Goal: Communication & Community: Answer question/provide support

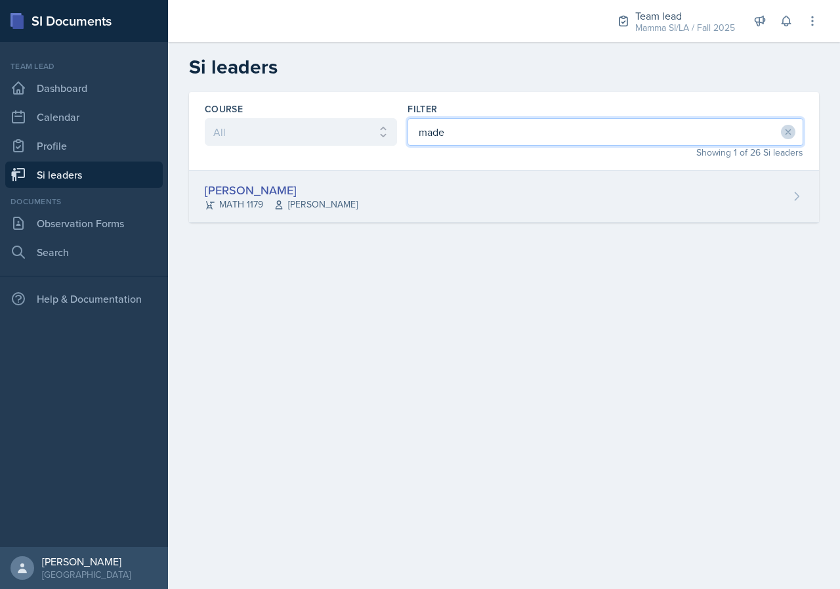
type input "made"
click at [513, 215] on div "[PERSON_NAME] MATH 1179 [PERSON_NAME]" at bounding box center [504, 197] width 630 height 52
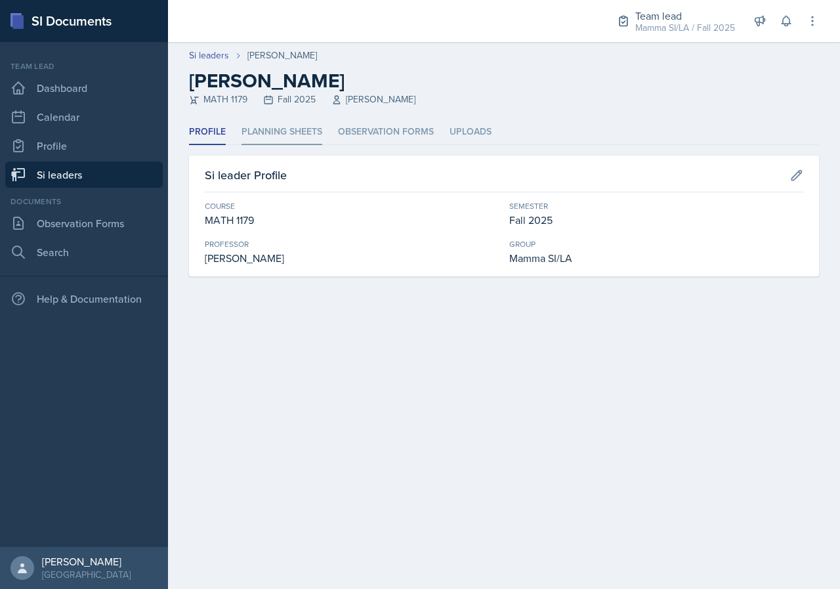
click at [292, 129] on li "Planning Sheets" at bounding box center [282, 133] width 81 height 26
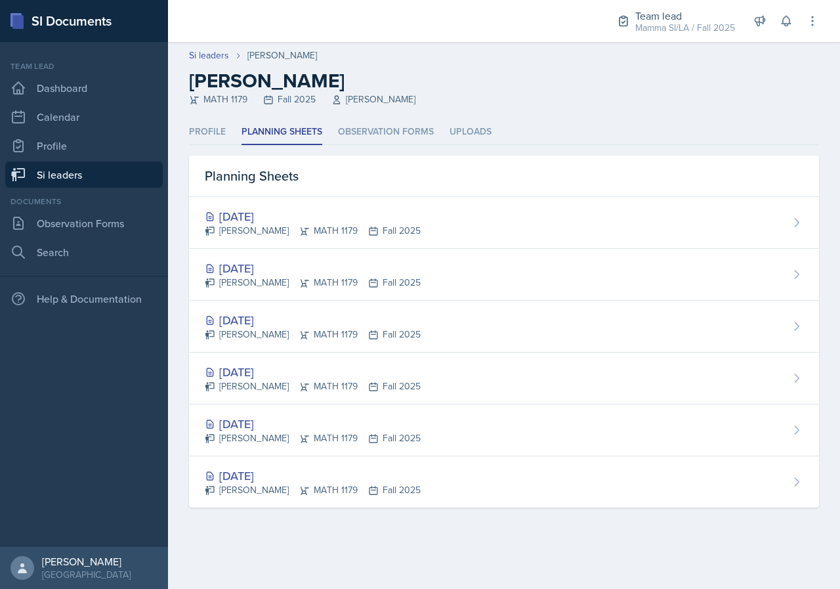
click at [127, 167] on link "Si leaders" at bounding box center [84, 175] width 158 height 26
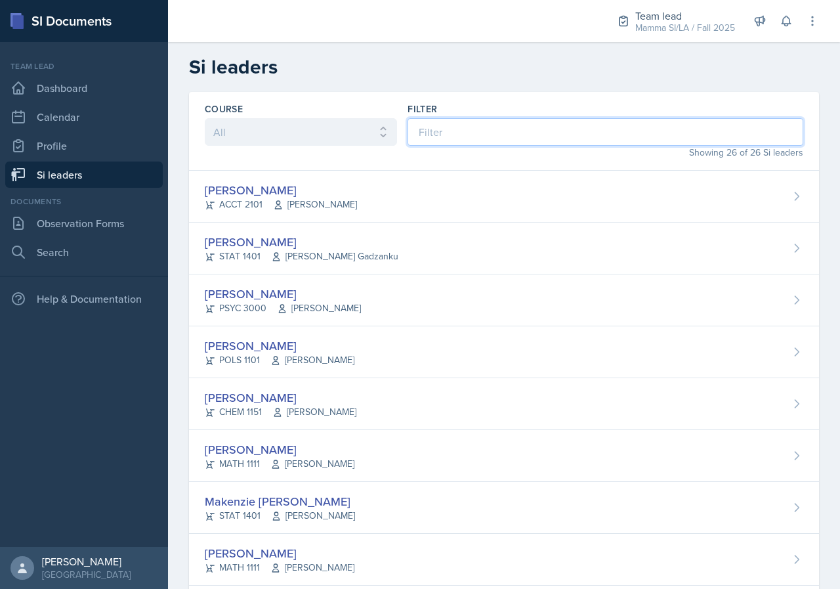
click at [476, 132] on input at bounding box center [606, 132] width 396 height 28
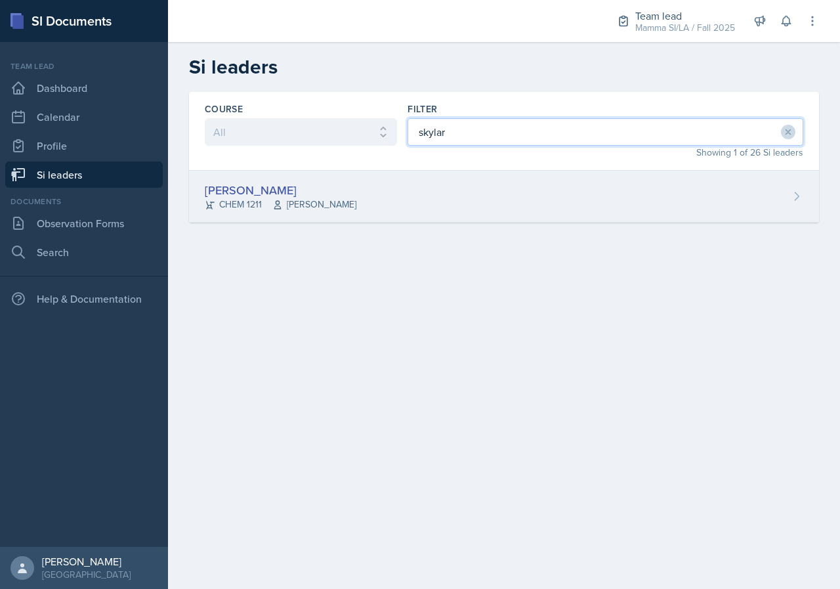
type input "skylar"
click at [456, 188] on div "[PERSON_NAME] CHEM 1211 [PERSON_NAME]" at bounding box center [504, 197] width 630 height 52
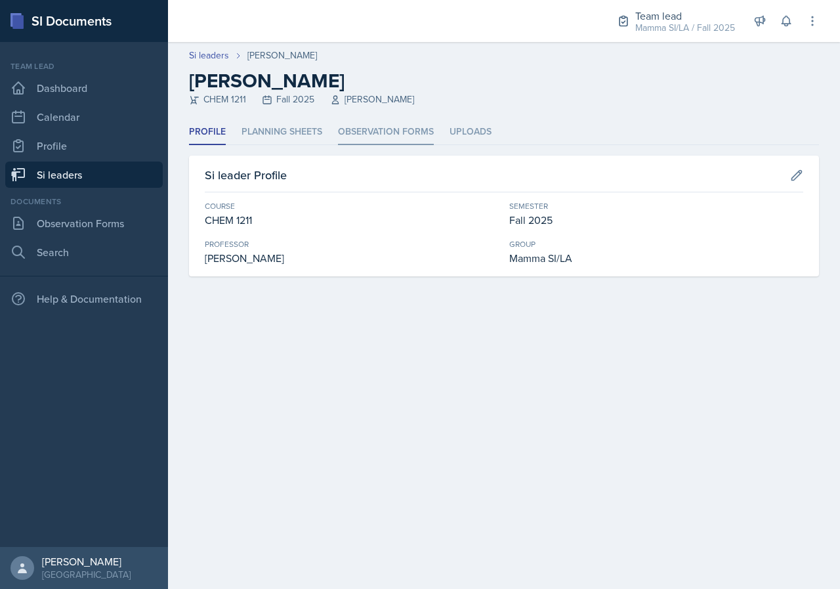
click at [339, 129] on li "Observation Forms" at bounding box center [386, 133] width 96 height 26
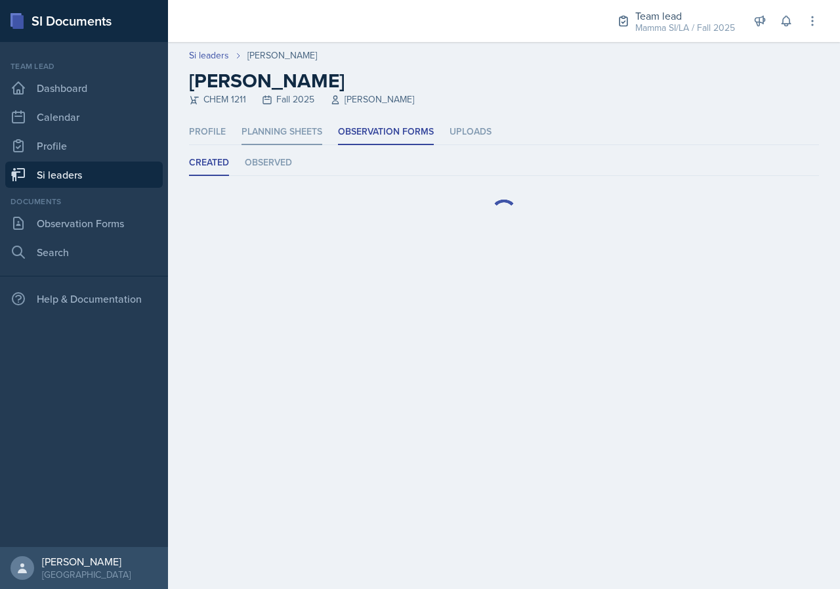
click at [298, 127] on li "Planning Sheets" at bounding box center [282, 133] width 81 height 26
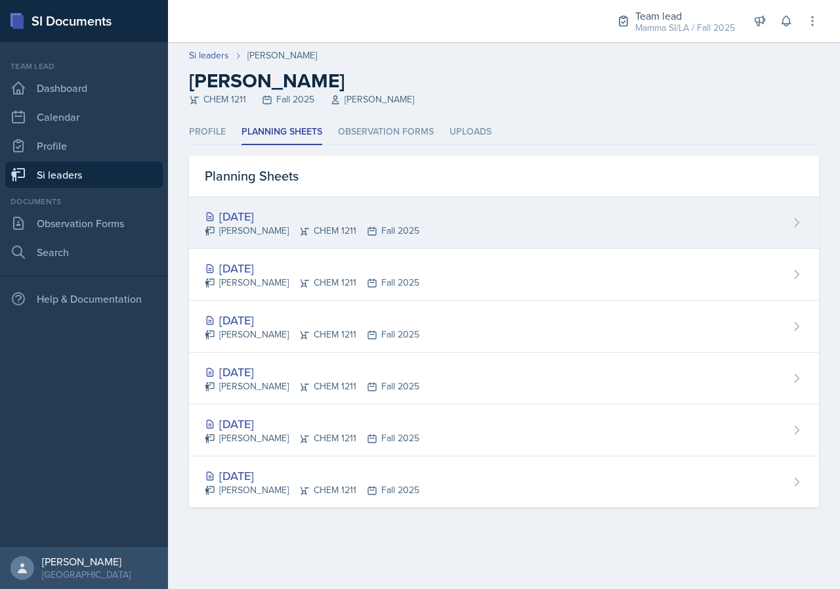
click at [425, 240] on div "[DATE] [PERSON_NAME] CHEM 1211 Fall 2025" at bounding box center [504, 223] width 630 height 52
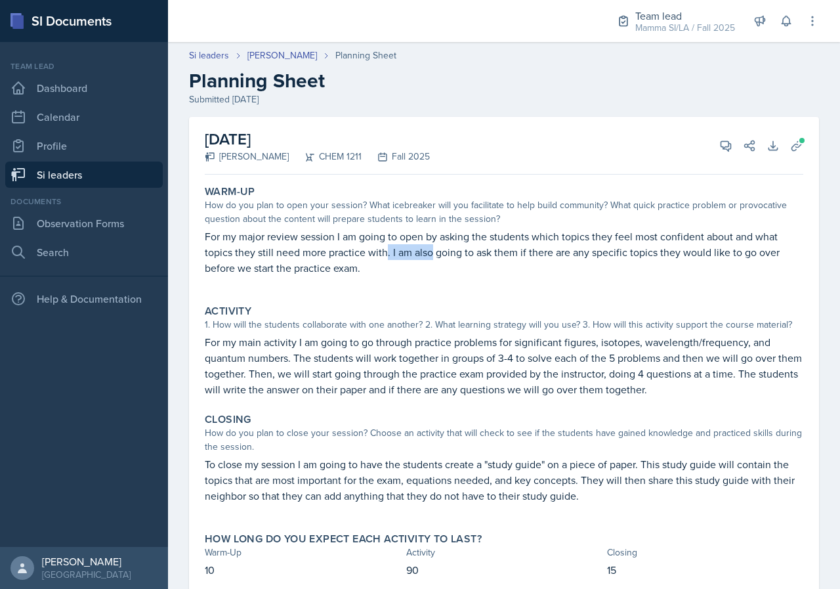
drag, startPoint x: 419, startPoint y: 249, endPoint x: 467, endPoint y: 251, distance: 48.0
click at [456, 251] on p "For my major review session I am going to open by asking the students which top…" at bounding box center [504, 251] width 599 height 47
click at [467, 251] on p "For my major review session I am going to open by asking the students which top…" at bounding box center [504, 251] width 599 height 47
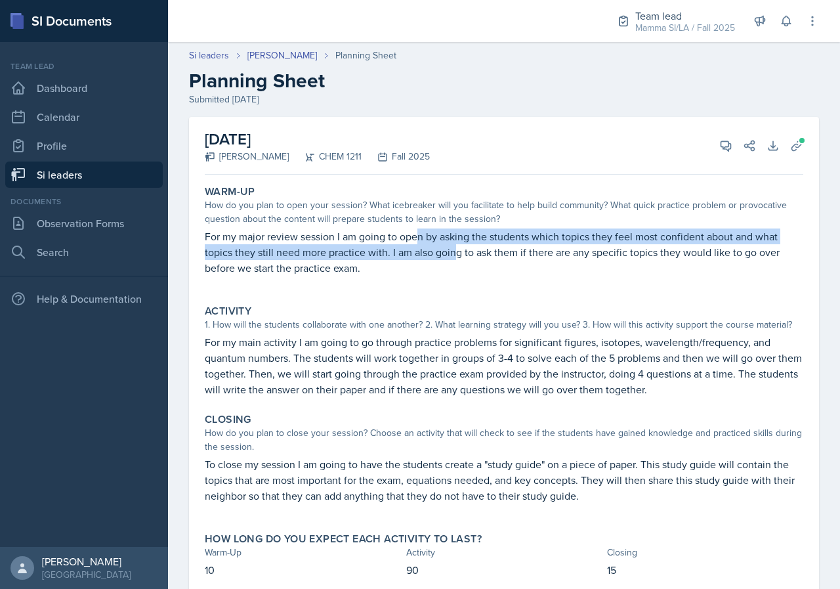
drag, startPoint x: 420, startPoint y: 240, endPoint x: 495, endPoint y: 247, distance: 75.8
click at [469, 246] on p "For my major review session I am going to open by asking the students which top…" at bounding box center [504, 251] width 599 height 47
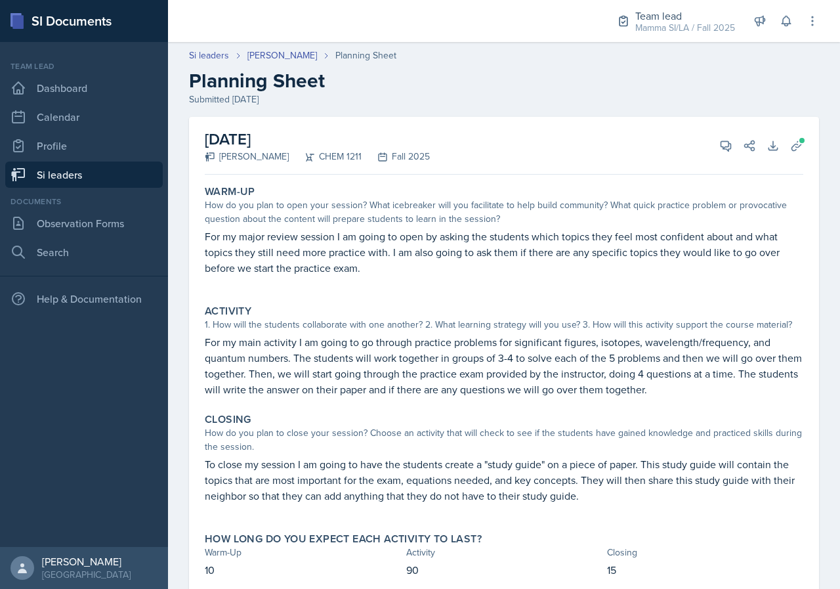
click at [495, 247] on p "For my major review session I am going to open by asking the students which top…" at bounding box center [504, 251] width 599 height 47
click at [466, 243] on p "For my major review session I am going to open by asking the students which top…" at bounding box center [504, 251] width 599 height 47
click at [510, 245] on p "For my major review session I am going to open by asking the students which top…" at bounding box center [504, 251] width 599 height 47
drag, startPoint x: 449, startPoint y: 239, endPoint x: 490, endPoint y: 244, distance: 41.6
click at [481, 242] on p "For my major review session I am going to open by asking the students which top…" at bounding box center [504, 251] width 599 height 47
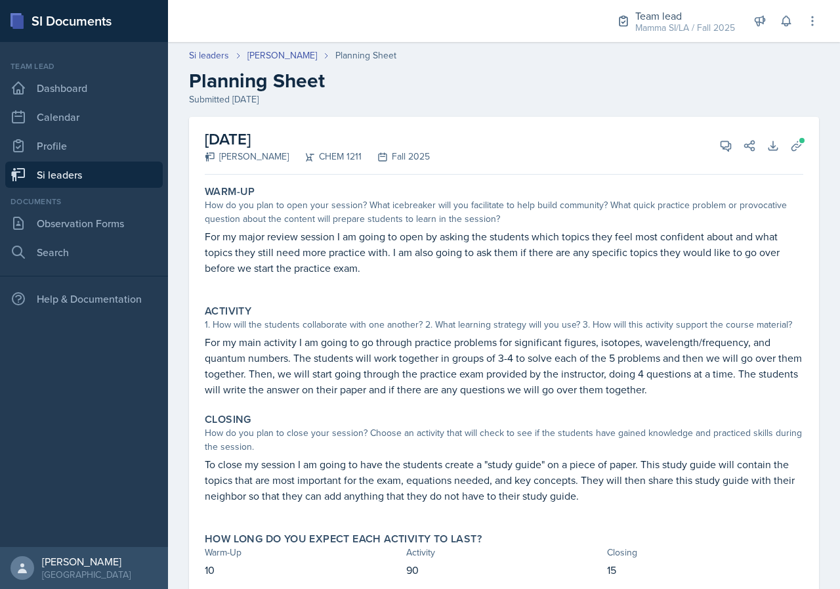
click at [490, 244] on p "For my major review session I am going to open by asking the students which top…" at bounding box center [504, 251] width 599 height 47
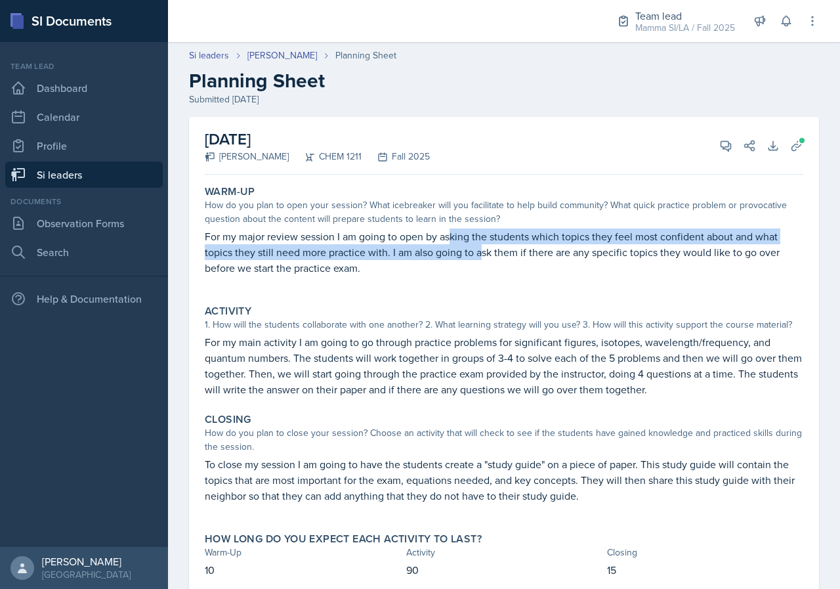
click at [489, 245] on p "For my major review session I am going to open by asking the students which top…" at bounding box center [504, 251] width 599 height 47
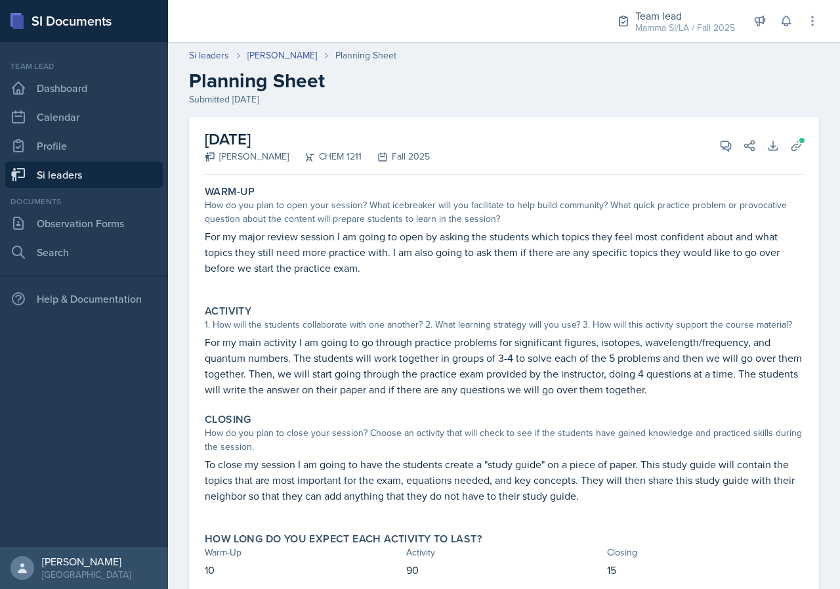
click at [492, 246] on p "For my major review session I am going to open by asking the students which top…" at bounding box center [504, 251] width 599 height 47
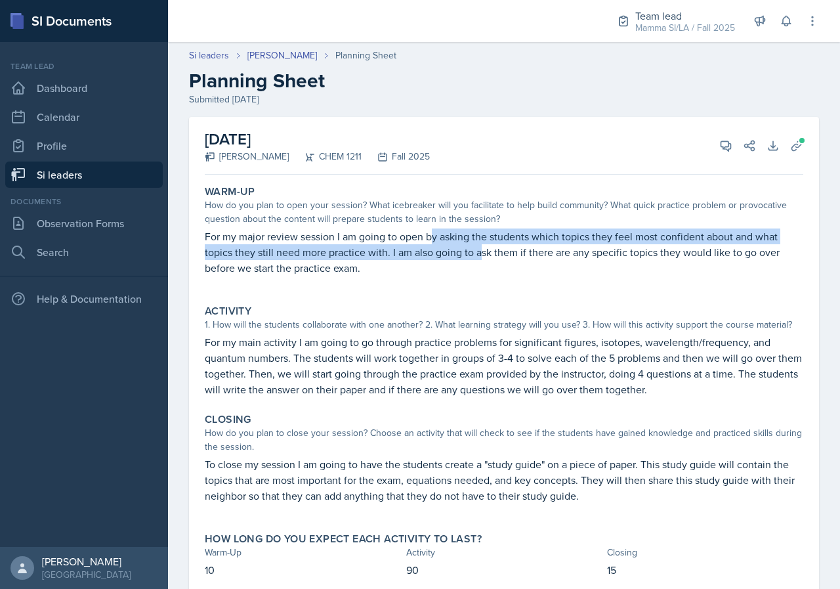
drag, startPoint x: 445, startPoint y: 242, endPoint x: 488, endPoint y: 246, distance: 43.5
click at [485, 246] on p "For my major review session I am going to open by asking the students which top…" at bounding box center [504, 251] width 599 height 47
click at [488, 246] on p "For my major review session I am going to open by asking the students which top…" at bounding box center [504, 251] width 599 height 47
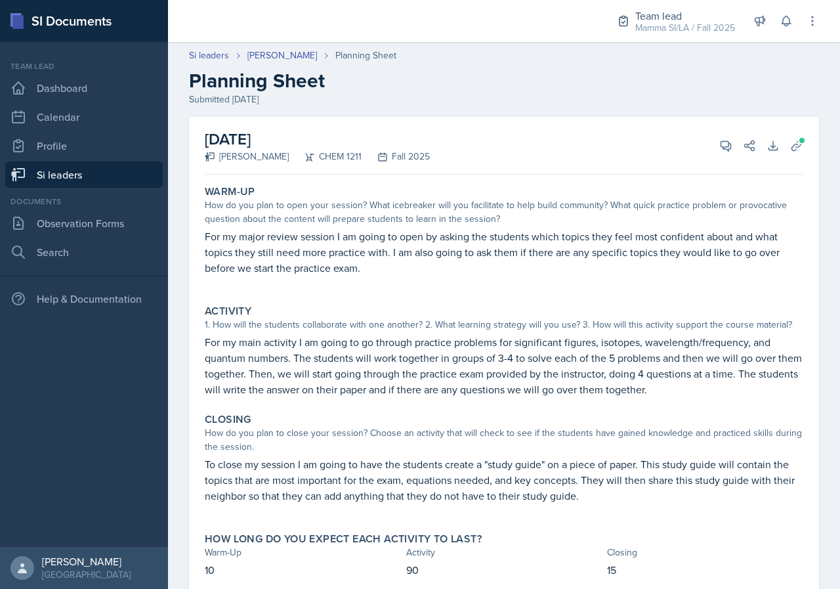
click at [98, 165] on link "Si leaders" at bounding box center [84, 175] width 158 height 26
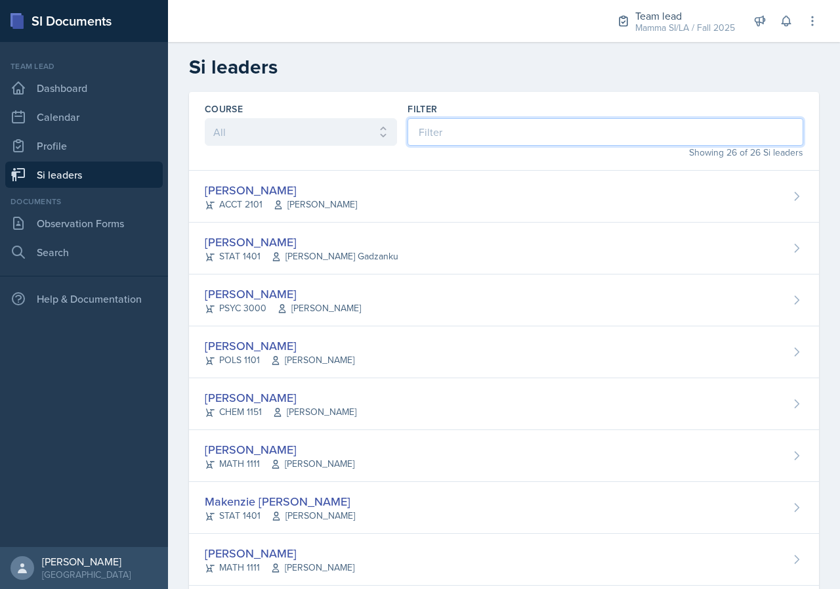
click at [499, 129] on input at bounding box center [606, 132] width 396 height 28
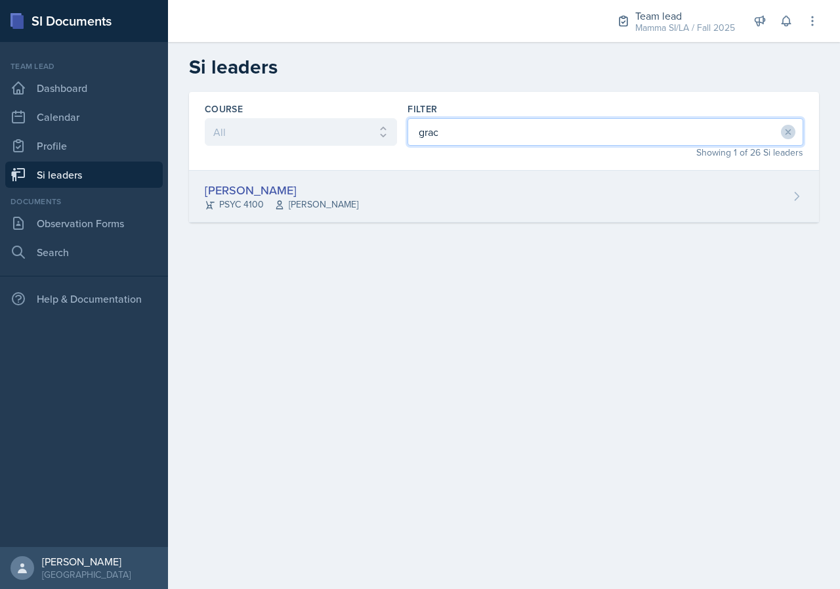
type input "grac"
click at [454, 204] on div "[PERSON_NAME] PSYC 4100 [PERSON_NAME] Story" at bounding box center [504, 197] width 630 height 52
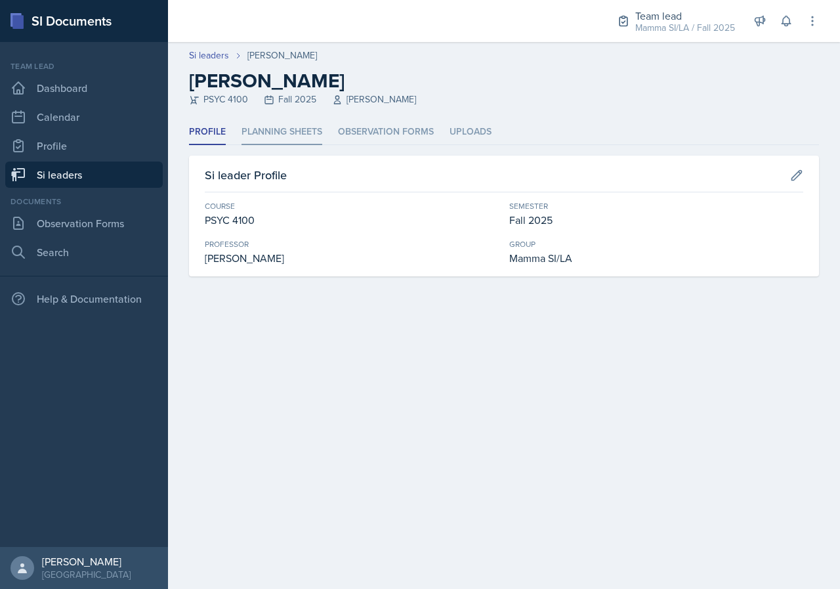
click at [276, 129] on li "Planning Sheets" at bounding box center [282, 133] width 81 height 26
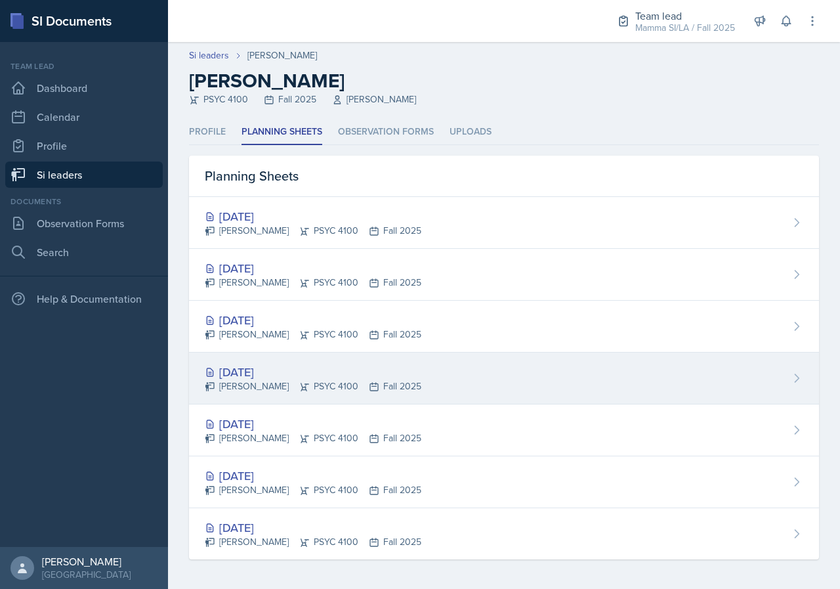
scroll to position [2, 0]
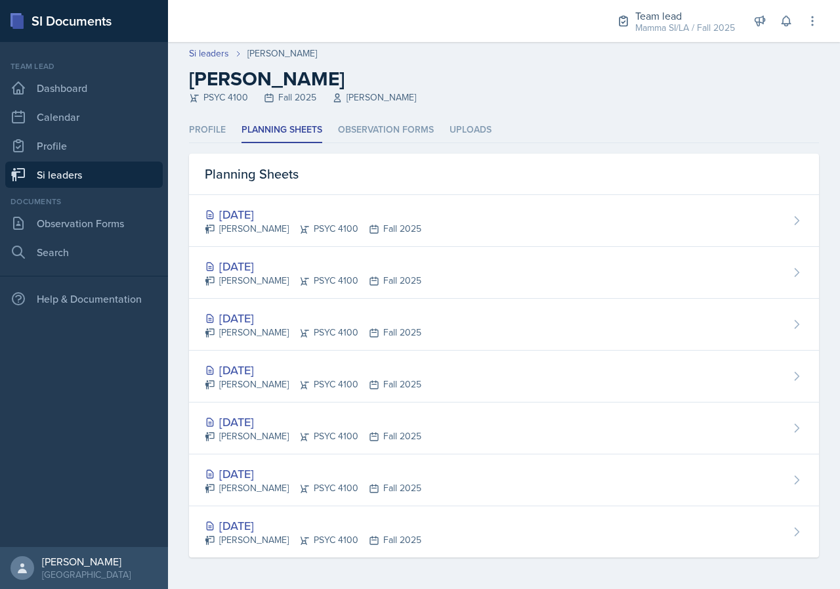
click at [64, 183] on link "Si leaders" at bounding box center [84, 175] width 158 height 26
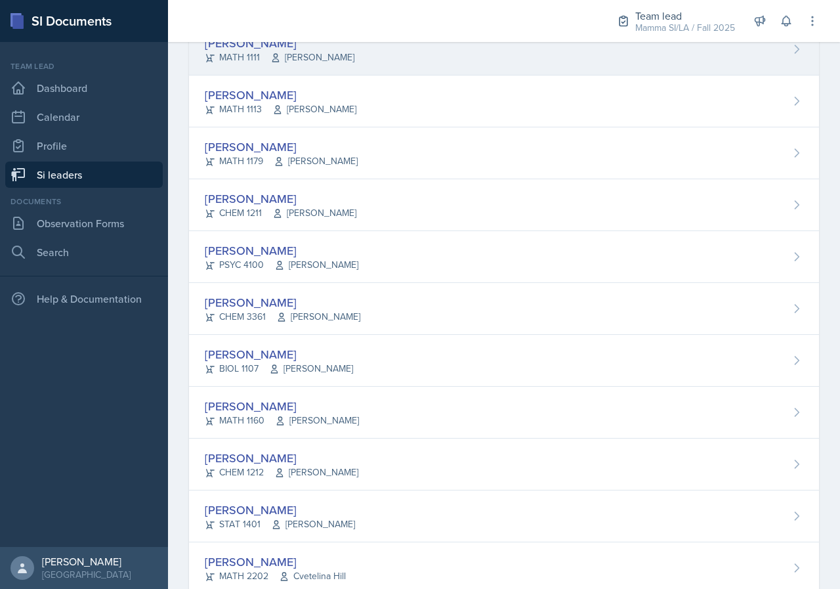
scroll to position [659, 0]
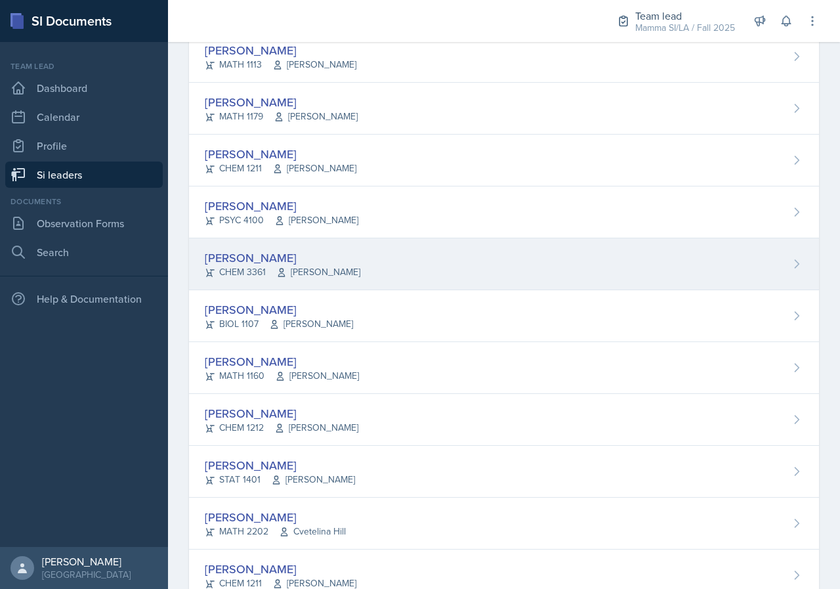
click at [277, 273] on icon at bounding box center [281, 272] width 11 height 11
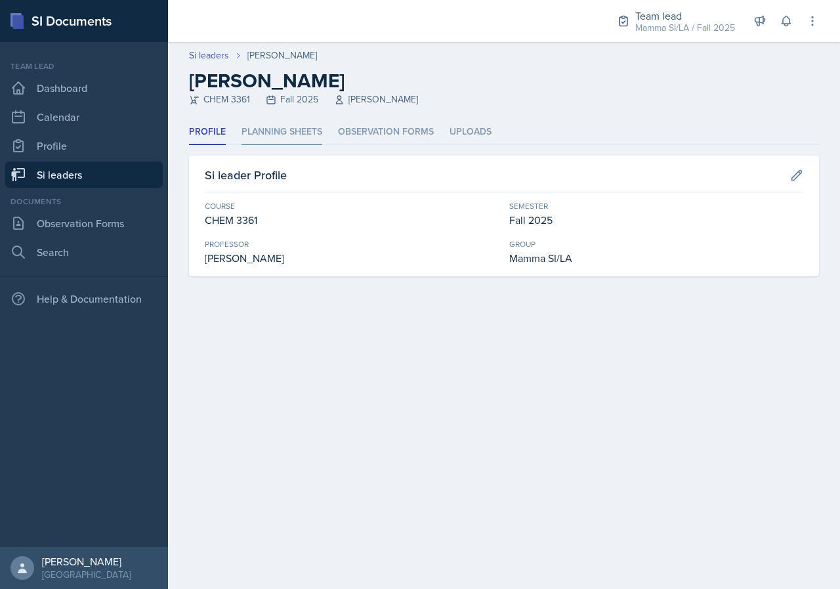
click at [287, 133] on li "Planning Sheets" at bounding box center [282, 133] width 81 height 26
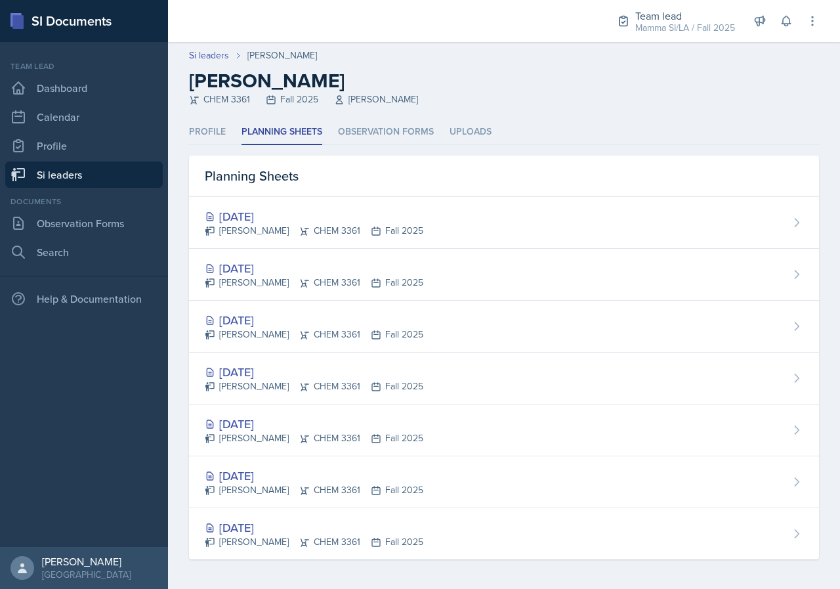
click at [108, 177] on link "Si leaders" at bounding box center [84, 175] width 158 height 26
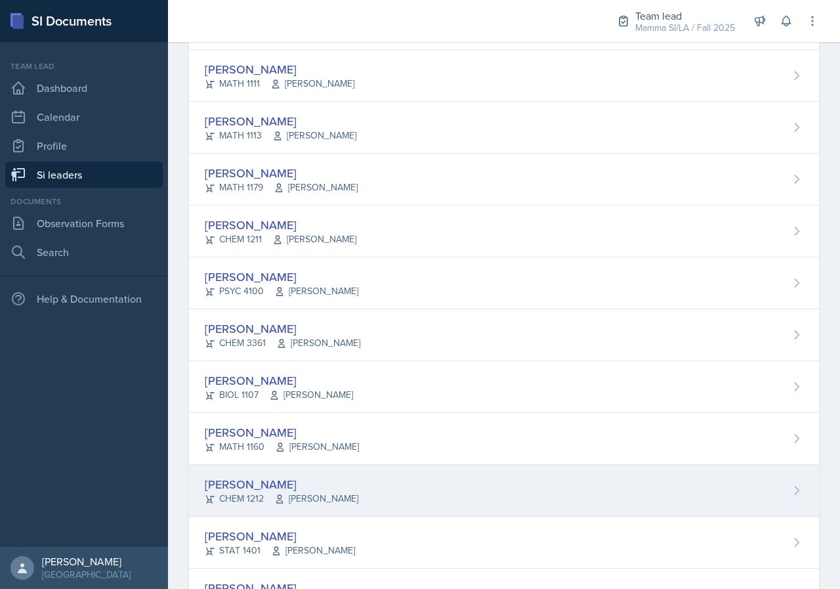
scroll to position [722, 0]
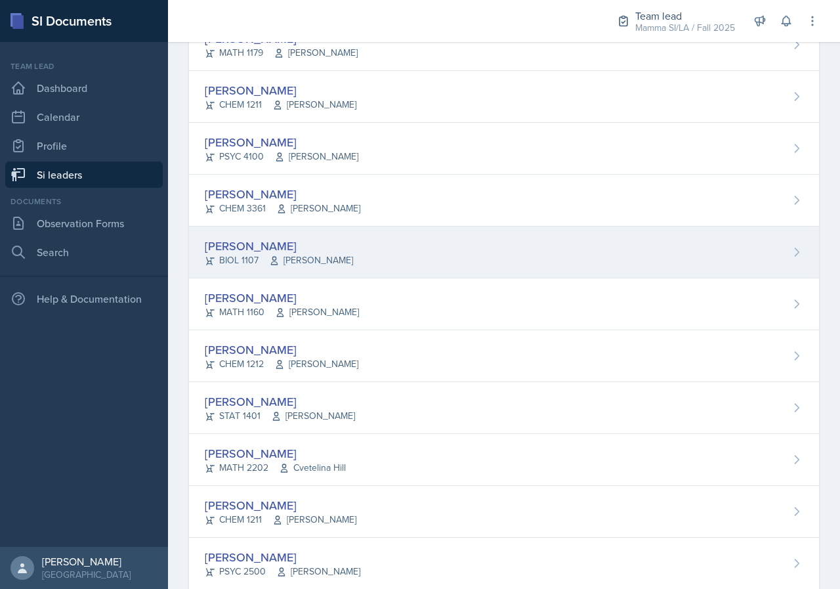
click at [325, 273] on div "[PERSON_NAME] BIOL 1107 [PERSON_NAME]" at bounding box center [504, 253] width 630 height 52
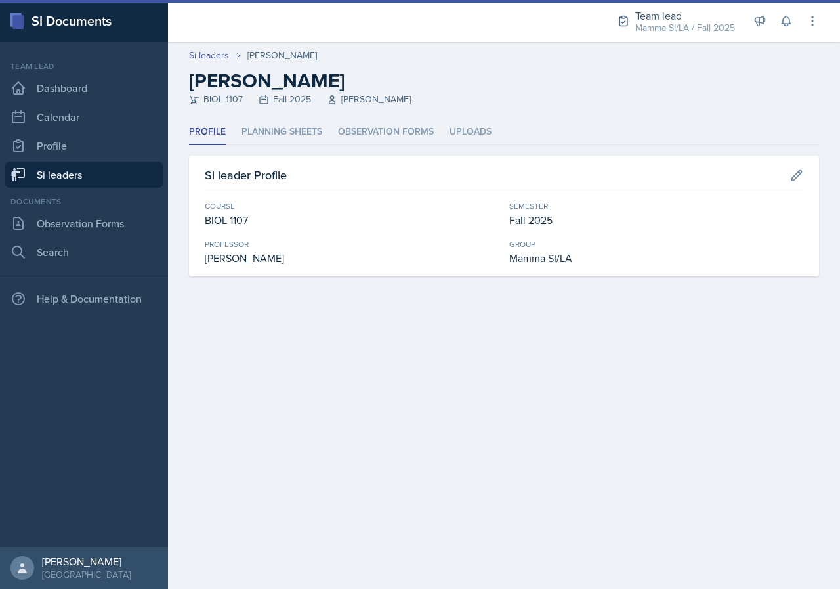
click at [269, 145] on div "Profile Planning Sheets Observation Forms Uploads Profile Planning Sheets Obser…" at bounding box center [504, 198] width 630 height 157
click at [272, 135] on li "Planning Sheets" at bounding box center [282, 133] width 81 height 26
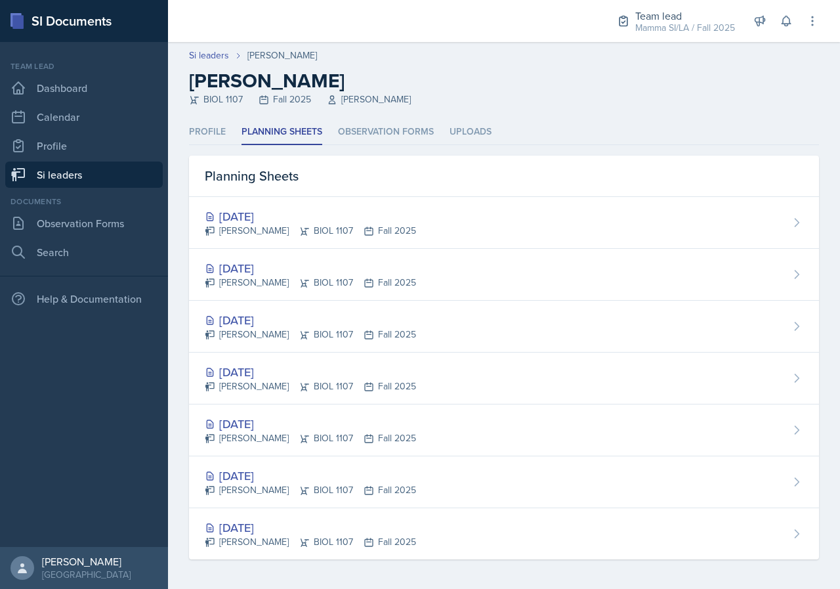
click at [86, 175] on link "Si leaders" at bounding box center [84, 175] width 158 height 26
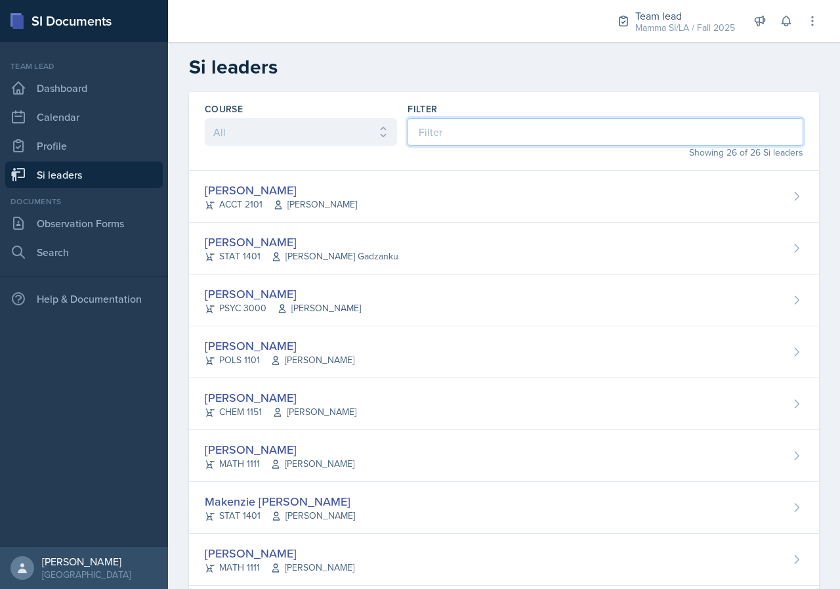
click at [509, 125] on input at bounding box center [606, 132] width 396 height 28
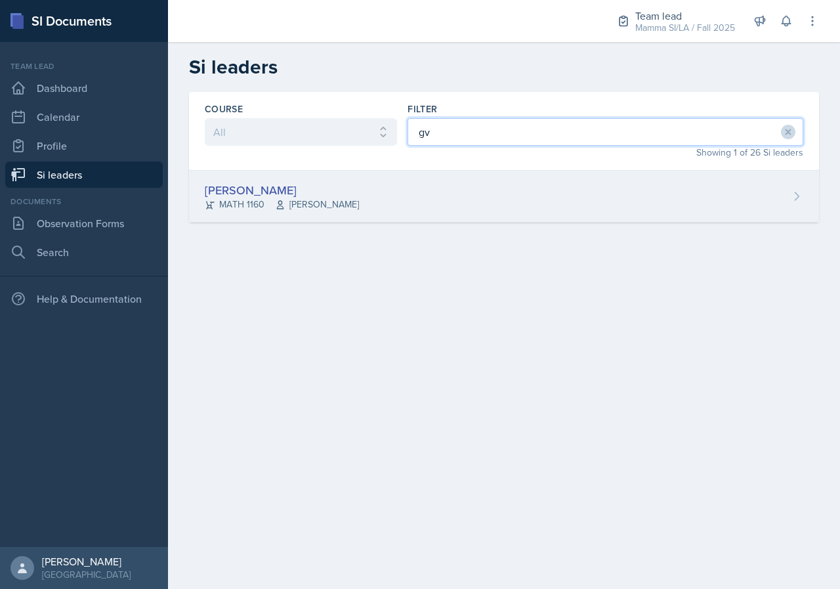
type input "gv"
click at [431, 206] on div "[PERSON_NAME] MATH 1160 [PERSON_NAME]" at bounding box center [504, 197] width 630 height 52
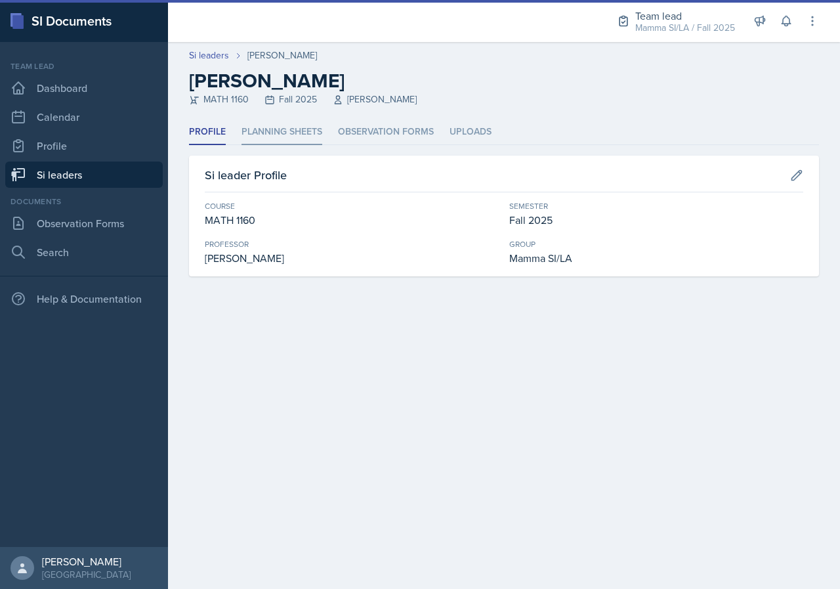
click at [290, 123] on li "Planning Sheets" at bounding box center [282, 133] width 81 height 26
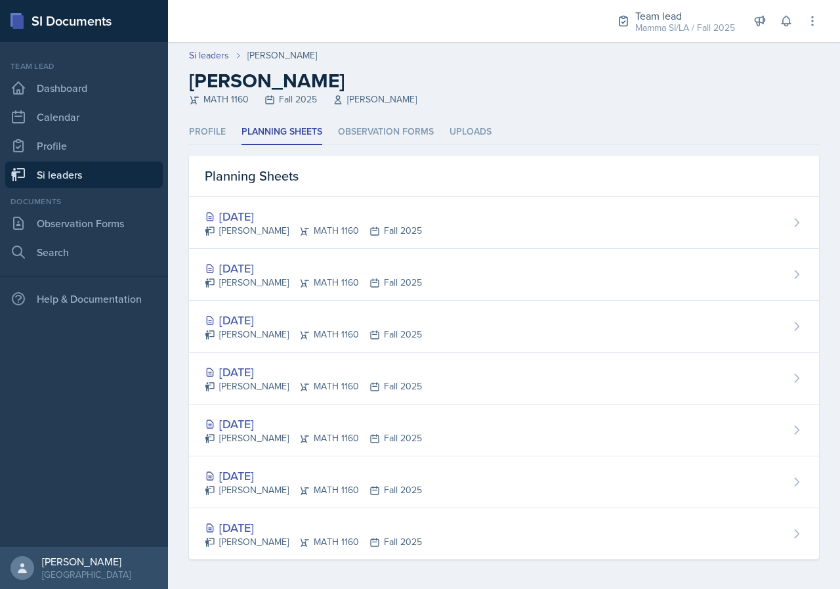
click at [141, 163] on link "Si leaders" at bounding box center [84, 175] width 158 height 26
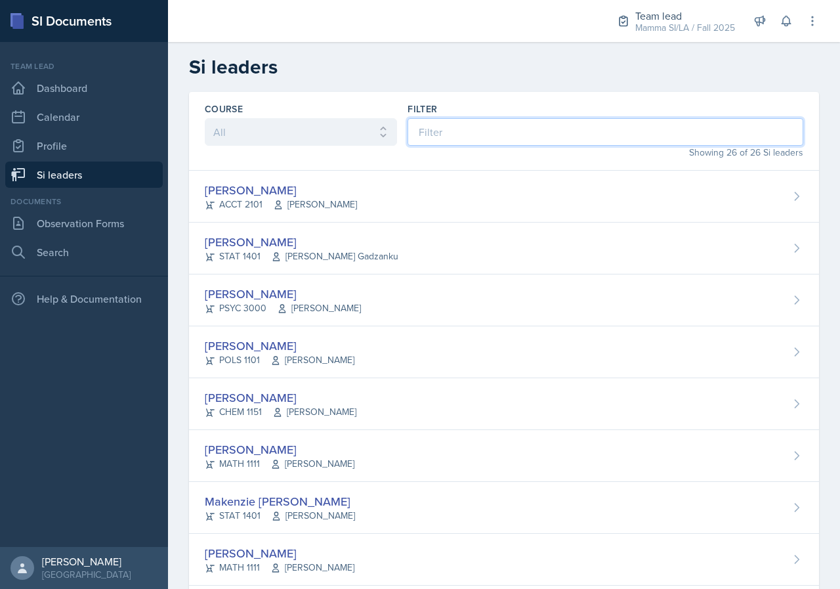
click at [479, 125] on input at bounding box center [606, 132] width 396 height 28
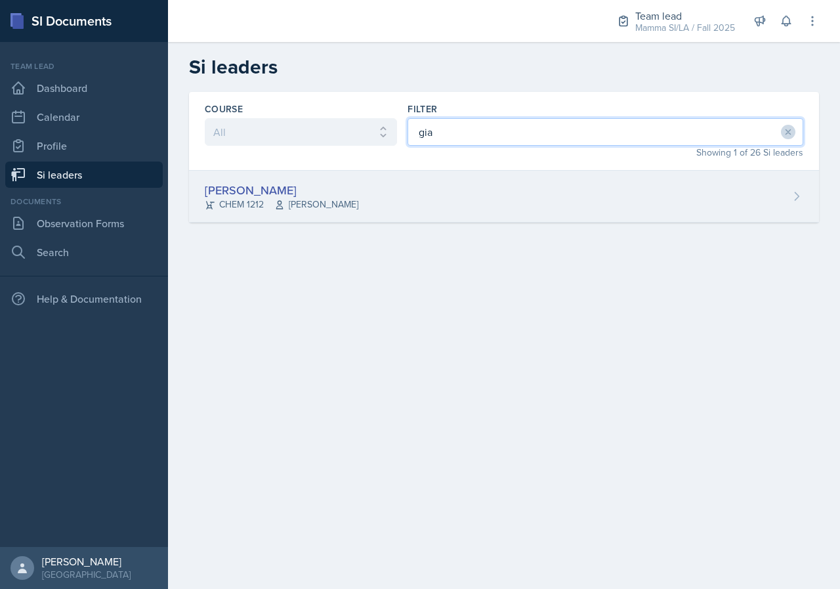
type input "gia"
click at [386, 200] on div "[PERSON_NAME] CHEM 1212 [PERSON_NAME]" at bounding box center [504, 197] width 630 height 52
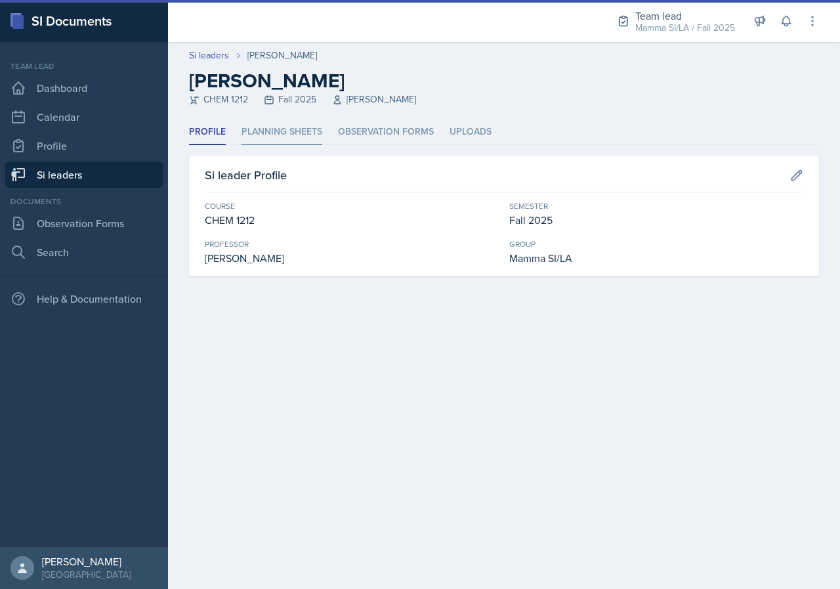
click at [306, 123] on li "Planning Sheets" at bounding box center [282, 133] width 81 height 26
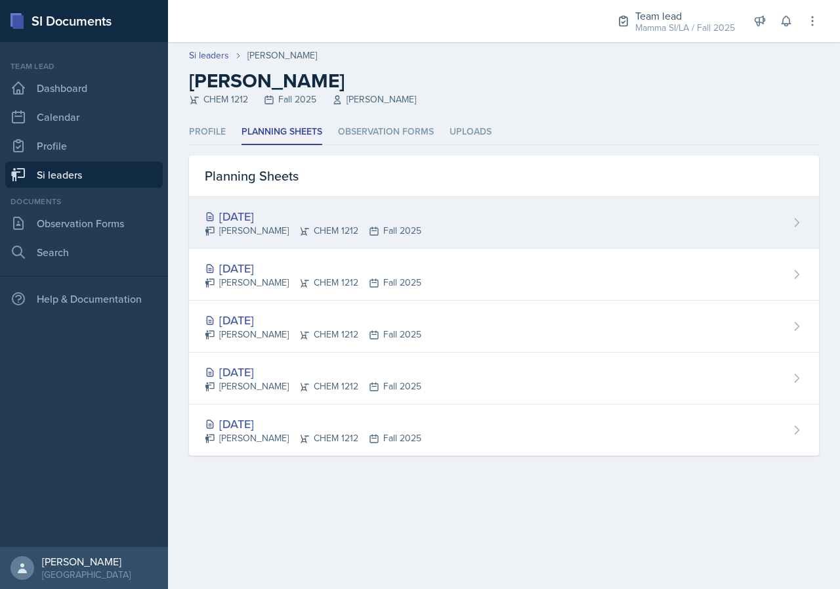
click at [391, 240] on div "[DATE] [PERSON_NAME] CHEM 1212 Fall 2025" at bounding box center [504, 223] width 630 height 52
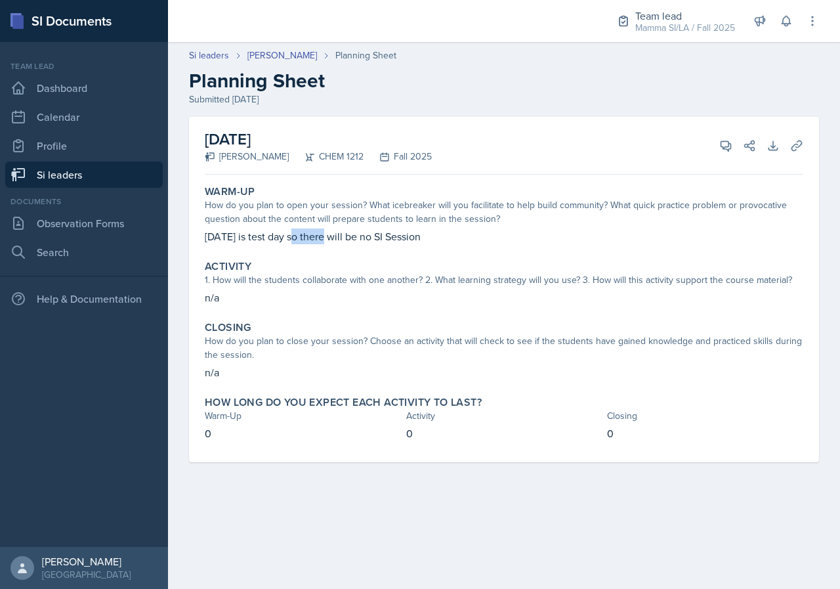
drag, startPoint x: 302, startPoint y: 248, endPoint x: 353, endPoint y: 247, distance: 50.6
click at [334, 248] on div "Warm-Up How do you plan to open your session? What icebreaker will you facilita…" at bounding box center [504, 215] width 609 height 70
click at [353, 247] on div "Warm-Up How do you plan to open your session? What icebreaker will you facilita…" at bounding box center [504, 215] width 609 height 70
drag, startPoint x: 351, startPoint y: 246, endPoint x: 414, endPoint y: 246, distance: 62.4
click at [397, 246] on div "Warm-Up How do you plan to open your session? What icebreaker will you facilita…" at bounding box center [504, 215] width 609 height 70
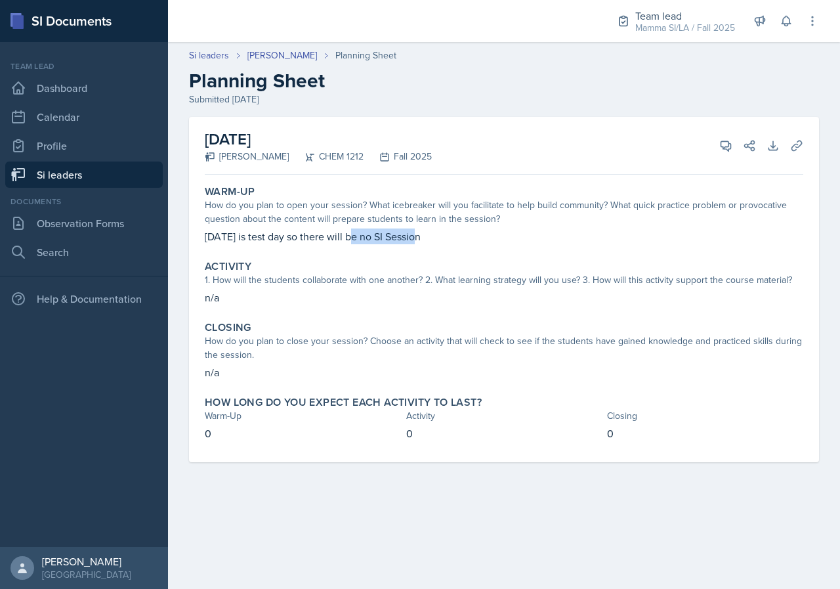
click at [414, 246] on div "Warm-Up How do you plan to open your session? What icebreaker will you facilita…" at bounding box center [504, 215] width 609 height 70
drag, startPoint x: 371, startPoint y: 242, endPoint x: 404, endPoint y: 242, distance: 32.8
click at [385, 242] on p "[DATE] is test day so there will be no SI Session" at bounding box center [504, 236] width 599 height 16
click at [404, 242] on p "[DATE] is test day so there will be no SI Session" at bounding box center [504, 236] width 599 height 16
drag, startPoint x: 327, startPoint y: 240, endPoint x: 378, endPoint y: 241, distance: 51.2
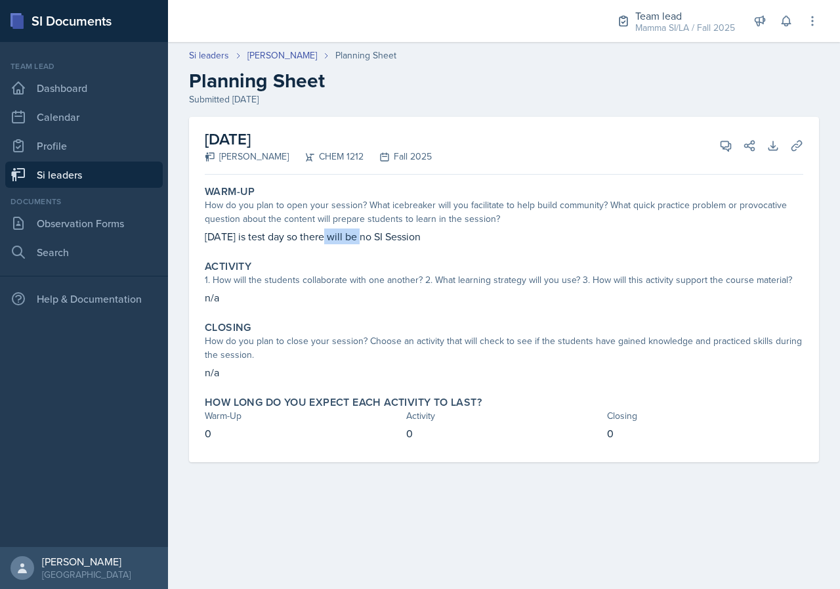
click at [370, 241] on p "[DATE] is test day so there will be no SI Session" at bounding box center [504, 236] width 599 height 16
click at [378, 241] on p "[DATE] is test day so there will be no SI Session" at bounding box center [504, 236] width 599 height 16
drag, startPoint x: 345, startPoint y: 239, endPoint x: 368, endPoint y: 239, distance: 23.0
click at [362, 239] on p "[DATE] is test day so there will be no SI Session" at bounding box center [504, 236] width 599 height 16
click at [368, 239] on p "[DATE] is test day so there will be no SI Session" at bounding box center [504, 236] width 599 height 16
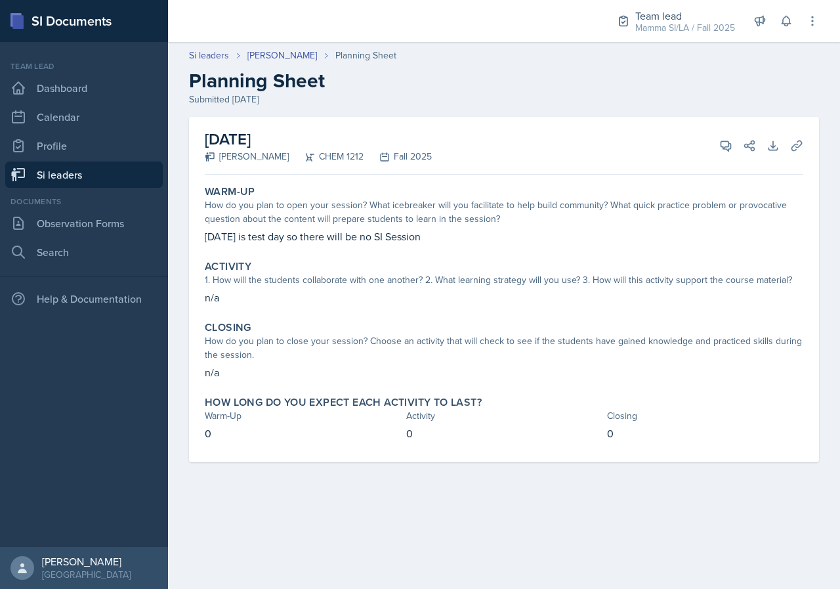
click at [54, 167] on link "Si leaders" at bounding box center [84, 175] width 158 height 26
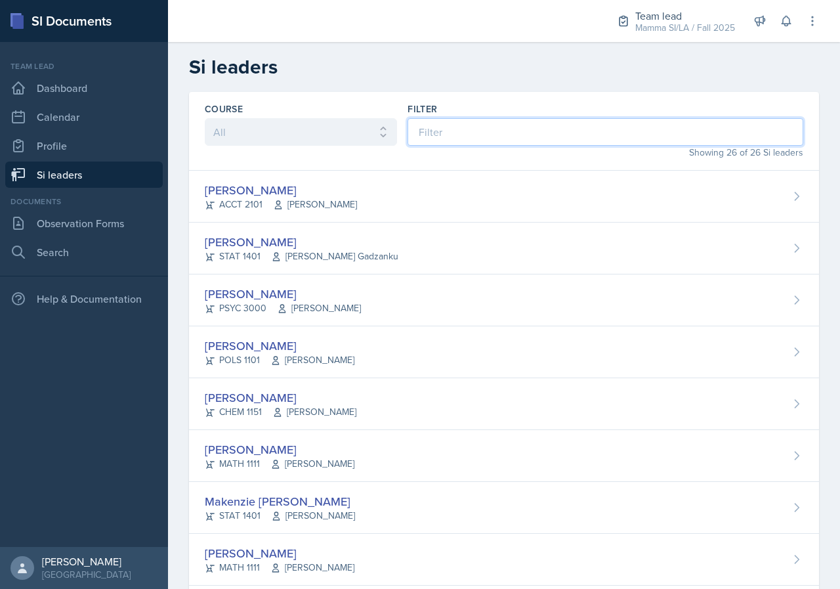
click at [459, 128] on input at bounding box center [606, 132] width 396 height 28
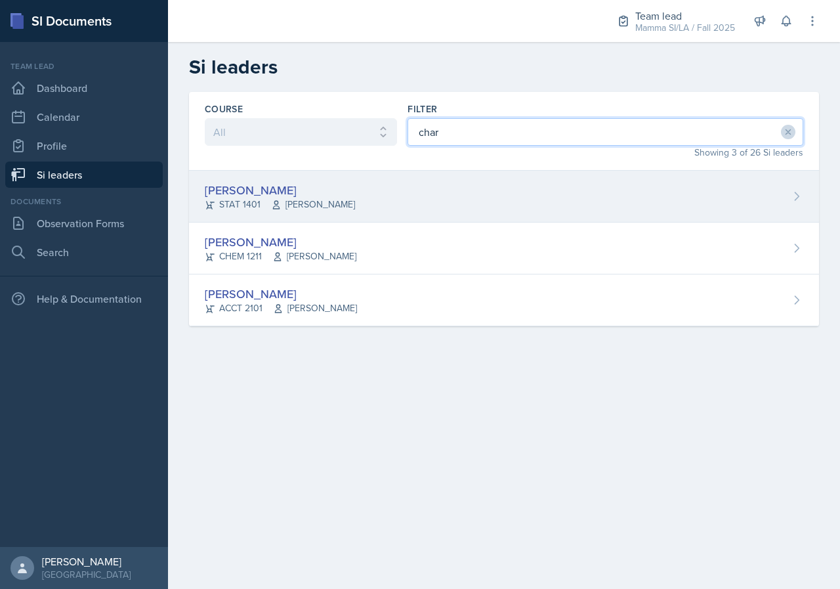
type input "char"
click at [402, 187] on div "[PERSON_NAME] STAT 1401 [PERSON_NAME]" at bounding box center [504, 197] width 630 height 52
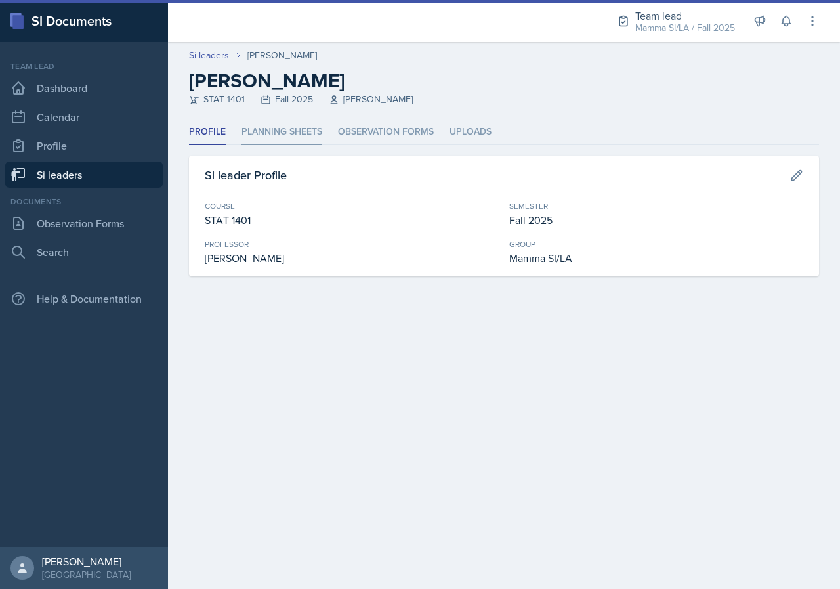
click at [303, 127] on li "Planning Sheets" at bounding box center [282, 133] width 81 height 26
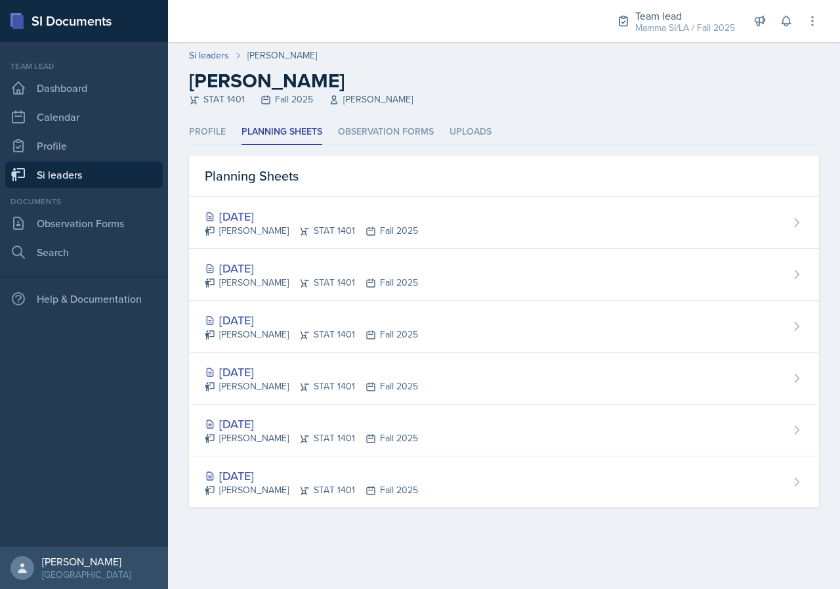
click at [116, 179] on link "Si leaders" at bounding box center [84, 175] width 158 height 26
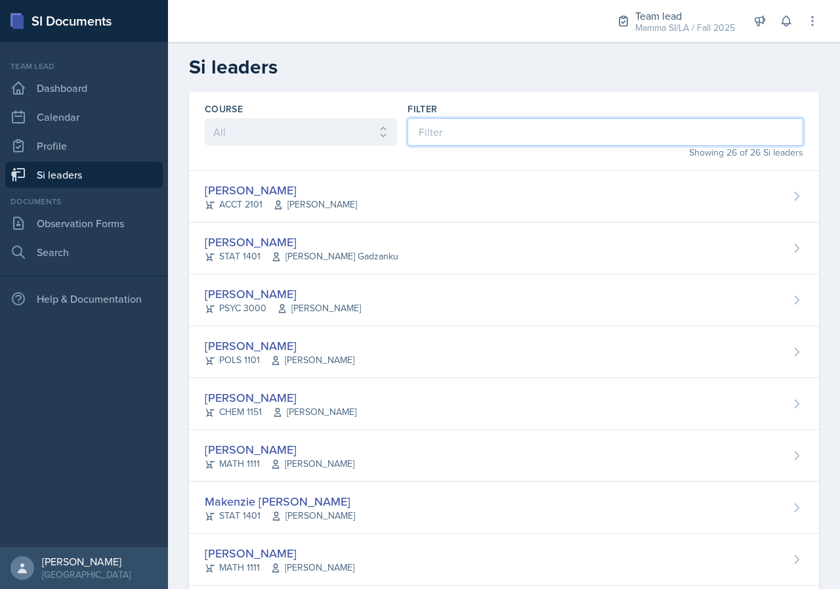
click at [571, 136] on input at bounding box center [606, 132] width 396 height 28
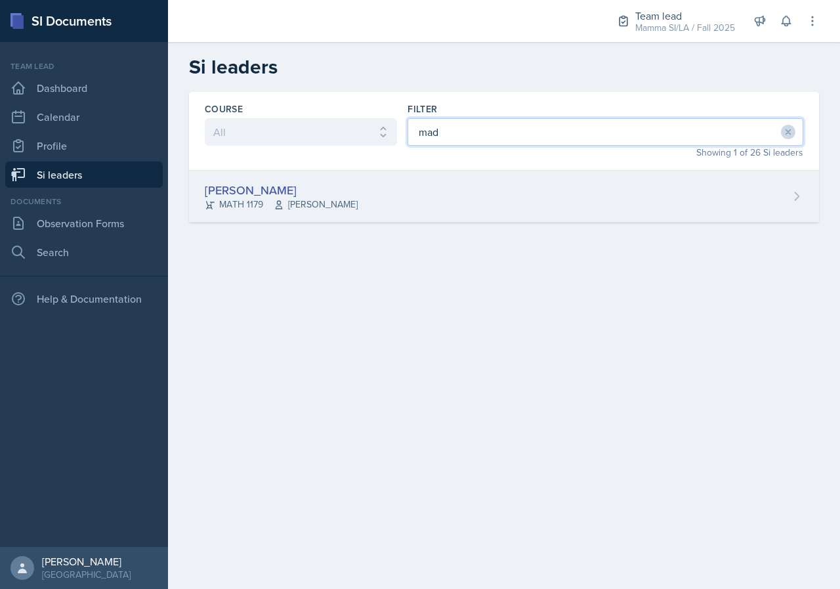
type input "mad"
click at [567, 220] on div "[PERSON_NAME] MATH 1179 [PERSON_NAME]" at bounding box center [504, 197] width 630 height 52
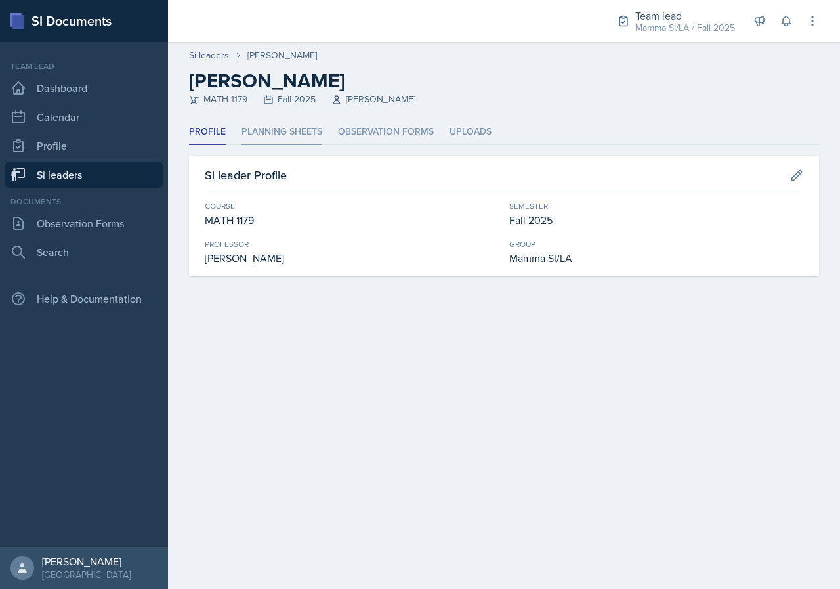
click at [299, 140] on li "Planning Sheets" at bounding box center [282, 133] width 81 height 26
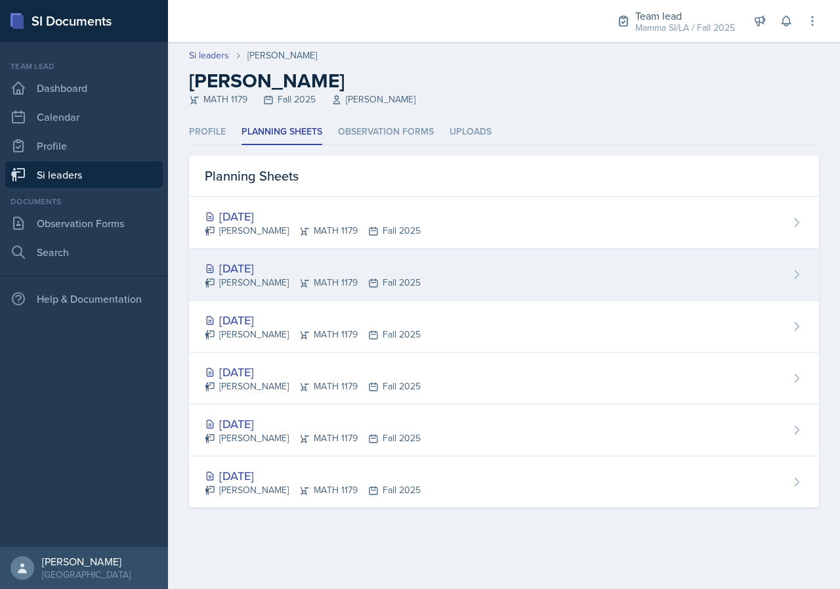
click at [411, 270] on div "[DATE]" at bounding box center [313, 268] width 216 height 18
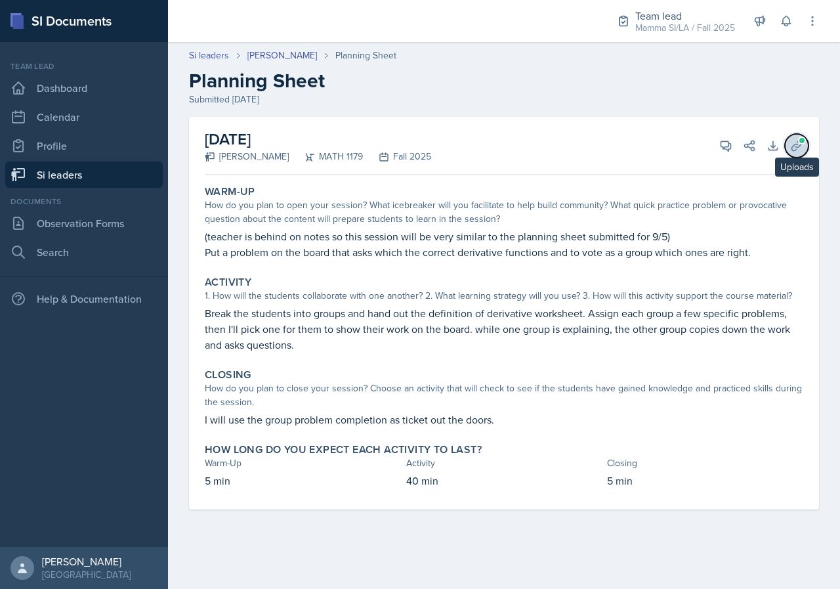
click at [806, 141] on span at bounding box center [802, 141] width 8 height 8
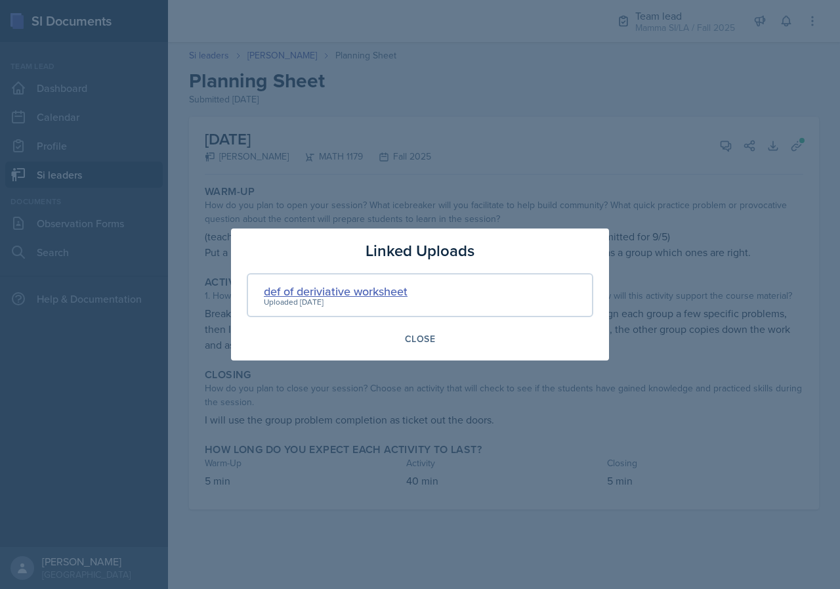
click at [332, 293] on div "def of deriviative worksheet" at bounding box center [336, 291] width 144 height 18
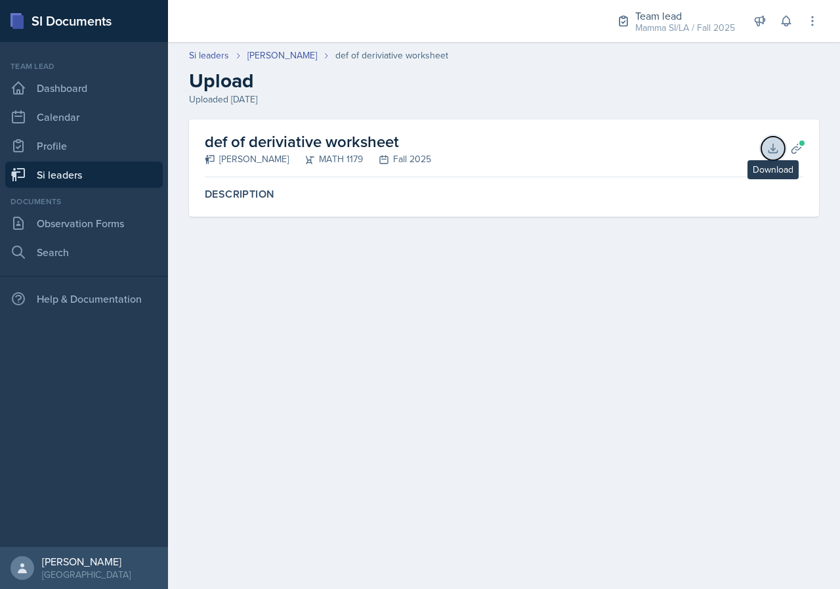
click at [779, 154] on icon at bounding box center [773, 148] width 13 height 13
click at [282, 62] on link "[PERSON_NAME]" at bounding box center [283, 56] width 70 height 14
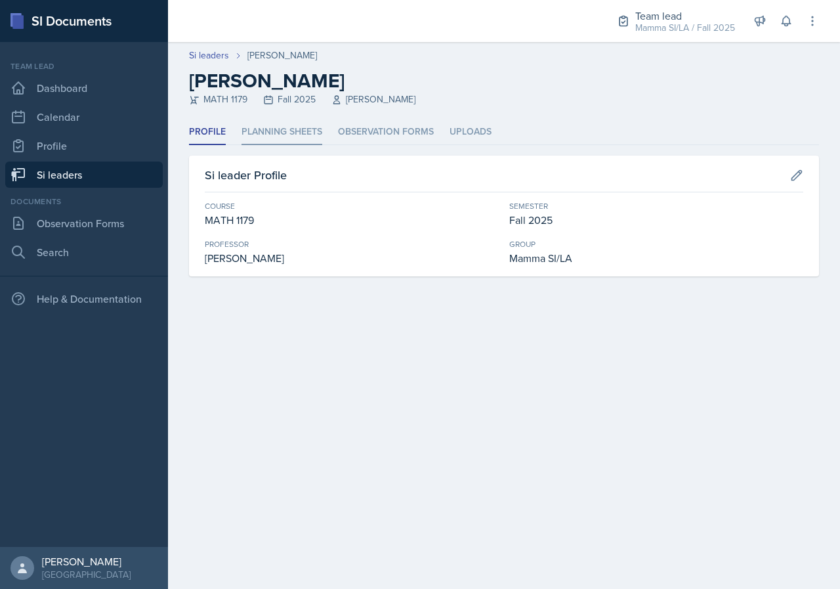
click at [313, 135] on li "Planning Sheets" at bounding box center [282, 133] width 81 height 26
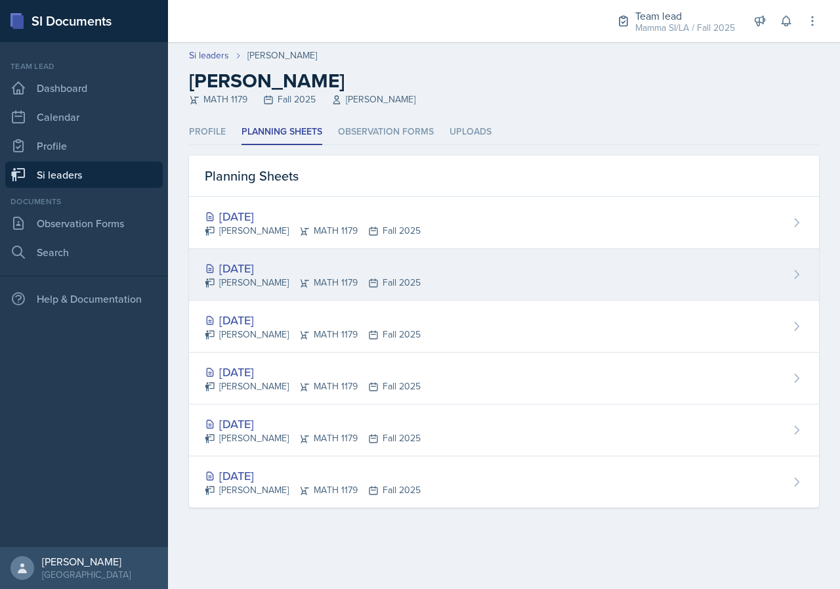
click at [338, 263] on div "[DATE]" at bounding box center [313, 268] width 216 height 18
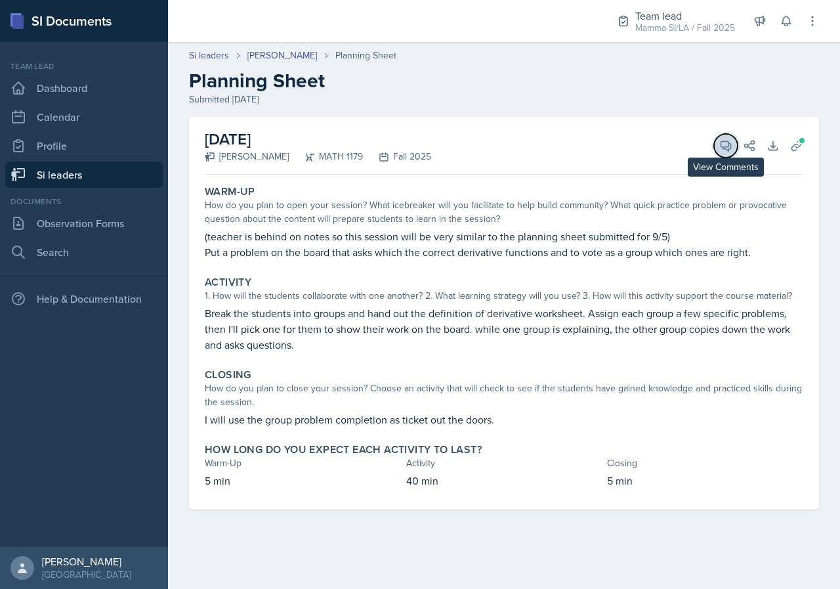
click at [724, 142] on icon at bounding box center [726, 145] width 13 height 13
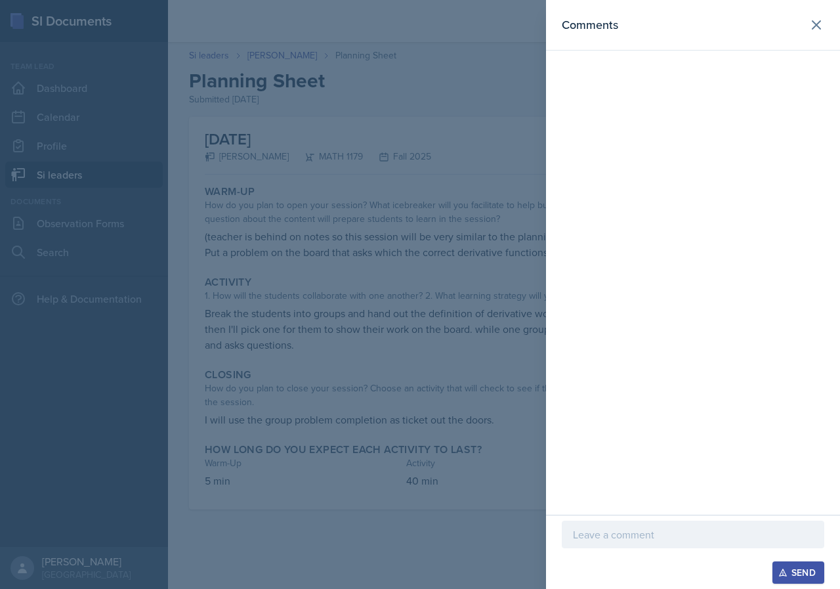
click at [662, 553] on div at bounding box center [693, 554] width 263 height 13
click at [636, 540] on p at bounding box center [693, 535] width 240 height 16
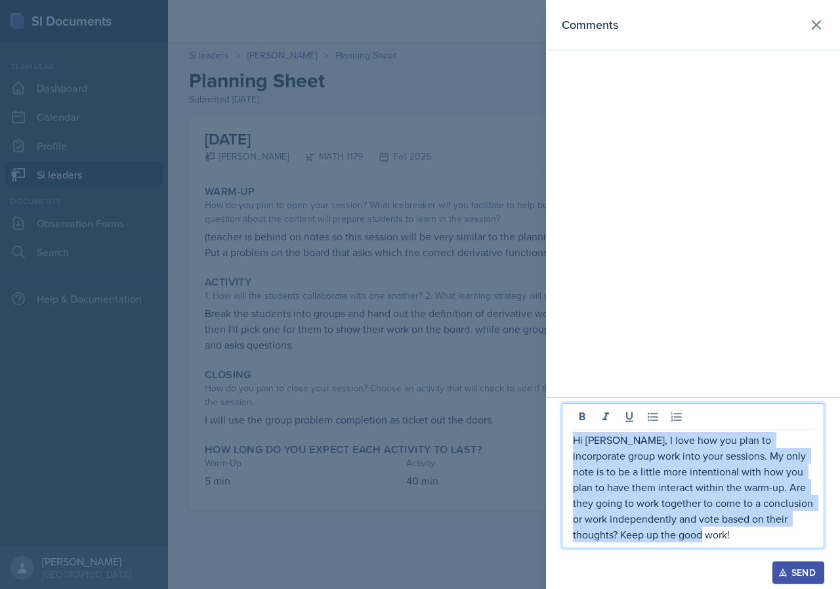
drag, startPoint x: 698, startPoint y: 544, endPoint x: 571, endPoint y: 442, distance: 163.5
click at [571, 442] on div "Hi [PERSON_NAME], I love how you plan to incorporate group work into your sessi…" at bounding box center [693, 475] width 263 height 145
copy p "Hi [PERSON_NAME], I love how you plan to incorporate group work into your sessi…"
click at [812, 566] on div "Send" at bounding box center [798, 572] width 35 height 11
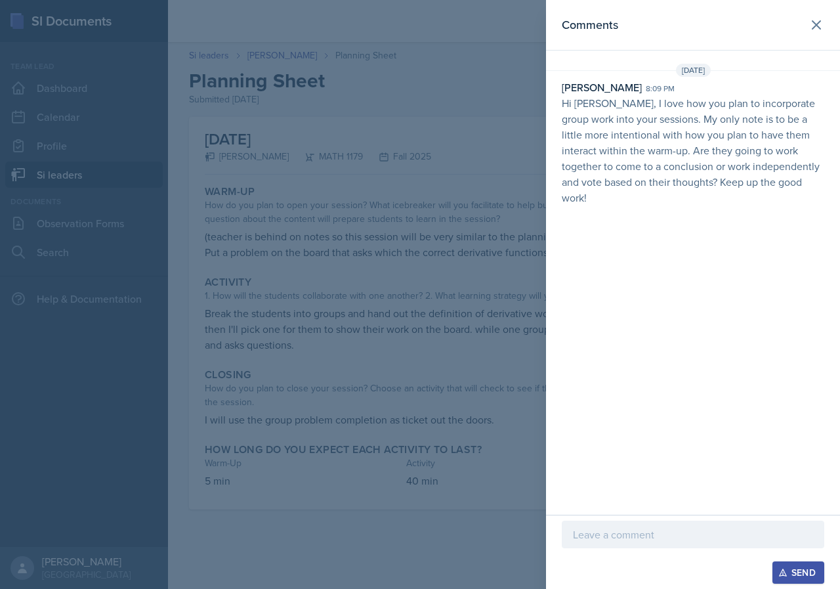
click at [493, 305] on div at bounding box center [420, 294] width 840 height 589
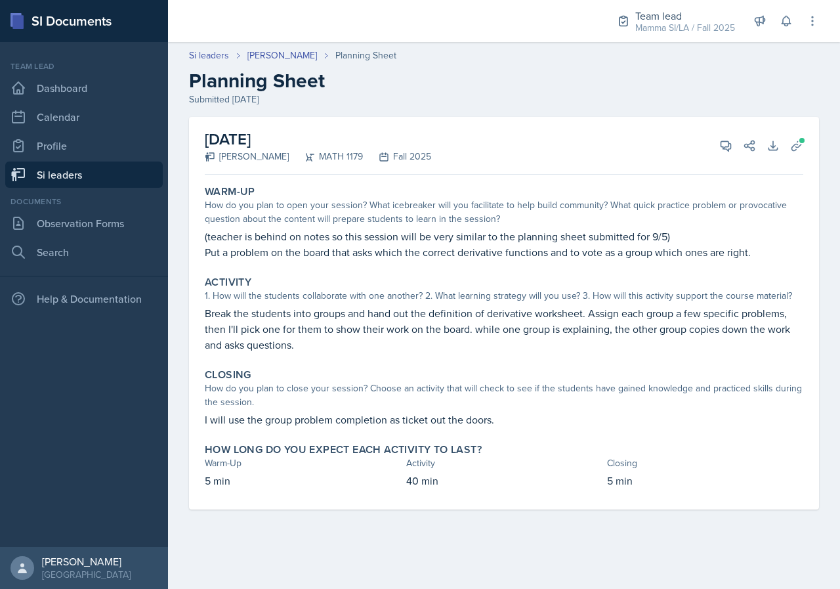
click at [275, 63] on div "Si leaders [PERSON_NAME] Planning Sheet Planning Sheet Submitted [DATE]" at bounding box center [504, 78] width 672 height 58
click at [276, 57] on link "[PERSON_NAME]" at bounding box center [283, 56] width 70 height 14
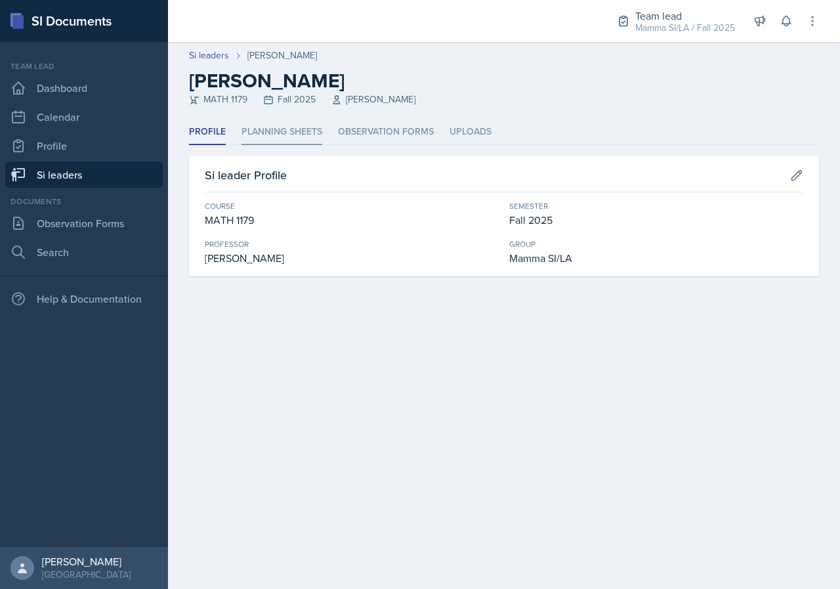
click at [281, 137] on li "Planning Sheets" at bounding box center [282, 133] width 81 height 26
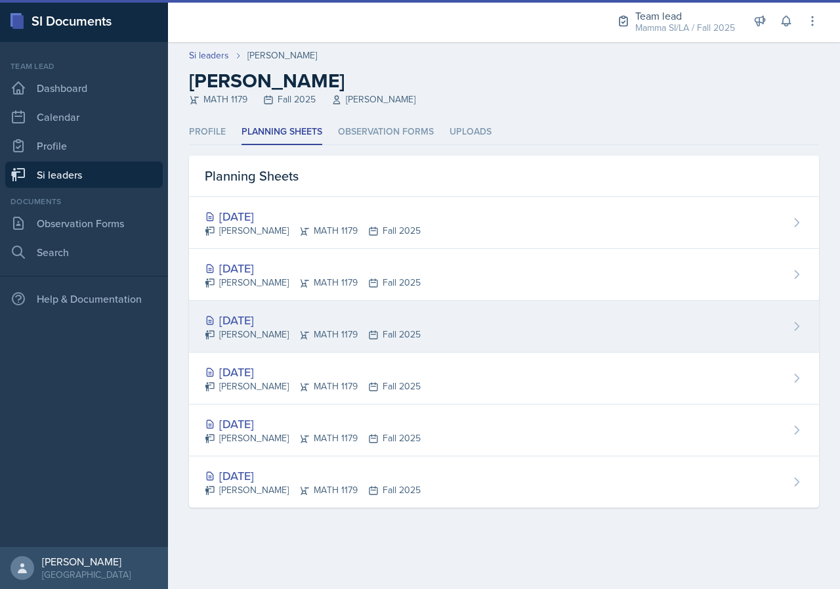
click at [370, 333] on icon at bounding box center [373, 335] width 11 height 11
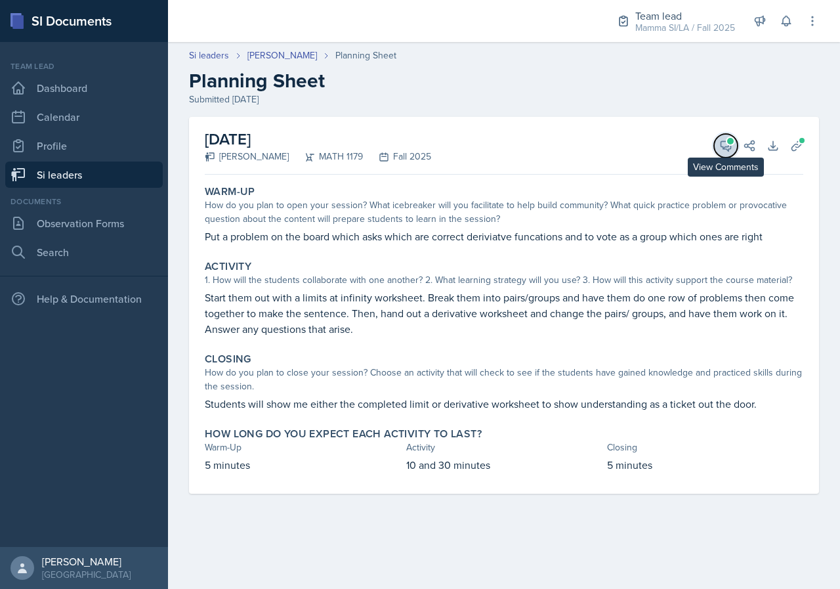
click at [718, 139] on button "View Comments" at bounding box center [726, 146] width 24 height 24
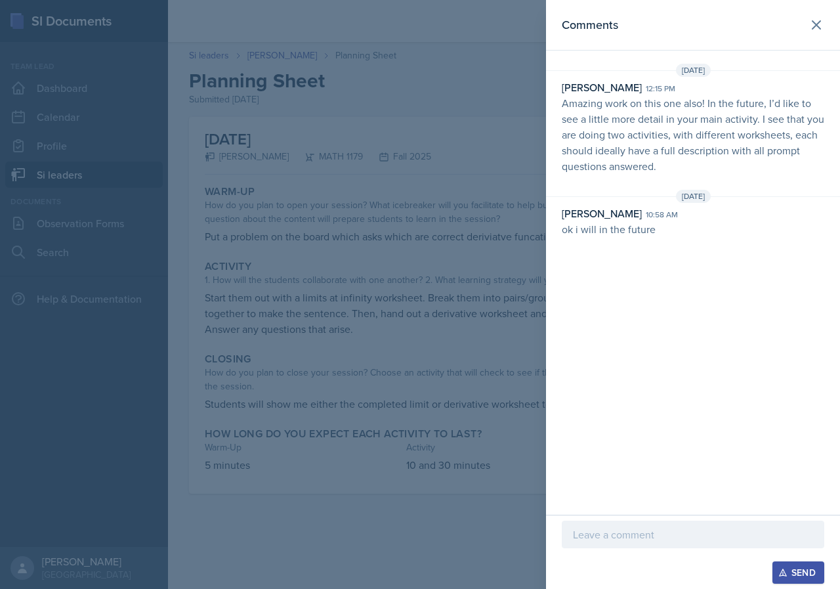
click at [492, 112] on div at bounding box center [420, 294] width 840 height 589
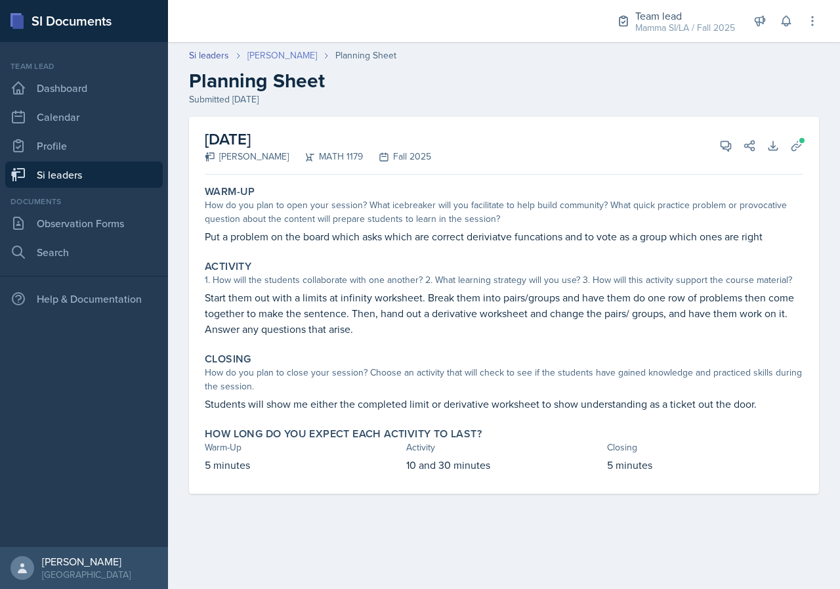
click at [278, 49] on link "[PERSON_NAME]" at bounding box center [283, 56] width 70 height 14
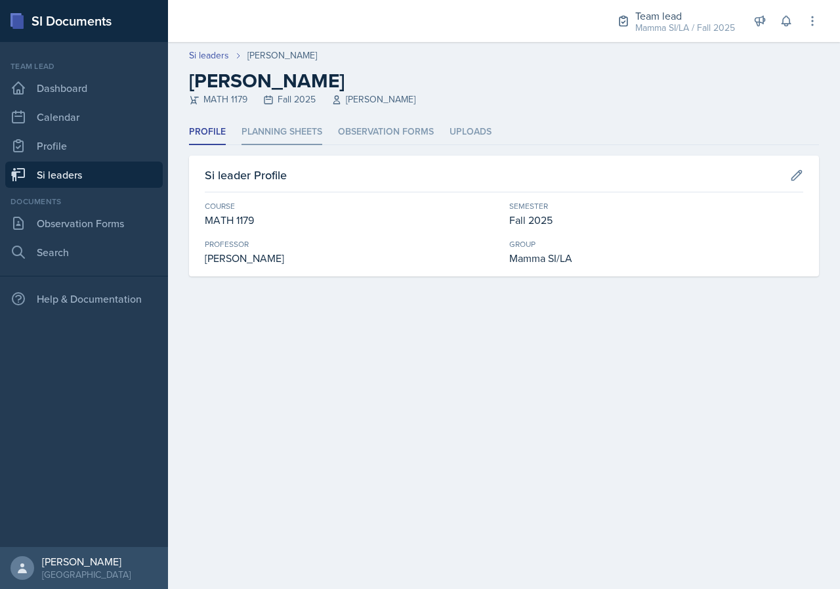
click at [311, 122] on li "Planning Sheets" at bounding box center [282, 133] width 81 height 26
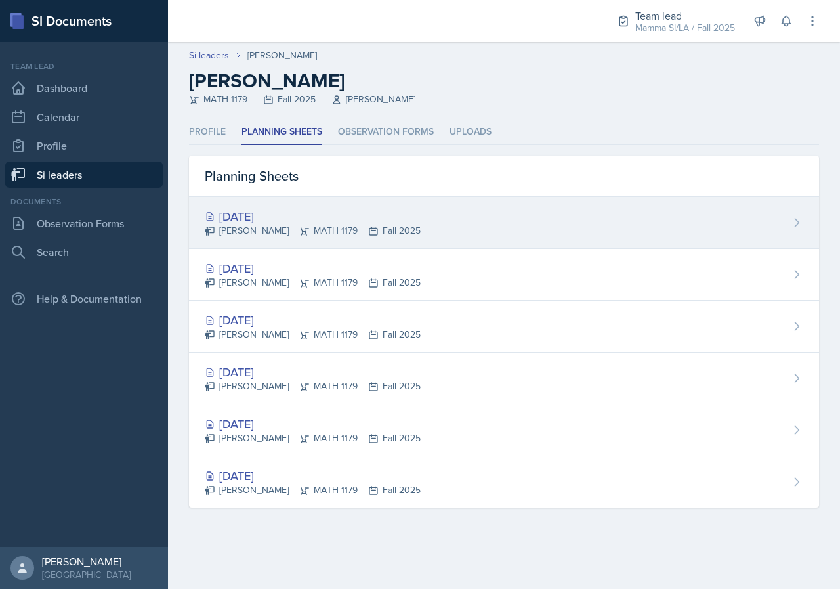
click at [397, 221] on div "[DATE]" at bounding box center [313, 216] width 216 height 18
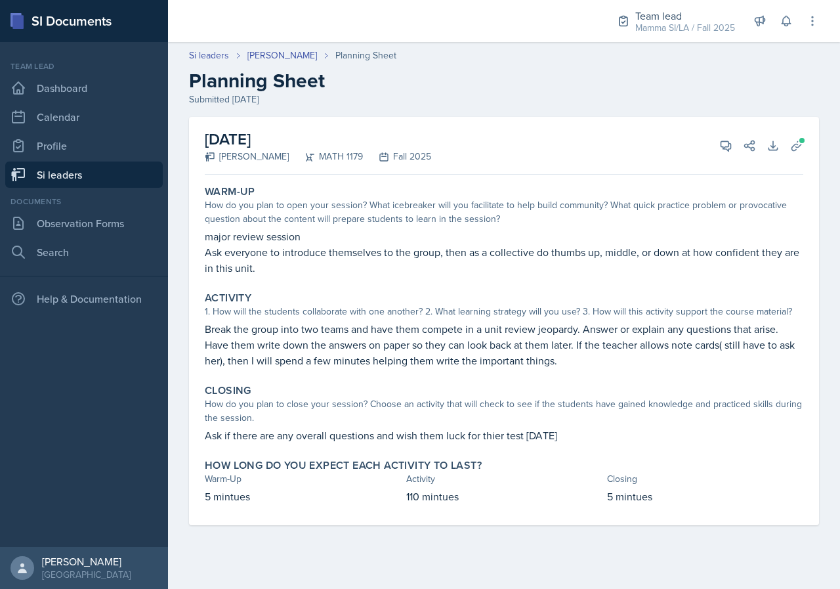
drag, startPoint x: 333, startPoint y: 242, endPoint x: 406, endPoint y: 243, distance: 72.9
click at [385, 242] on p "major review session" at bounding box center [504, 236] width 599 height 16
click at [406, 243] on p "major review session" at bounding box center [504, 236] width 599 height 16
click at [804, 141] on span at bounding box center [802, 141] width 8 height 8
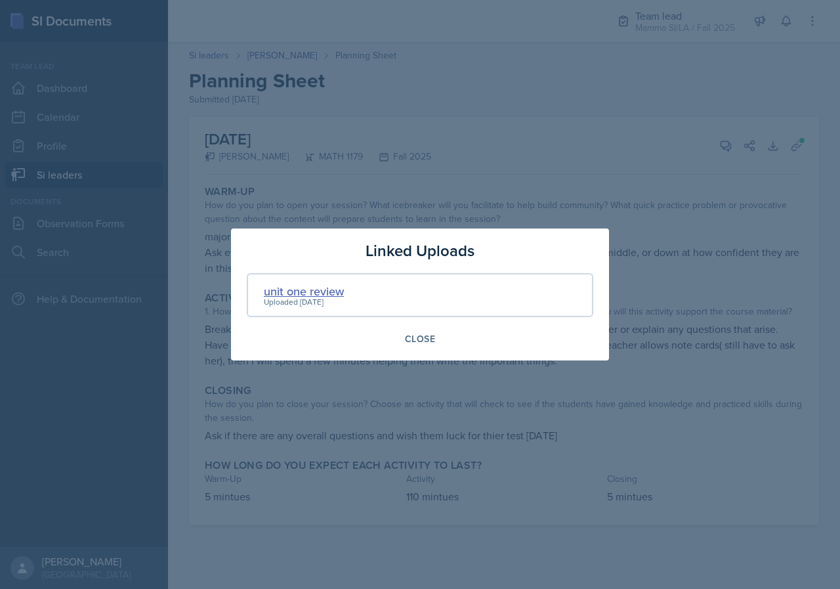
click at [343, 290] on div "unit one review" at bounding box center [304, 291] width 80 height 18
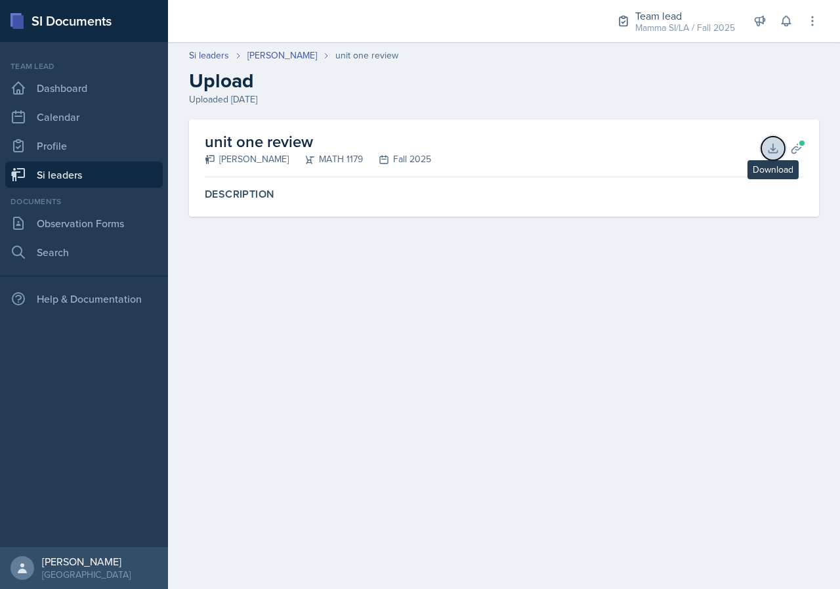
click at [764, 150] on button "Download" at bounding box center [774, 149] width 24 height 24
click at [282, 54] on link "[PERSON_NAME]" at bounding box center [283, 56] width 70 height 14
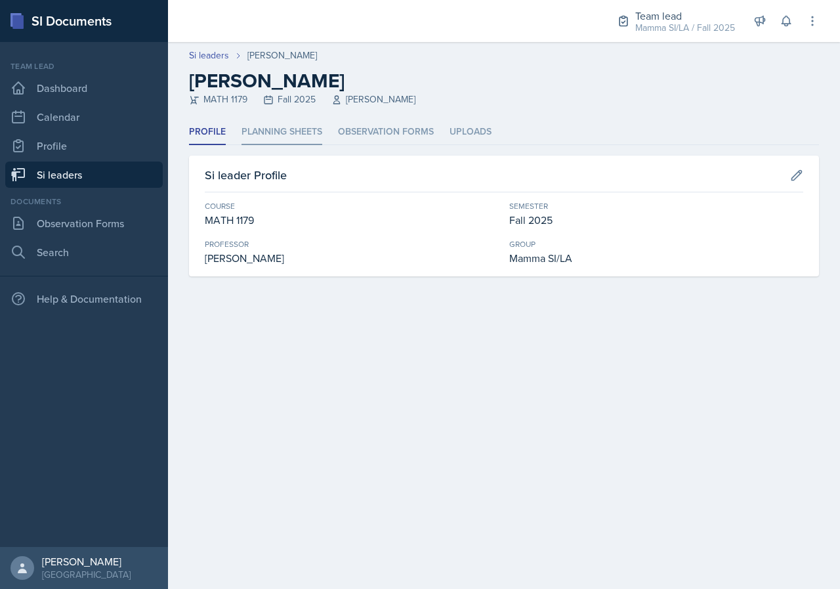
click at [301, 135] on li "Planning Sheets" at bounding box center [282, 133] width 81 height 26
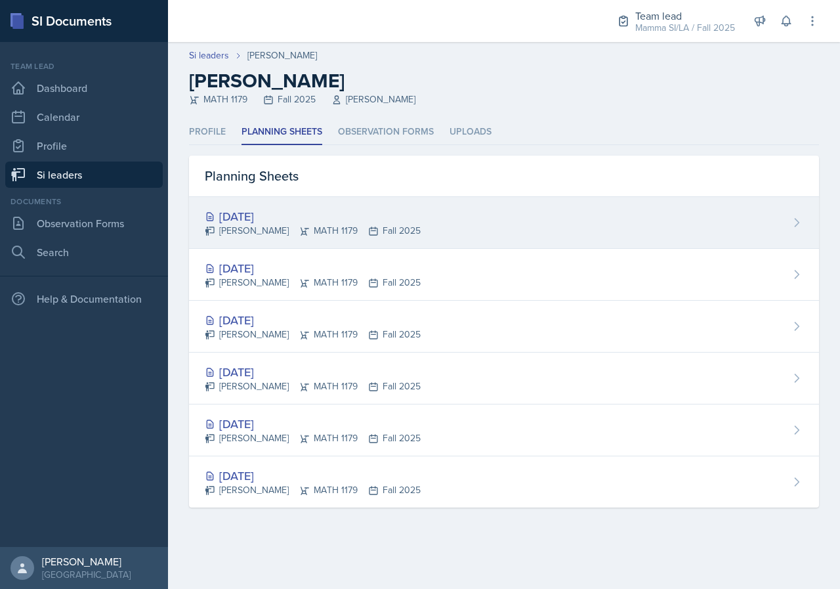
click at [349, 238] on div "[DATE] [PERSON_NAME] MATH 1179 Fall 2025" at bounding box center [504, 223] width 630 height 52
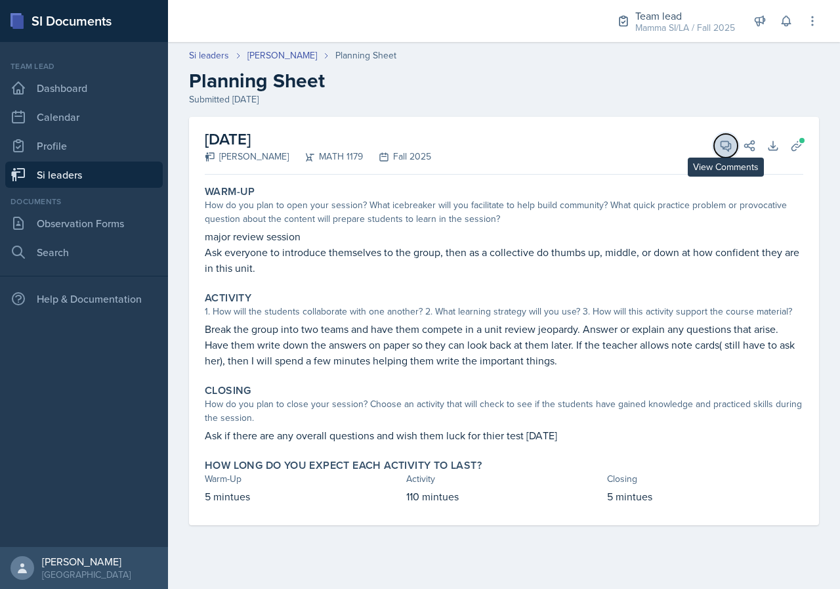
click at [724, 154] on button "View Comments" at bounding box center [726, 146] width 24 height 24
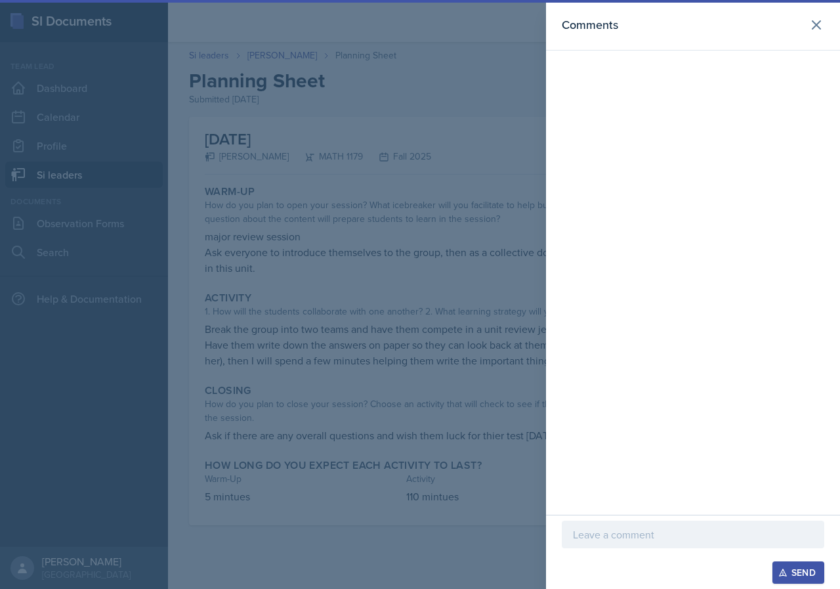
click at [670, 543] on div at bounding box center [693, 535] width 263 height 28
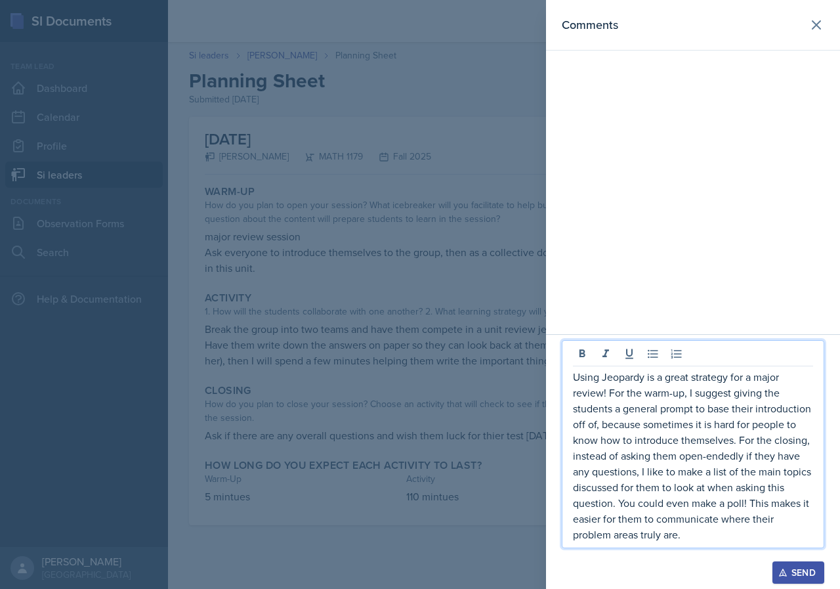
click at [699, 393] on p "Using Jeopardy is a great strategy for a major review! For the warm-up, I sugge…" at bounding box center [693, 455] width 240 height 173
click at [729, 409] on p "Using Jeopardy is a great strategy for a major review! For the warm-up, I sugge…" at bounding box center [693, 455] width 240 height 173
drag, startPoint x: 720, startPoint y: 417, endPoint x: 735, endPoint y: 420, distance: 15.3
click at [735, 420] on p "Using Jeopardy is a great strategy for a major review! For the warm-up, I sugge…" at bounding box center [693, 455] width 240 height 173
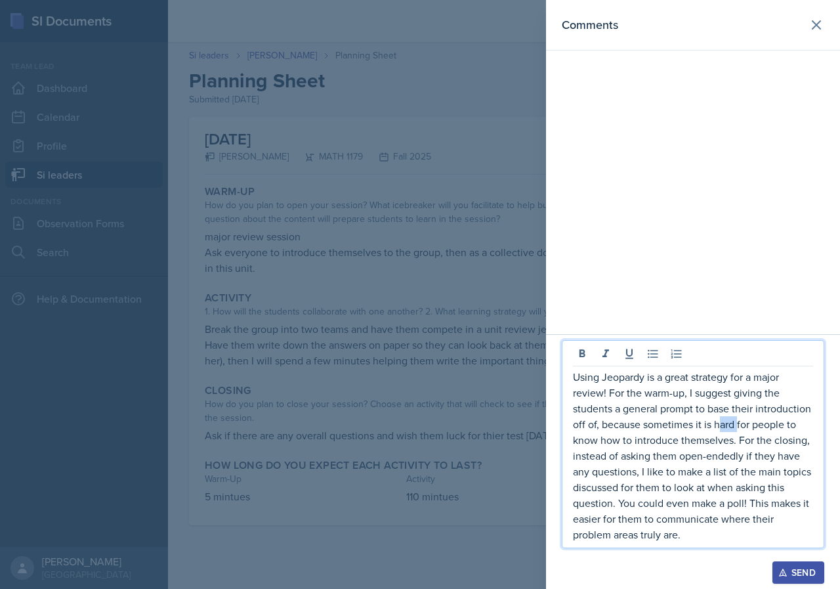
drag, startPoint x: 718, startPoint y: 426, endPoint x: 740, endPoint y: 429, distance: 21.8
click at [740, 429] on p "Using Jeopardy is a great strategy for a major review! For the warm-up, I sugge…" at bounding box center [693, 455] width 240 height 173
click at [746, 439] on p "Using Jeopardy is a great strategy for a major review! For the warm-up, I sugge…" at bounding box center [693, 455] width 240 height 173
click at [751, 439] on p "Using Jeopardy is a great strategy for a major review! For the warm-up, I sugge…" at bounding box center [693, 455] width 240 height 173
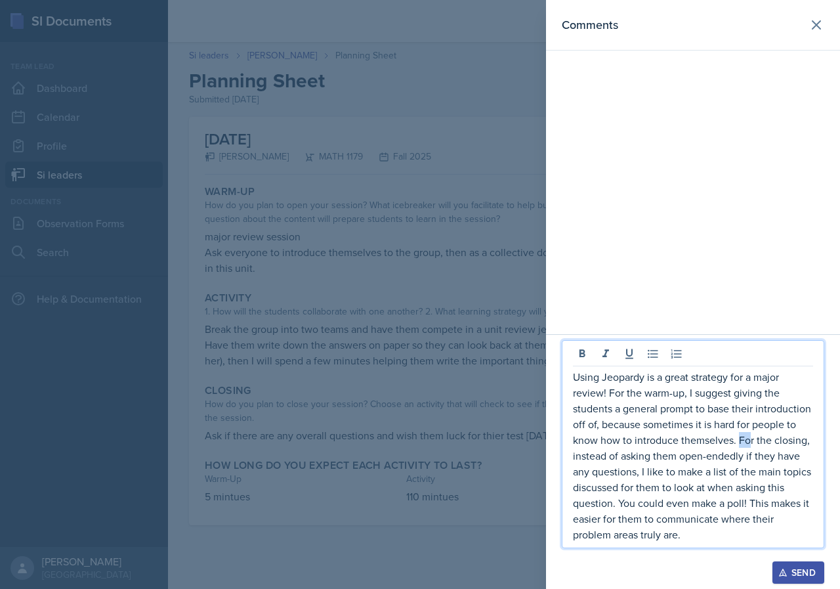
drag, startPoint x: 739, startPoint y: 433, endPoint x: 751, endPoint y: 437, distance: 13.1
click at [750, 437] on p "Using Jeopardy is a great strategy for a major review! For the warm-up, I sugge…" at bounding box center [693, 455] width 240 height 173
click at [751, 437] on p "Using Jeopardy is a great strategy for a major review! For the warm-up, I sugge…" at bounding box center [693, 455] width 240 height 173
drag, startPoint x: 709, startPoint y: 431, endPoint x: 729, endPoint y: 433, distance: 20.4
click at [728, 433] on p "Using Jeopardy is a great strategy for a major review! For the warm-up, I sugge…" at bounding box center [693, 455] width 240 height 173
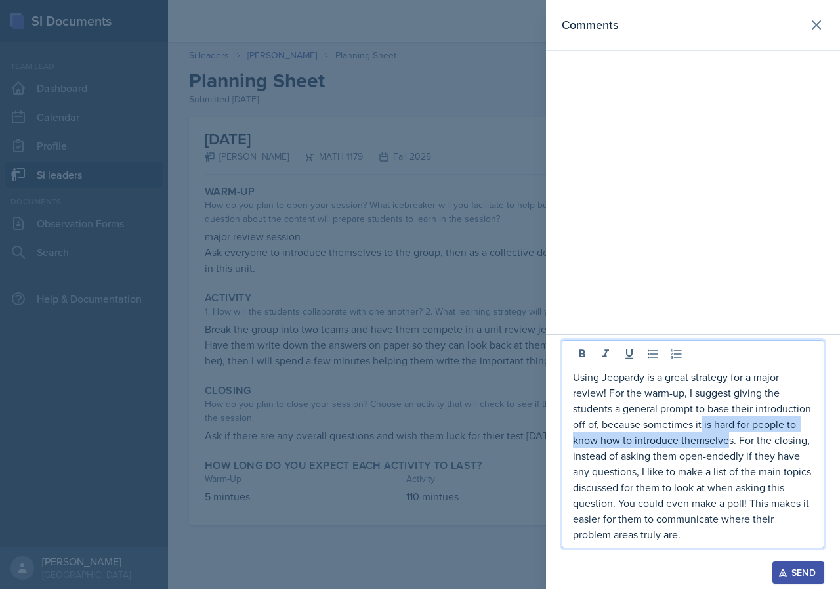
click at [729, 433] on p "Using Jeopardy is a great strategy for a major review! For the warm-up, I sugge…" at bounding box center [693, 455] width 240 height 173
drag, startPoint x: 693, startPoint y: 425, endPoint x: 726, endPoint y: 431, distance: 33.5
click at [721, 431] on p "Using Jeopardy is a great strategy for a major review! For the warm-up, I sugge…" at bounding box center [693, 455] width 240 height 173
click at [726, 431] on p "Using Jeopardy is a great strategy for a major review! For the warm-up, I sugge…" at bounding box center [693, 455] width 240 height 173
drag, startPoint x: 658, startPoint y: 425, endPoint x: 671, endPoint y: 425, distance: 13.1
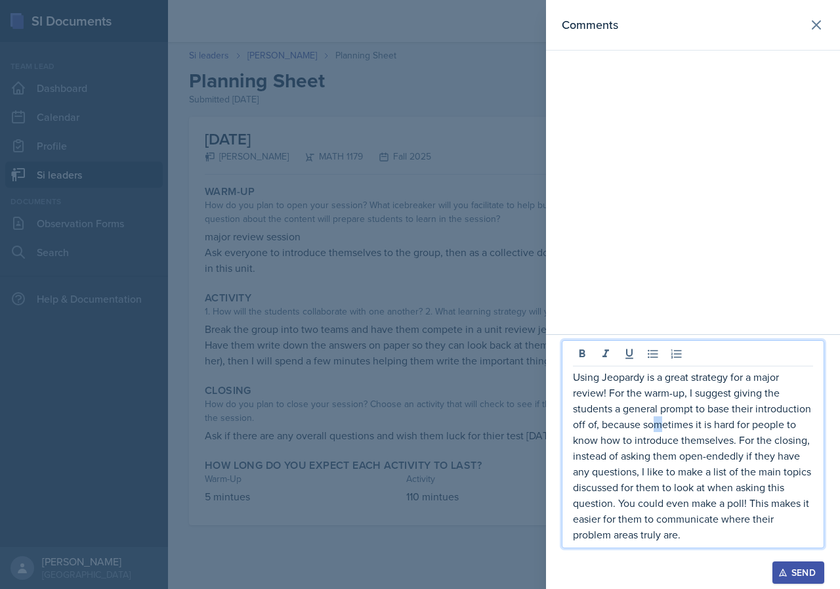
click at [663, 425] on p "Using Jeopardy is a great strategy for a major review! For the warm-up, I sugge…" at bounding box center [693, 455] width 240 height 173
click at [645, 424] on p "Using Jeopardy is a great strategy for a major review! For the warm-up, I sugge…" at bounding box center [693, 455] width 240 height 173
drag, startPoint x: 667, startPoint y: 428, endPoint x: 688, endPoint y: 431, distance: 21.3
click at [685, 431] on p "Using Jeopardy is a great strategy for a major review! For the warm-up, I sugge…" at bounding box center [693, 455] width 240 height 173
click at [688, 431] on p "Using Jeopardy is a great strategy for a major review! For the warm-up, I sugge…" at bounding box center [693, 455] width 240 height 173
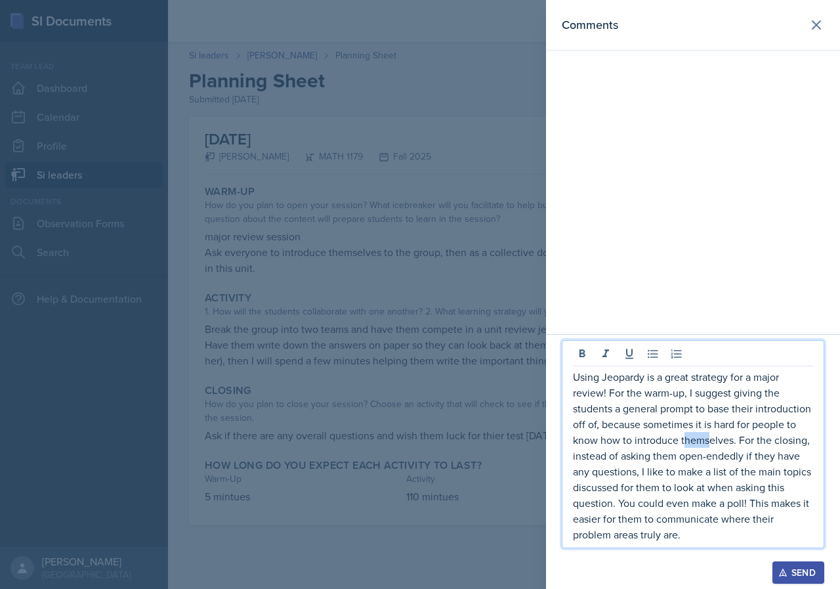
drag, startPoint x: 690, startPoint y: 433, endPoint x: 710, endPoint y: 434, distance: 19.7
click at [710, 434] on p "Using Jeopardy is a great strategy for a major review! For the warm-up, I sugge…" at bounding box center [693, 455] width 240 height 173
drag, startPoint x: 653, startPoint y: 433, endPoint x: 696, endPoint y: 438, distance: 43.7
click at [676, 434] on p "Using Jeopardy is a great strategy for a major review! For the warm-up, I sugge…" at bounding box center [693, 455] width 240 height 173
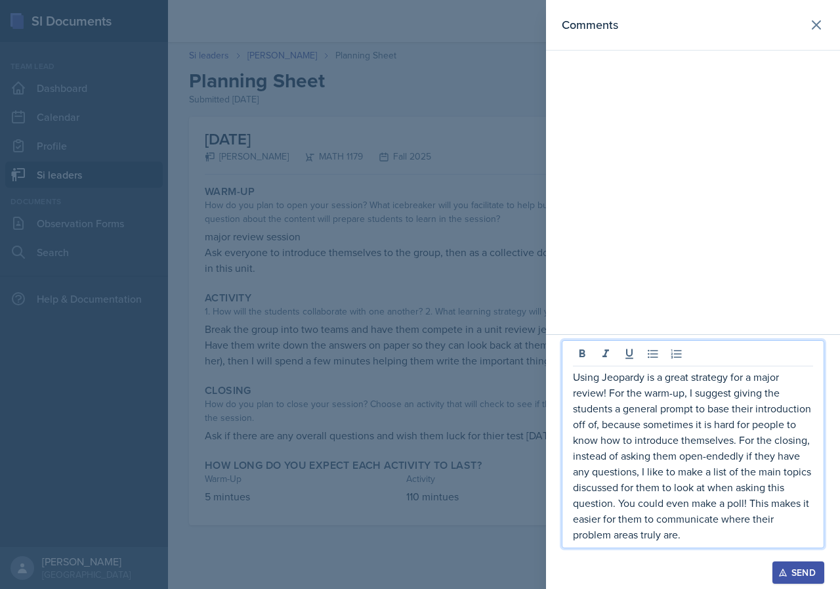
click at [696, 438] on p "Using Jeopardy is a great strategy for a major review! For the warm-up, I sugge…" at bounding box center [693, 455] width 240 height 173
drag, startPoint x: 695, startPoint y: 443, endPoint x: 705, endPoint y: 444, distance: 9.9
click at [701, 443] on p "Using Jeopardy is a great strategy for a major review! For the warm-up, I sugge…" at bounding box center [693, 455] width 240 height 173
click at [705, 444] on p "Using Jeopardy is a great strategy for a major review! For the warm-up, I sugge…" at bounding box center [693, 455] width 240 height 173
drag, startPoint x: 727, startPoint y: 444, endPoint x: 749, endPoint y: 445, distance: 22.3
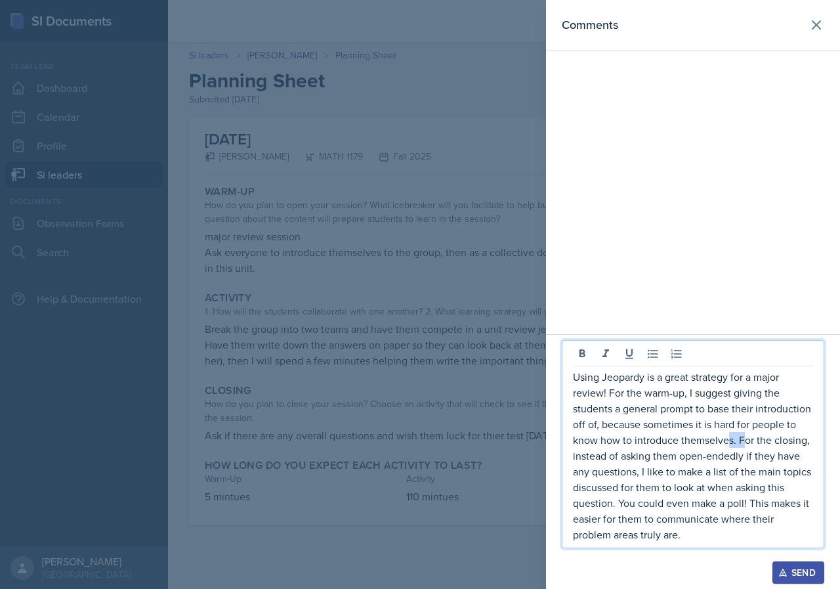
click at [749, 445] on p "Using Jeopardy is a great strategy for a major review! For the warm-up, I sugge…" at bounding box center [693, 455] width 240 height 173
drag, startPoint x: 677, startPoint y: 458, endPoint x: 691, endPoint y: 461, distance: 14.2
click at [690, 461] on p "Using Jeopardy is a great strategy for a major review! For the warm-up, I sugge…" at bounding box center [693, 455] width 240 height 173
click at [691, 461] on p "Using Jeopardy is a great strategy for a major review! For the warm-up, I sugge…" at bounding box center [693, 455] width 240 height 173
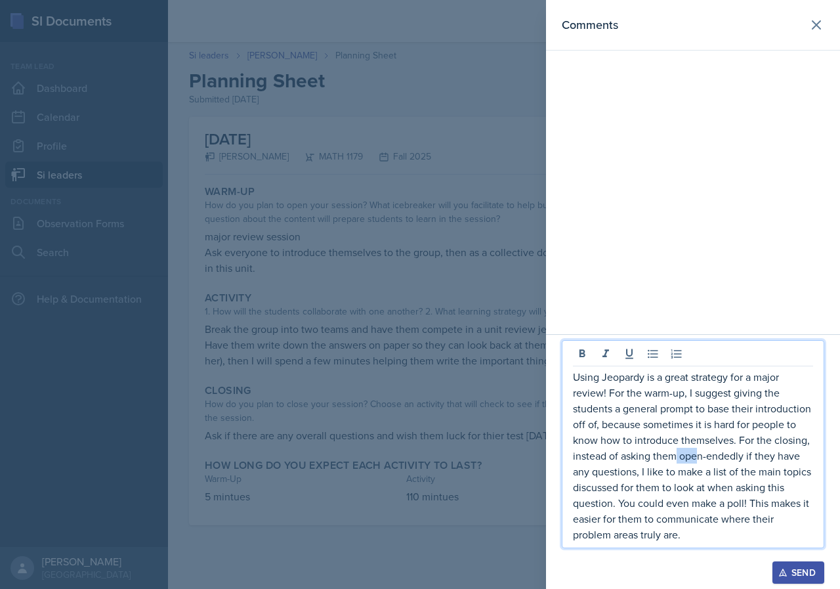
drag, startPoint x: 674, startPoint y: 458, endPoint x: 699, endPoint y: 460, distance: 25.6
click at [698, 460] on p "Using Jeopardy is a great strategy for a major review! For the warm-up, I sugge…" at bounding box center [693, 455] width 240 height 173
click at [699, 460] on p "Using Jeopardy is a great strategy for a major review! For the warm-up, I sugge…" at bounding box center [693, 455] width 240 height 173
drag, startPoint x: 695, startPoint y: 461, endPoint x: 718, endPoint y: 467, distance: 23.9
click at [717, 466] on p "Using Jeopardy is a great strategy for a major review! For the warm-up, I sugge…" at bounding box center [693, 455] width 240 height 173
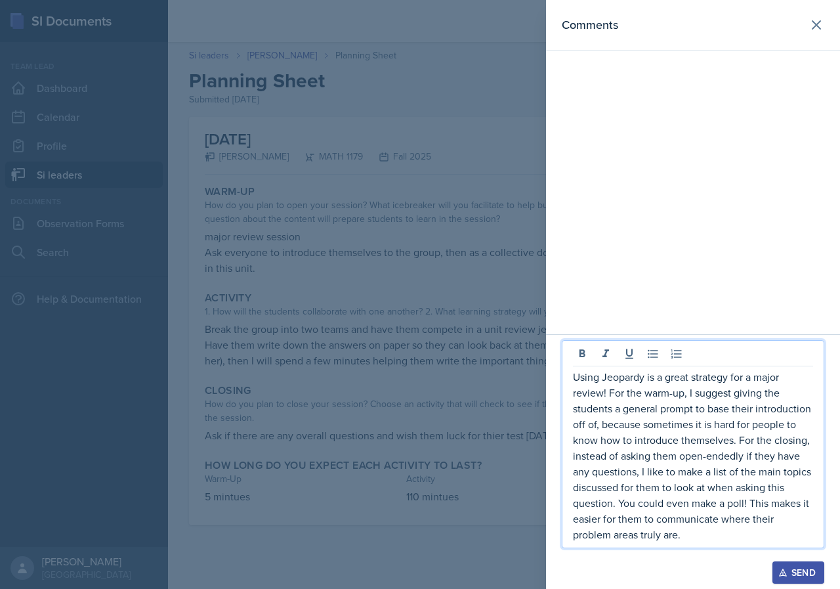
click at [718, 467] on p "Using Jeopardy is a great strategy for a major review! For the warm-up, I sugge…" at bounding box center [693, 455] width 240 height 173
click at [672, 480] on p "Using Jeopardy is a great strategy for a major review! For the warm-up, I sugge…" at bounding box center [693, 455] width 240 height 173
drag, startPoint x: 669, startPoint y: 475, endPoint x: 682, endPoint y: 477, distance: 13.3
click at [678, 476] on p "Using Jeopardy is a great strategy for a major review! For the warm-up, I sugge…" at bounding box center [693, 455] width 240 height 173
click at [683, 477] on p "Using Jeopardy is a great strategy for a major review! For the warm-up, I sugge…" at bounding box center [693, 455] width 240 height 173
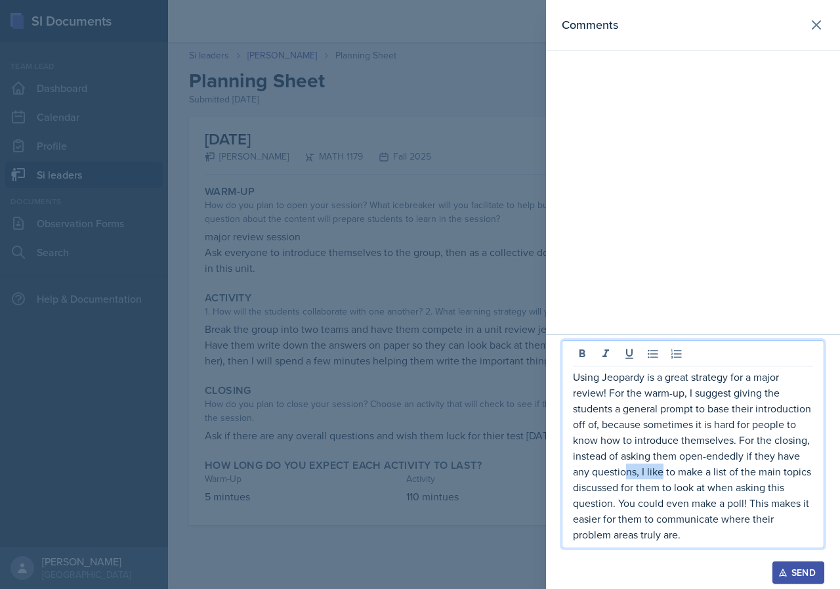
click at [668, 474] on p "Using Jeopardy is a great strategy for a major review! For the warm-up, I sugge…" at bounding box center [693, 455] width 240 height 173
click at [678, 475] on p "Using Jeopardy is a great strategy for a major review! For the warm-up, I sugge…" at bounding box center [693, 455] width 240 height 173
drag, startPoint x: 673, startPoint y: 483, endPoint x: 691, endPoint y: 487, distance: 18.3
click at [680, 484] on p "Using Jeopardy is a great strategy for a major review! For the warm-up, I sugge…" at bounding box center [693, 455] width 240 height 173
click at [691, 487] on p "Using Jeopardy is a great strategy for a major review! For the warm-up, I sugge…" at bounding box center [693, 455] width 240 height 173
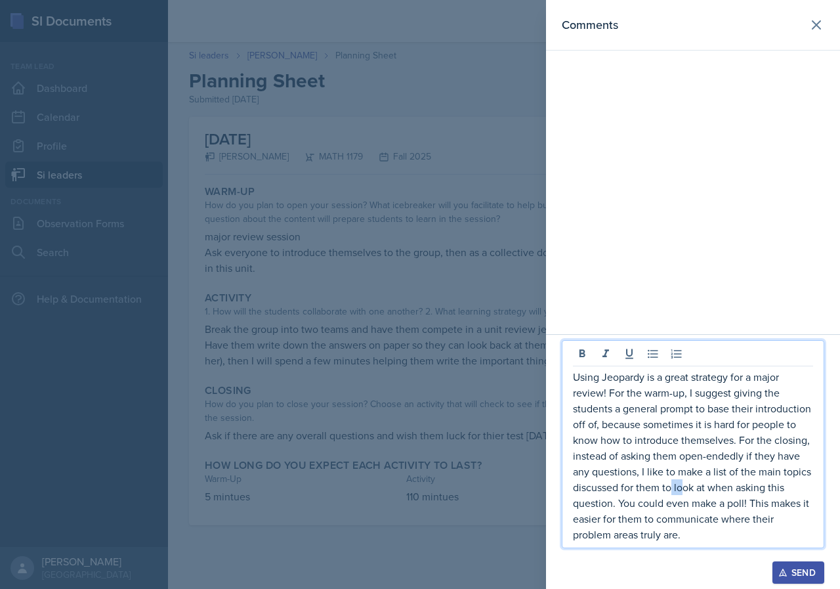
drag, startPoint x: 685, startPoint y: 492, endPoint x: 697, endPoint y: 493, distance: 11.9
click at [689, 492] on p "Using Jeopardy is a great strategy for a major review! For the warm-up, I sugge…" at bounding box center [693, 455] width 240 height 173
click at [703, 494] on p "Using Jeopardy is a great strategy for a major review! For the warm-up, I sugge…" at bounding box center [693, 455] width 240 height 173
drag, startPoint x: 708, startPoint y: 540, endPoint x: 571, endPoint y: 379, distance: 211.9
click at [571, 379] on div "Using Jeopardy is a great strategy for a major review! For the warm-up, I sugge…" at bounding box center [693, 444] width 263 height 208
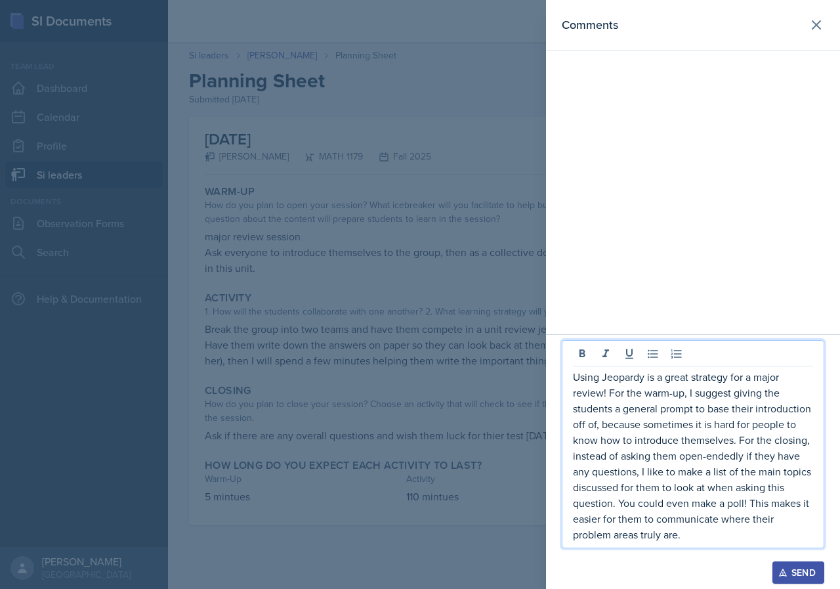
copy p "Using Jeopardy is a great strategy for a major review! For the warm-up, I sugge…"
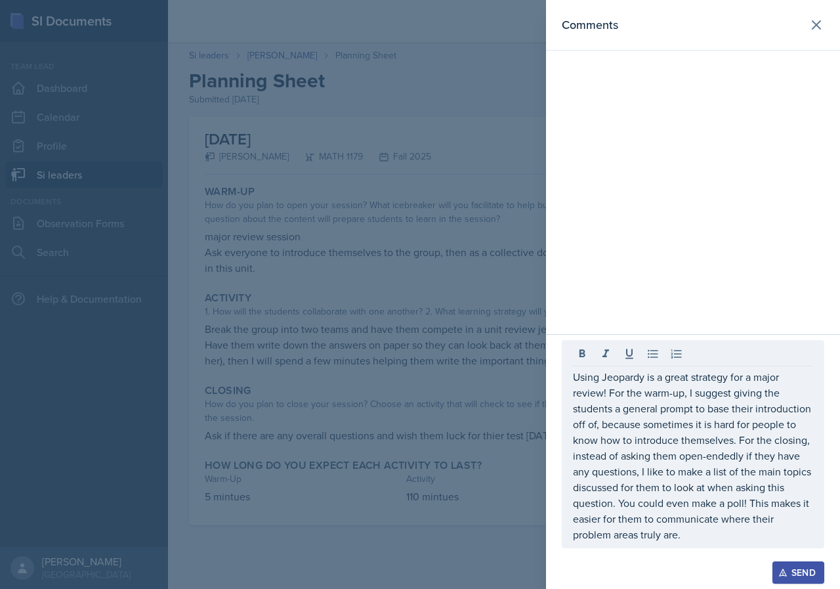
click at [803, 566] on div "Send" at bounding box center [798, 572] width 35 height 11
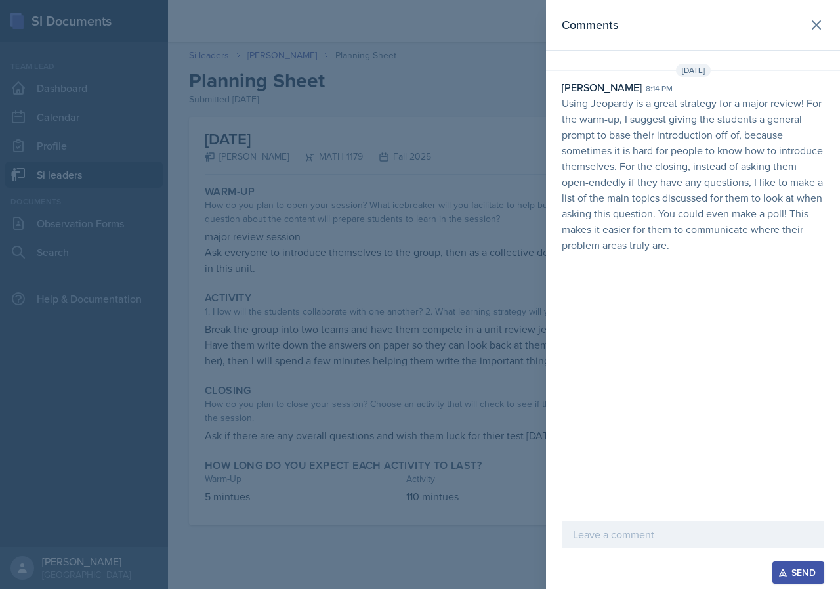
click at [476, 335] on div at bounding box center [420, 294] width 840 height 589
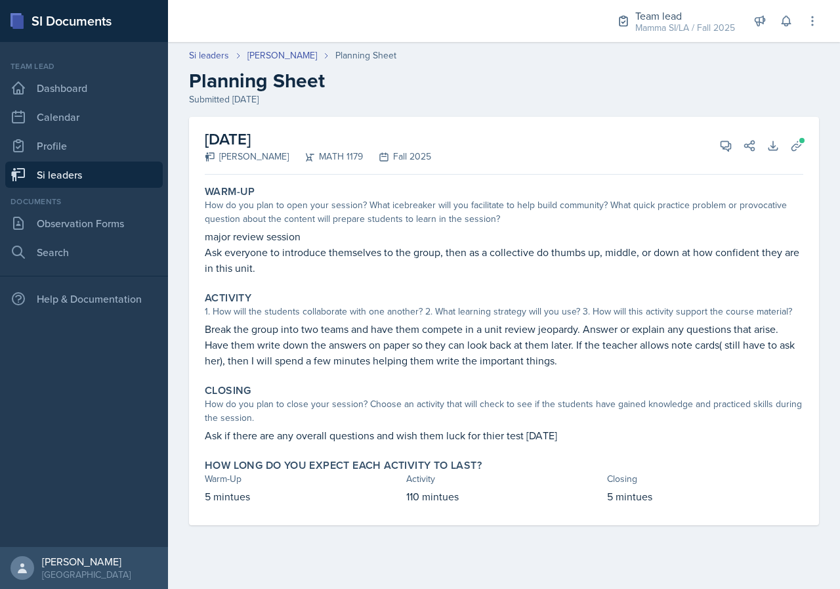
click at [102, 182] on link "Si leaders" at bounding box center [84, 175] width 158 height 26
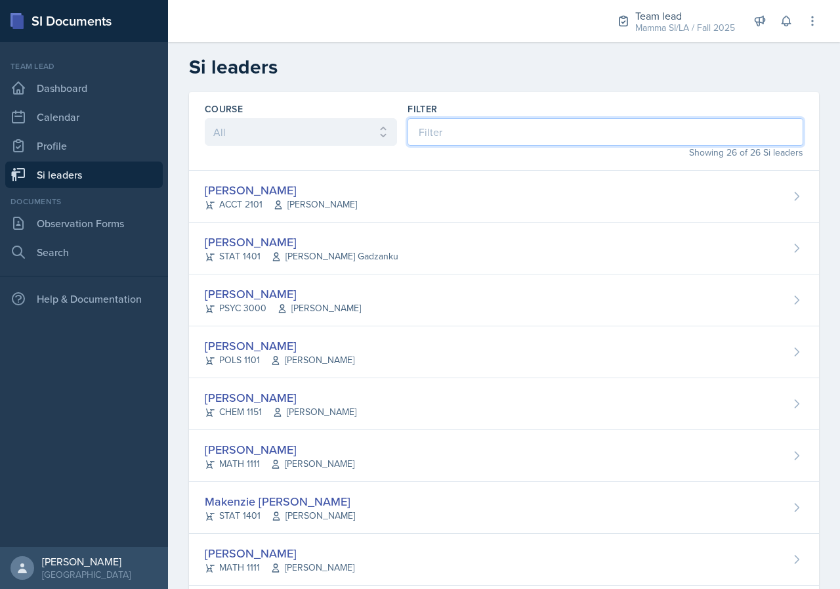
click at [483, 136] on input at bounding box center [606, 132] width 396 height 28
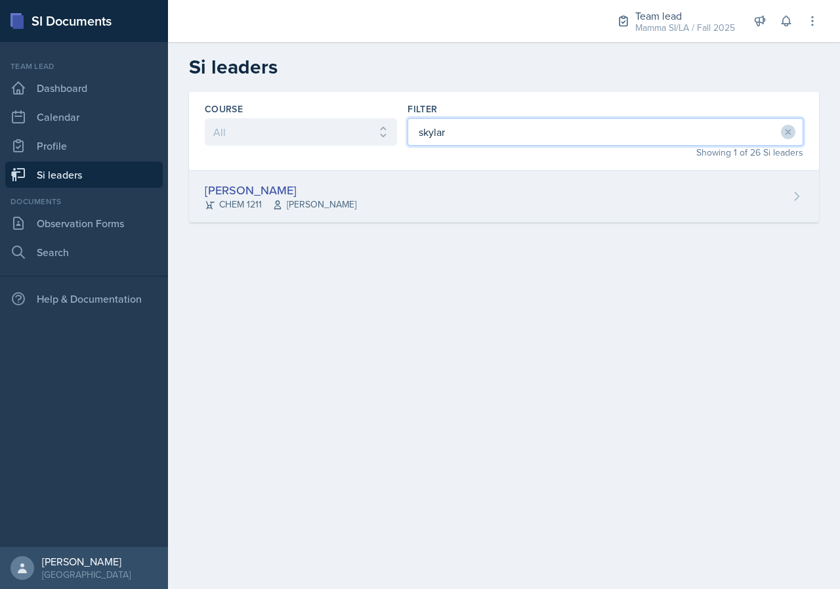
type input "skylar"
click at [523, 207] on div "[PERSON_NAME] CHEM 1211 [PERSON_NAME]" at bounding box center [504, 197] width 630 height 52
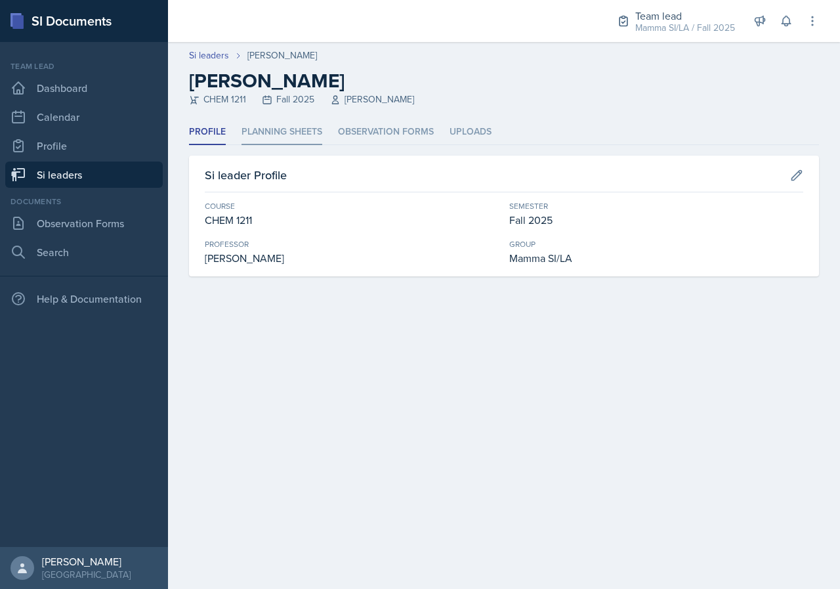
click at [307, 135] on li "Planning Sheets" at bounding box center [282, 133] width 81 height 26
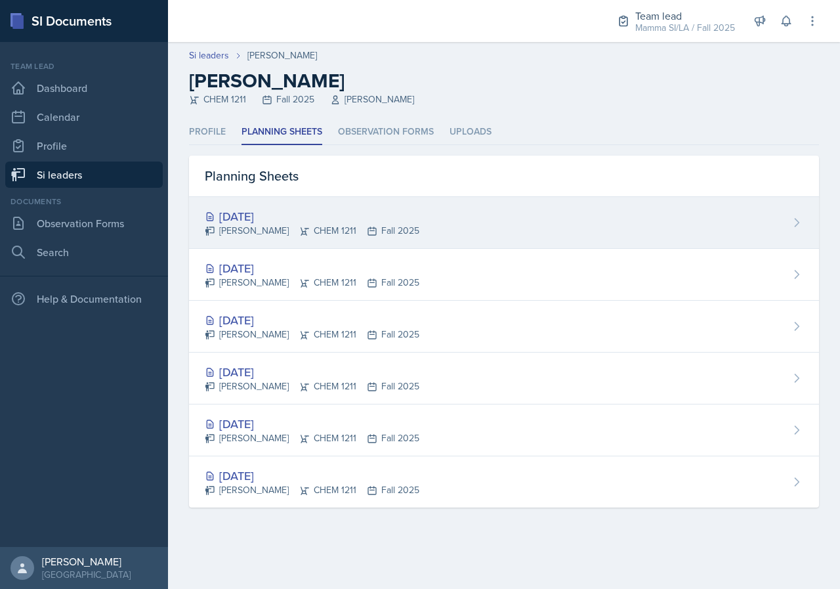
click at [414, 232] on div "[DATE] [PERSON_NAME] CHEM 1211 Fall 2025" at bounding box center [504, 223] width 630 height 52
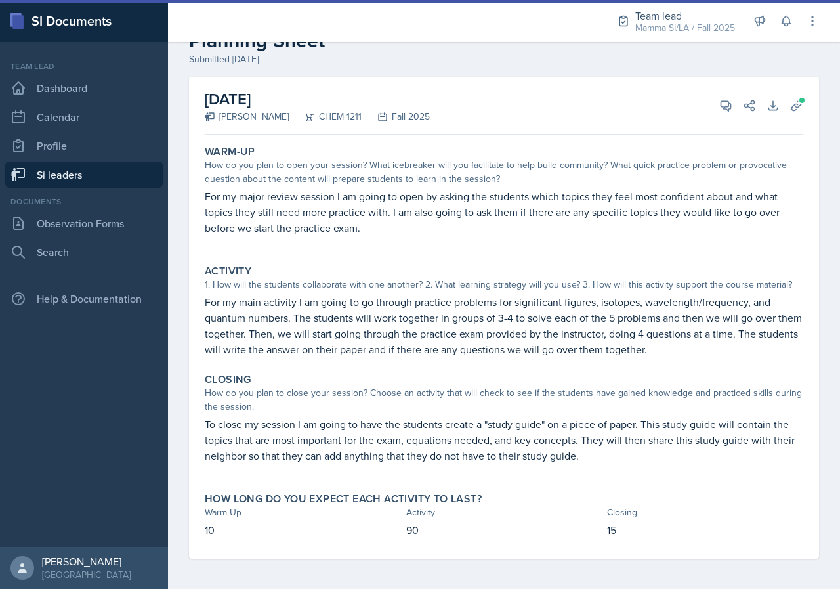
scroll to position [41, 0]
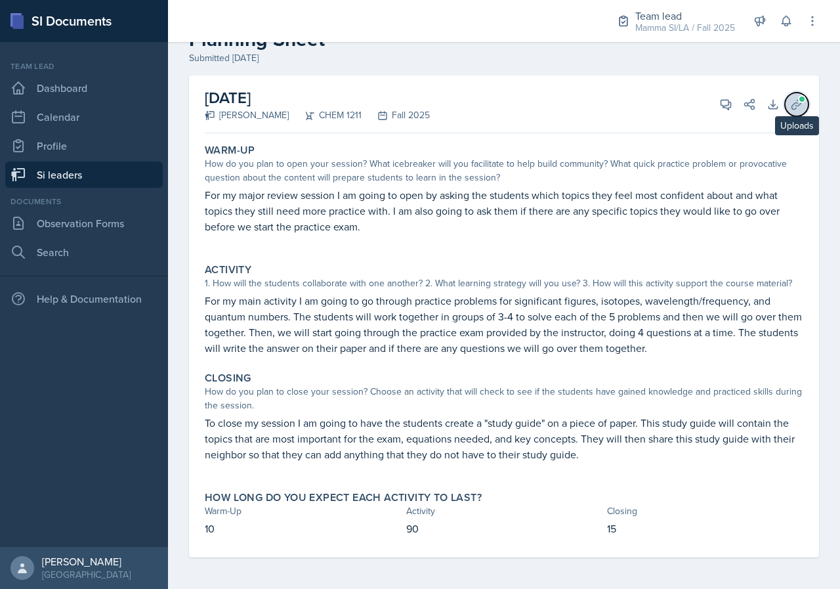
click at [791, 102] on icon at bounding box center [797, 104] width 13 height 13
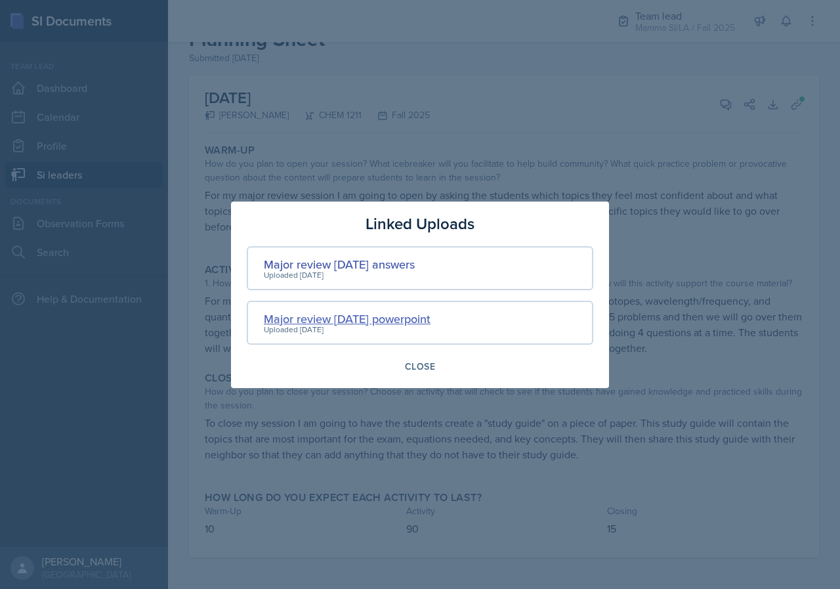
click at [431, 322] on div "Major review [DATE] powerpoint" at bounding box center [347, 319] width 167 height 18
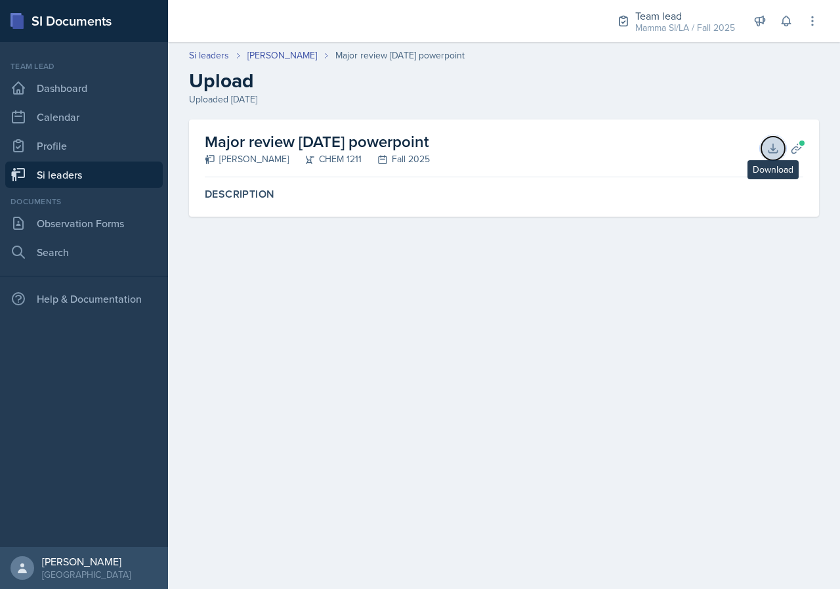
click at [771, 142] on icon at bounding box center [773, 148] width 13 height 13
click at [276, 56] on link "[PERSON_NAME]" at bounding box center [283, 56] width 70 height 14
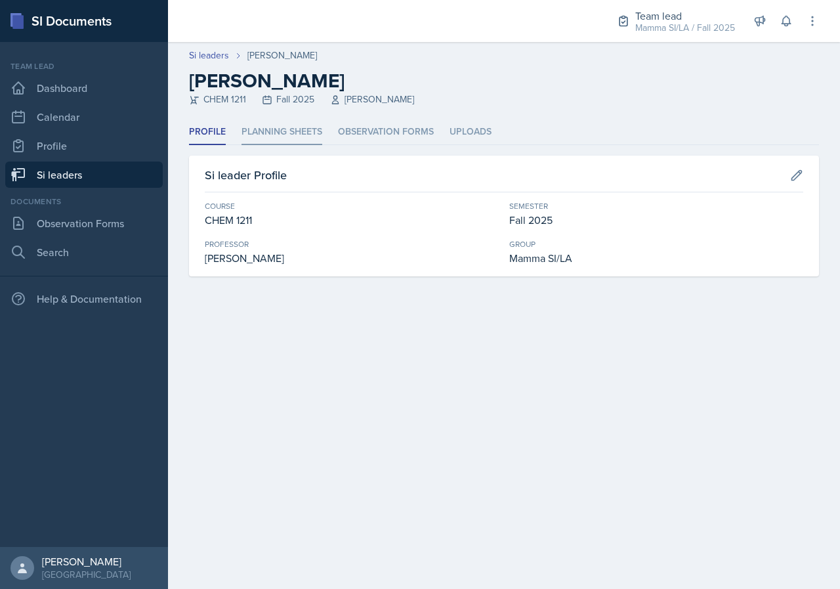
click at [298, 129] on li "Planning Sheets" at bounding box center [282, 133] width 81 height 26
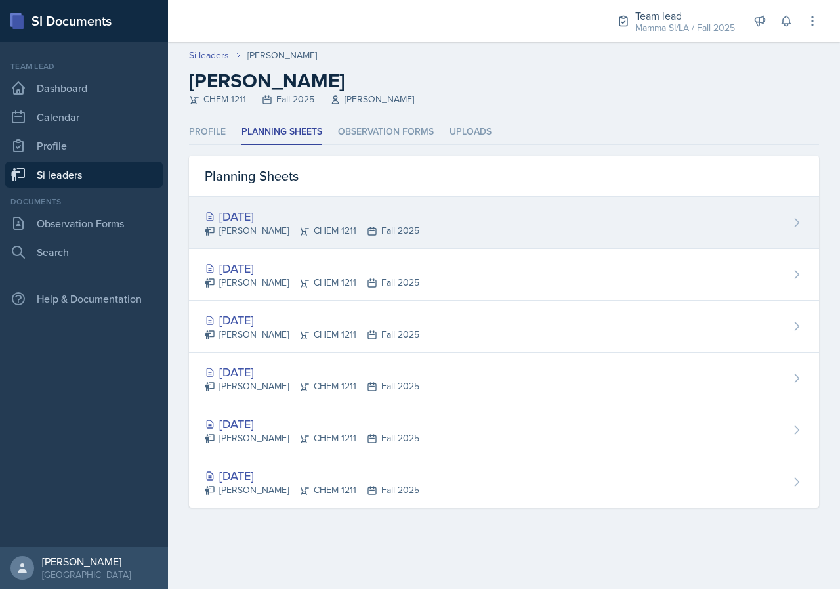
click at [343, 228] on div "[PERSON_NAME] CHEM 1211 Fall 2025" at bounding box center [312, 231] width 215 height 14
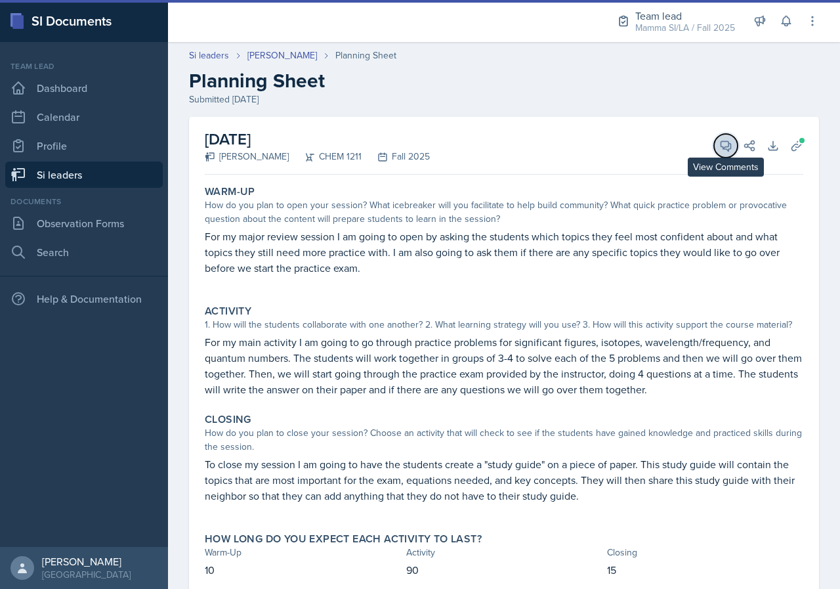
click at [718, 153] on button "View Comments" at bounding box center [726, 146] width 24 height 24
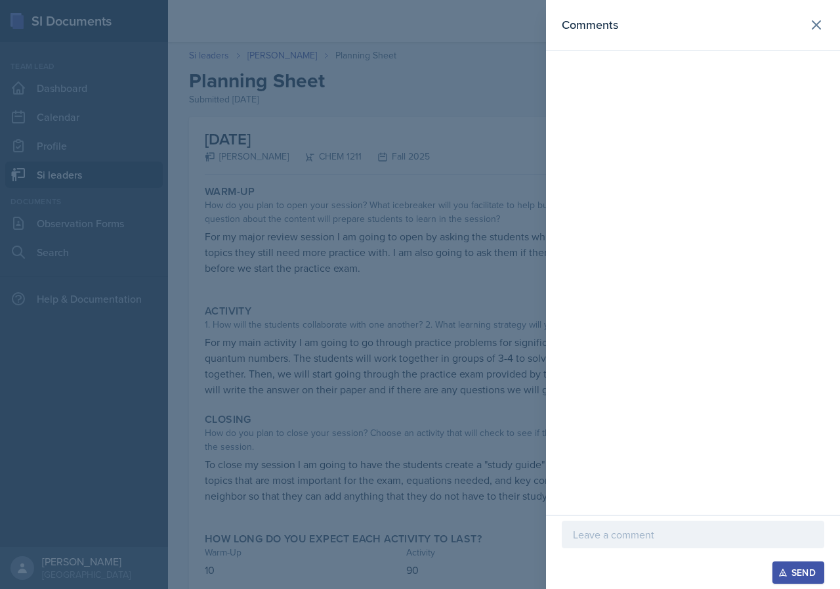
click at [680, 540] on p at bounding box center [693, 535] width 240 height 16
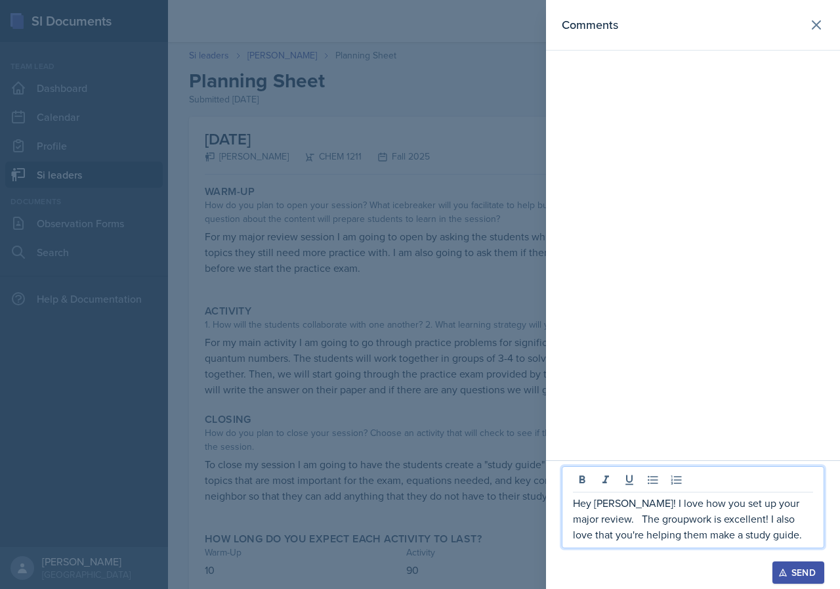
click at [522, 362] on div at bounding box center [420, 294] width 840 height 589
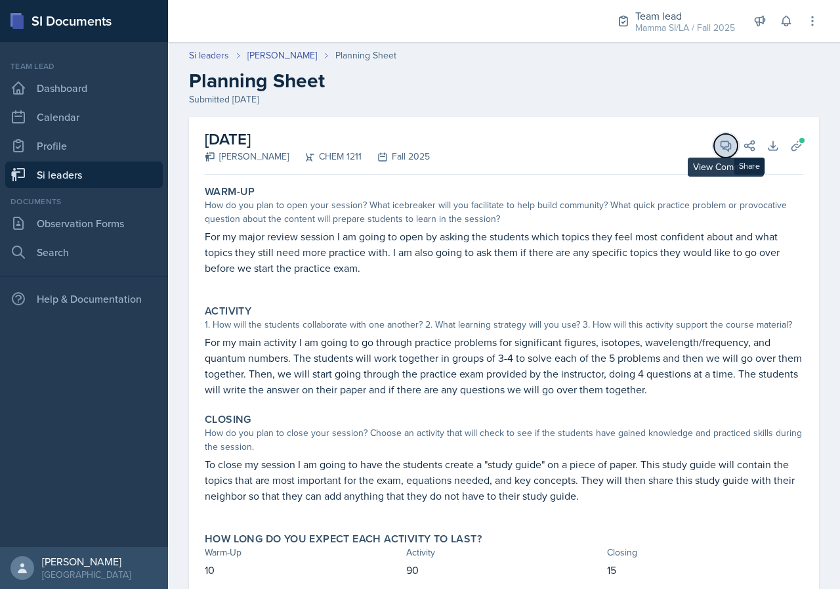
click at [722, 145] on icon at bounding box center [727, 146] width 10 height 10
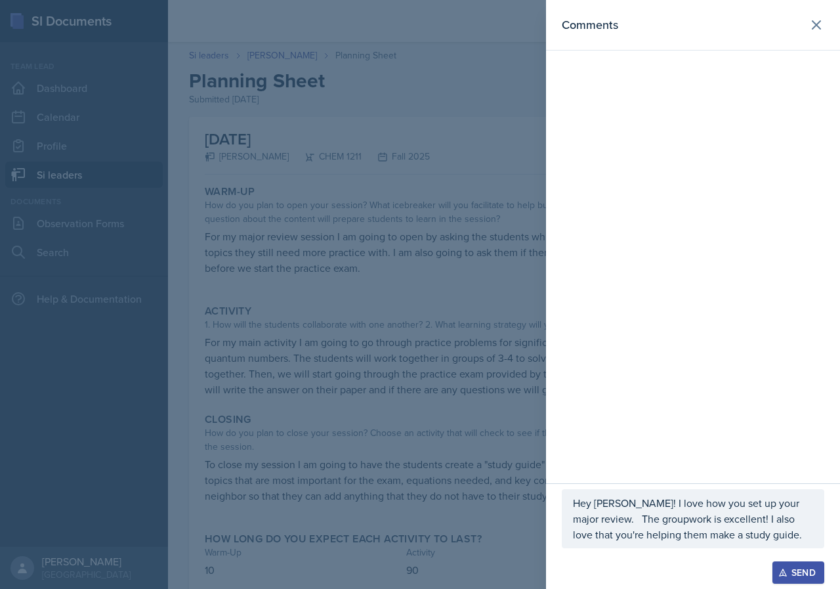
click at [738, 543] on div "Hey [PERSON_NAME]! I love how you set up your major review. The groupwork is ex…" at bounding box center [693, 518] width 263 height 59
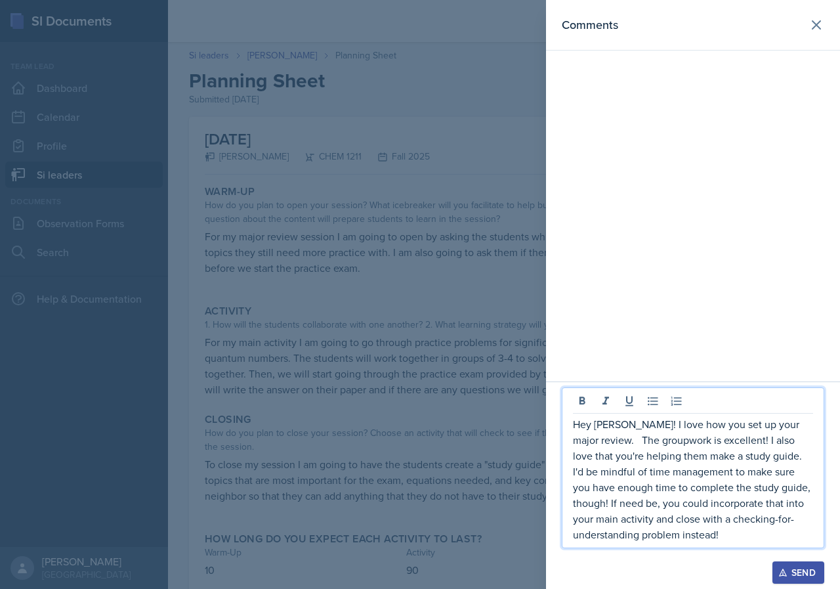
click at [728, 489] on p "Hey [PERSON_NAME]! I love how you set up your major review. The groupwork is ex…" at bounding box center [693, 479] width 240 height 126
click at [664, 538] on p "Hey [PERSON_NAME]! I love how you set up your major review. The groupwork is ex…" at bounding box center [693, 479] width 240 height 126
click at [681, 531] on p "Hey [PERSON_NAME]! I love how you set up your major review. The groupwork is ex…" at bounding box center [693, 479] width 240 height 126
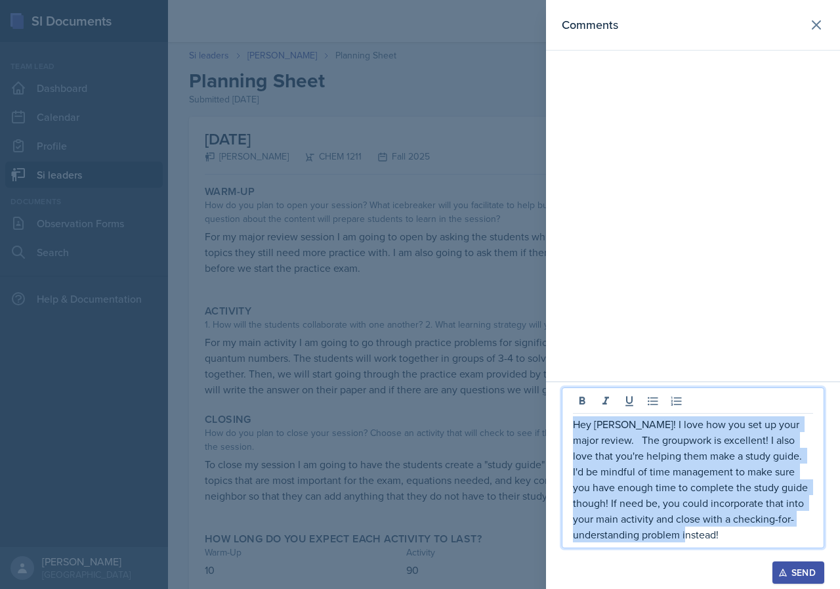
drag, startPoint x: 685, startPoint y: 537, endPoint x: 576, endPoint y: 429, distance: 153.7
click at [576, 429] on p "Hey [PERSON_NAME]! I love how you set up your major review. The groupwork is ex…" at bounding box center [693, 479] width 240 height 126
copy p "Hey [PERSON_NAME]! I love how you set up your major review. The groupwork is ex…"
click at [810, 566] on div "Send" at bounding box center [798, 572] width 35 height 11
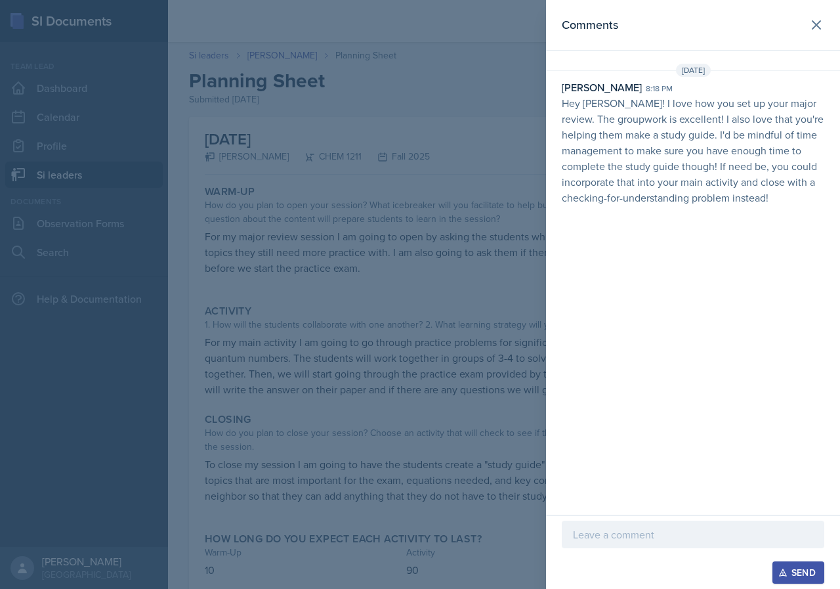
click at [430, 295] on div at bounding box center [420, 294] width 840 height 589
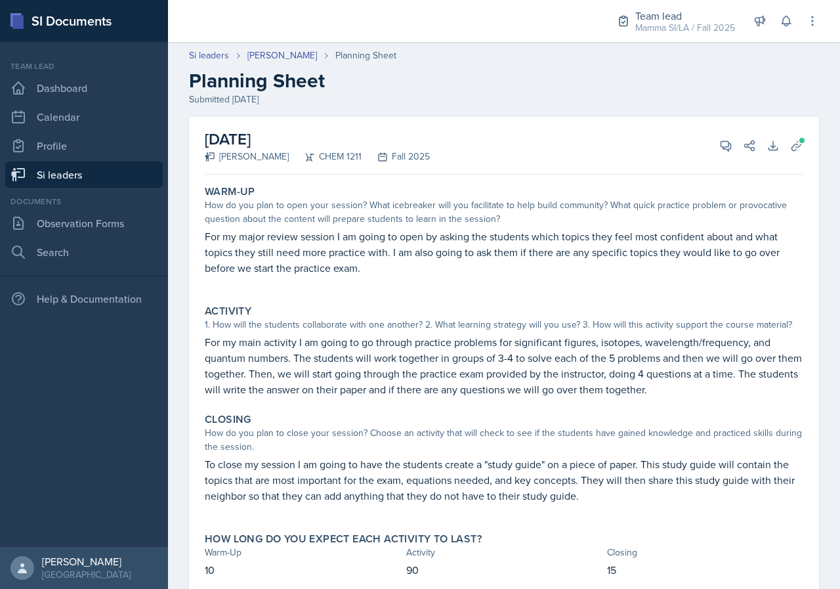
click at [86, 173] on link "Si leaders" at bounding box center [84, 175] width 158 height 26
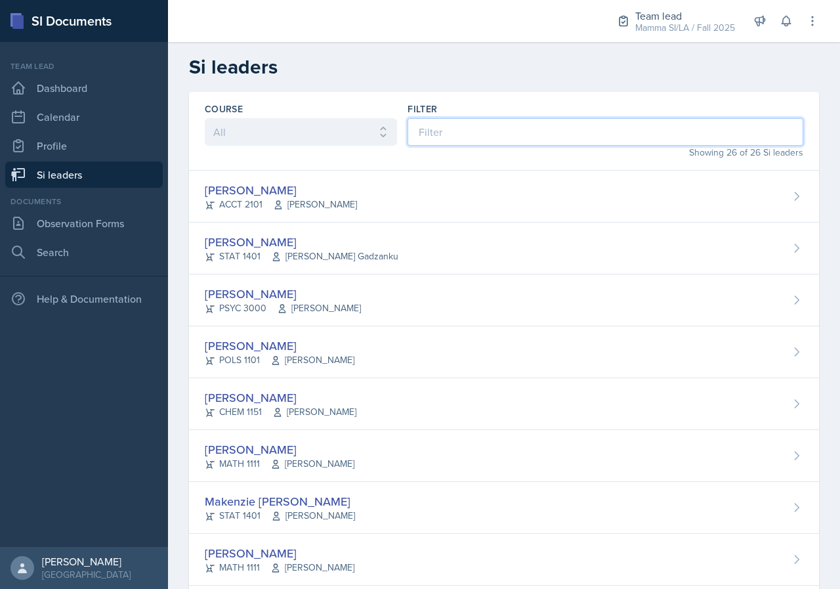
click at [466, 136] on input at bounding box center [606, 132] width 396 height 28
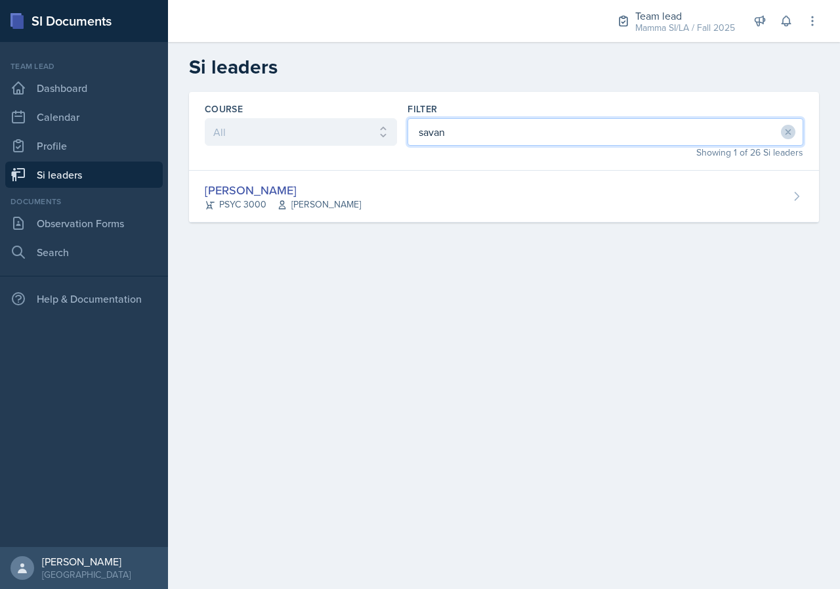
type input "savan"
click at [441, 221] on div "[PERSON_NAME] PSYC 3000 [PERSON_NAME]" at bounding box center [504, 197] width 630 height 52
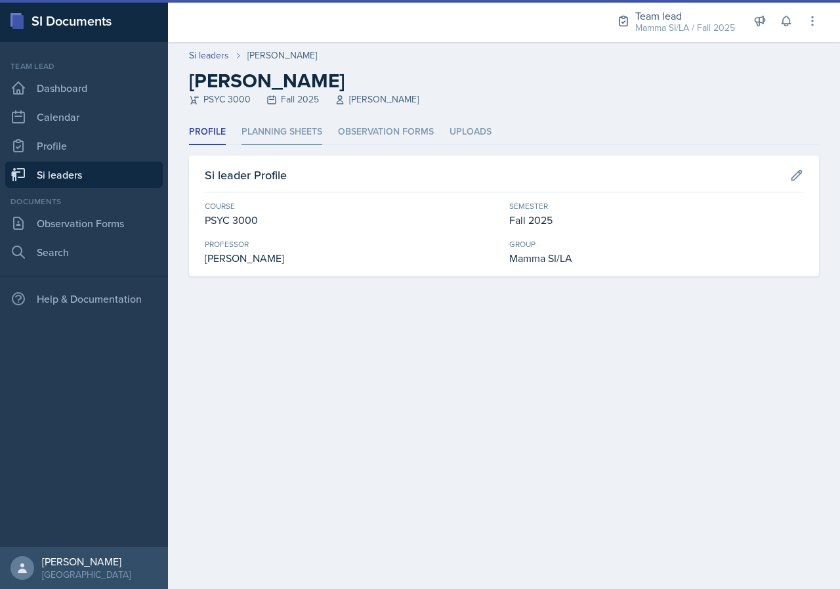
click at [292, 124] on li "Planning Sheets" at bounding box center [282, 133] width 81 height 26
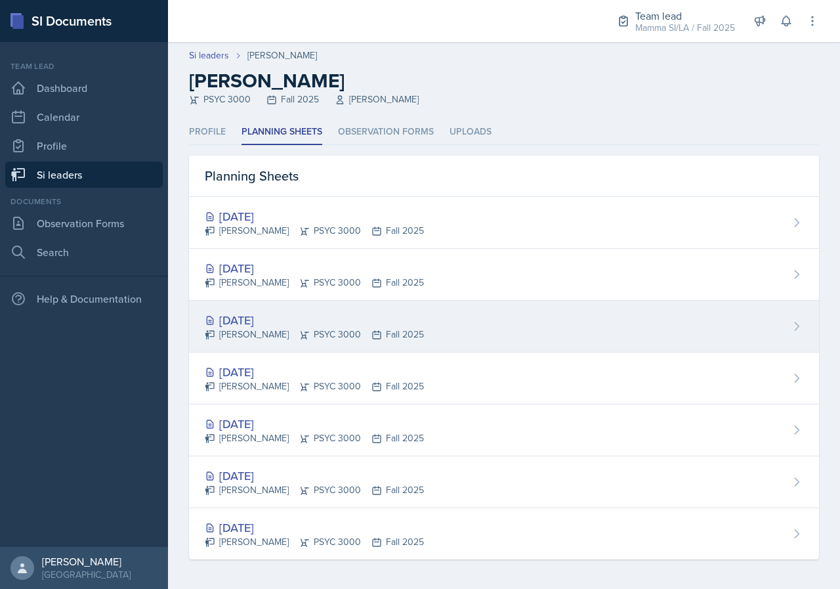
click at [354, 316] on div "[DATE]" at bounding box center [314, 320] width 219 height 18
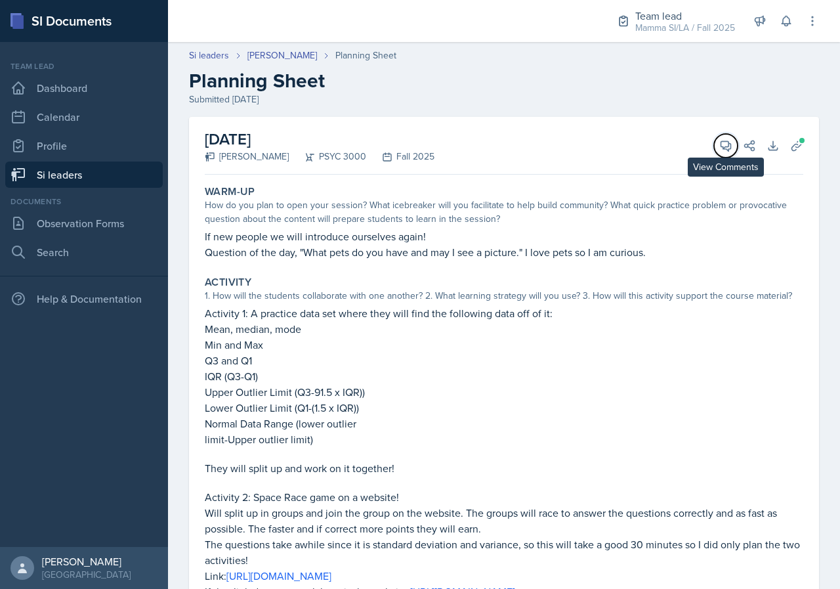
click at [714, 141] on button "View Comments" at bounding box center [726, 146] width 24 height 24
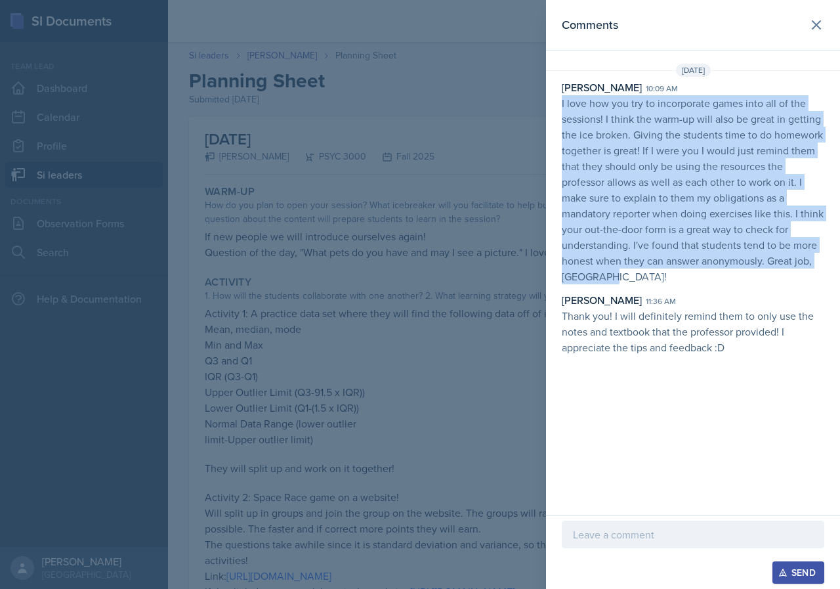
drag, startPoint x: 556, startPoint y: 102, endPoint x: 759, endPoint y: 274, distance: 266.0
click at [759, 274] on div "[PERSON_NAME] 10:09 am I love how you try to incorporate games into all of the …" at bounding box center [693, 217] width 294 height 276
copy p "I love how you try to incorporate games into all of the sessions! I think the w…"
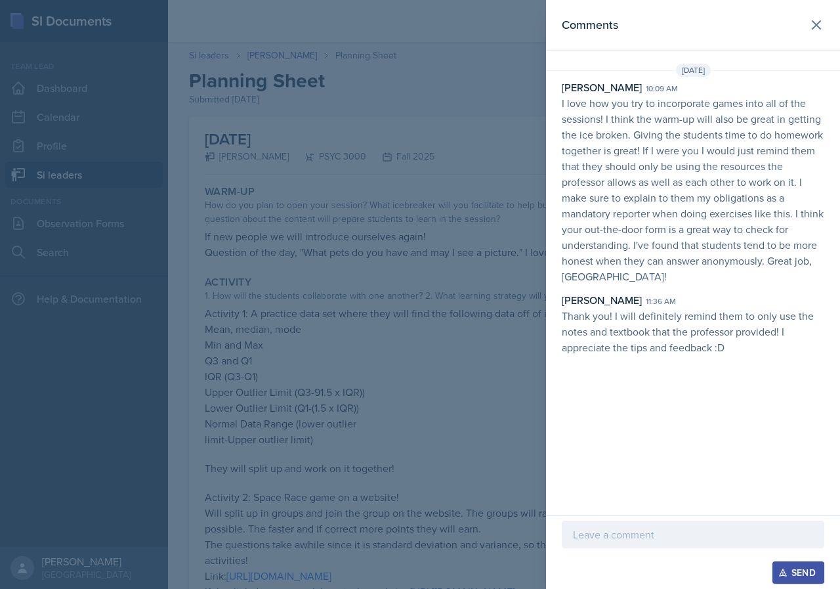
click at [444, 366] on div at bounding box center [420, 294] width 840 height 589
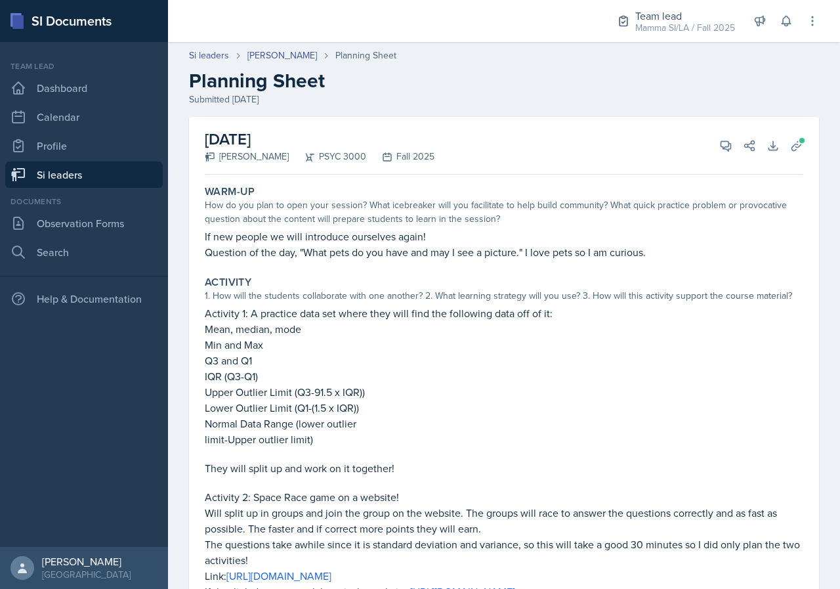
click at [82, 170] on link "Si leaders" at bounding box center [84, 175] width 158 height 26
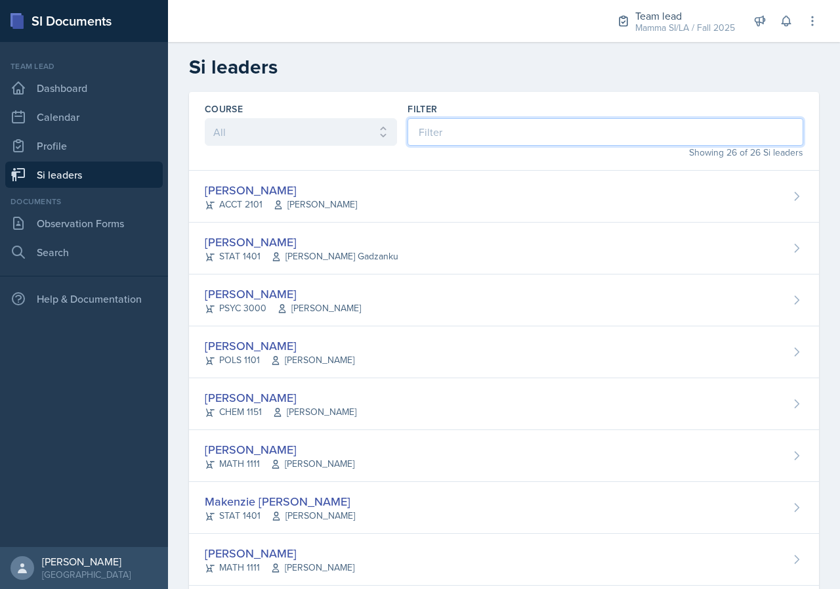
click at [476, 129] on input at bounding box center [606, 132] width 396 height 28
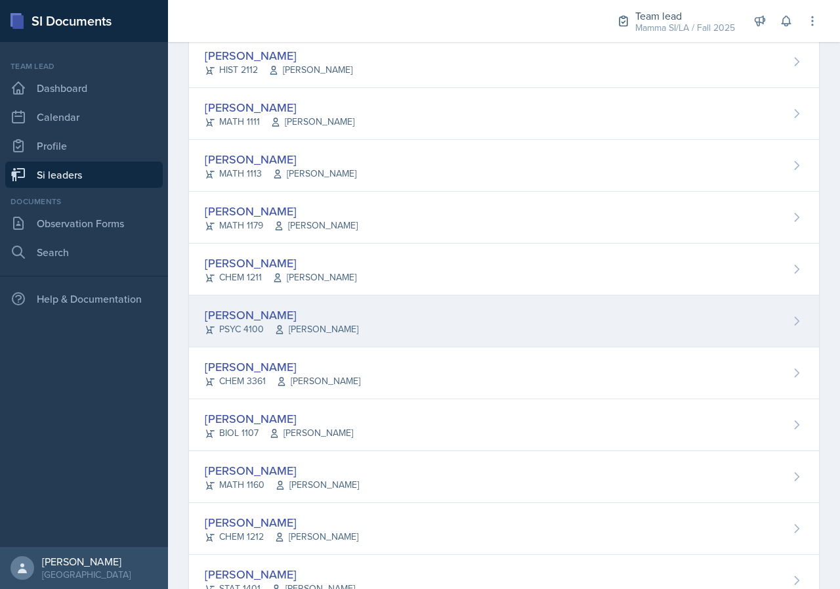
scroll to position [591, 0]
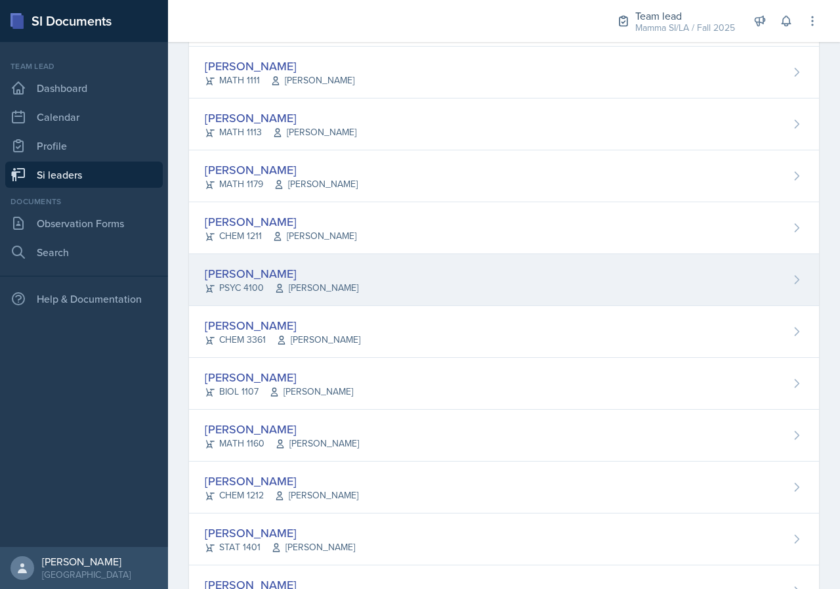
click at [318, 284] on span "[PERSON_NAME]" at bounding box center [316, 288] width 84 height 14
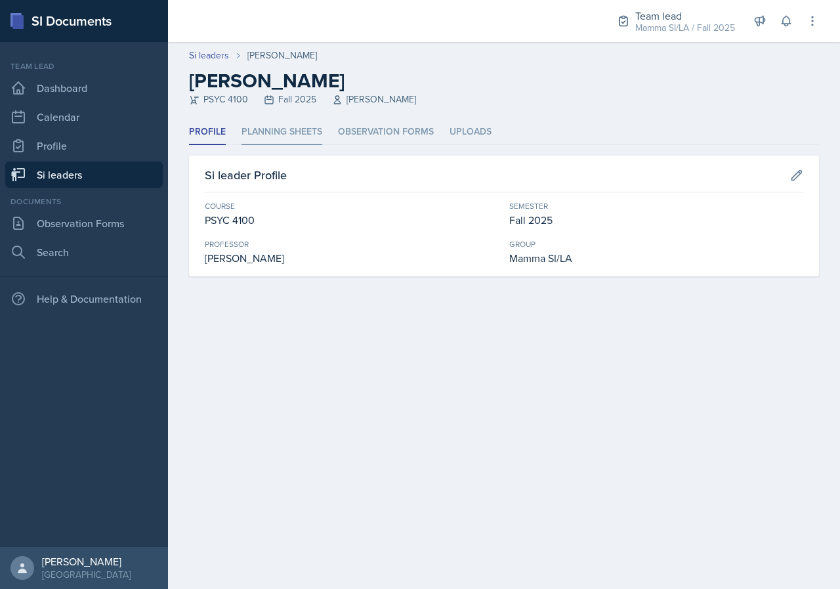
click at [274, 137] on li "Planning Sheets" at bounding box center [282, 133] width 81 height 26
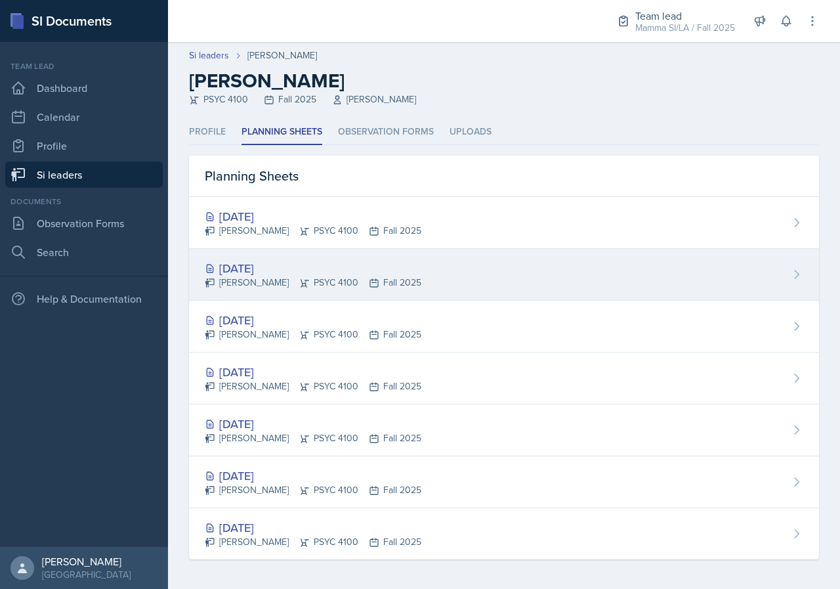
click at [320, 274] on div "[DATE]" at bounding box center [313, 268] width 217 height 18
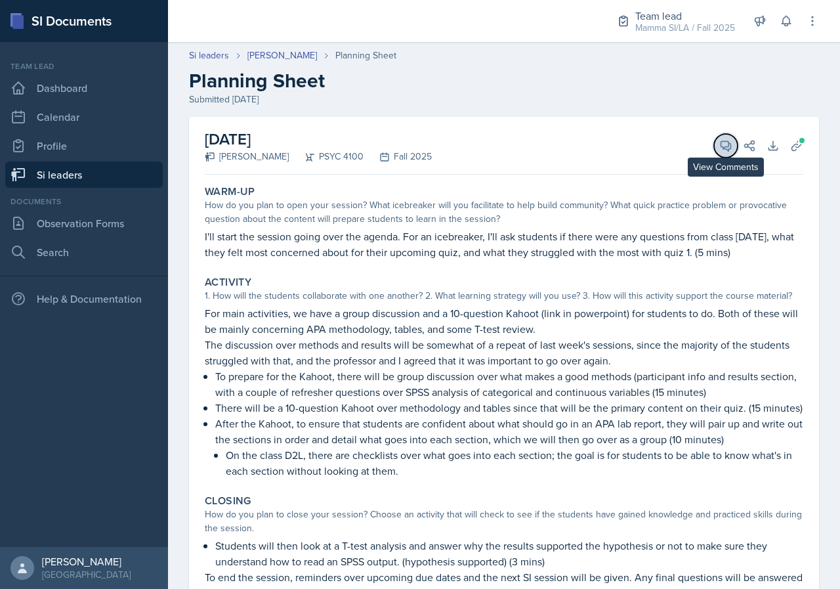
click at [722, 143] on icon at bounding box center [727, 146] width 10 height 10
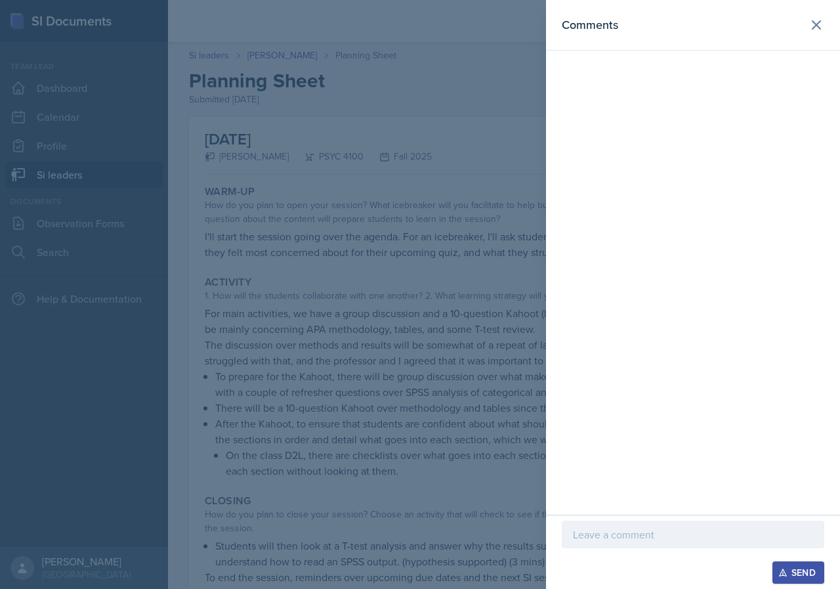
click at [687, 554] on div at bounding box center [693, 554] width 263 height 13
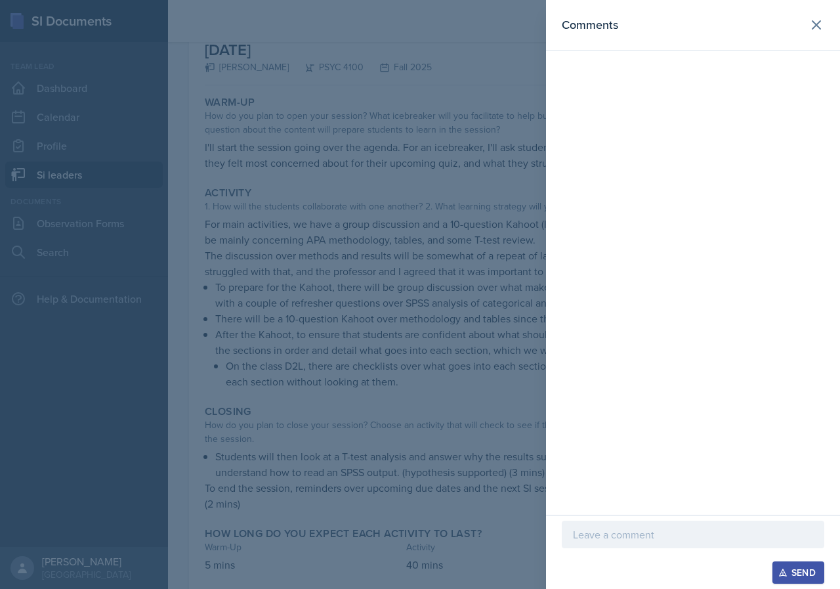
scroll to position [141, 0]
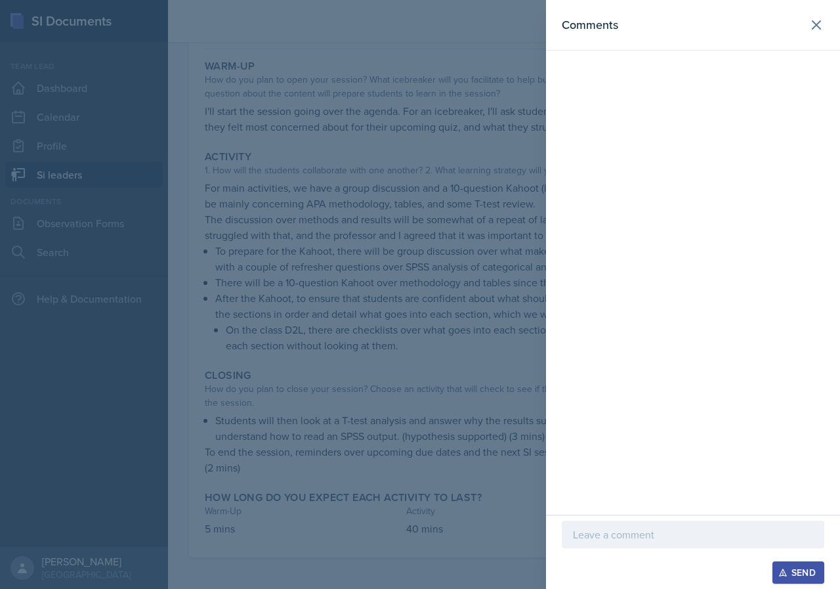
click at [639, 557] on div at bounding box center [693, 554] width 263 height 13
click at [663, 531] on p at bounding box center [693, 535] width 240 height 16
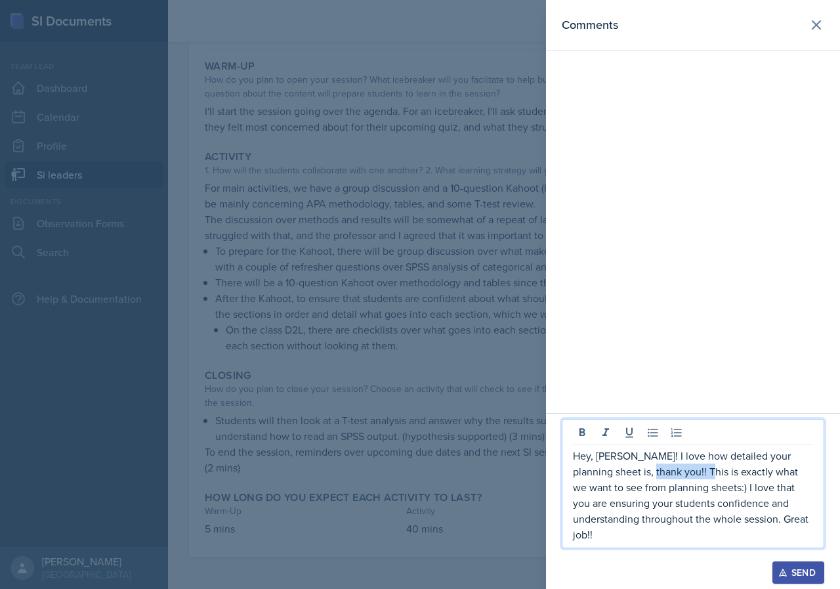
drag, startPoint x: 658, startPoint y: 489, endPoint x: 686, endPoint y: 491, distance: 28.4
click at [680, 490] on p "Hey, [PERSON_NAME]! I love how detailed your planning sheet is, thank you!! Thi…" at bounding box center [693, 495] width 240 height 95
click at [686, 491] on p "Hey, [PERSON_NAME]! I love how detailed your planning sheet is, thank you!! Thi…" at bounding box center [693, 495] width 240 height 95
drag, startPoint x: 724, startPoint y: 490, endPoint x: 741, endPoint y: 490, distance: 17.7
click at [741, 490] on p "Hey, [PERSON_NAME]! I love how detailed your planning sheet is, thank you!! Thi…" at bounding box center [693, 495] width 240 height 95
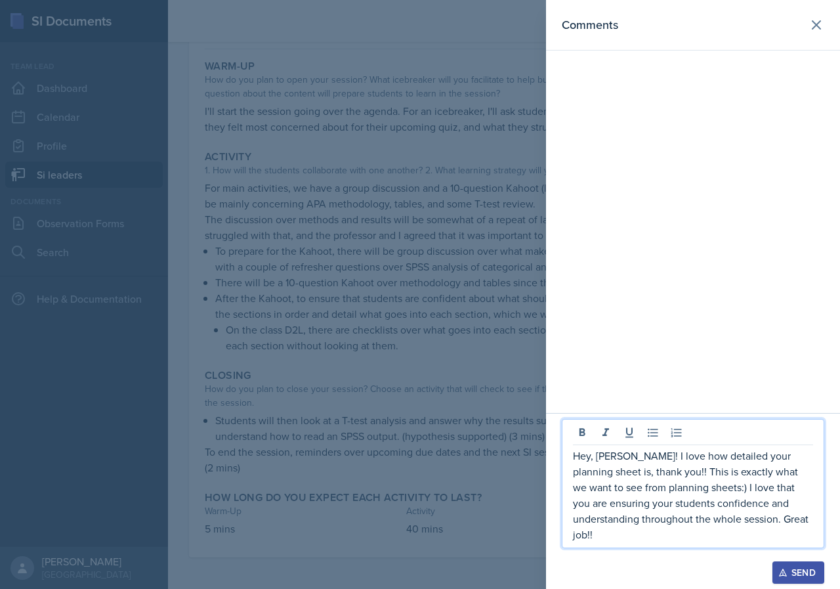
click at [647, 494] on p "Hey, [PERSON_NAME]! I love how detailed your planning sheet is, thank you!! Thi…" at bounding box center [693, 495] width 240 height 95
click at [628, 494] on p "Hey, [PERSON_NAME]! I love how detailed your planning sheet is, thank you!! Thi…" at bounding box center [693, 495] width 240 height 95
click at [647, 494] on p "Hey, [PERSON_NAME]! I love how detailed your planning sheet is, thank you!! Thi…" at bounding box center [693, 495] width 240 height 95
click at [651, 492] on p "Hey, [PERSON_NAME]! I love how detailed your planning sheet is, thank you!! Thi…" at bounding box center [693, 495] width 240 height 95
click at [663, 492] on p "Hey, [PERSON_NAME]! I love how detailed your planning sheet is, thank you!! Thi…" at bounding box center [693, 495] width 240 height 95
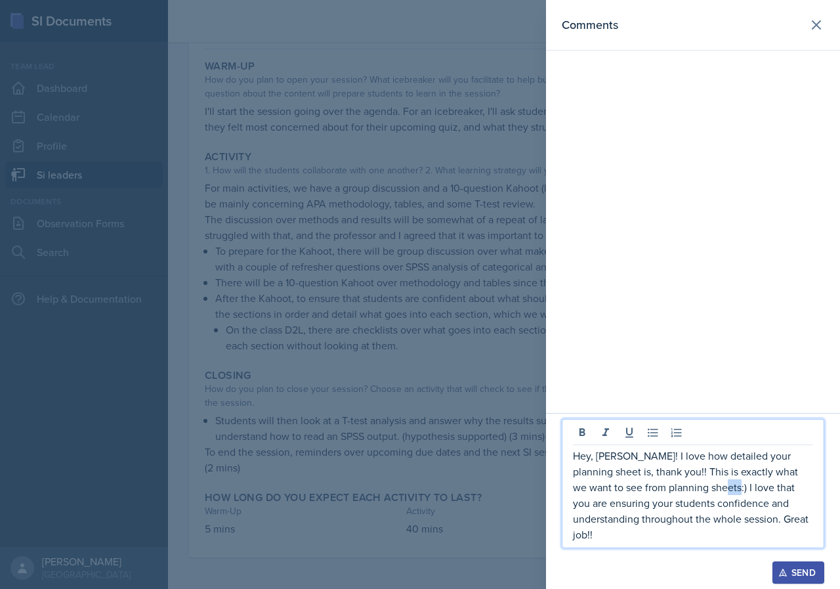
drag, startPoint x: 692, startPoint y: 498, endPoint x: 705, endPoint y: 500, distance: 13.2
click at [702, 499] on p "Hey, [PERSON_NAME]! I love how detailed your planning sheet is, thank you!! Thi…" at bounding box center [693, 495] width 240 height 95
click at [705, 500] on p "Hey, [PERSON_NAME]! I love how detailed your planning sheet is, thank you!! Thi…" at bounding box center [693, 495] width 240 height 95
click at [706, 500] on p "Hey, [PERSON_NAME]! I love how detailed your planning sheet is, thank you!! Thi…" at bounding box center [693, 495] width 240 height 95
click at [709, 500] on p "Hey, [PERSON_NAME]! I love how detailed your planning sheet is, thank you!! Thi…" at bounding box center [693, 495] width 240 height 95
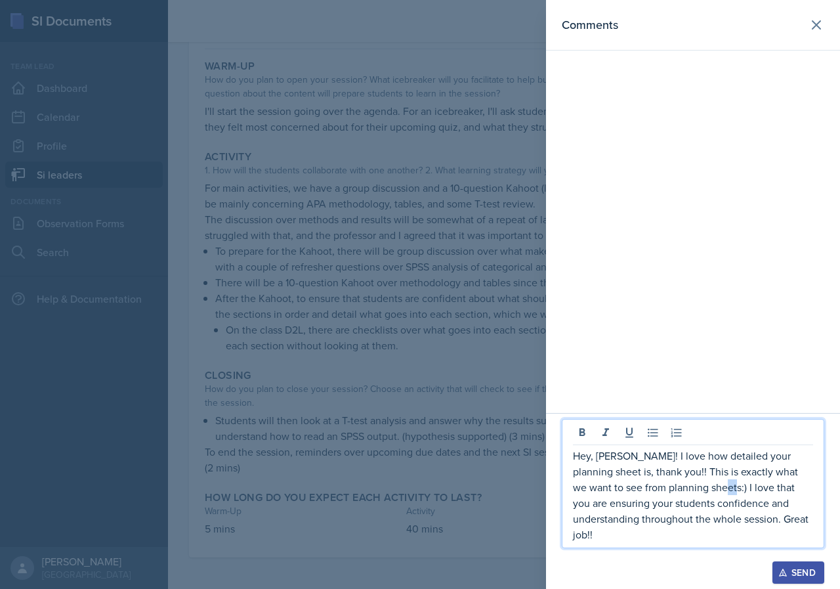
drag, startPoint x: 689, startPoint y: 500, endPoint x: 725, endPoint y: 503, distance: 36.3
click at [691, 500] on p "Hey, [PERSON_NAME]! I love how detailed your planning sheet is, thank you!! Thi…" at bounding box center [693, 495] width 240 height 95
click at [726, 503] on p "Hey, [PERSON_NAME]! I love how detailed your planning sheet is, thank you!! Thi…" at bounding box center [693, 495] width 240 height 95
drag, startPoint x: 787, startPoint y: 527, endPoint x: 671, endPoint y: 525, distance: 115.6
click at [786, 527] on p "Hey, [PERSON_NAME]! I love how detailed your planning sheet is, thank you!! Thi…" at bounding box center [693, 495] width 240 height 95
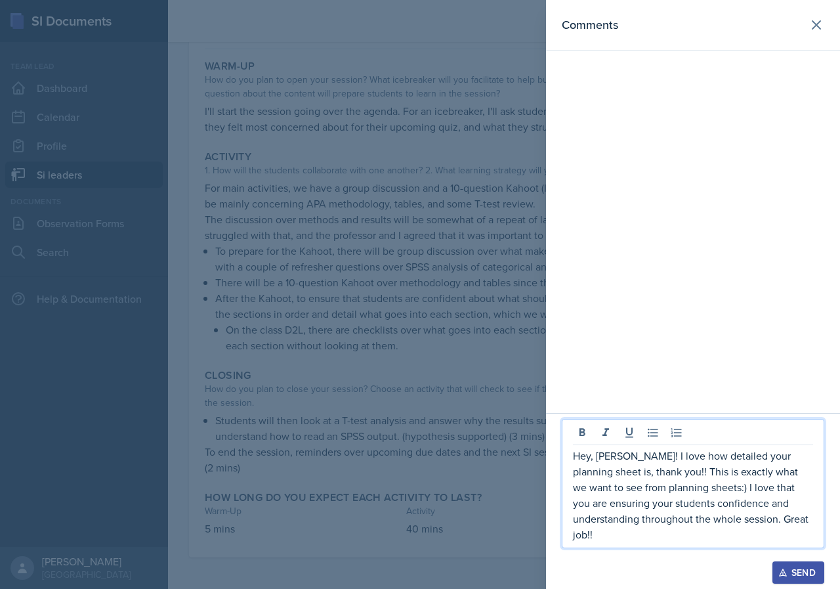
click at [652, 529] on p "Hey, [PERSON_NAME]! I love how detailed your planning sheet is, thank you!! Thi…" at bounding box center [693, 495] width 240 height 95
click at [638, 519] on p "Hey, [PERSON_NAME]! I love how detailed your planning sheet is, thank you!! Thi…" at bounding box center [693, 495] width 240 height 95
click at [779, 532] on p "Hey, [PERSON_NAME]! I love how detailed your planning sheet is, thank you!! Thi…" at bounding box center [693, 495] width 240 height 95
drag, startPoint x: 783, startPoint y: 533, endPoint x: 733, endPoint y: 526, distance: 49.8
click at [733, 526] on p "Hey, [PERSON_NAME]! I love how detailed your planning sheet is, thank you!! Thi…" at bounding box center [693, 495] width 240 height 95
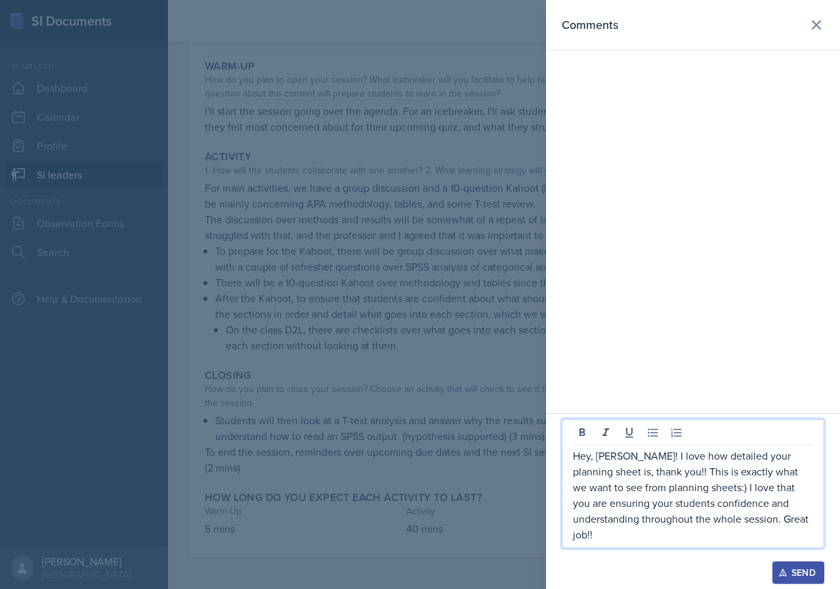
click at [649, 507] on p "Hey, [PERSON_NAME]! I love how detailed your planning sheet is, thank you!! Thi…" at bounding box center [693, 495] width 240 height 95
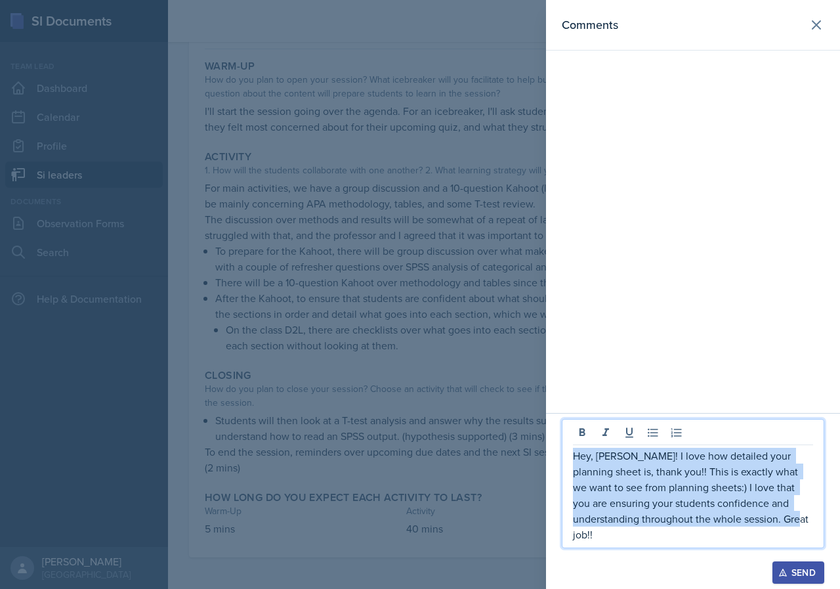
drag, startPoint x: 576, startPoint y: 473, endPoint x: 833, endPoint y: 544, distance: 266.3
click at [833, 544] on div "Hey, [PERSON_NAME]! I love how detailed your planning sheet is, thank you!! Thi…" at bounding box center [693, 501] width 294 height 176
copy p "Hey, [PERSON_NAME]! I love how detailed your planning sheet is, thank you!! Thi…"
click at [805, 566] on div "Send" at bounding box center [798, 572] width 35 height 11
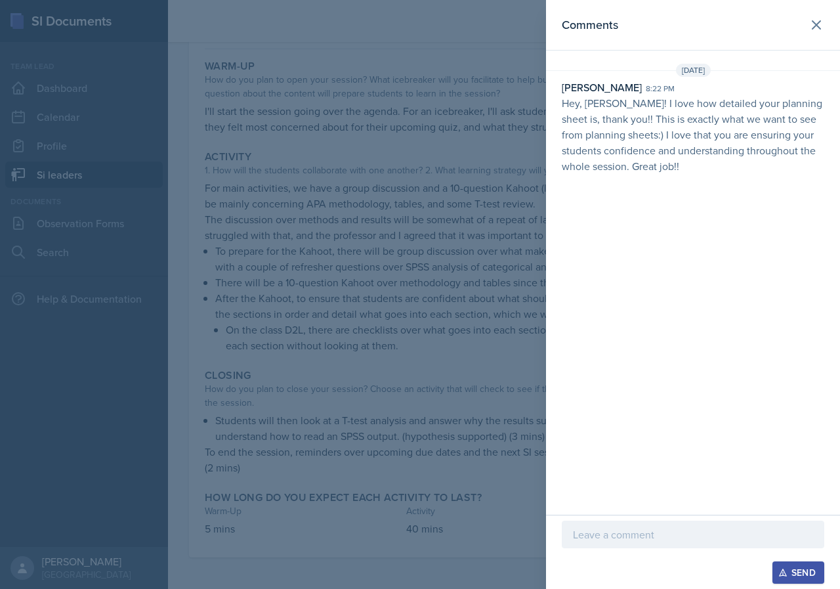
click at [471, 313] on div at bounding box center [420, 294] width 840 height 589
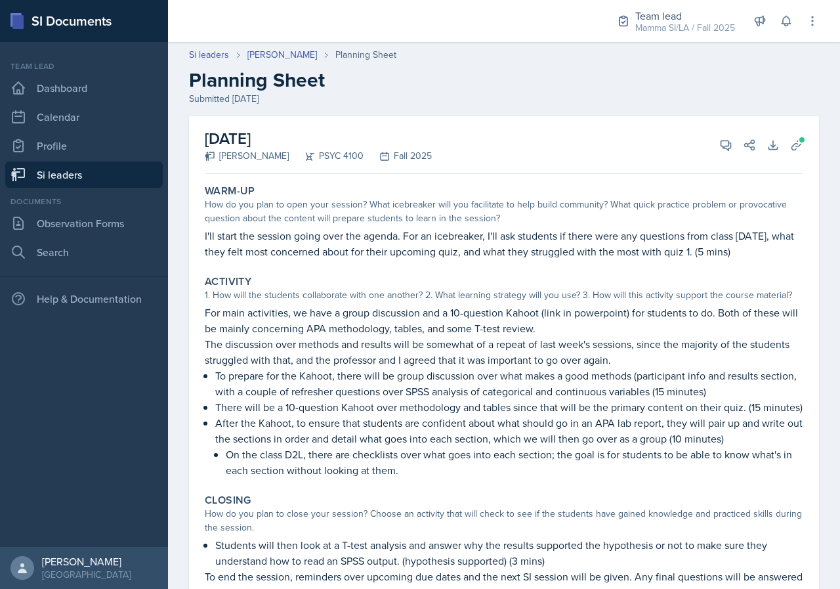
scroll to position [0, 0]
click at [276, 58] on link "[PERSON_NAME]" at bounding box center [283, 56] width 70 height 14
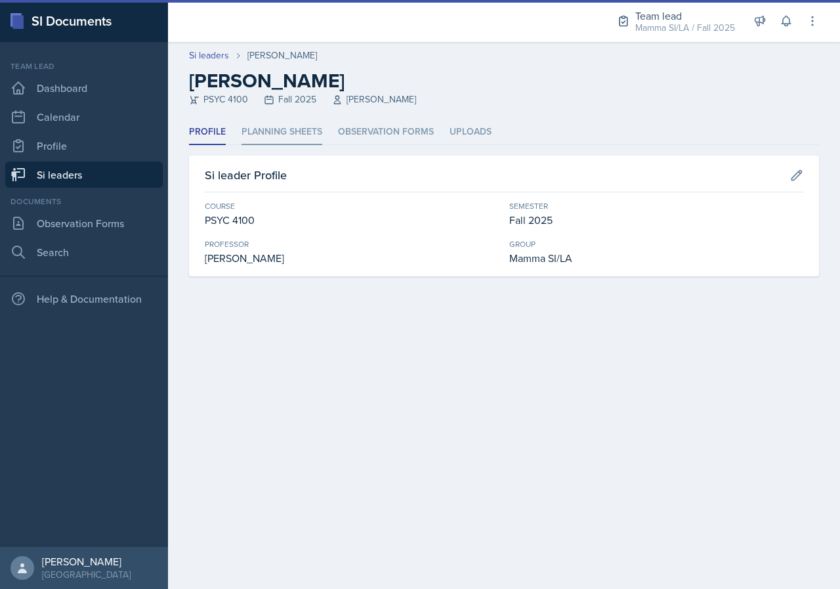
click at [316, 143] on li "Planning Sheets" at bounding box center [282, 133] width 81 height 26
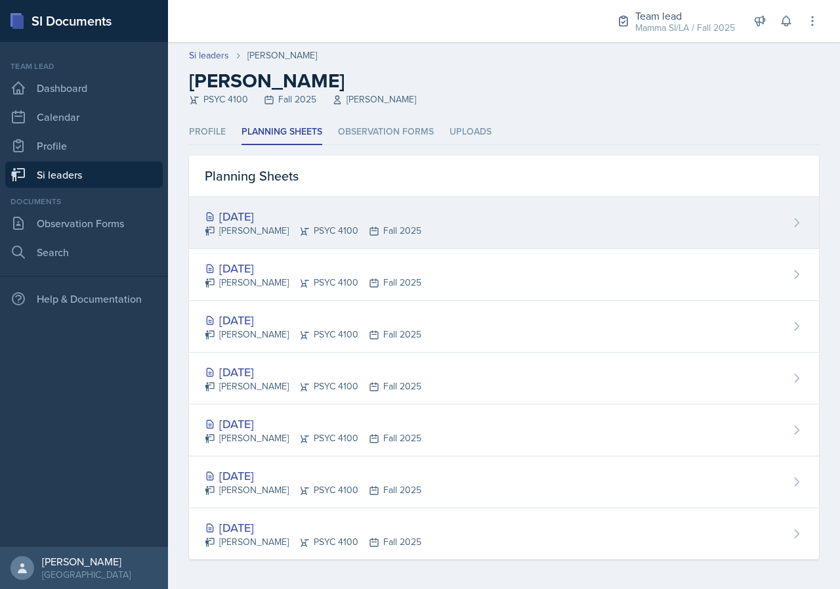
click at [395, 226] on div "[PERSON_NAME] PSYC 4100 Fall 2025" at bounding box center [313, 231] width 217 height 14
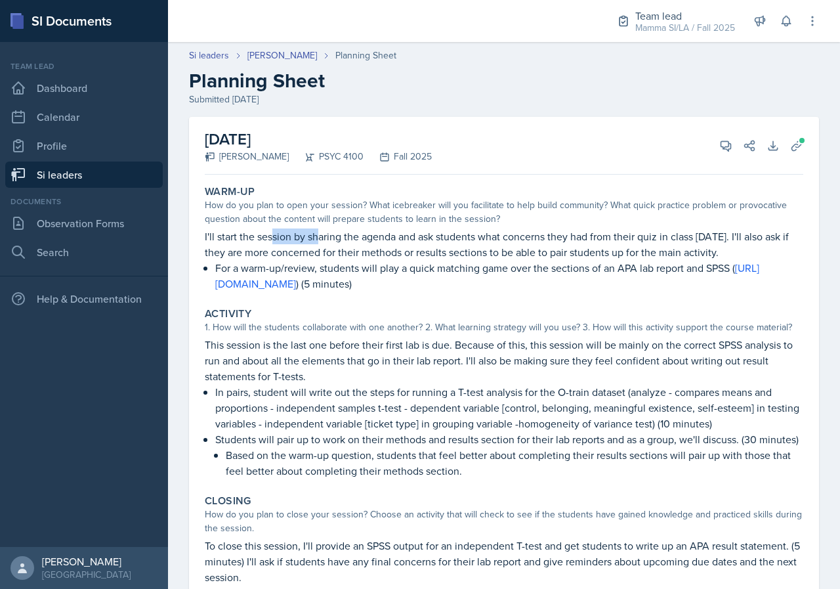
drag, startPoint x: 331, startPoint y: 236, endPoint x: 349, endPoint y: 236, distance: 17.7
click at [335, 236] on p "I'll start the session by sharing the agenda and ask students what concerns the…" at bounding box center [504, 244] width 599 height 32
click at [350, 236] on p "I'll start the session by sharing the agenda and ask students what concerns the…" at bounding box center [504, 244] width 599 height 32
drag, startPoint x: 327, startPoint y: 237, endPoint x: 383, endPoint y: 238, distance: 55.8
click at [383, 238] on p "I'll start the session by sharing the agenda and ask students what concerns the…" at bounding box center [504, 244] width 599 height 32
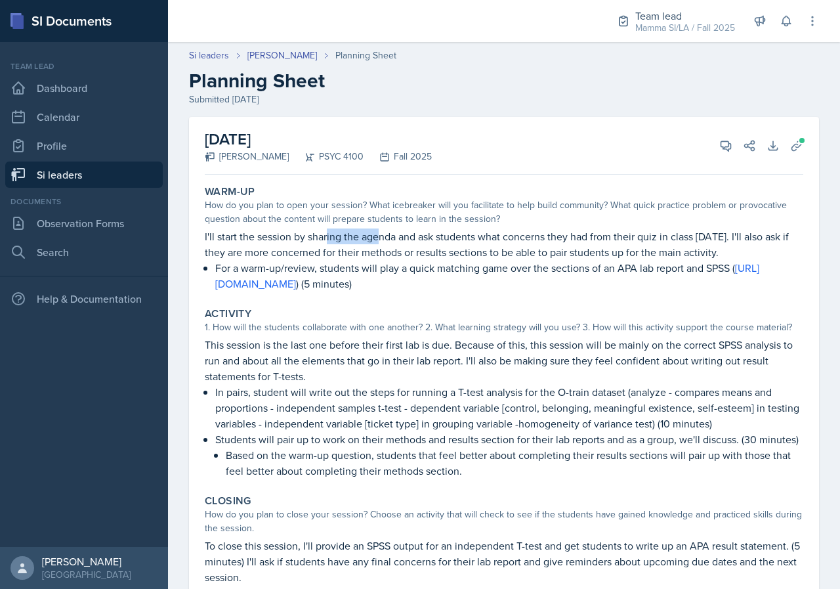
click at [383, 238] on p "I'll start the session by sharing the agenda and ask students what concerns the…" at bounding box center [504, 244] width 599 height 32
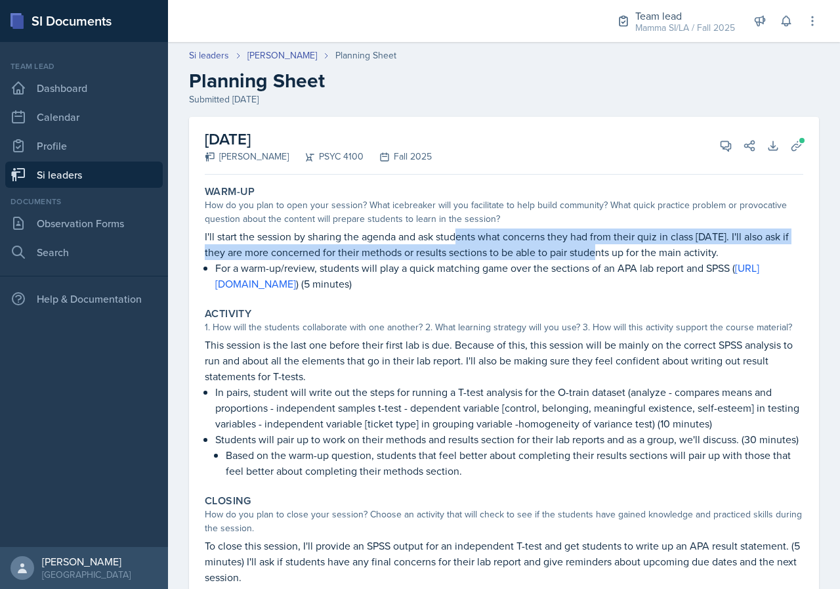
drag, startPoint x: 513, startPoint y: 245, endPoint x: 629, endPoint y: 248, distance: 115.6
click at [613, 248] on p "I'll start the session by sharing the agenda and ask students what concerns the…" at bounding box center [504, 244] width 599 height 32
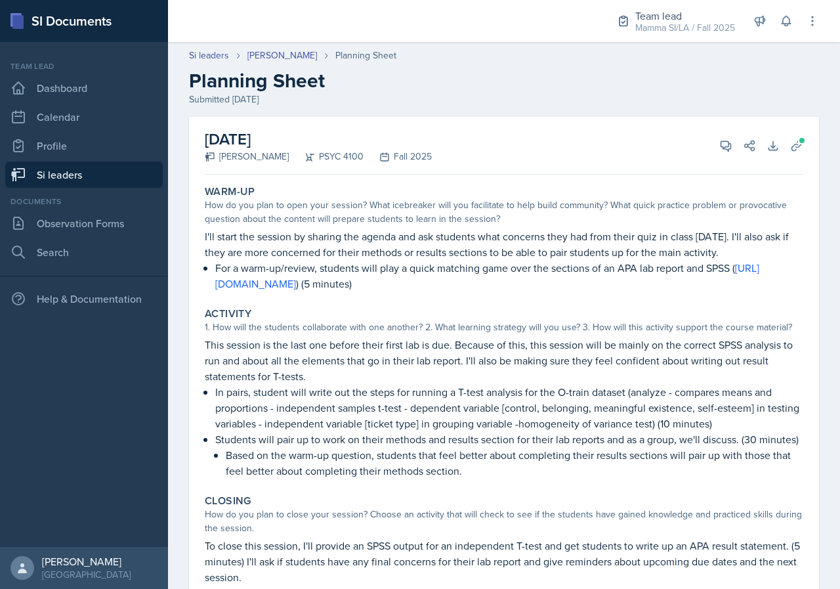
click at [631, 248] on p "I'll start the session by sharing the agenda and ask students what concerns the…" at bounding box center [504, 244] width 599 height 32
drag, startPoint x: 469, startPoint y: 252, endPoint x: 568, endPoint y: 253, distance: 98.5
click at [529, 253] on p "I'll start the session by sharing the agenda and ask students what concerns the…" at bounding box center [504, 244] width 599 height 32
click at [568, 253] on p "I'll start the session by sharing the agenda and ask students what concerns the…" at bounding box center [504, 244] width 599 height 32
click at [722, 141] on icon at bounding box center [727, 146] width 10 height 10
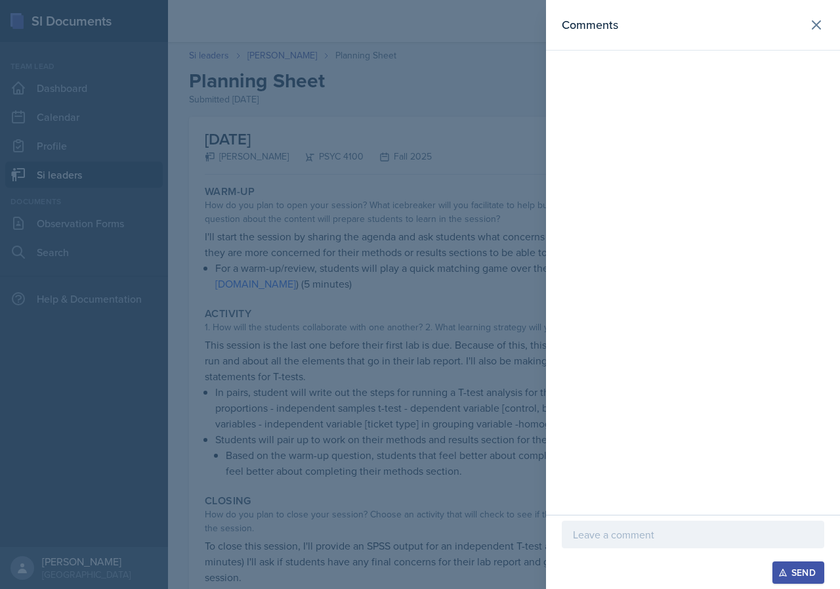
click at [483, 363] on div at bounding box center [420, 294] width 840 height 589
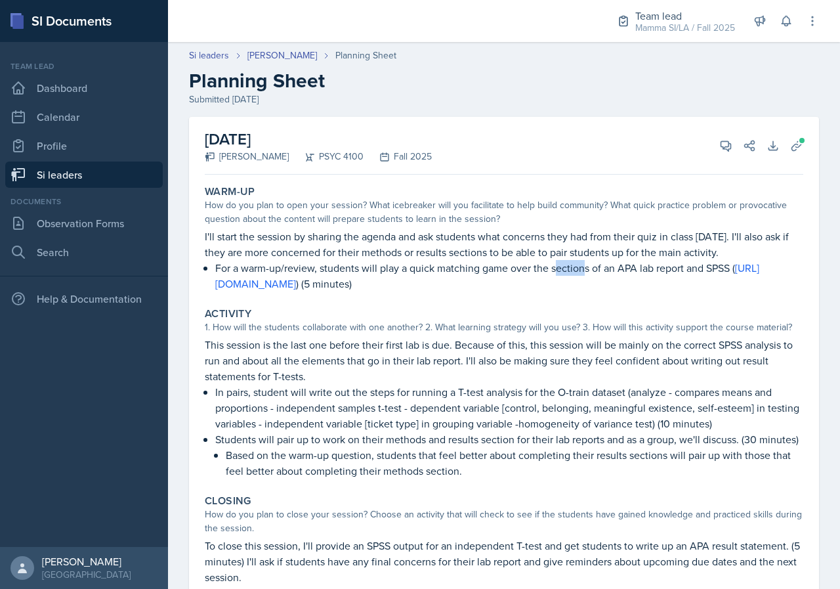
drag, startPoint x: 566, startPoint y: 270, endPoint x: 591, endPoint y: 270, distance: 25.0
click at [587, 270] on p "For a warm-up/review, students will play a quick matching game over the section…" at bounding box center [509, 276] width 588 height 32
click at [591, 270] on p "For a warm-up/review, students will play a quick matching game over the section…" at bounding box center [509, 276] width 588 height 32
click at [679, 270] on p "For a warm-up/review, students will play a quick matching game over the section…" at bounding box center [509, 276] width 588 height 32
click at [682, 270] on p "For a warm-up/review, students will play a quick matching game over the section…" at bounding box center [509, 276] width 588 height 32
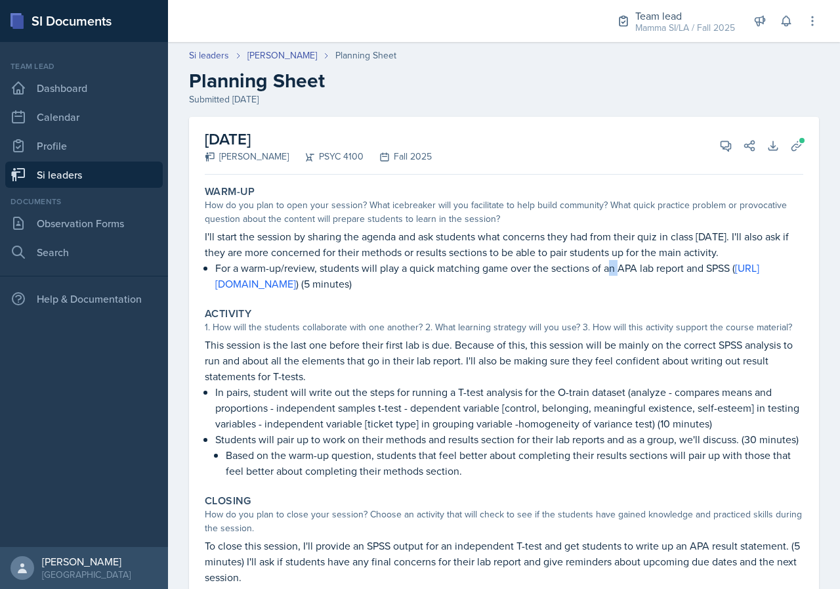
drag, startPoint x: 612, startPoint y: 266, endPoint x: 649, endPoint y: 270, distance: 37.0
click at [632, 269] on p "For a warm-up/review, students will play a quick matching game over the section…" at bounding box center [509, 276] width 588 height 32
click at [649, 270] on p "For a warm-up/review, students will play a quick matching game over the section…" at bounding box center [509, 276] width 588 height 32
drag, startPoint x: 412, startPoint y: 251, endPoint x: 494, endPoint y: 249, distance: 81.5
click at [467, 253] on p "I'll start the session by sharing the agenda and ask students what concerns the…" at bounding box center [504, 244] width 599 height 32
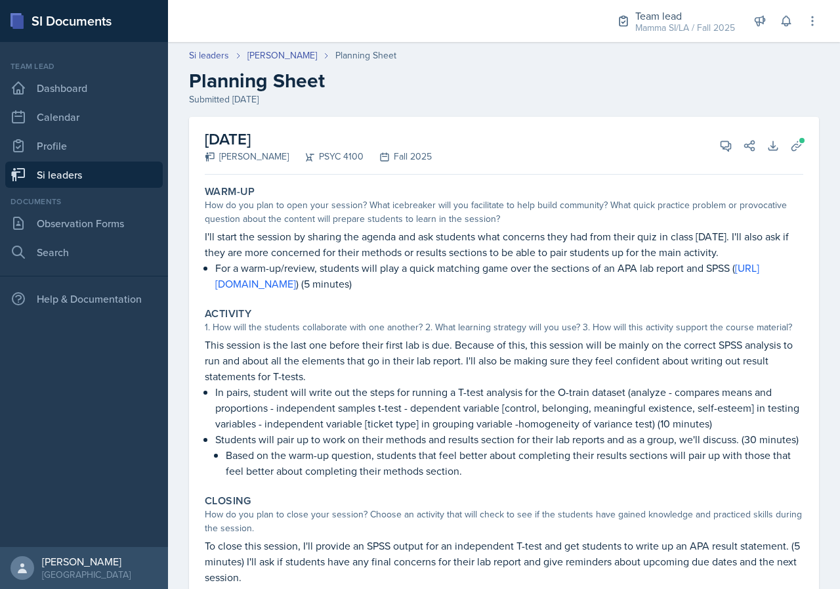
click at [494, 249] on p "I'll start the session by sharing the agenda and ask students what concerns the…" at bounding box center [504, 244] width 599 height 32
drag, startPoint x: 580, startPoint y: 253, endPoint x: 619, endPoint y: 256, distance: 38.8
click at [619, 256] on p "I'll start the session by sharing the agenda and ask students what concerns the…" at bounding box center [504, 244] width 599 height 32
click at [345, 272] on p "For a warm-up/review, students will play a quick matching game over the section…" at bounding box center [509, 276] width 588 height 32
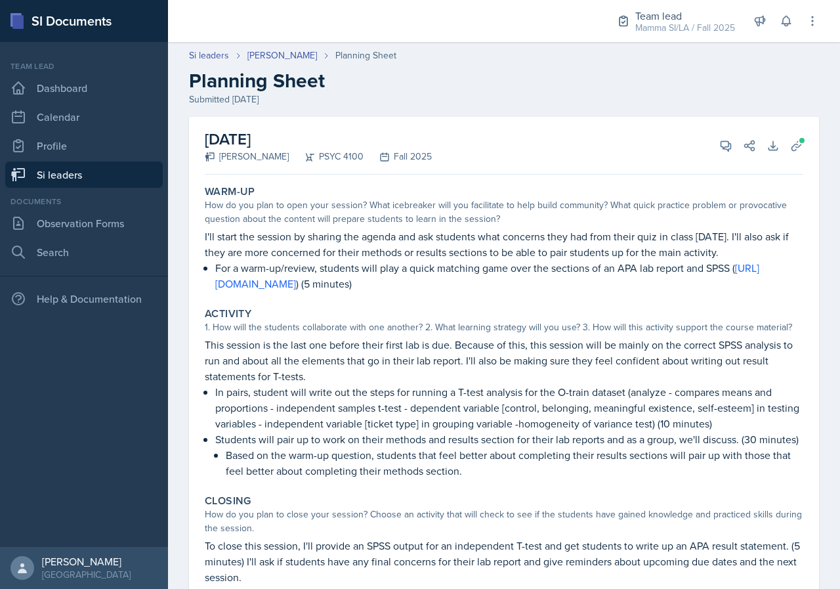
click at [697, 305] on div "Activity 1. How will the students collaborate with one another? 2. What learnin…" at bounding box center [504, 393] width 609 height 182
click at [723, 152] on button "View Comments" at bounding box center [726, 146] width 24 height 24
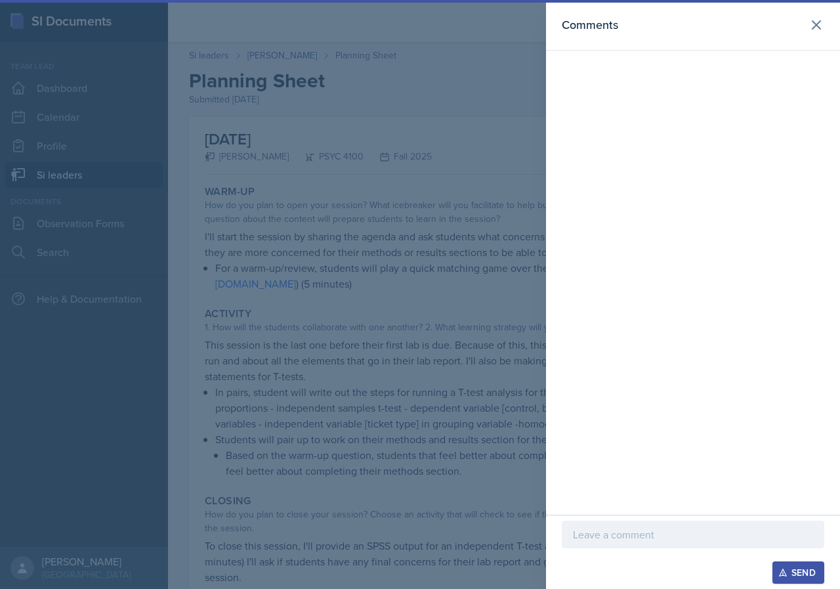
click at [683, 512] on div "Comments" at bounding box center [693, 257] width 294 height 515
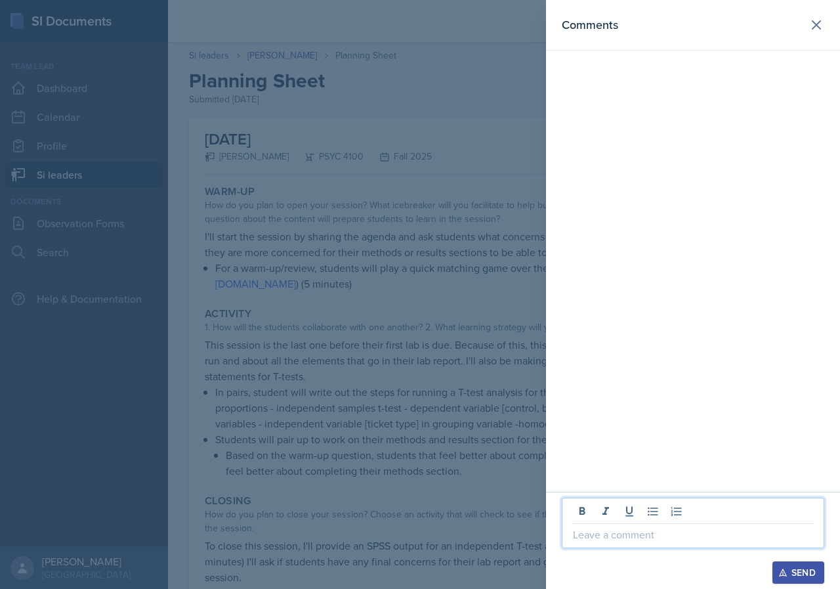
click at [692, 532] on p at bounding box center [693, 535] width 240 height 16
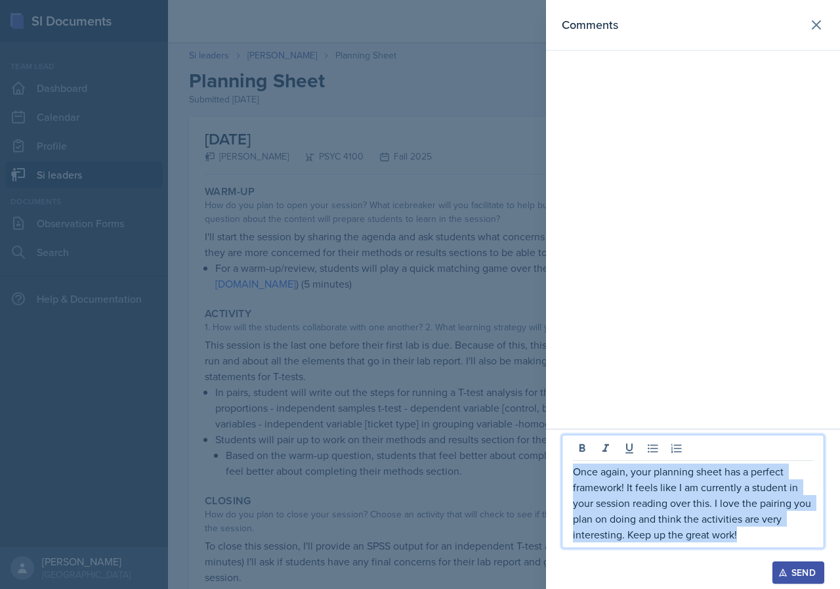
drag, startPoint x: 746, startPoint y: 538, endPoint x: 570, endPoint y: 473, distance: 187.6
click at [570, 473] on div "Once again, your planning sheet has a perfect framework! It feels like I am cur…" at bounding box center [693, 492] width 263 height 114
copy p "Once again, your planning sheet has a perfect framework! It feels like I am cur…"
click at [810, 566] on div "Send" at bounding box center [798, 572] width 35 height 11
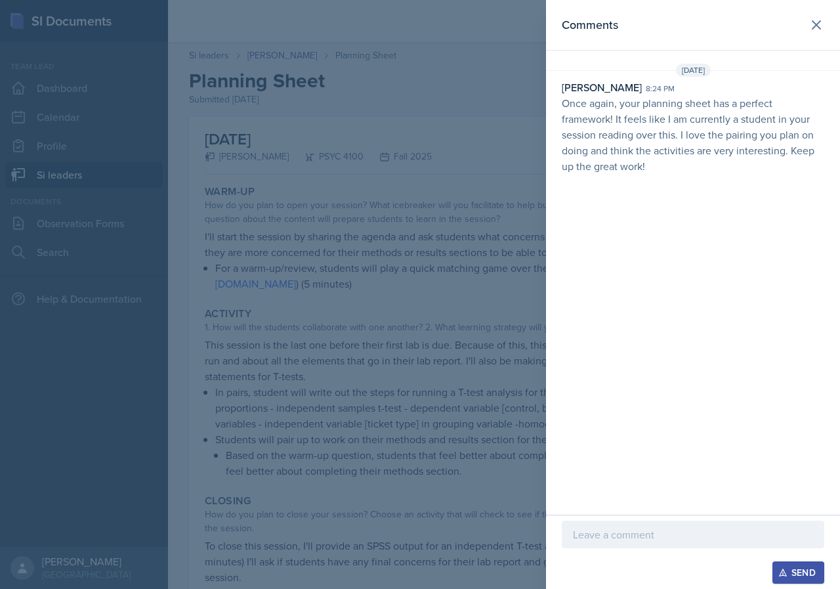
click at [353, 355] on div at bounding box center [420, 294] width 840 height 589
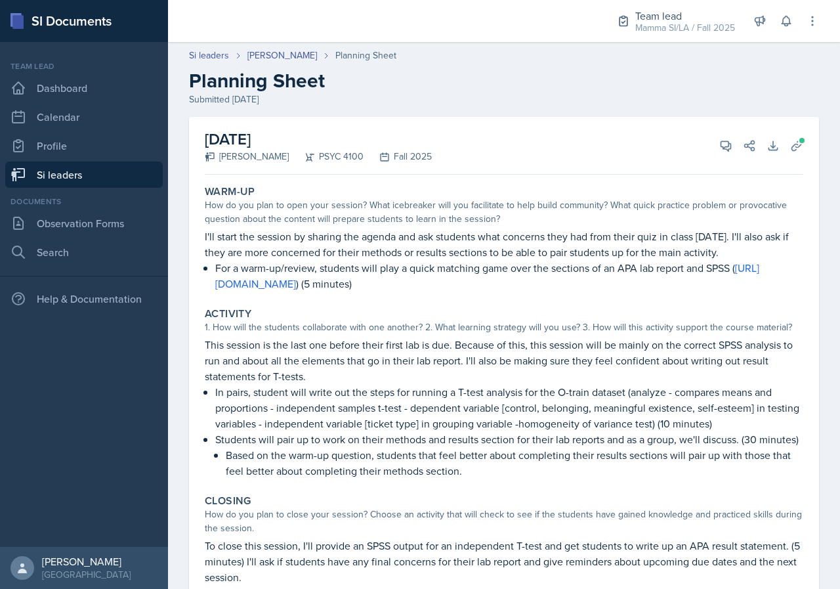
click at [91, 170] on link "Si leaders" at bounding box center [84, 175] width 158 height 26
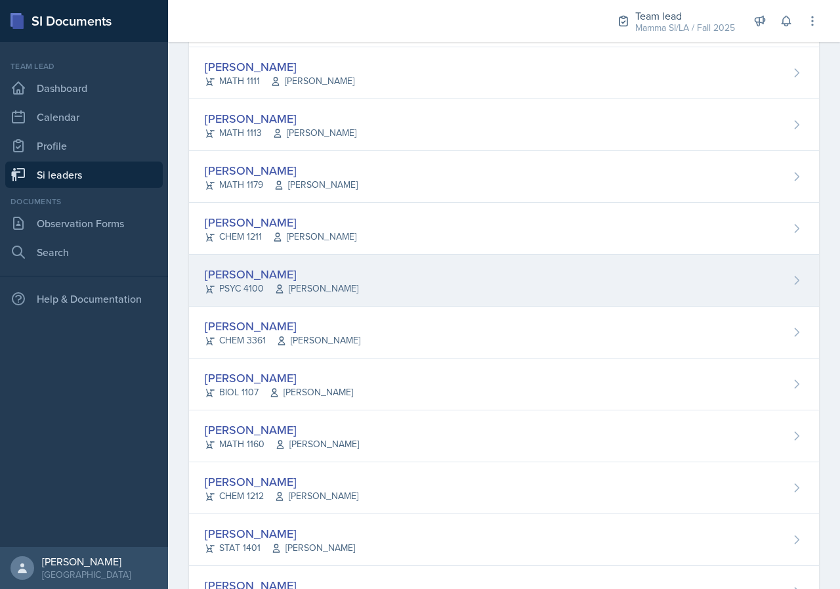
scroll to position [591, 0]
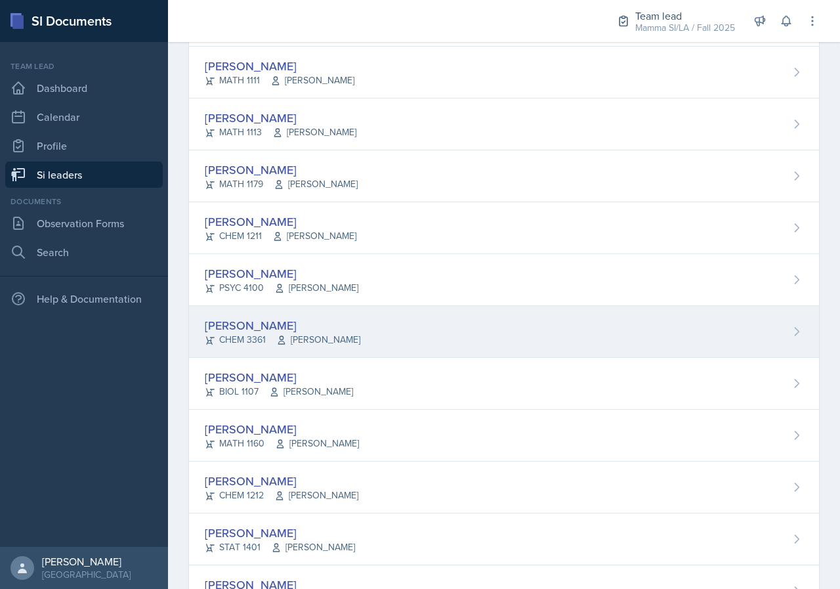
click at [343, 338] on div "[PERSON_NAME] CHEM 3361 [PERSON_NAME]" at bounding box center [504, 332] width 630 height 52
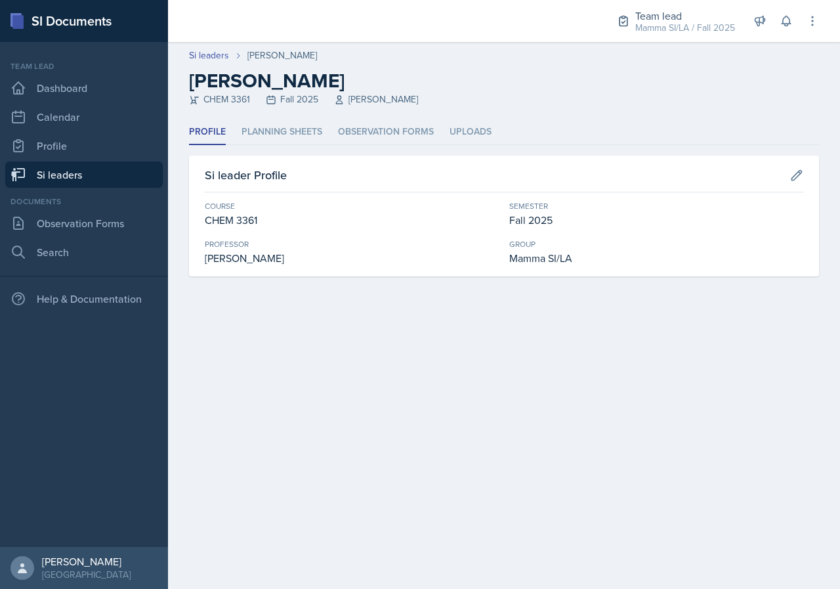
click at [266, 109] on header "Si leaders [PERSON_NAME] [PERSON_NAME] CHEM 3361 Fall 2025 [PERSON_NAME]" at bounding box center [504, 80] width 672 height 77
click at [269, 127] on li "Planning Sheets" at bounding box center [282, 133] width 81 height 26
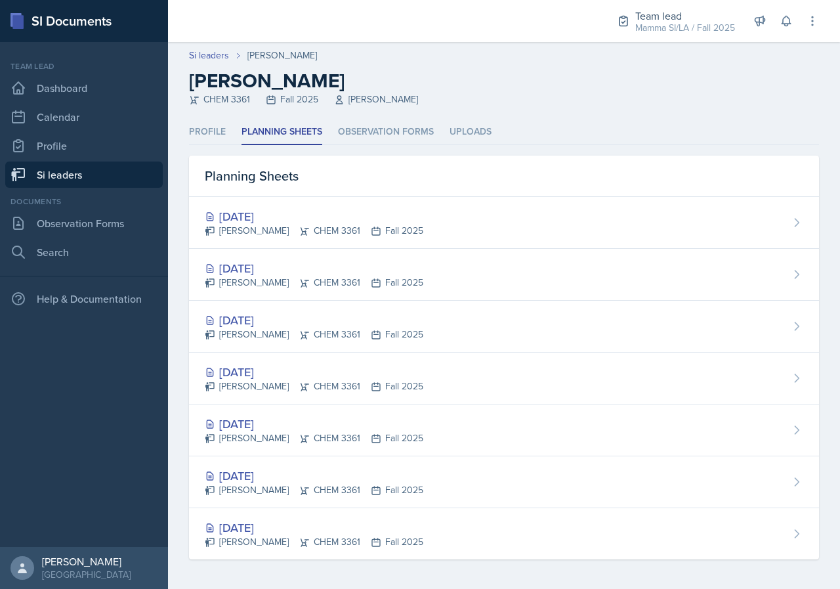
click at [560, 53] on div "Si leaders [PERSON_NAME]" at bounding box center [504, 56] width 630 height 14
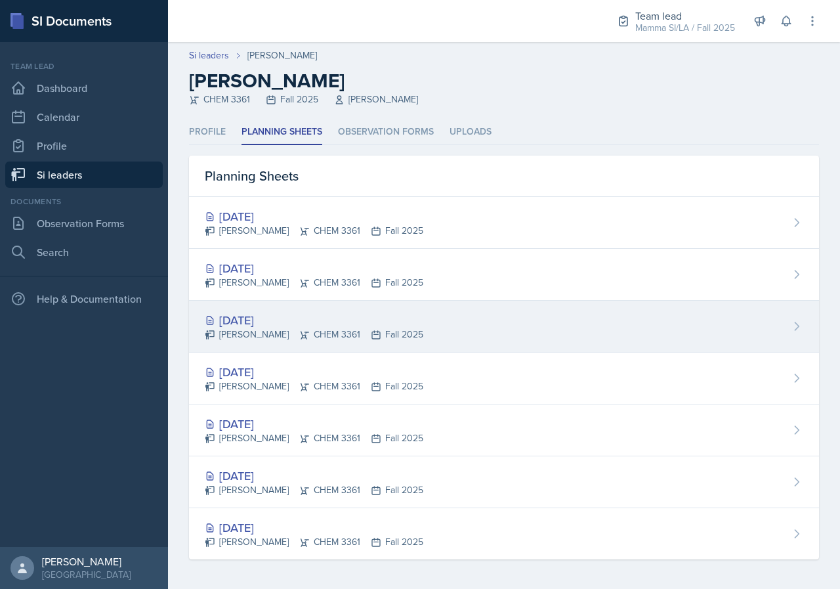
click at [303, 319] on div "[DATE]" at bounding box center [314, 320] width 219 height 18
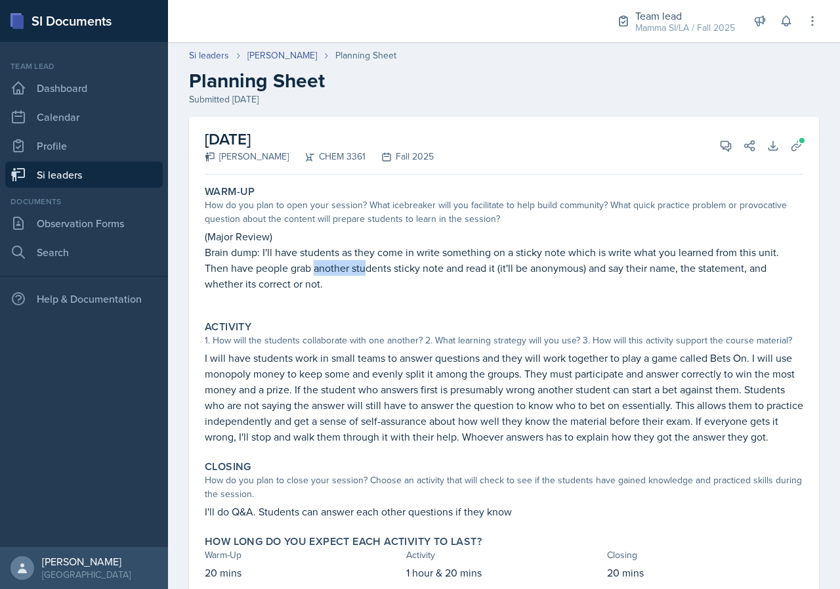
drag, startPoint x: 316, startPoint y: 264, endPoint x: 366, endPoint y: 260, distance: 50.1
click at [366, 260] on p "Brain dump: I'll have students as they come in write something on a sticky note…" at bounding box center [504, 267] width 599 height 47
drag, startPoint x: 402, startPoint y: 259, endPoint x: 424, endPoint y: 259, distance: 21.0
click at [424, 259] on p "Brain dump: I'll have students as they come in write something on a sticky note…" at bounding box center [504, 267] width 599 height 47
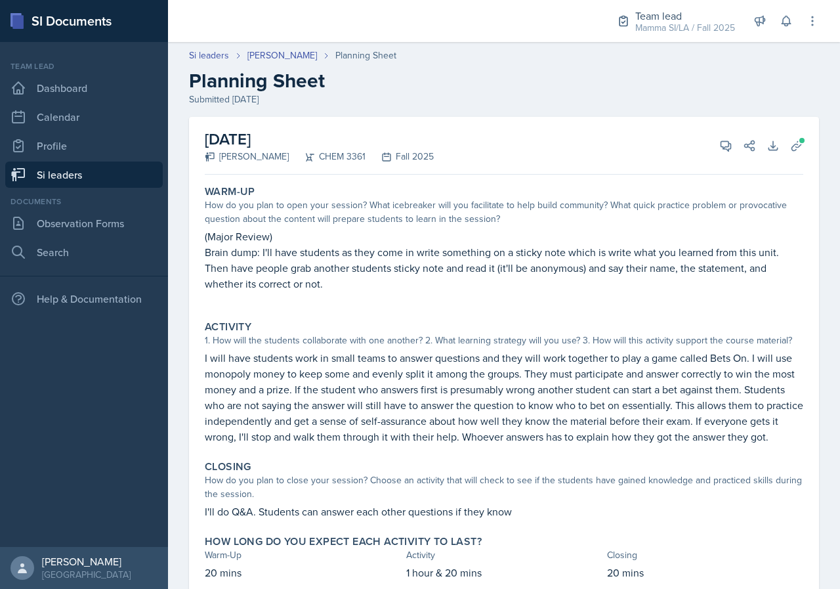
click at [433, 259] on p "Brain dump: I'll have students as they come in write something on a sticky note…" at bounding box center [504, 267] width 599 height 47
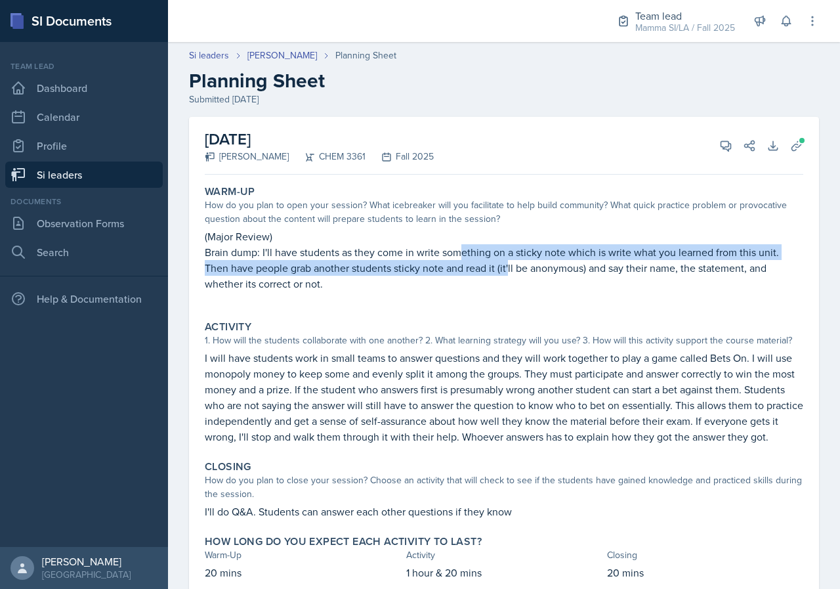
drag, startPoint x: 484, startPoint y: 261, endPoint x: 521, endPoint y: 263, distance: 36.8
click at [514, 263] on p "Brain dump: I'll have students as they come in write something on a sticky note…" at bounding box center [504, 267] width 599 height 47
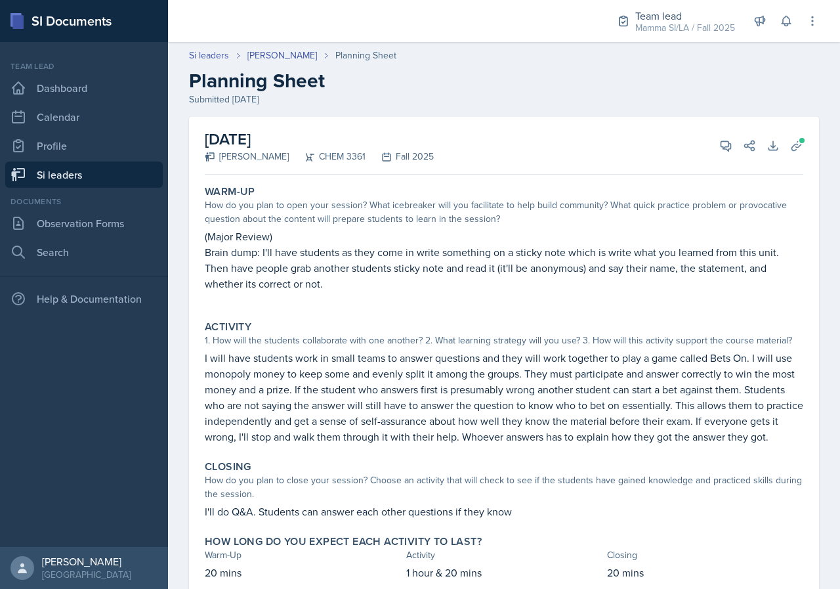
click at [521, 263] on p "Brain dump: I'll have students as they come in write something on a sticky note…" at bounding box center [504, 267] width 599 height 47
drag, startPoint x: 477, startPoint y: 253, endPoint x: 539, endPoint y: 257, distance: 61.8
click at [527, 257] on p "Brain dump: I'll have students as they come in write something on a sticky note…" at bounding box center [504, 267] width 599 height 47
click at [539, 257] on p "Brain dump: I'll have students as they come in write something on a sticky note…" at bounding box center [504, 267] width 599 height 47
drag, startPoint x: 539, startPoint y: 260, endPoint x: 577, endPoint y: 271, distance: 39.5
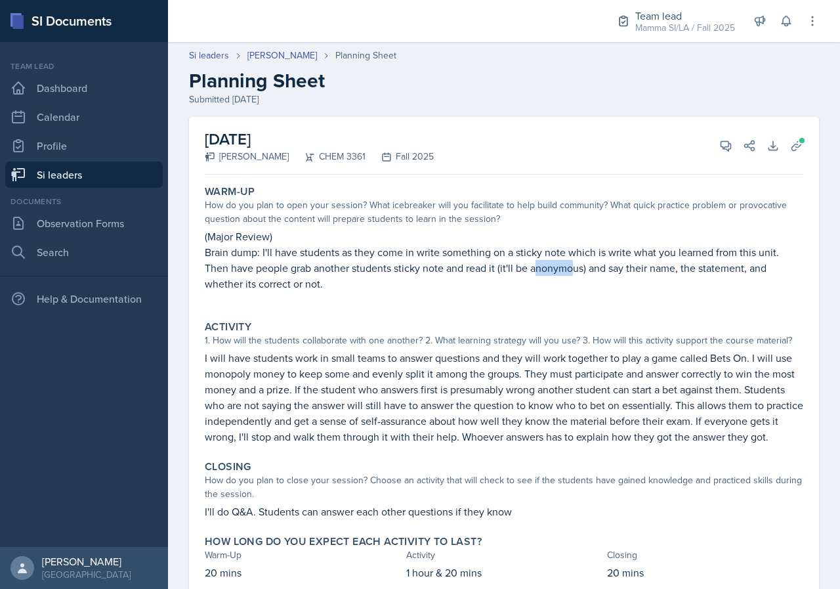
click at [576, 271] on p "Brain dump: I'll have students as they come in write something on a sticky note…" at bounding box center [504, 267] width 599 height 47
click at [577, 271] on p "Brain dump: I'll have students as they come in write something on a sticky note…" at bounding box center [504, 267] width 599 height 47
drag, startPoint x: 582, startPoint y: 272, endPoint x: 641, endPoint y: 273, distance: 59.8
click at [641, 273] on p "Brain dump: I'll have students as they come in write something on a sticky note…" at bounding box center [504, 267] width 599 height 47
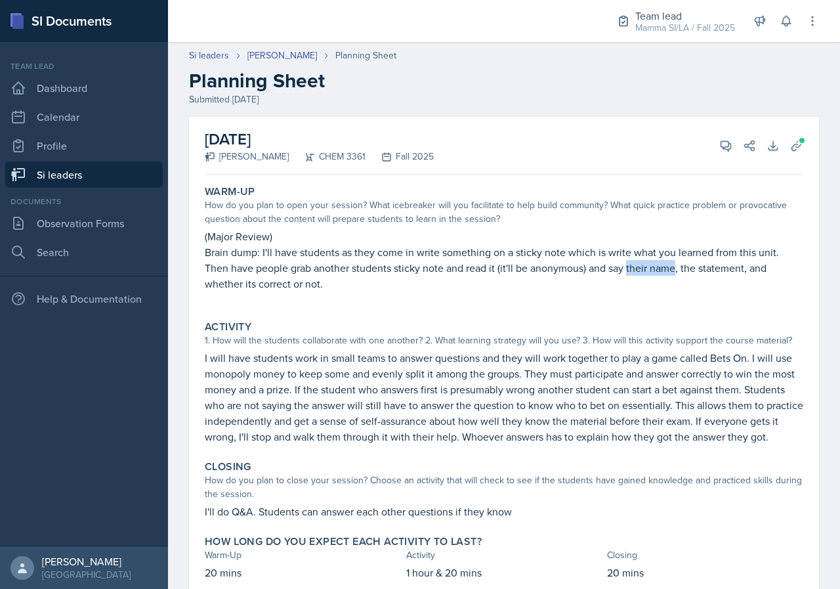
drag, startPoint x: 641, startPoint y: 273, endPoint x: 657, endPoint y: 273, distance: 15.1
click at [657, 273] on p "Brain dump: I'll have students as they come in write something on a sticky note…" at bounding box center [504, 267] width 599 height 47
drag, startPoint x: 591, startPoint y: 267, endPoint x: 623, endPoint y: 272, distance: 32.6
click at [606, 268] on p "Brain dump: I'll have students as they come in write something on a sticky note…" at bounding box center [504, 267] width 599 height 47
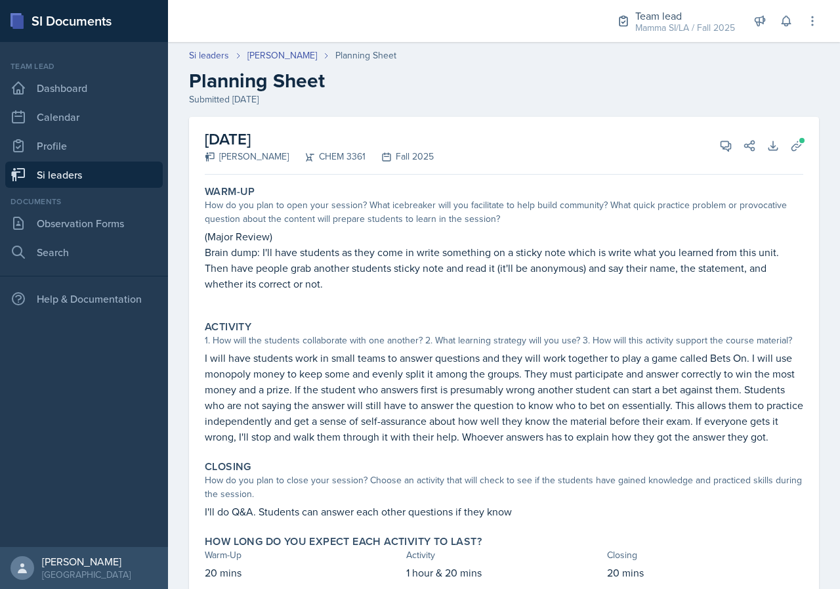
click at [623, 272] on p "Brain dump: I'll have students as they come in write something on a sticky note…" at bounding box center [504, 267] width 599 height 47
drag, startPoint x: 699, startPoint y: 265, endPoint x: 731, endPoint y: 271, distance: 32.7
click at [721, 271] on p "Brain dump: I'll have students as they come in write something on a sticky note…" at bounding box center [504, 267] width 599 height 47
click at [731, 271] on p "Brain dump: I'll have students as they come in write something on a sticky note…" at bounding box center [504, 267] width 599 height 47
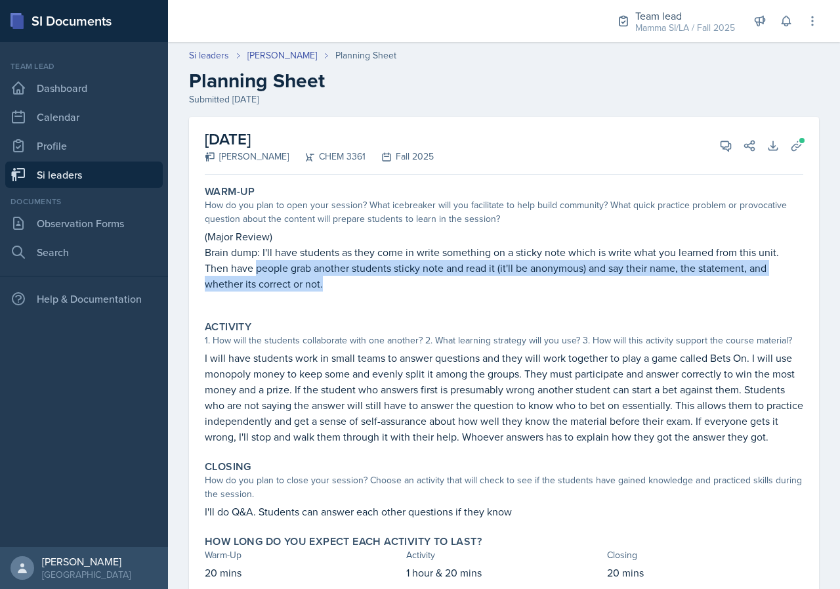
drag, startPoint x: 272, startPoint y: 271, endPoint x: 417, endPoint y: 297, distance: 147.5
click at [394, 292] on div "(Major Review) Brain dump: I'll have students as they come in write something o…" at bounding box center [504, 266] width 599 height 76
click at [450, 303] on p at bounding box center [504, 298] width 599 height 13
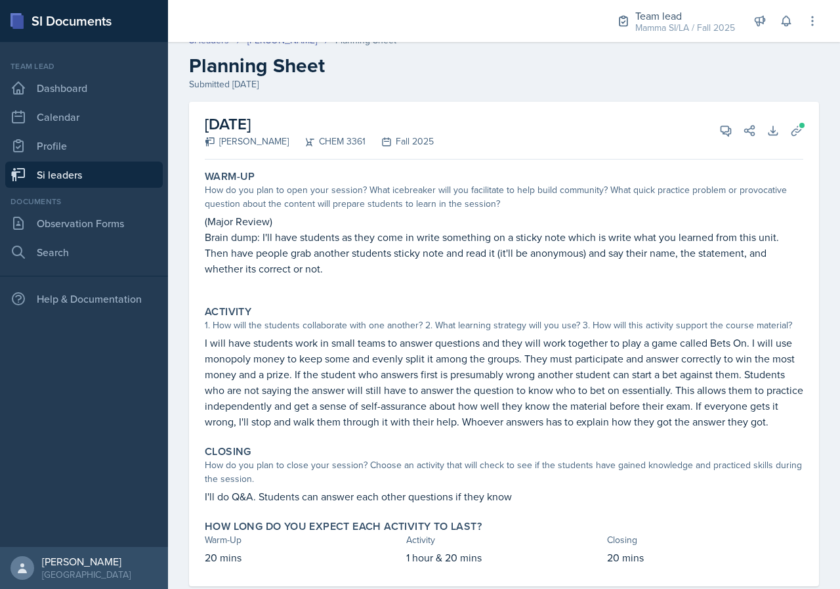
scroll to position [60, 0]
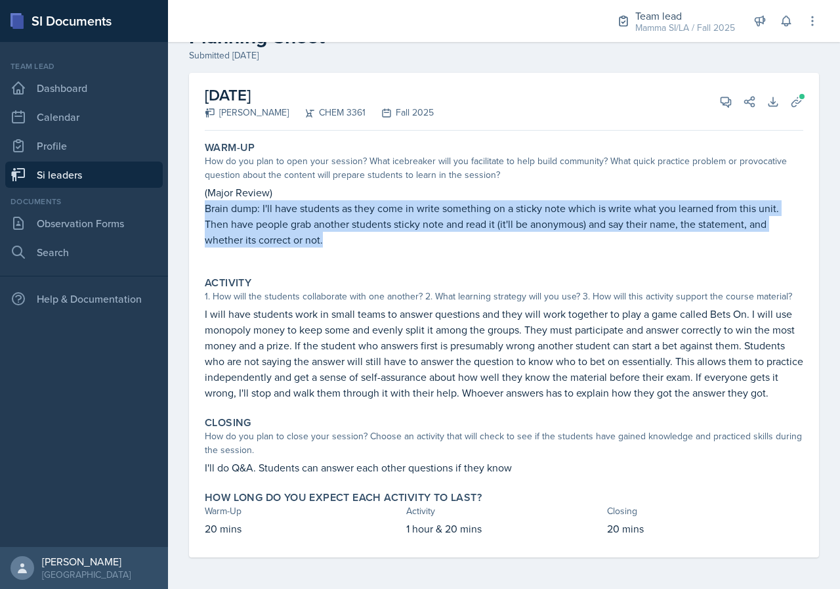
drag, startPoint x: 199, startPoint y: 198, endPoint x: 348, endPoint y: 228, distance: 152.2
click at [348, 228] on div "[DATE] [PERSON_NAME] CHEM 3361 Fall 2025 View Comments Comments Send Share Down…" at bounding box center [504, 315] width 630 height 485
copy p "Brain dump: I'll have students as they come in write something on a sticky note…"
click at [615, 204] on p "Brain dump: I'll have students as they come in write something on a sticky note…" at bounding box center [504, 223] width 599 height 47
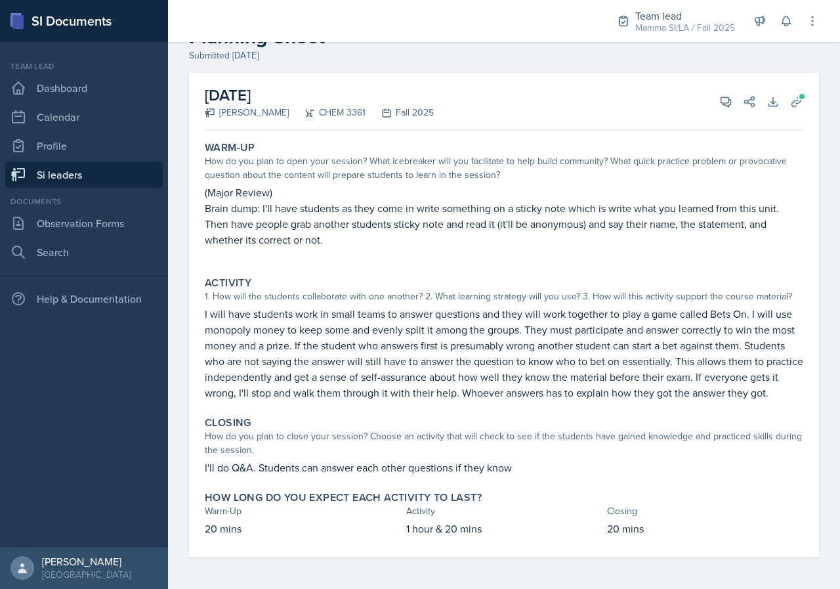
drag, startPoint x: 337, startPoint y: 228, endPoint x: 435, endPoint y: 237, distance: 98.3
click at [435, 237] on div "(Major Review) Brain dump: I'll have students as they come in write something o…" at bounding box center [504, 223] width 599 height 76
click at [722, 97] on icon at bounding box center [727, 102] width 10 height 10
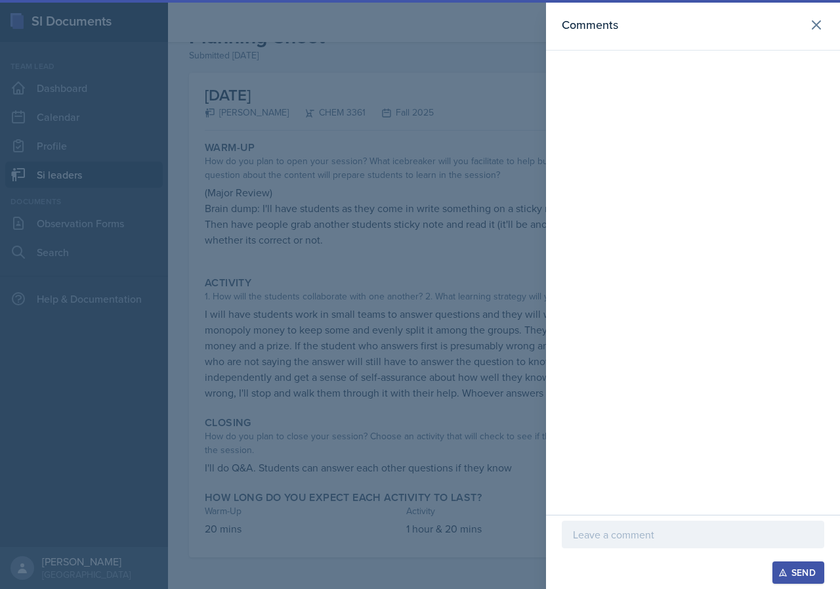
click at [628, 552] on div at bounding box center [693, 554] width 263 height 13
click at [628, 554] on div at bounding box center [693, 554] width 263 height 13
click at [630, 544] on div at bounding box center [693, 535] width 263 height 28
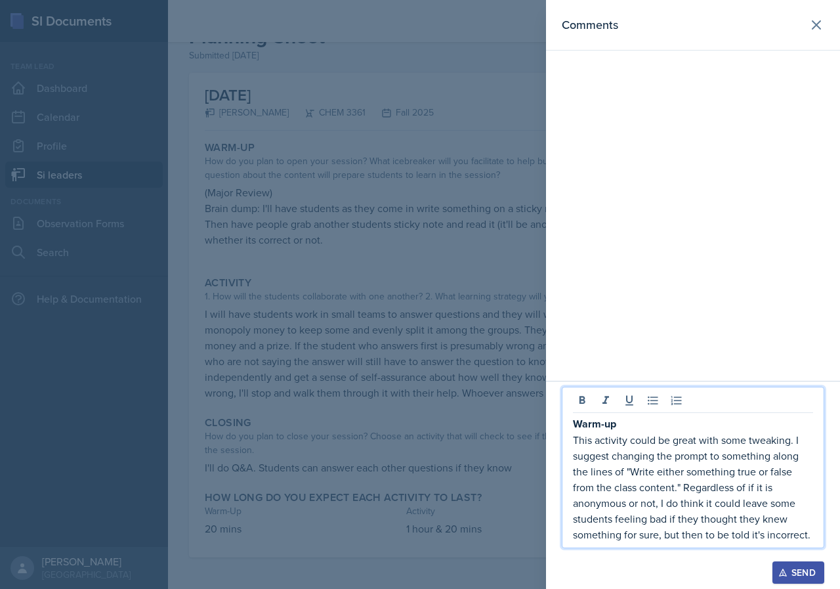
click at [371, 336] on div at bounding box center [420, 294] width 840 height 589
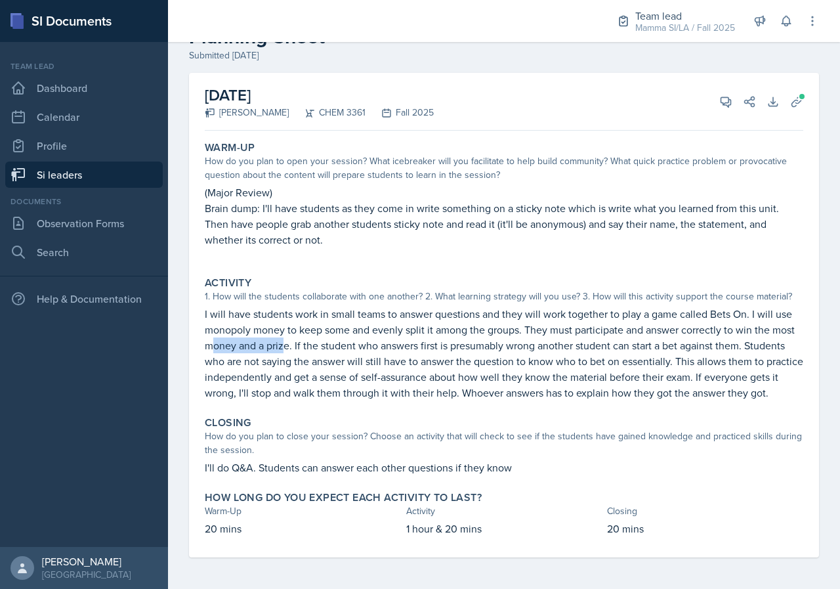
drag, startPoint x: 258, startPoint y: 322, endPoint x: 307, endPoint y: 322, distance: 49.2
click at [307, 322] on p "I will have students work in small teams to answer questions and they will work…" at bounding box center [504, 353] width 599 height 95
drag, startPoint x: 487, startPoint y: 311, endPoint x: 517, endPoint y: 309, distance: 29.6
click at [513, 310] on p "I will have students work in small teams to answer questions and they will work…" at bounding box center [504, 353] width 599 height 95
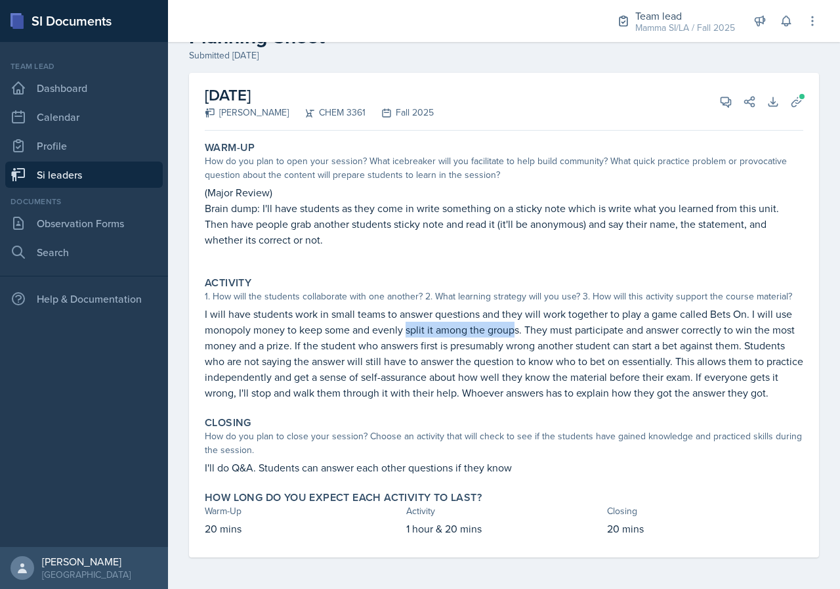
click at [517, 309] on p "I will have students work in small teams to answer questions and they will work…" at bounding box center [504, 353] width 599 height 95
drag, startPoint x: 575, startPoint y: 307, endPoint x: 628, endPoint y: 307, distance: 53.2
click at [628, 307] on p "I will have students work in small teams to answer questions and they will work…" at bounding box center [504, 353] width 599 height 95
drag, startPoint x: 628, startPoint y: 307, endPoint x: 674, endPoint y: 309, distance: 45.3
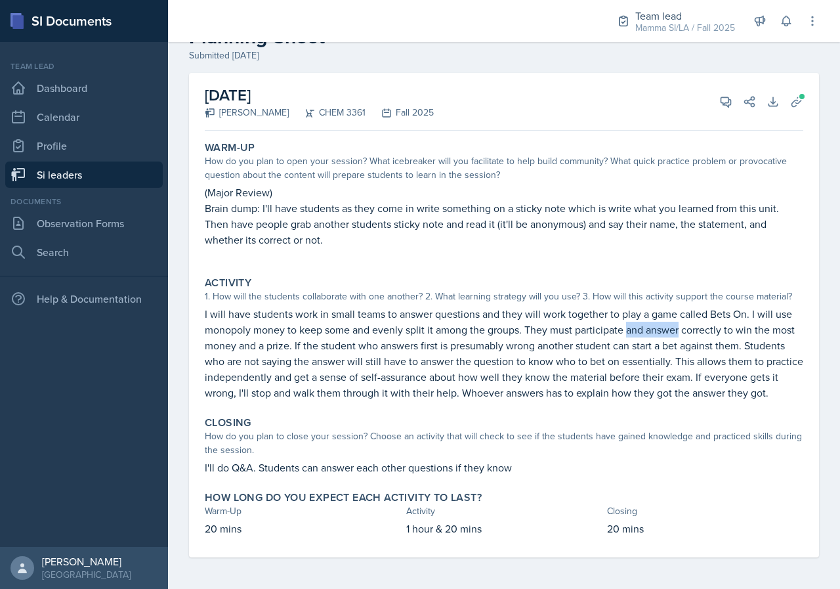
click at [674, 309] on p "I will have students work in small teams to answer questions and they will work…" at bounding box center [504, 353] width 599 height 95
drag, startPoint x: 661, startPoint y: 309, endPoint x: 750, endPoint y: 313, distance: 89.4
click at [750, 313] on p "I will have students work in small teams to answer questions and they will work…" at bounding box center [504, 353] width 599 height 95
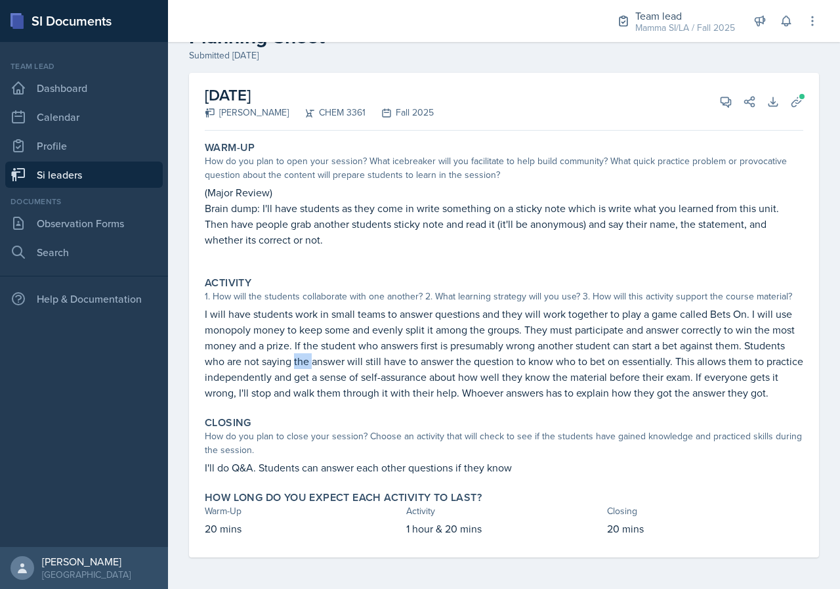
drag, startPoint x: 342, startPoint y: 343, endPoint x: 378, endPoint y: 344, distance: 35.5
click at [364, 343] on p "I will have students work in small teams to answer questions and they will work…" at bounding box center [504, 353] width 599 height 95
click at [378, 344] on p "I will have students work in small teams to answer questions and they will work…" at bounding box center [504, 353] width 599 height 95
drag, startPoint x: 332, startPoint y: 333, endPoint x: 393, endPoint y: 331, distance: 60.4
click at [393, 331] on p "I will have students work in small teams to answer questions and they will work…" at bounding box center [504, 353] width 599 height 95
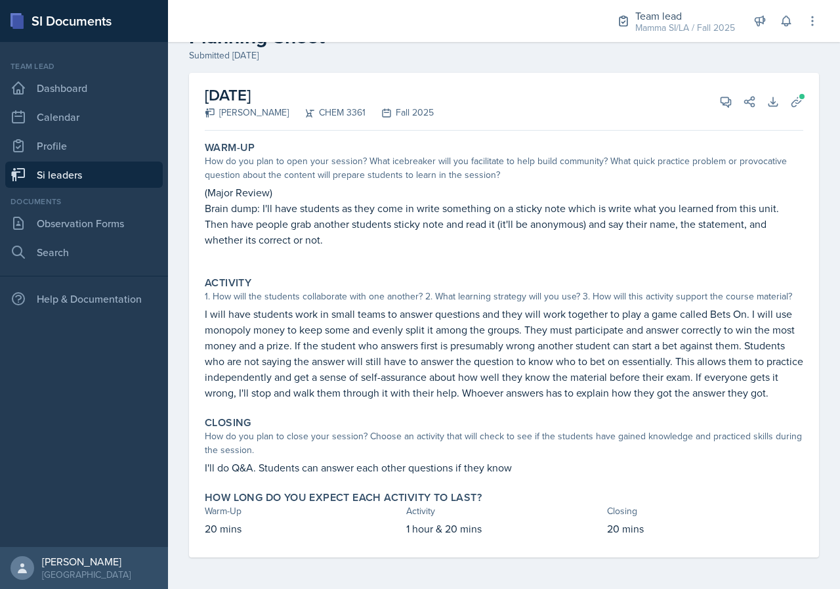
click at [396, 331] on p "I will have students work in small teams to answer questions and they will work…" at bounding box center [504, 353] width 599 height 95
drag, startPoint x: 479, startPoint y: 331, endPoint x: 487, endPoint y: 332, distance: 7.9
click at [487, 332] on p "I will have students work in small teams to answer questions and they will work…" at bounding box center [504, 353] width 599 height 95
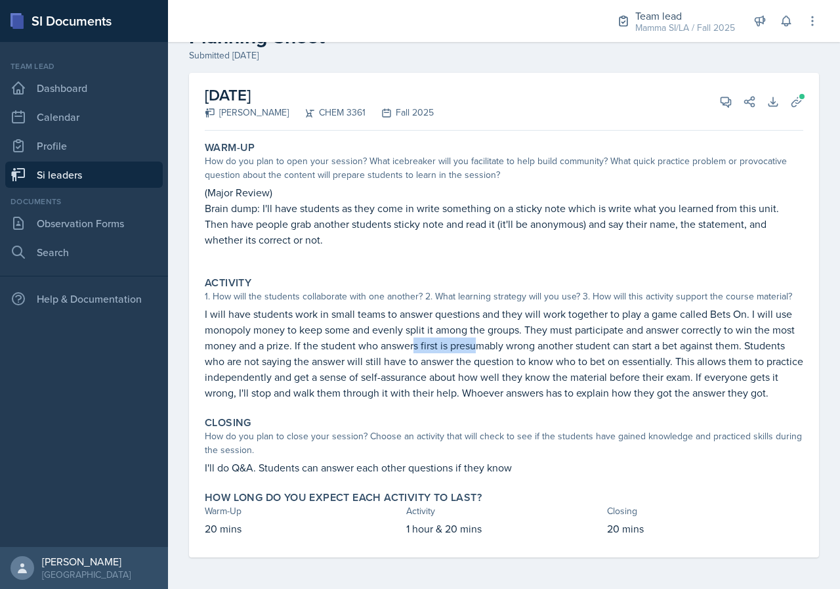
drag, startPoint x: 475, startPoint y: 334, endPoint x: 529, endPoint y: 334, distance: 53.2
click at [529, 334] on p "I will have students work in small teams to answer questions and they will work…" at bounding box center [504, 353] width 599 height 95
click at [555, 337] on p "I will have students work in small teams to answer questions and they will work…" at bounding box center [504, 353] width 599 height 95
click at [549, 335] on p "I will have students work in small teams to answer questions and they will work…" at bounding box center [504, 353] width 599 height 95
click at [559, 336] on p "I will have students work in small teams to answer questions and they will work…" at bounding box center [504, 353] width 599 height 95
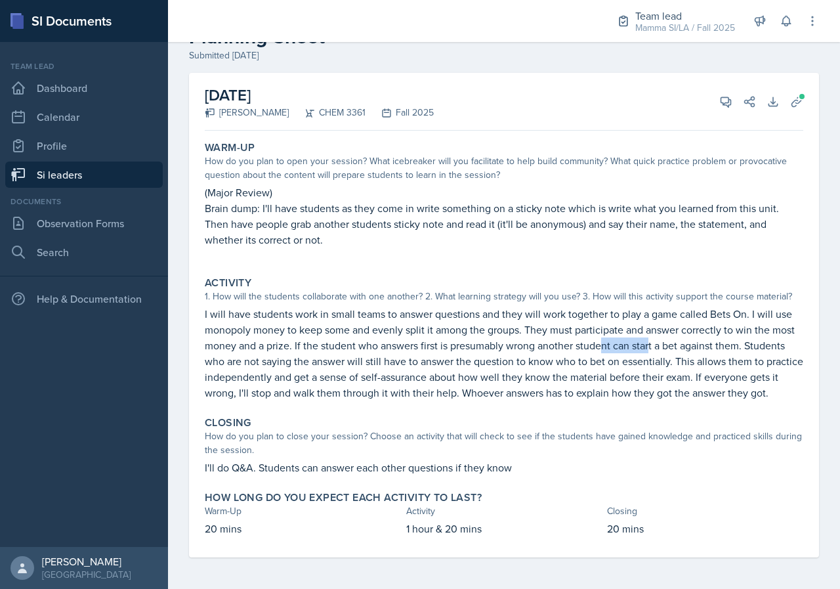
drag, startPoint x: 630, startPoint y: 335, endPoint x: 688, endPoint y: 336, distance: 57.8
click at [677, 336] on p "I will have students work in small teams to answer questions and they will work…" at bounding box center [504, 353] width 599 height 95
click at [691, 336] on p "I will have students work in small teams to answer questions and they will work…" at bounding box center [504, 353] width 599 height 95
click at [800, 79] on div "[DATE] [PERSON_NAME] CHEM 3361 Fall 2025 View Comments Comments Warm-up This ac…" at bounding box center [504, 315] width 630 height 485
click at [798, 93] on span at bounding box center [802, 97] width 8 height 8
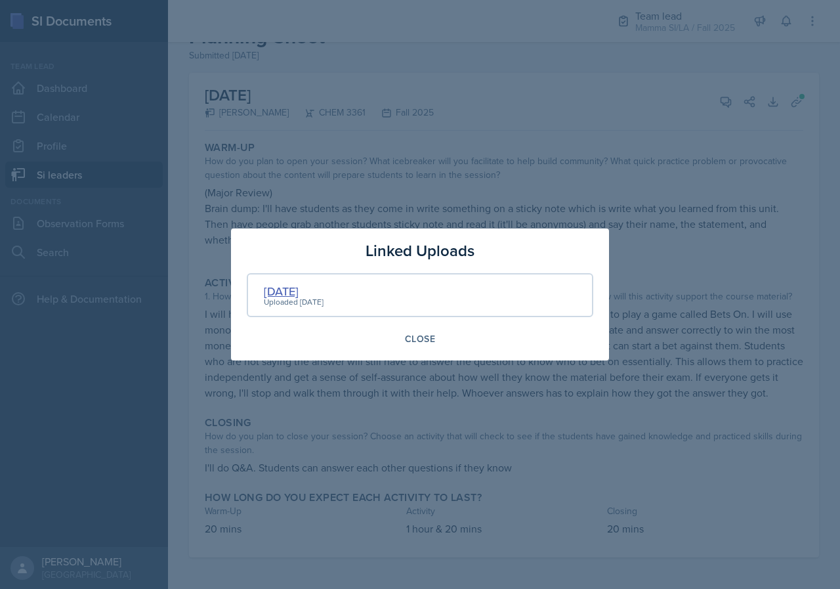
click at [311, 293] on div "[DATE]" at bounding box center [294, 291] width 60 height 18
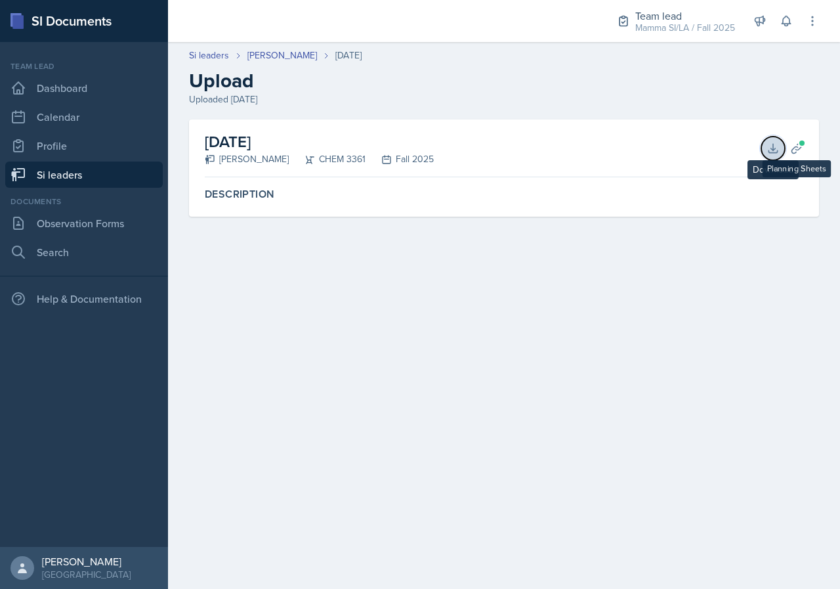
click at [774, 148] on icon at bounding box center [773, 148] width 13 height 13
click at [288, 59] on link "[PERSON_NAME]" at bounding box center [283, 56] width 70 height 14
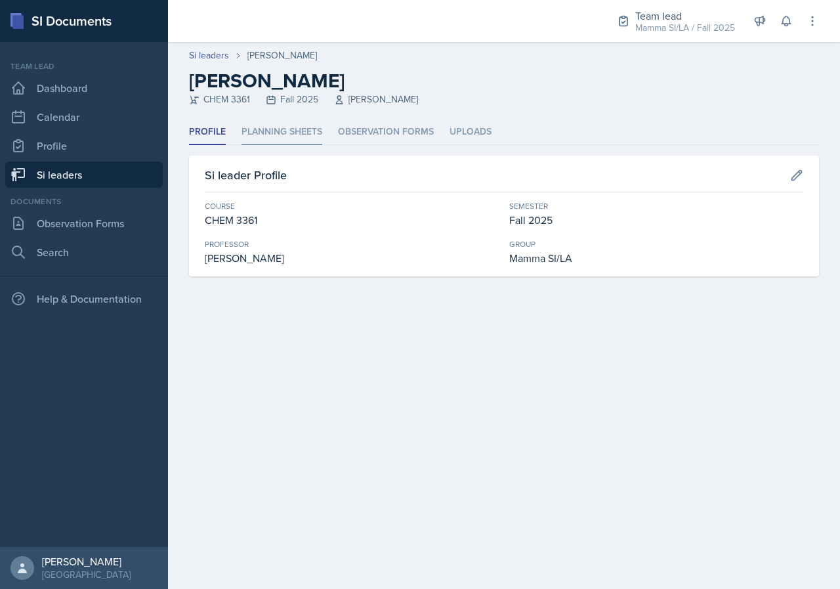
click at [322, 139] on li "Planning Sheets" at bounding box center [282, 133] width 81 height 26
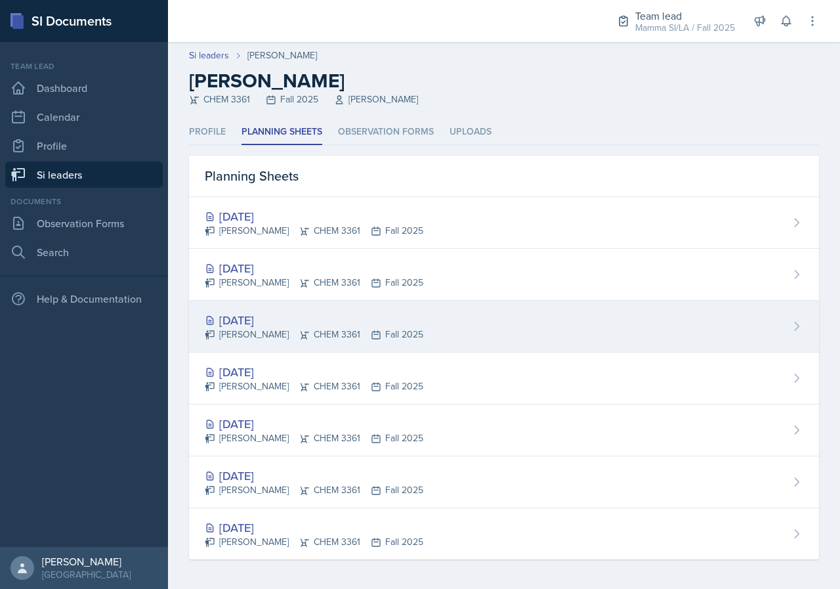
click at [376, 345] on div "[DATE] [PERSON_NAME] CHEM 3361 Fall 2025" at bounding box center [504, 327] width 630 height 52
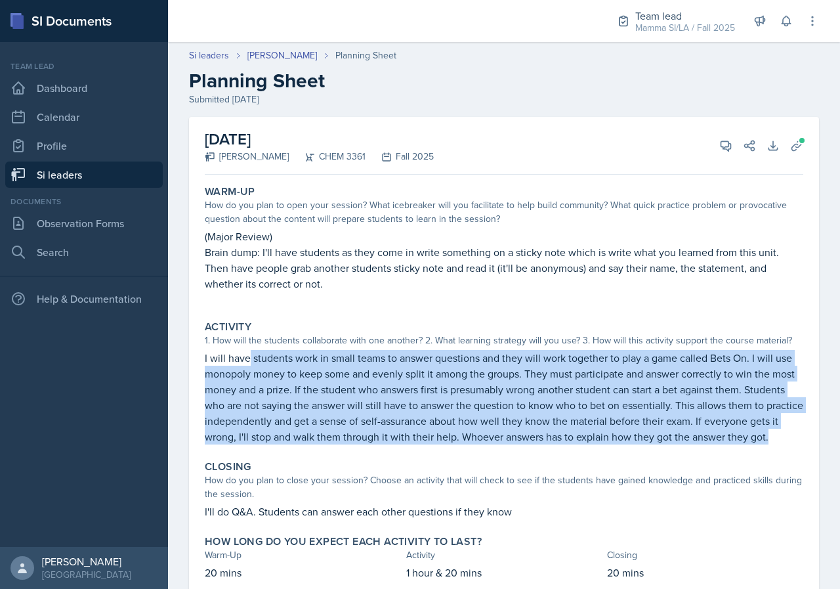
drag, startPoint x: 256, startPoint y: 353, endPoint x: 402, endPoint y: 460, distance: 181.0
click at [402, 445] on p "I will have students work in small teams to answer questions and they will work…" at bounding box center [504, 397] width 599 height 95
click at [424, 445] on p "I will have students work in small teams to answer questions and they will work…" at bounding box center [504, 397] width 599 height 95
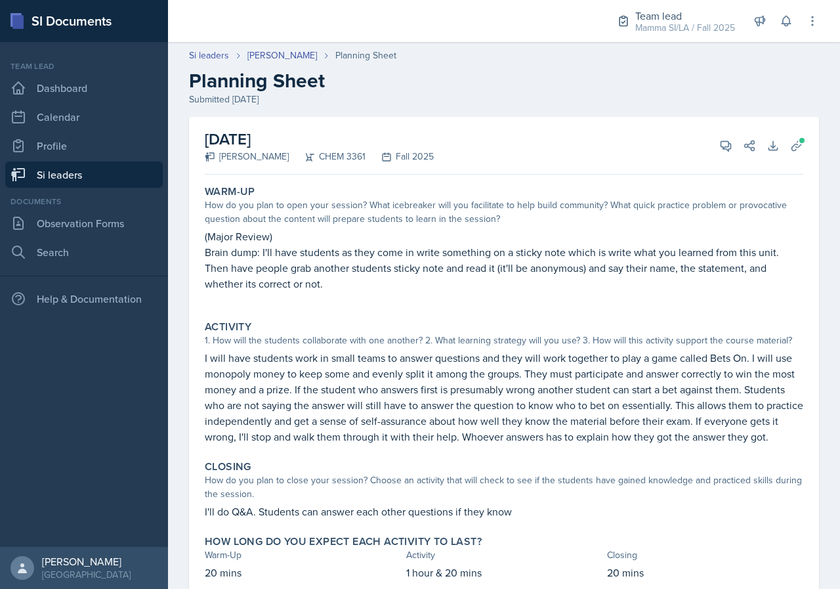
drag, startPoint x: 422, startPoint y: 452, endPoint x: 576, endPoint y: 458, distance: 154.4
click at [576, 445] on p "I will have students work in small teams to answer questions and they will work…" at bounding box center [504, 397] width 599 height 95
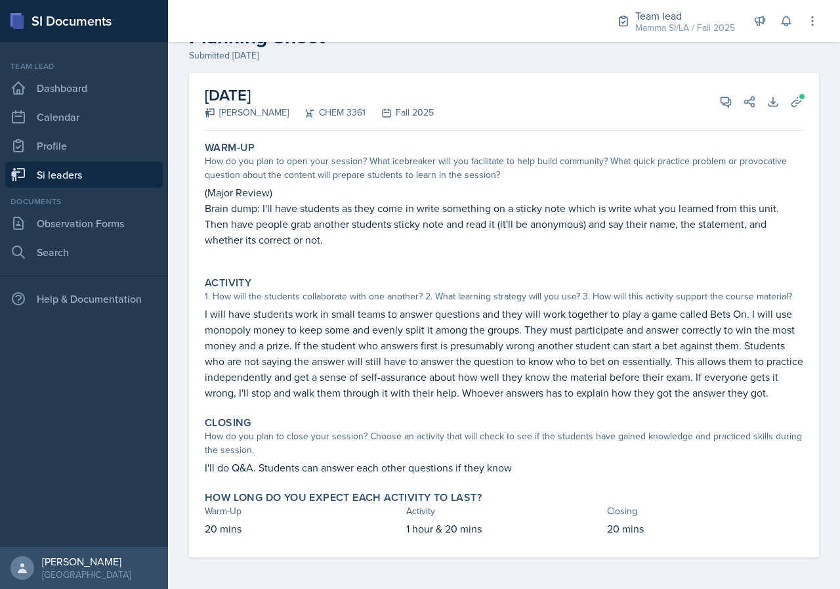
scroll to position [60, 0]
click at [722, 97] on icon at bounding box center [727, 102] width 10 height 10
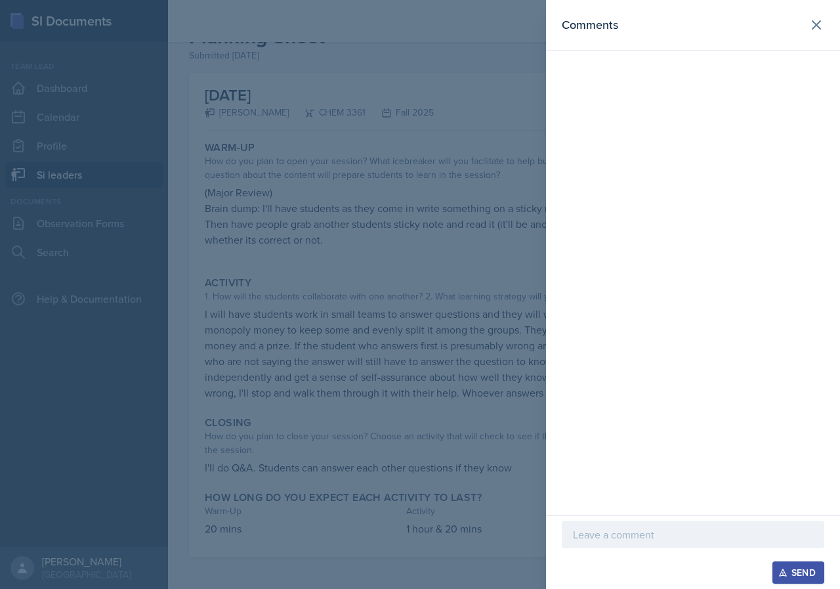
click at [645, 409] on div "Comments" at bounding box center [693, 257] width 294 height 515
click at [402, 379] on div at bounding box center [420, 294] width 840 height 589
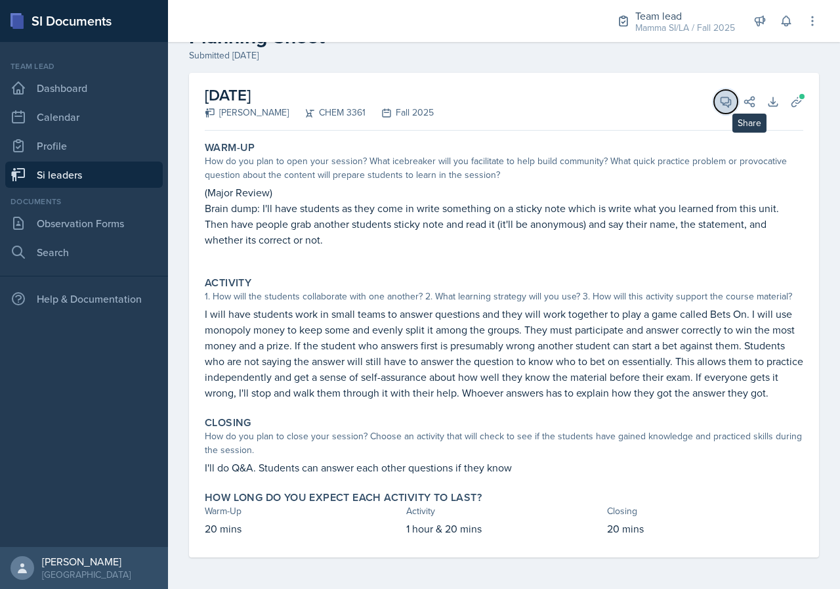
click at [722, 97] on icon at bounding box center [727, 102] width 10 height 10
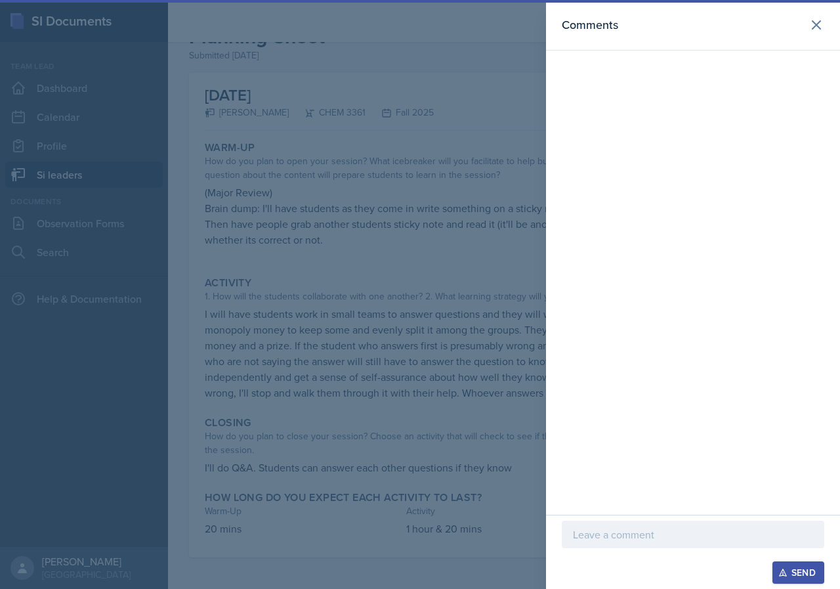
click at [653, 555] on div at bounding box center [693, 554] width 263 height 13
click at [663, 539] on p at bounding box center [693, 535] width 240 height 16
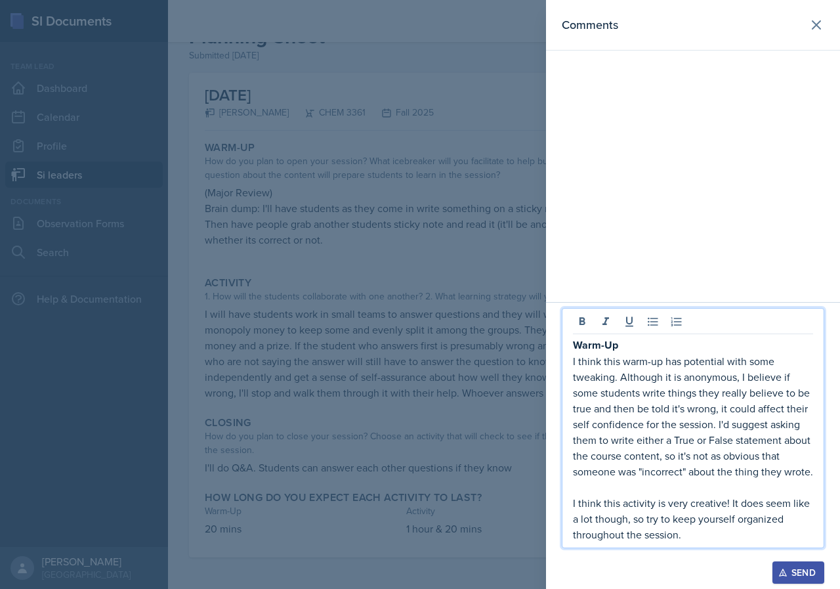
click at [672, 499] on p "I think this activity is very creative! It does seem like a lot though, so try …" at bounding box center [693, 518] width 240 height 47
click at [653, 483] on p at bounding box center [693, 487] width 240 height 16
click at [721, 542] on p "I think this activity is very creative! It does seem like a lot though, so try …" at bounding box center [693, 518] width 240 height 47
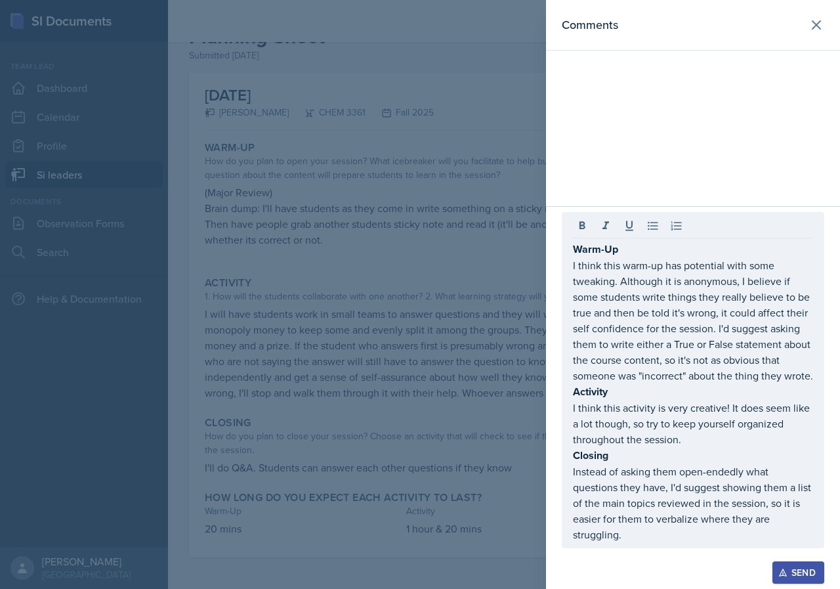
click at [678, 546] on div "Warm-Up I think this warm-up has potential with some tweaking. Although it is a…" at bounding box center [693, 380] width 263 height 336
drag, startPoint x: 678, startPoint y: 545, endPoint x: 601, endPoint y: 390, distance: 172.7
click at [605, 393] on div "Warm-Up I think this warm-up has potential with some tweaking. Although it is a…" at bounding box center [693, 380] width 263 height 336
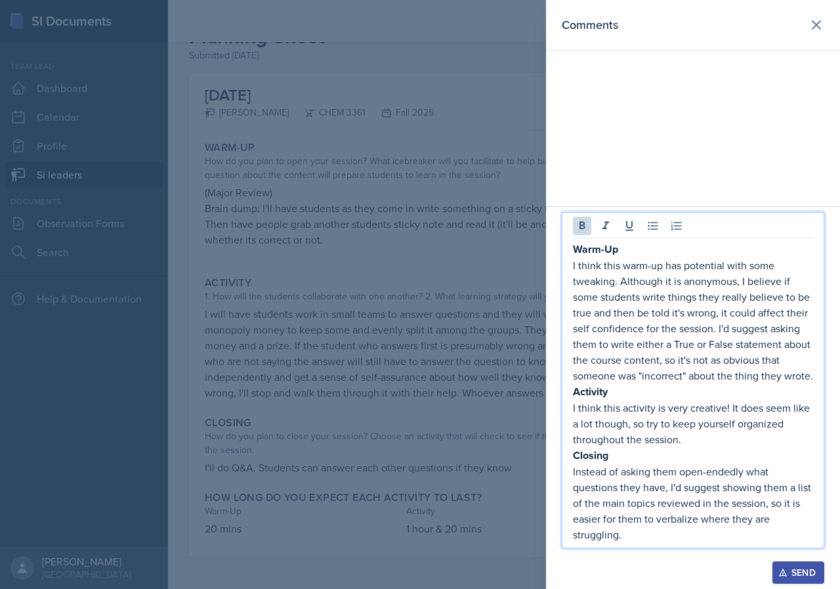
drag, startPoint x: 574, startPoint y: 234, endPoint x: 652, endPoint y: 547, distance: 322.2
click at [652, 547] on div "Warm-Up I think this warm-up has potential with some tweaking. Although it is a…" at bounding box center [693, 380] width 263 height 336
copy div "Warm-Up I think this warm-up has potential with some tweaking. Although it is a…"
click at [662, 544] on div "Warm-Up I think this warm-up has potential with some tweaking. Although it is a…" at bounding box center [693, 380] width 263 height 336
click at [665, 534] on p "Instead of asking them open-endedly what questions they have, I'd suggest showi…" at bounding box center [693, 503] width 240 height 79
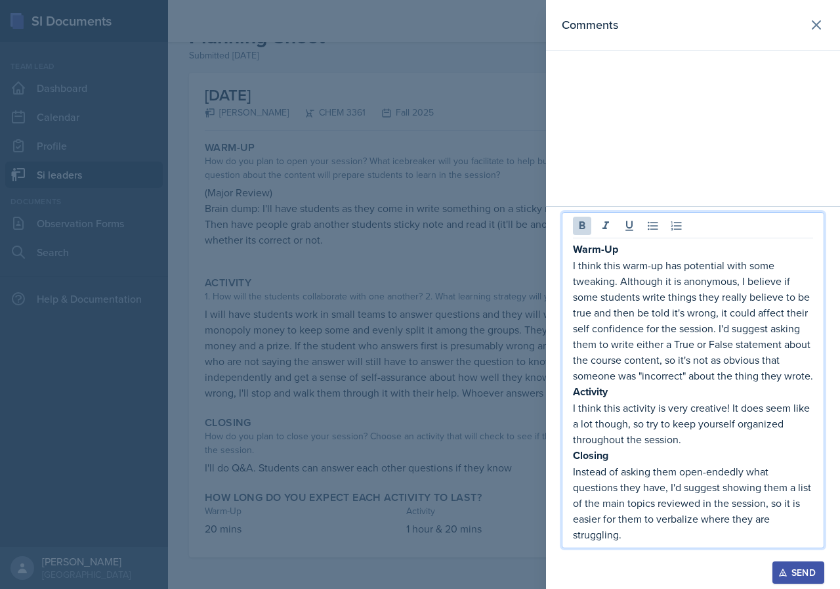
drag, startPoint x: 666, startPoint y: 536, endPoint x: 575, endPoint y: 234, distance: 314.9
click at [575, 241] on div "Warm-Up I think this warm-up has potential with some tweaking. Although it is a…" at bounding box center [693, 391] width 240 height 301
copy div "Warm-Up I think this warm-up has potential with some tweaking. Although it is a…"
click at [803, 566] on div "Send" at bounding box center [798, 572] width 35 height 11
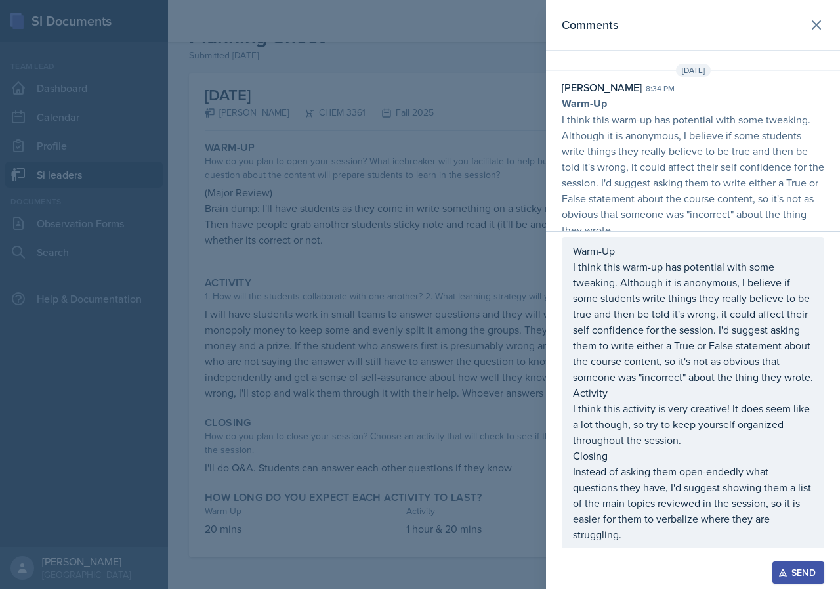
click at [625, 511] on p "Instead of asking them open-endedly what questions they have, I'd suggest showi…" at bounding box center [693, 503] width 240 height 79
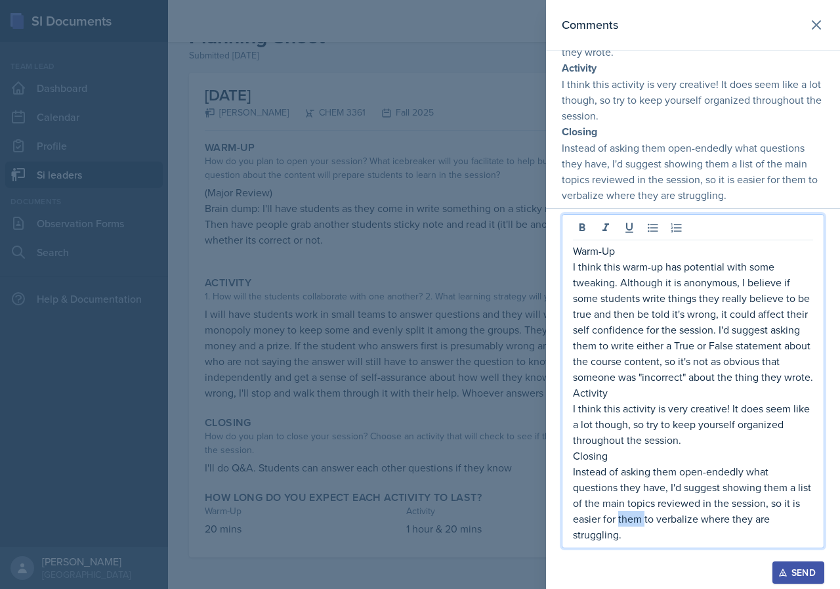
click at [625, 511] on p "Instead of asking them open-endedly what questions they have, I'd suggest showi…" at bounding box center [693, 503] width 240 height 79
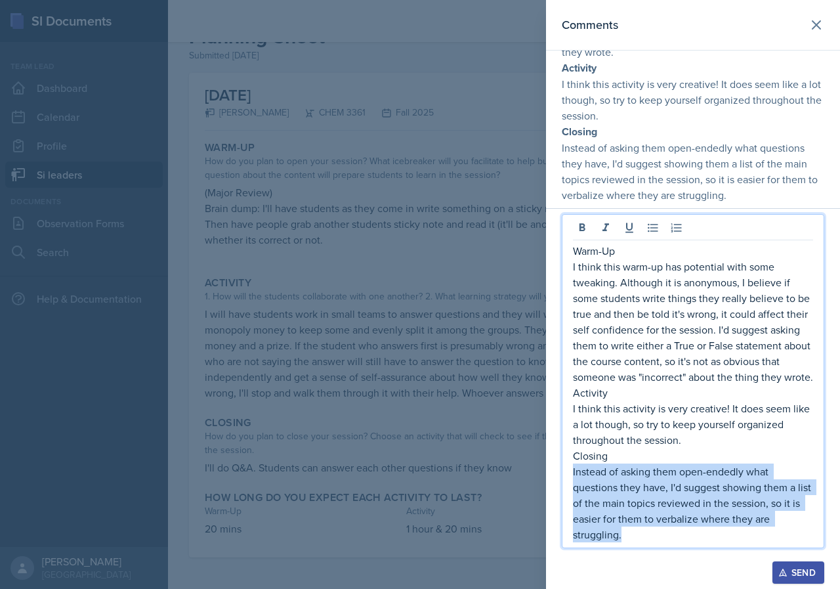
click at [625, 511] on p "Instead of asking them open-endedly what questions they have, I'd suggest showi…" at bounding box center [693, 503] width 240 height 79
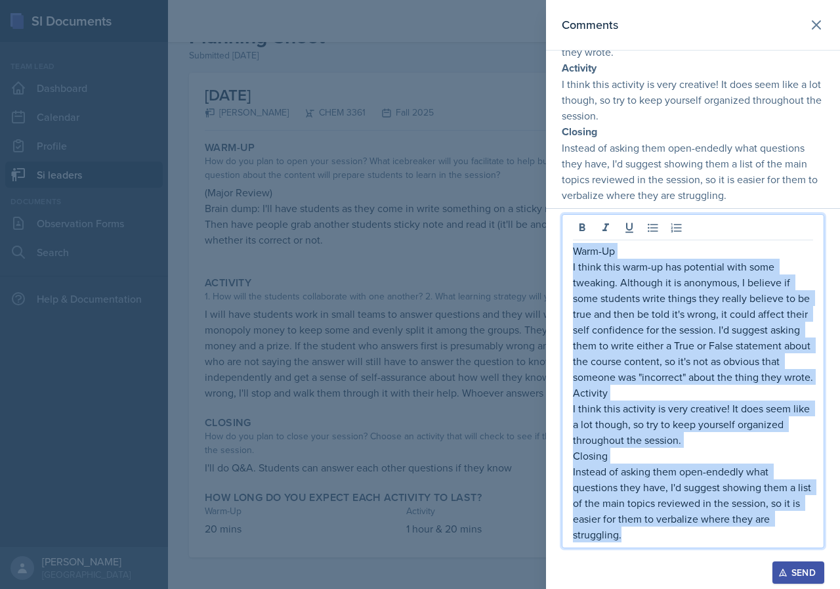
drag, startPoint x: 642, startPoint y: 538, endPoint x: 573, endPoint y: 236, distance: 309.8
click at [573, 243] on div "Warm-Up I think this warm-up has potential with some tweaking. Although it is a…" at bounding box center [693, 392] width 240 height 299
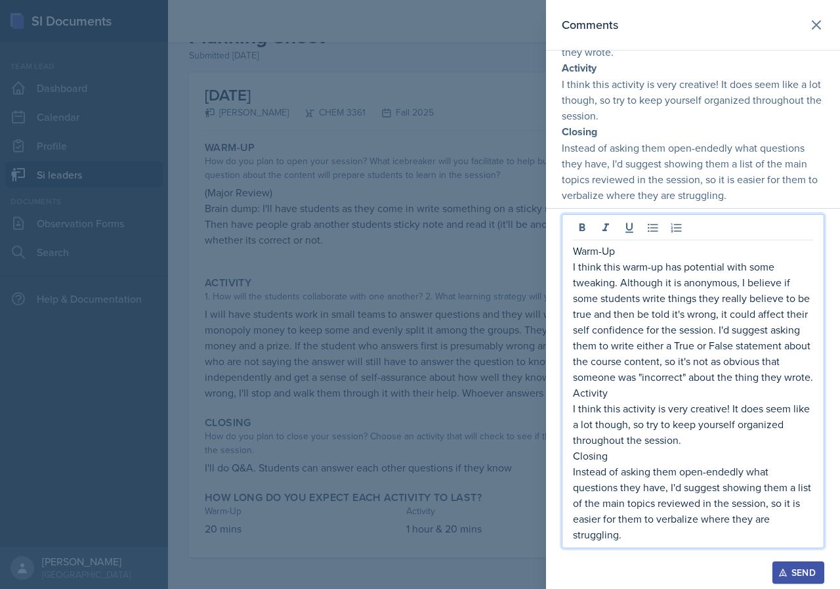
scroll to position [0, 0]
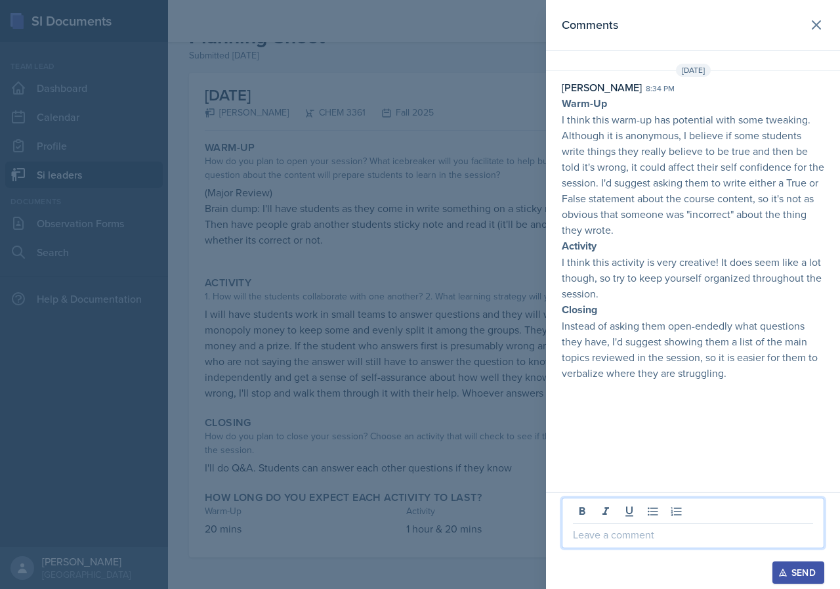
click at [681, 345] on p "Instead of asking them open-endedly what questions they have, I'd suggest showi…" at bounding box center [693, 349] width 263 height 63
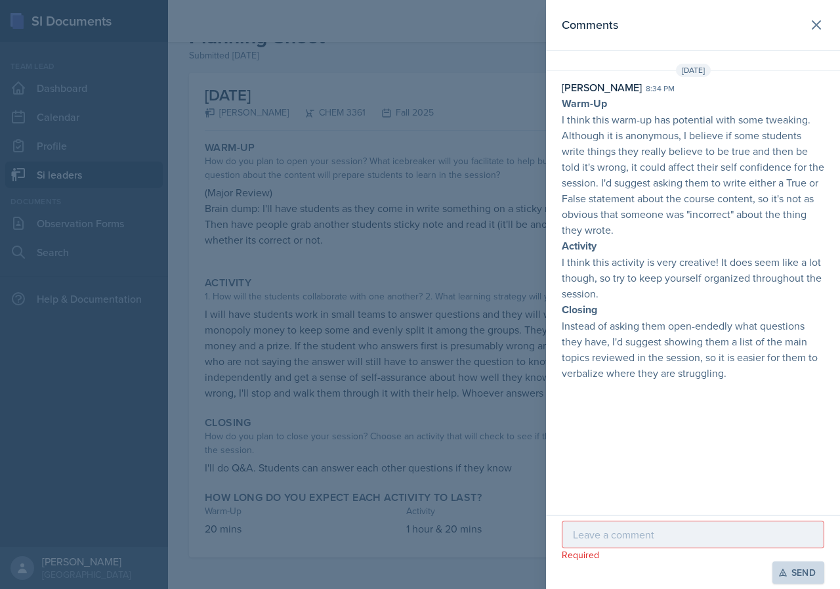
click at [653, 287] on p "I think this activity is very creative! It does seem like a lot though, so try …" at bounding box center [693, 277] width 263 height 47
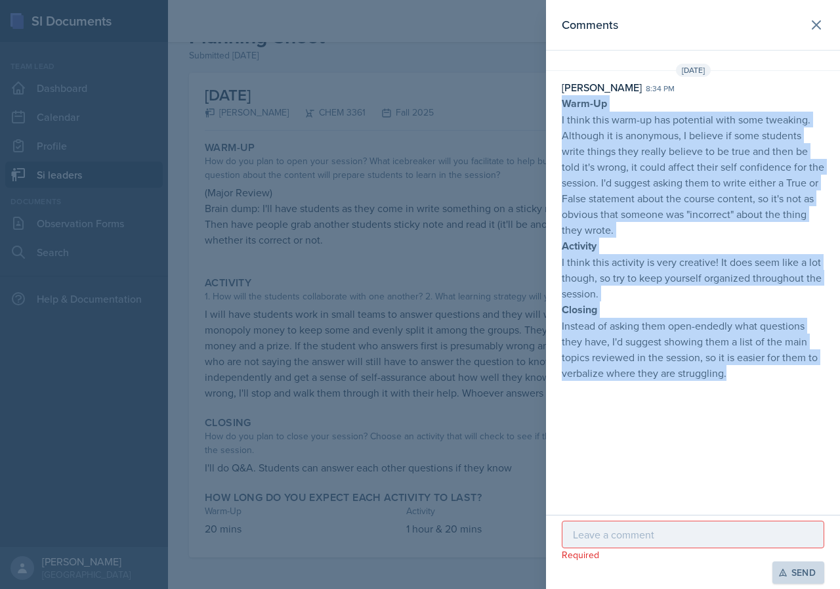
drag, startPoint x: 557, startPoint y: 101, endPoint x: 740, endPoint y: 381, distance: 334.9
click at [740, 381] on div "[DATE] [PERSON_NAME] 8:34 pm Warm-Up I think this warm-up has potential with so…" at bounding box center [693, 225] width 294 height 322
copy p "Warm-Up I think this warm-up has potential with some tweaking. Although it is a…"
drag, startPoint x: 485, startPoint y: 247, endPoint x: 538, endPoint y: 338, distance: 105.3
click at [485, 247] on div at bounding box center [420, 294] width 840 height 589
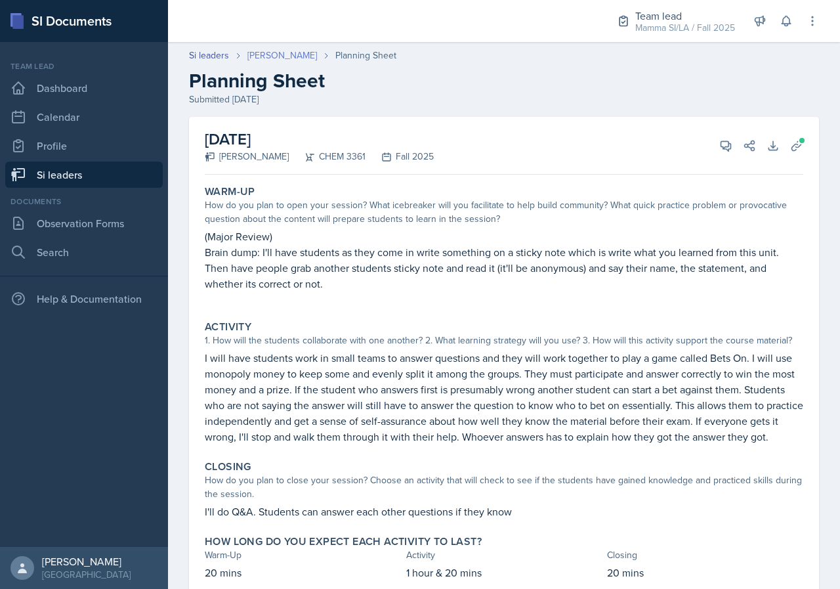
click at [271, 62] on link "[PERSON_NAME]" at bounding box center [283, 56] width 70 height 14
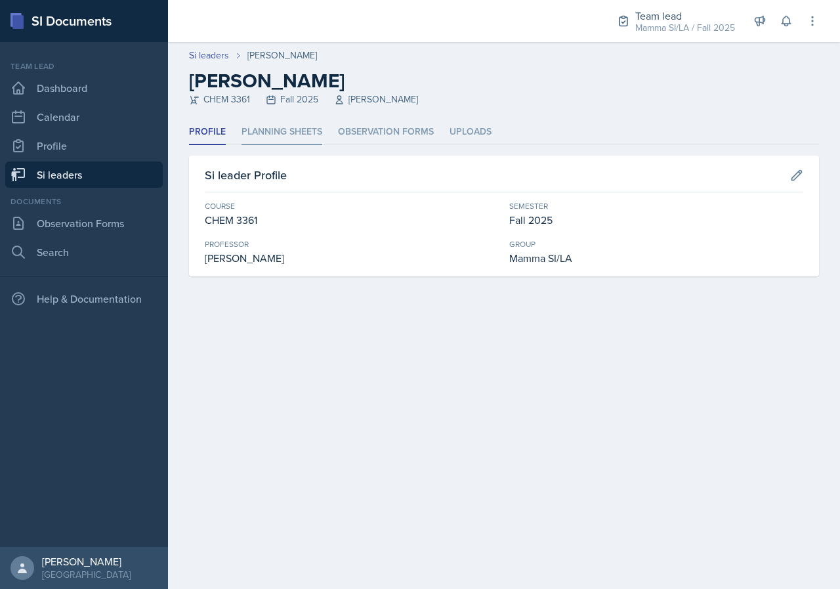
click at [291, 128] on li "Planning Sheets" at bounding box center [282, 133] width 81 height 26
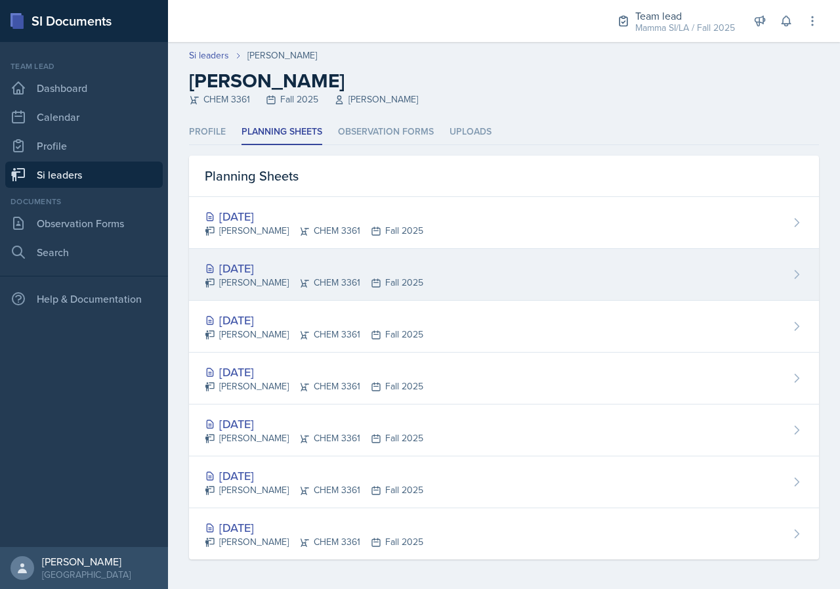
click at [404, 272] on div "[DATE]" at bounding box center [314, 268] width 219 height 18
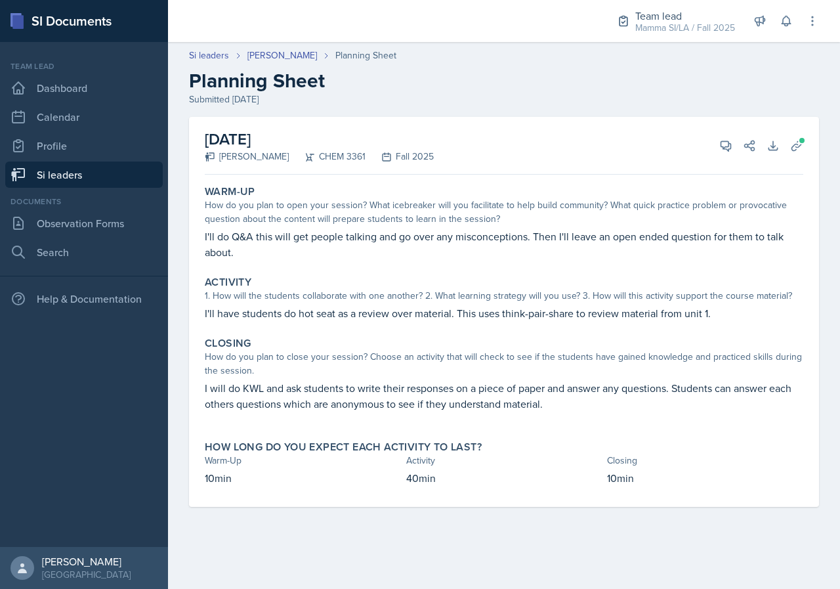
drag, startPoint x: 288, startPoint y: 245, endPoint x: 354, endPoint y: 245, distance: 66.3
click at [351, 245] on p "I'll do Q&A this will get people talking and go over any misconceptions. Then I…" at bounding box center [504, 244] width 599 height 32
click at [354, 245] on p "I'll do Q&A this will get people talking and go over any misconceptions. Then I…" at bounding box center [504, 244] width 599 height 32
click at [445, 240] on p "I'll do Q&A this will get people talking and go over any misconceptions. Then I…" at bounding box center [504, 244] width 599 height 32
click at [453, 240] on p "I'll do Q&A this will get people talking and go over any misconceptions. Then I…" at bounding box center [504, 244] width 599 height 32
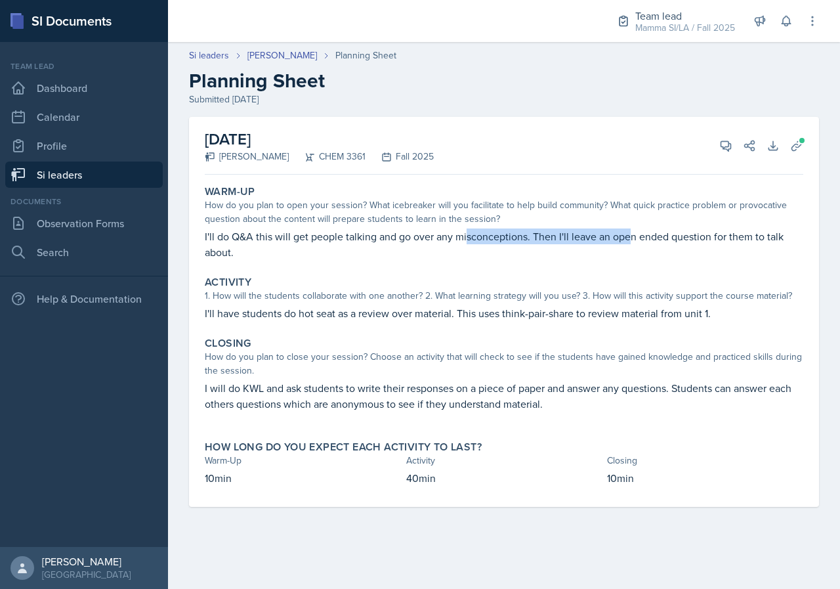
click at [636, 236] on p "I'll do Q&A this will get people talking and go over any misconceptions. Then I…" at bounding box center [504, 244] width 599 height 32
click at [649, 234] on p "I'll do Q&A this will get people talking and go over any misconceptions. Then I…" at bounding box center [504, 244] width 599 height 32
drag, startPoint x: 627, startPoint y: 238, endPoint x: 710, endPoint y: 240, distance: 83.4
click at [710, 240] on p "I'll do Q&A this will get people talking and go over any misconceptions. Then I…" at bounding box center [504, 244] width 599 height 32
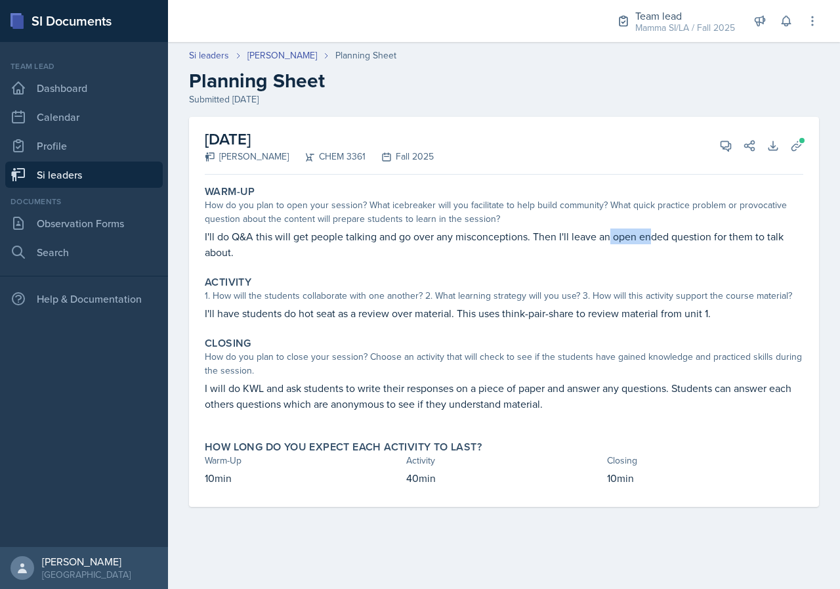
click at [657, 233] on p "I'll do Q&A this will get people talking and go over any misconceptions. Then I…" at bounding box center [504, 244] width 599 height 32
click at [668, 233] on p "I'll do Q&A this will get people talking and go over any misconceptions. Then I…" at bounding box center [504, 244] width 599 height 32
click at [651, 232] on p "I'll do Q&A this will get people talking and go over any misconceptions. Then I…" at bounding box center [504, 244] width 599 height 32
drag, startPoint x: 481, startPoint y: 234, endPoint x: 556, endPoint y: 234, distance: 75.5
click at [542, 234] on p "I'll do Q&A this will get people talking and go over any misconceptions. Then I…" at bounding box center [504, 244] width 599 height 32
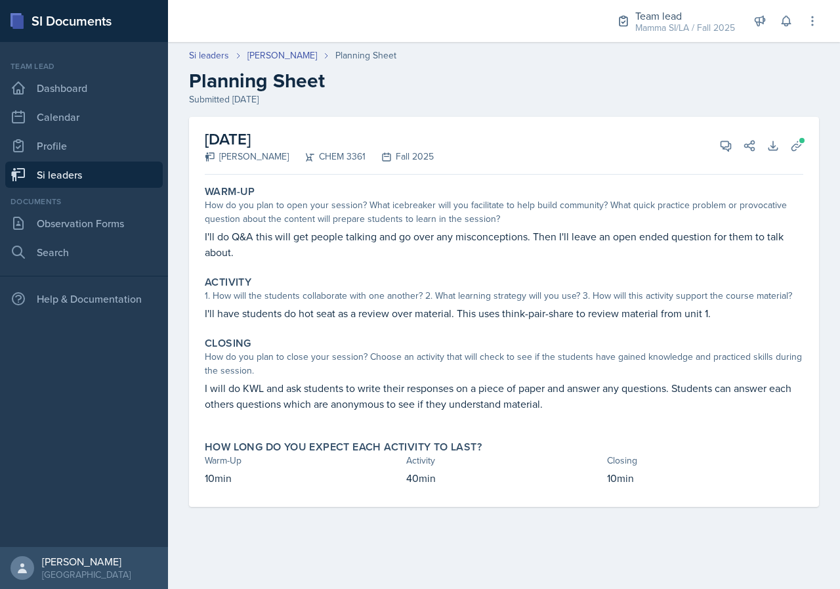
click at [585, 232] on p "I'll do Q&A this will get people talking and go over any misconceptions. Then I…" at bounding box center [504, 244] width 599 height 32
drag, startPoint x: 549, startPoint y: 243, endPoint x: 634, endPoint y: 243, distance: 85.4
click at [613, 243] on p "I'll do Q&A this will get people talking and go over any misconceptions. Then I…" at bounding box center [504, 244] width 599 height 32
click at [634, 243] on p "I'll do Q&A this will get people talking and go over any misconceptions. Then I…" at bounding box center [504, 244] width 599 height 32
drag, startPoint x: 534, startPoint y: 248, endPoint x: 592, endPoint y: 251, distance: 57.8
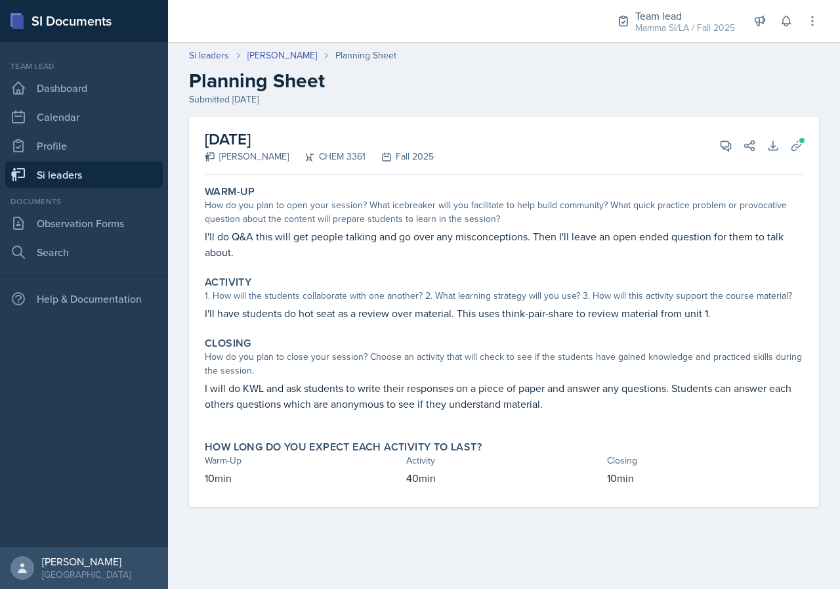
click at [584, 251] on p "I'll do Q&A this will get people talking and go over any misconceptions. Then I…" at bounding box center [504, 244] width 599 height 32
drag, startPoint x: 628, startPoint y: 238, endPoint x: 720, endPoint y: 226, distance: 92.1
click at [700, 228] on div "Warm-Up How do you plan to open your session? What icebreaker will you facilita…" at bounding box center [504, 222] width 609 height 85
click at [720, 226] on div "Warm-Up How do you plan to open your session? What icebreaker will you facilita…" at bounding box center [504, 222] width 609 height 85
drag, startPoint x: 668, startPoint y: 381, endPoint x: 700, endPoint y: 387, distance: 32.1
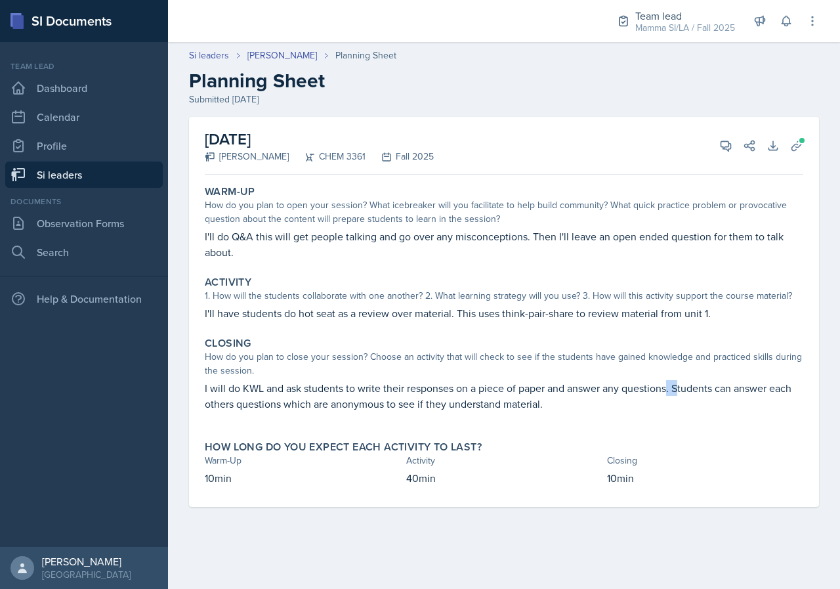
click at [691, 387] on p "I will do KWL and ask students to write their responses on a piece of paper and…" at bounding box center [504, 396] width 599 height 32
click at [700, 387] on p "I will do KWL and ask students to write their responses on a piece of paper and…" at bounding box center [504, 396] width 599 height 32
drag, startPoint x: 668, startPoint y: 387, endPoint x: 762, endPoint y: 395, distance: 93.6
click at [747, 395] on p "I will do KWL and ask students to write their responses on a piece of paper and…" at bounding box center [504, 396] width 599 height 32
click at [479, 371] on div "How do you plan to close your session? Choose an activity that will check to se…" at bounding box center [504, 364] width 599 height 28
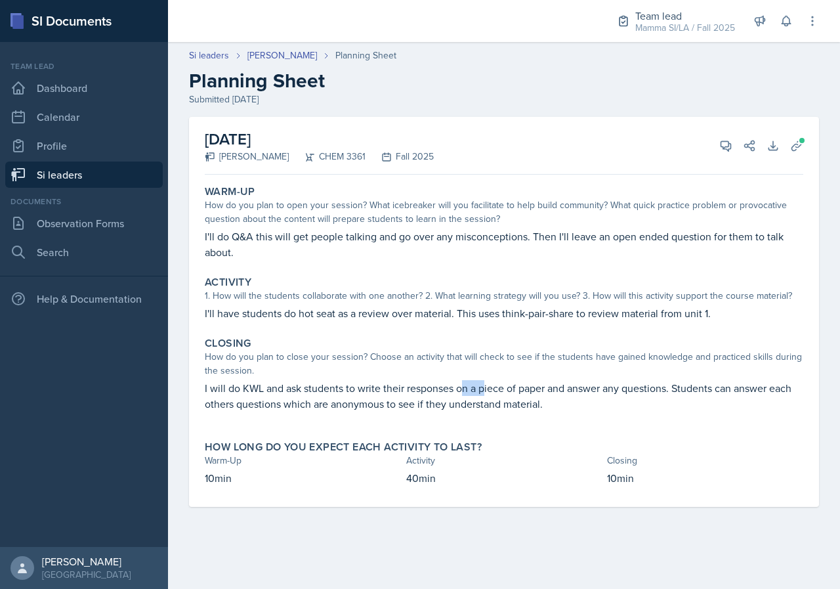
drag, startPoint x: 481, startPoint y: 384, endPoint x: 503, endPoint y: 386, distance: 21.8
click at [499, 385] on p "I will do KWL and ask students to write their responses on a piece of paper and…" at bounding box center [504, 396] width 599 height 32
click at [512, 389] on p "I will do KWL and ask students to write their responses on a piece of paper and…" at bounding box center [504, 396] width 599 height 32
drag, startPoint x: 369, startPoint y: 381, endPoint x: 446, endPoint y: 375, distance: 77.7
click at [402, 380] on div "Closing How do you plan to close your session? Choose an activity that will che…" at bounding box center [504, 381] width 609 height 98
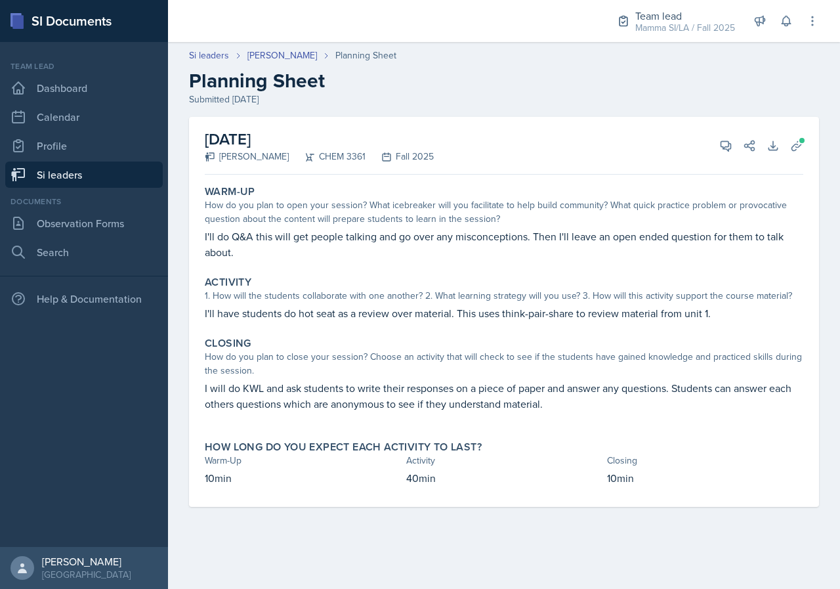
click at [446, 375] on div "How do you plan to close your session? Choose an activity that will check to se…" at bounding box center [504, 364] width 599 height 28
click at [478, 380] on div "Closing How do you plan to close your session? Choose an activity that will che…" at bounding box center [504, 381] width 609 height 98
click at [532, 390] on p "I will do KWL and ask students to write their responses on a piece of paper and…" at bounding box center [504, 396] width 599 height 32
drag, startPoint x: 414, startPoint y: 377, endPoint x: 494, endPoint y: 387, distance: 80.7
click at [467, 386] on div "Closing How do you plan to close your session? Choose an activity that will che…" at bounding box center [504, 381] width 609 height 98
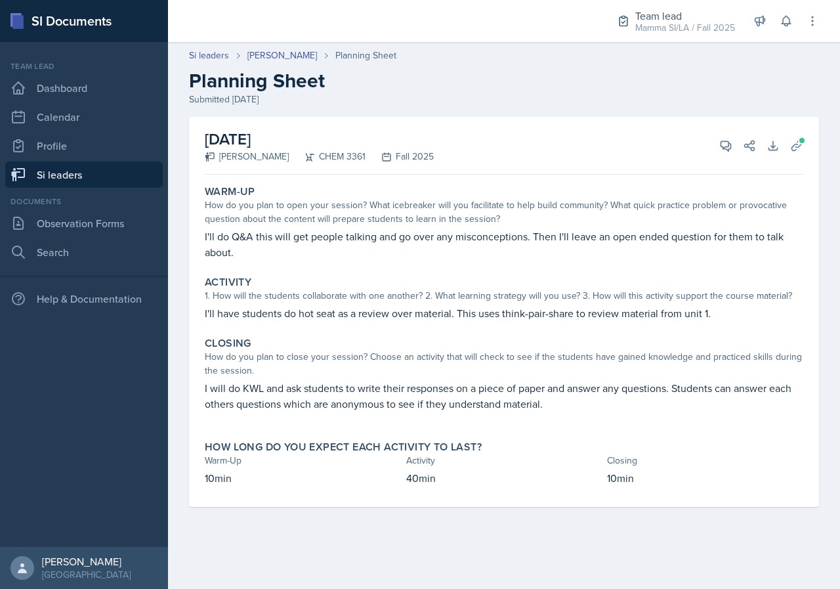
click at [504, 387] on p "I will do KWL and ask students to write their responses on a piece of paper and…" at bounding box center [504, 396] width 599 height 32
drag, startPoint x: 391, startPoint y: 377, endPoint x: 414, endPoint y: 377, distance: 22.3
click at [404, 377] on div "How do you plan to close your session? Choose an activity that will check to se…" at bounding box center [504, 364] width 599 height 28
click at [429, 378] on div "Closing How do you plan to close your session? Choose an activity that will che…" at bounding box center [504, 381] width 609 height 98
drag, startPoint x: 402, startPoint y: 385, endPoint x: 488, endPoint y: 391, distance: 86.3
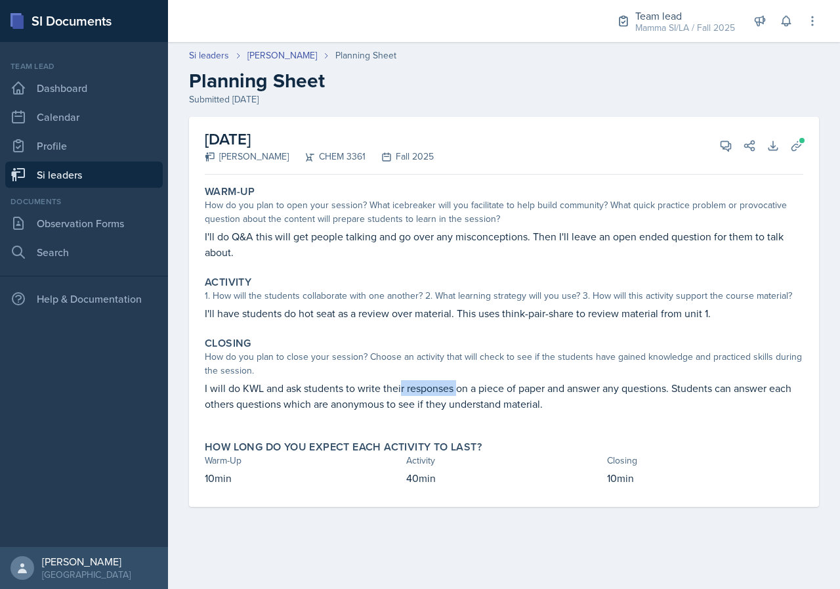
click at [473, 387] on p "I will do KWL and ask students to write their responses on a piece of paper and…" at bounding box center [504, 396] width 599 height 32
click at [489, 391] on p "I will do KWL and ask students to write their responses on a piece of paper and…" at bounding box center [504, 396] width 599 height 32
click at [803, 145] on icon at bounding box center [797, 145] width 13 height 13
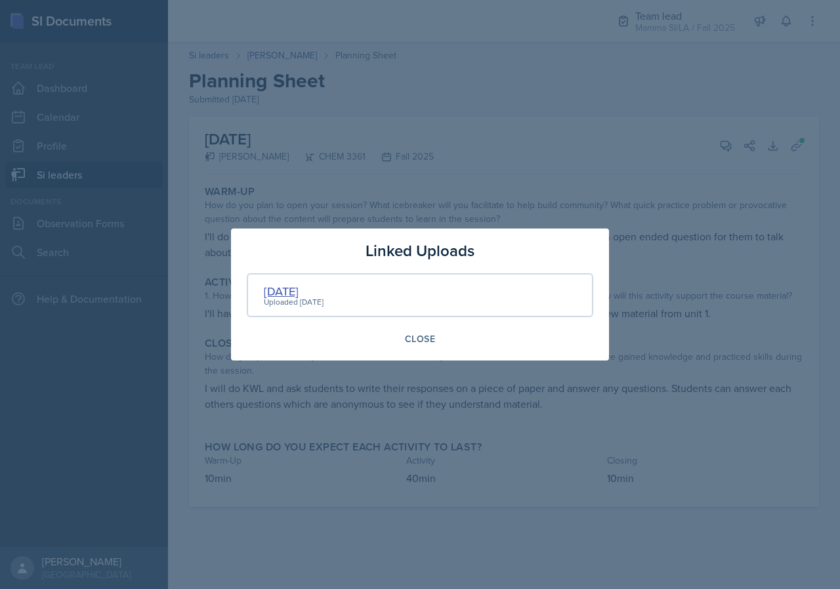
click at [293, 292] on div "[DATE]" at bounding box center [294, 291] width 60 height 18
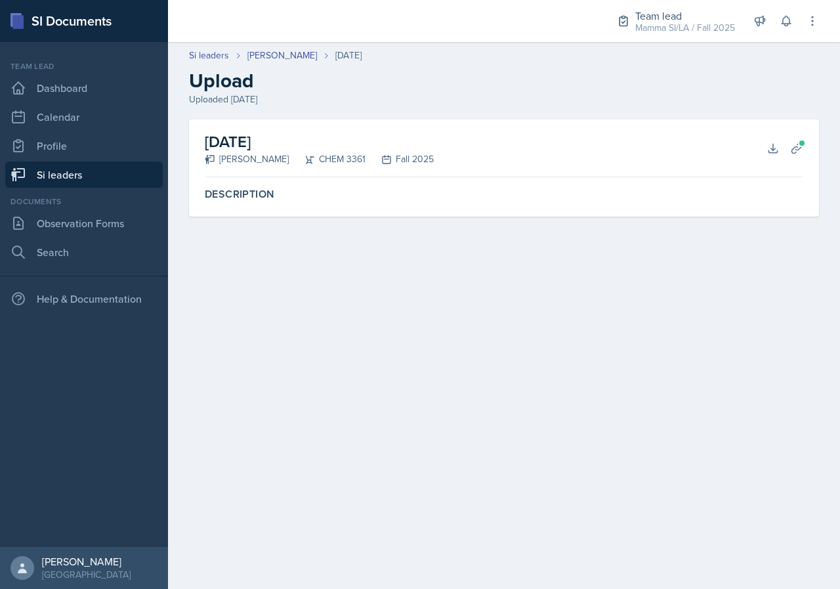
click at [758, 135] on div "[DATE] [PERSON_NAME] CHEM 3361 Fall 2025 Download Planning Sheets" at bounding box center [504, 149] width 599 height 58
click at [768, 142] on icon at bounding box center [773, 148] width 13 height 13
click at [285, 55] on link "[PERSON_NAME]" at bounding box center [283, 56] width 70 height 14
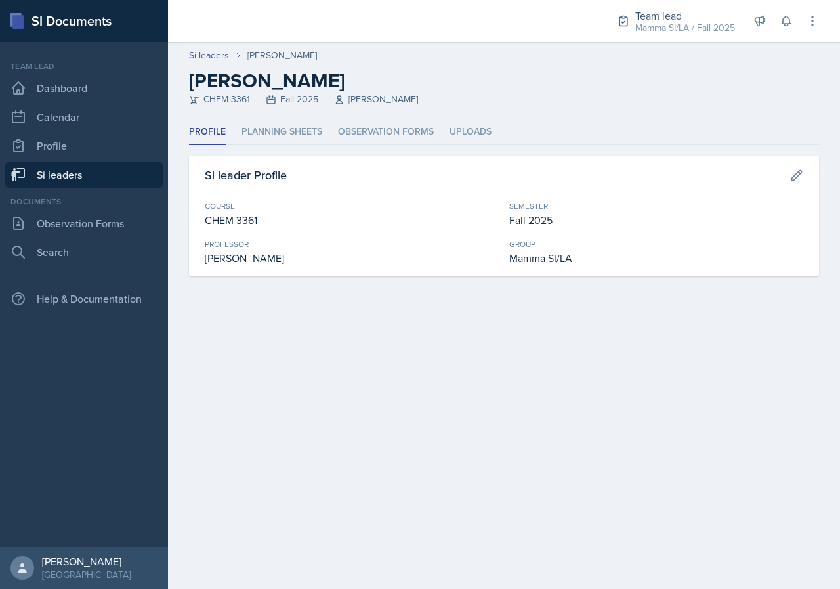
click at [264, 112] on header "Si leaders [PERSON_NAME] [PERSON_NAME] CHEM 3361 Fall 2025 [PERSON_NAME]" at bounding box center [504, 80] width 672 height 77
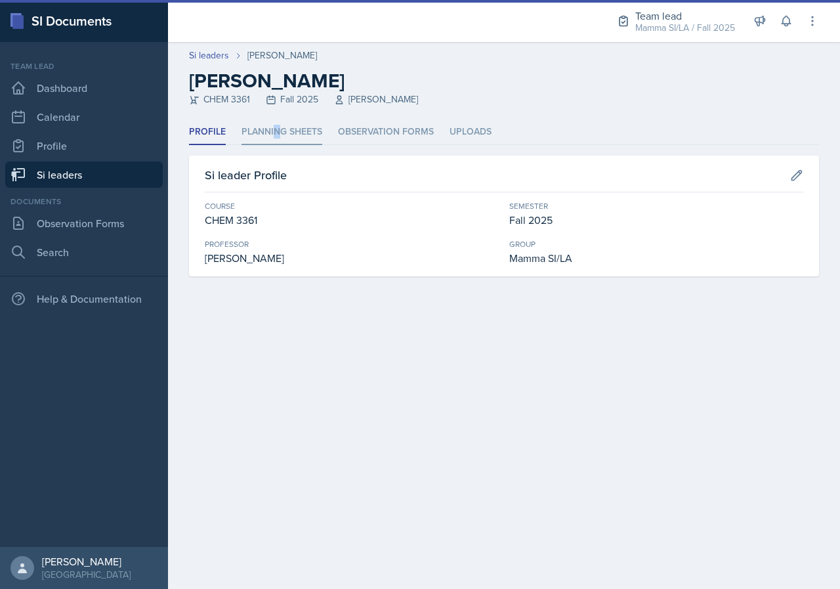
click at [278, 122] on li "Planning Sheets" at bounding box center [282, 133] width 81 height 26
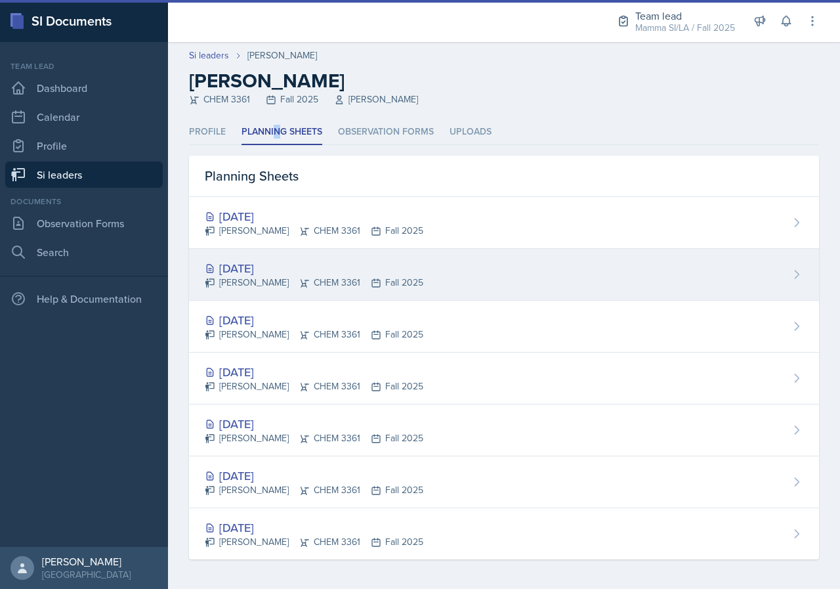
click at [375, 278] on div "[PERSON_NAME] CHEM 3361 Fall 2025" at bounding box center [314, 283] width 219 height 14
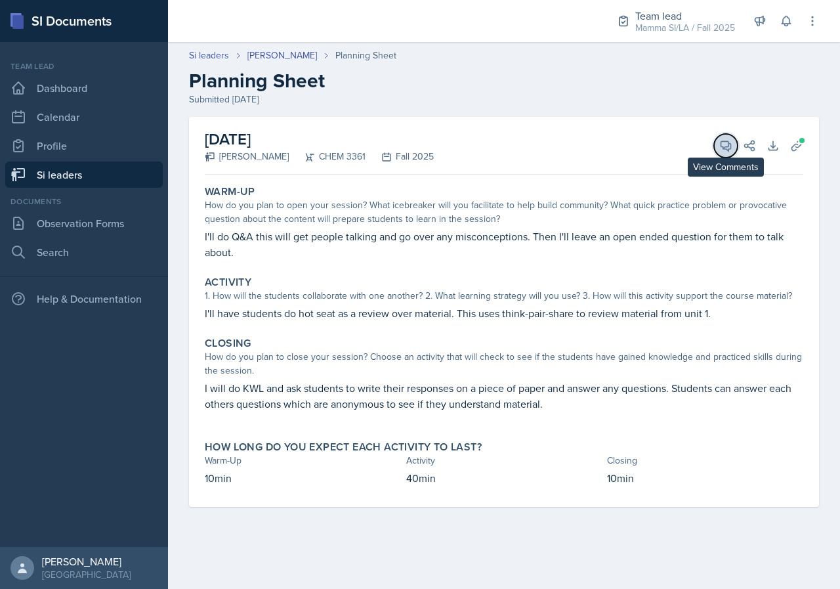
click at [720, 147] on icon at bounding box center [726, 145] width 13 height 13
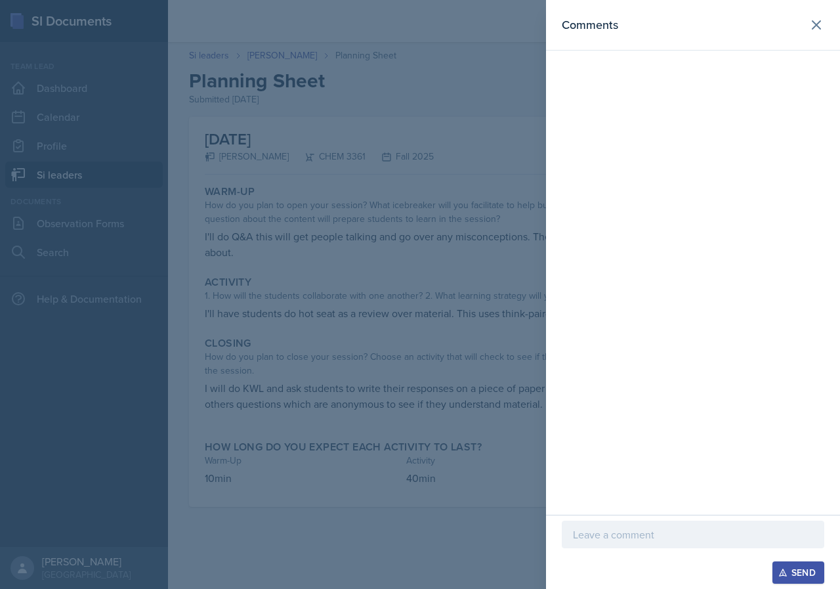
click at [660, 543] on div at bounding box center [693, 535] width 263 height 28
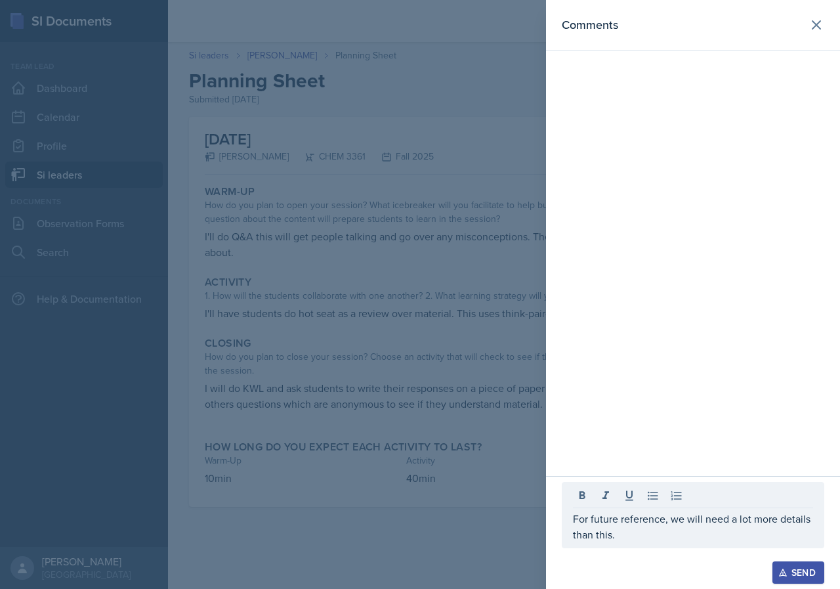
click at [427, 292] on div at bounding box center [420, 294] width 840 height 589
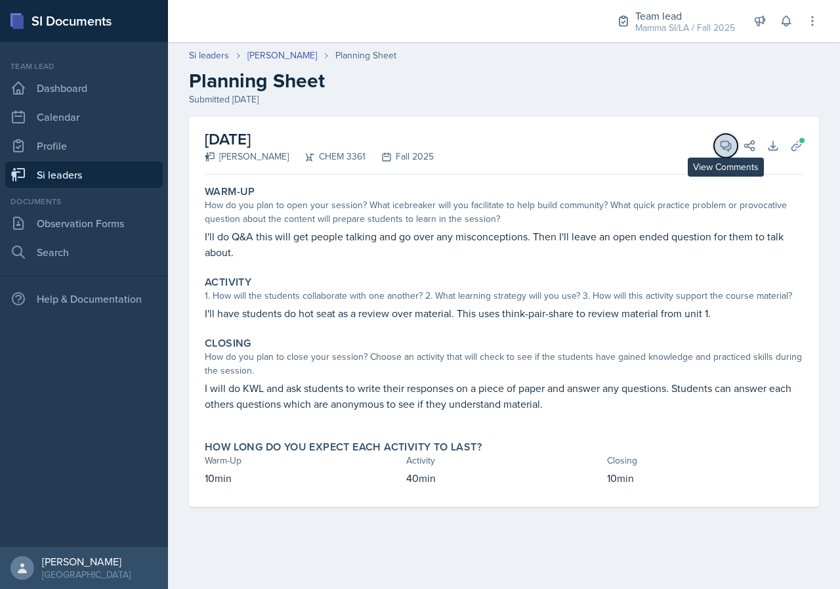
click at [730, 151] on icon at bounding box center [726, 145] width 13 height 13
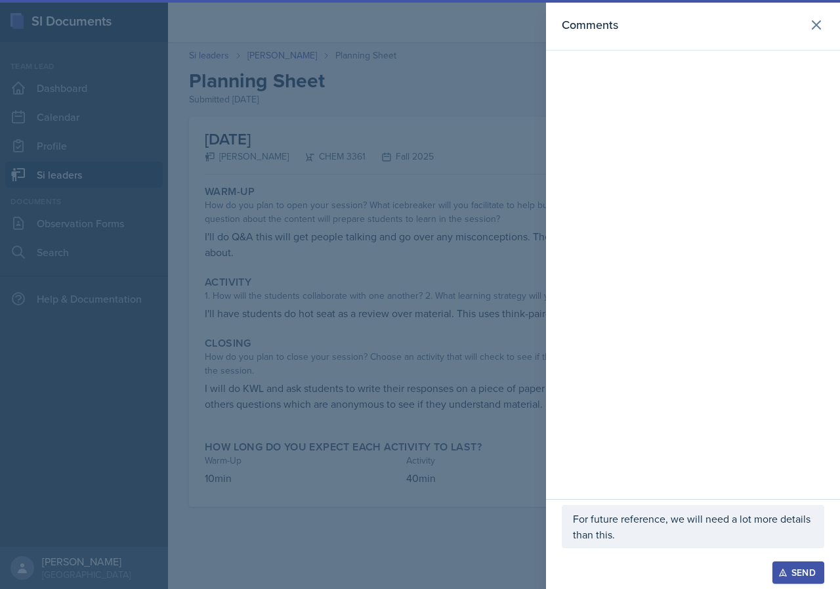
click at [699, 508] on div "For future reference, we will need a lot more details than this." at bounding box center [693, 526] width 263 height 43
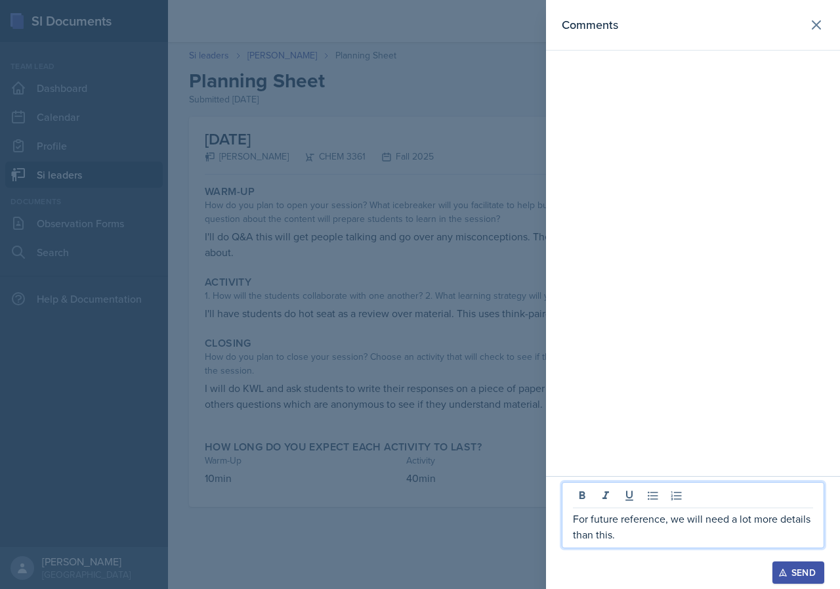
click at [701, 539] on p "For future reference, we will need a lot more details than this." at bounding box center [693, 527] width 240 height 32
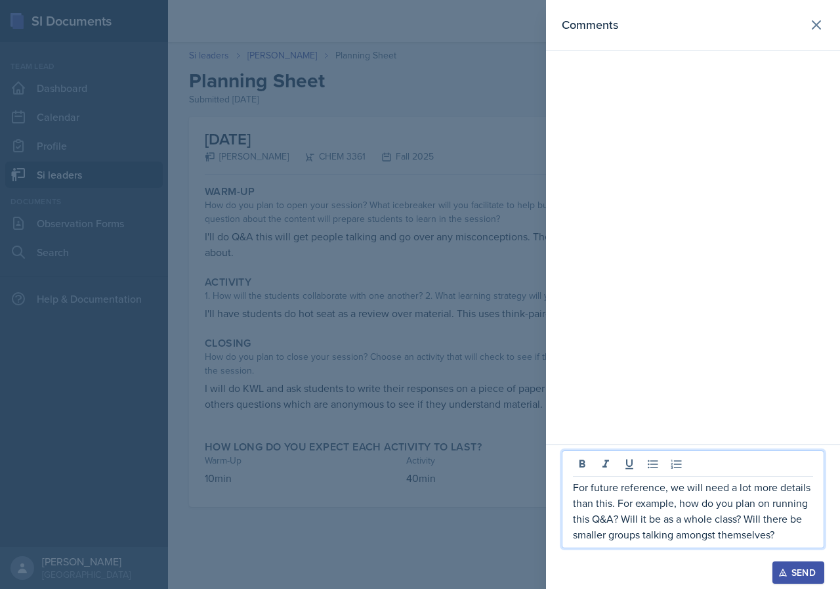
click at [463, 326] on div at bounding box center [420, 294] width 840 height 589
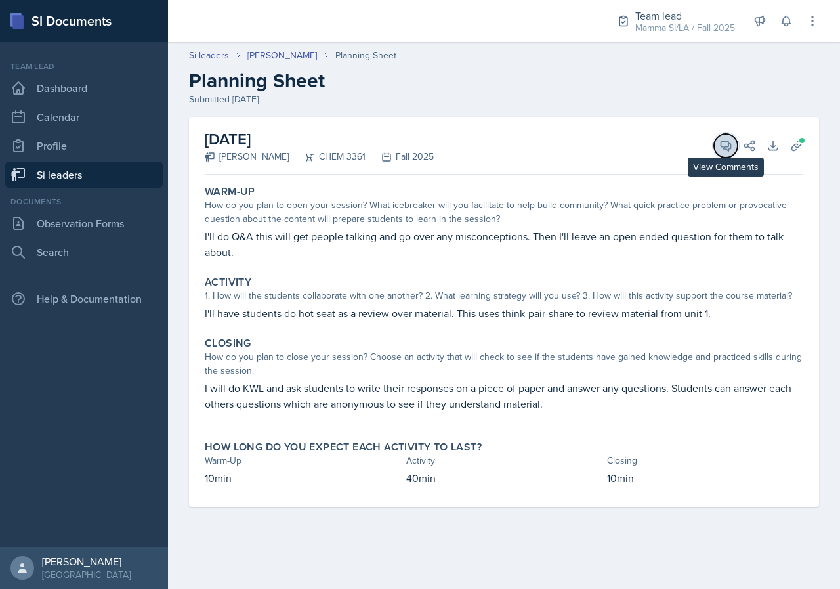
click at [718, 147] on button "View Comments" at bounding box center [726, 146] width 24 height 24
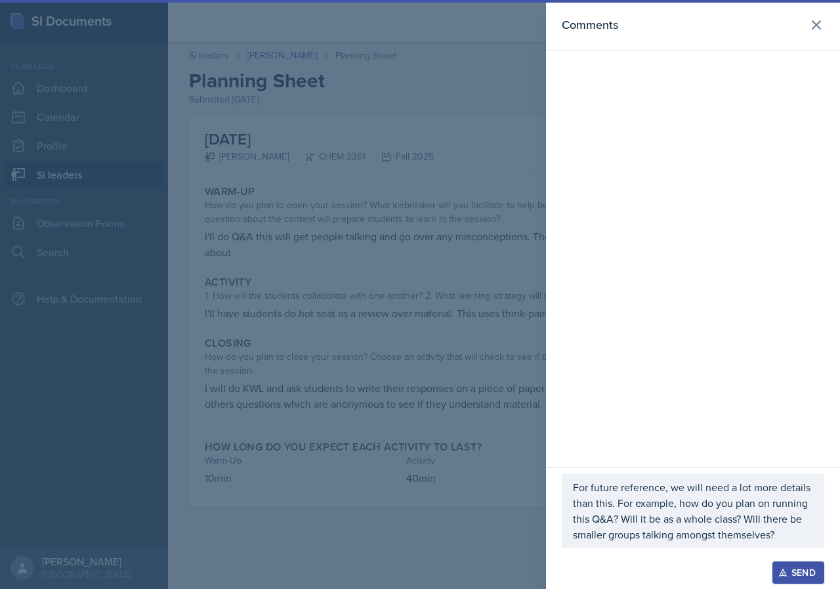
click at [791, 540] on p "For future reference, we will need a lot more details than this. For example, h…" at bounding box center [693, 510] width 240 height 63
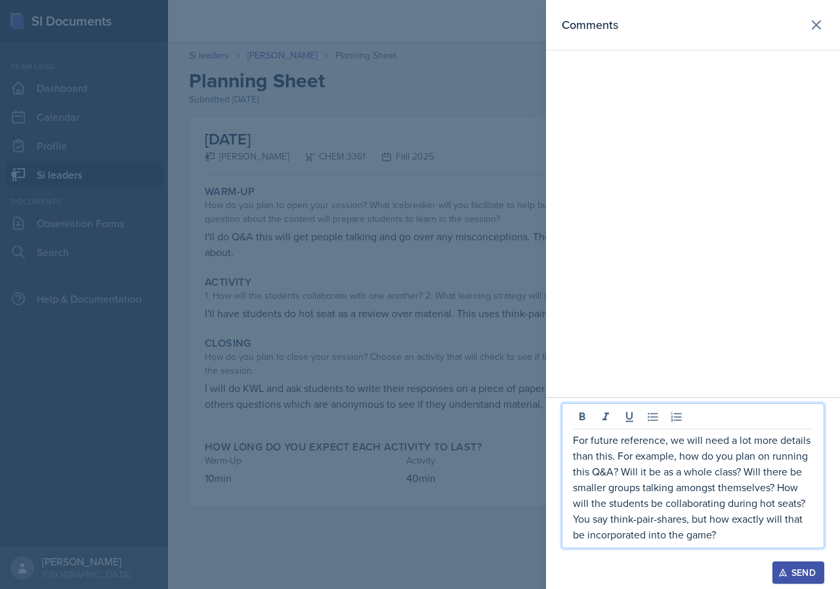
click at [762, 542] on p "For future reference, we will need a lot more details than this. For example, h…" at bounding box center [693, 487] width 240 height 110
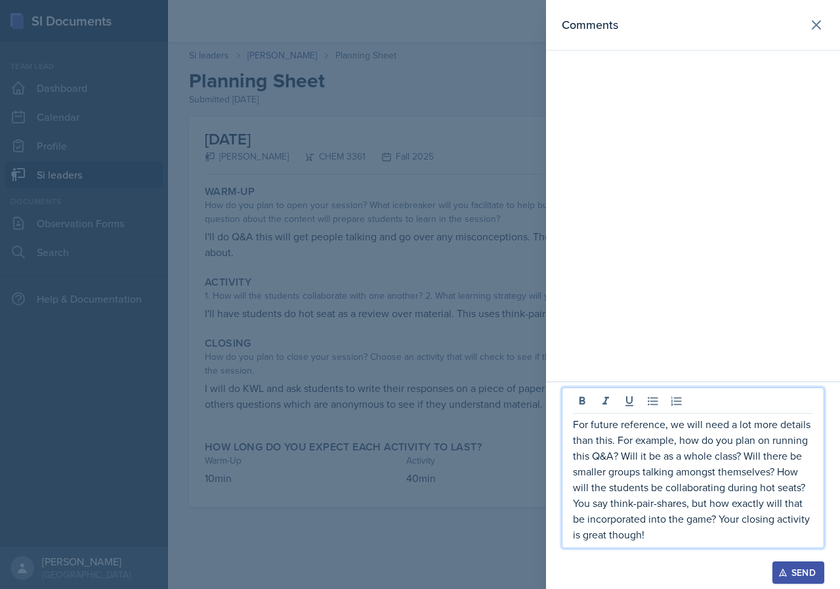
click at [570, 425] on div "For future reference, we will need a lot more details than this. For example, h…" at bounding box center [693, 467] width 263 height 161
click at [576, 425] on p "For future reference, we will need a lot more details than this. For example, h…" at bounding box center [693, 479] width 240 height 126
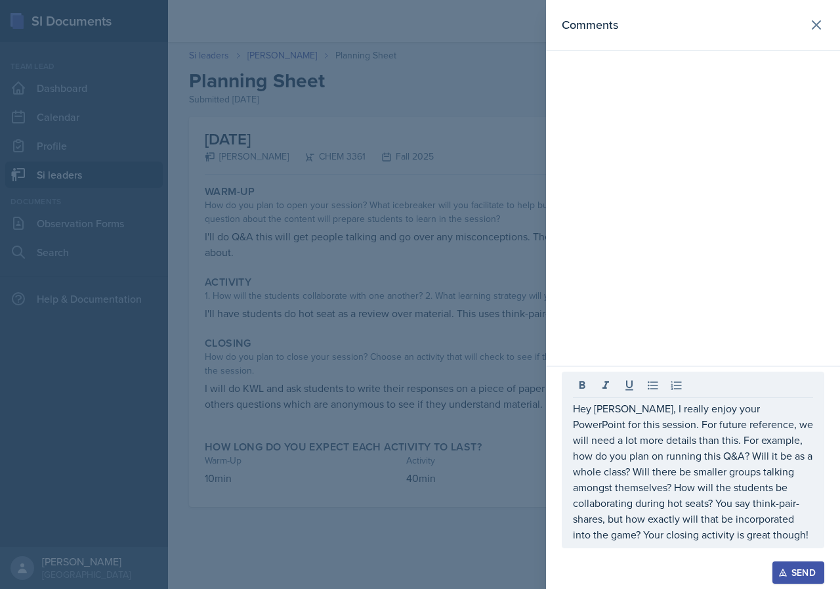
drag, startPoint x: 576, startPoint y: 414, endPoint x: 672, endPoint y: 502, distance: 130.2
click at [672, 502] on div "Hey [PERSON_NAME], I really enjoy your PowerPoint for this session. For future …" at bounding box center [693, 460] width 263 height 177
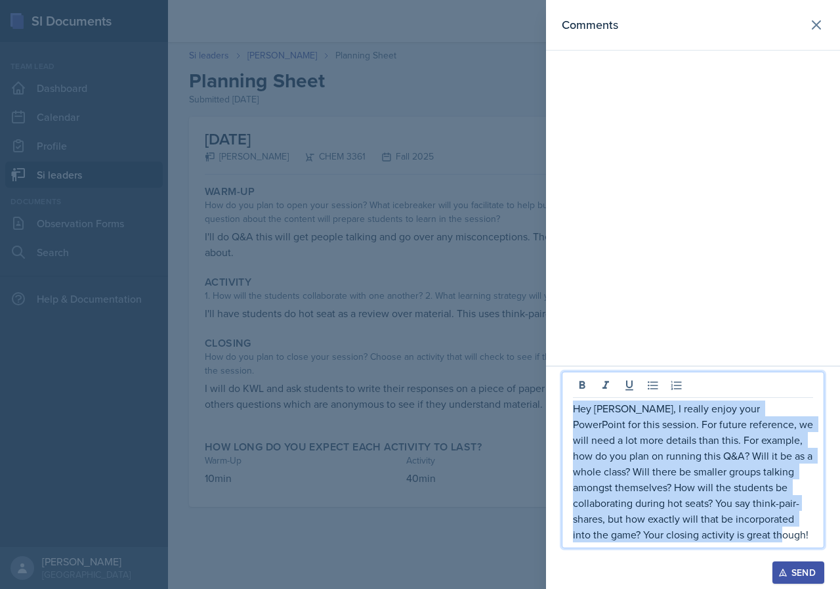
drag, startPoint x: 726, startPoint y: 539, endPoint x: 573, endPoint y: 416, distance: 196.6
click at [573, 416] on div "Hey [PERSON_NAME], I really enjoy your PowerPoint for this session. For future …" at bounding box center [693, 460] width 263 height 177
click at [801, 566] on div "Send" at bounding box center [798, 572] width 35 height 11
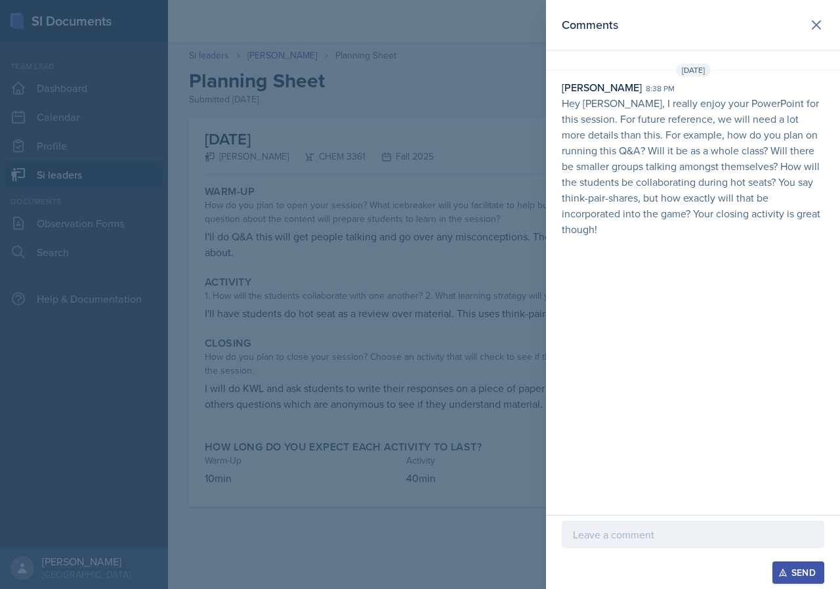
click at [459, 215] on div at bounding box center [420, 294] width 840 height 589
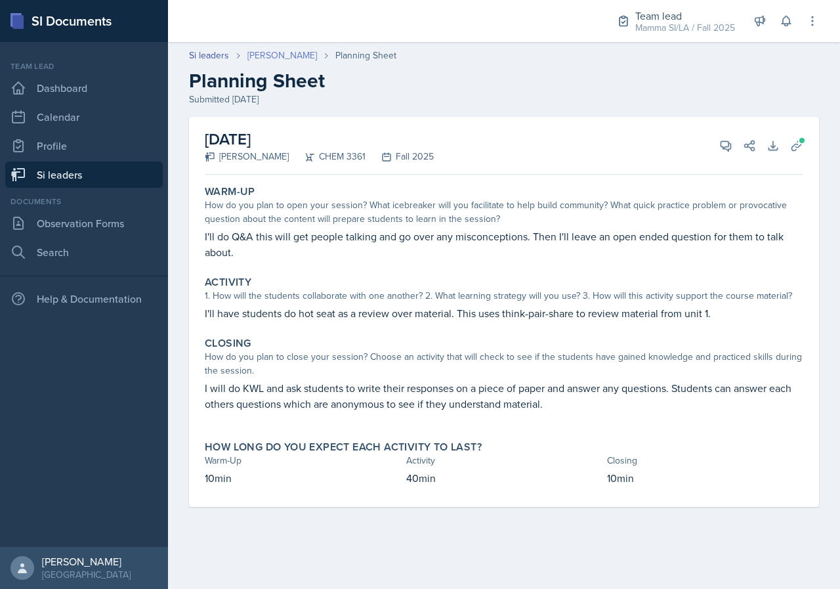
click at [288, 60] on link "[PERSON_NAME]" at bounding box center [283, 56] width 70 height 14
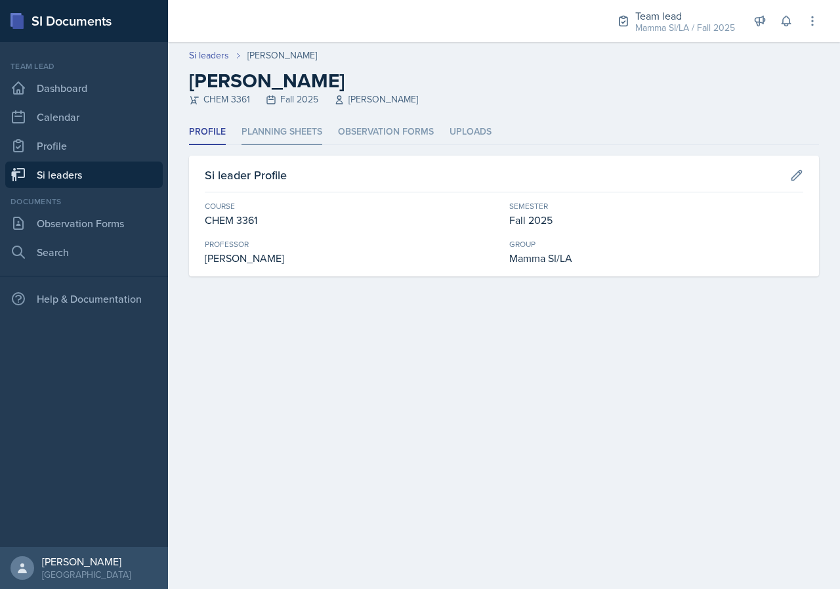
click at [306, 129] on li "Planning Sheets" at bounding box center [282, 133] width 81 height 26
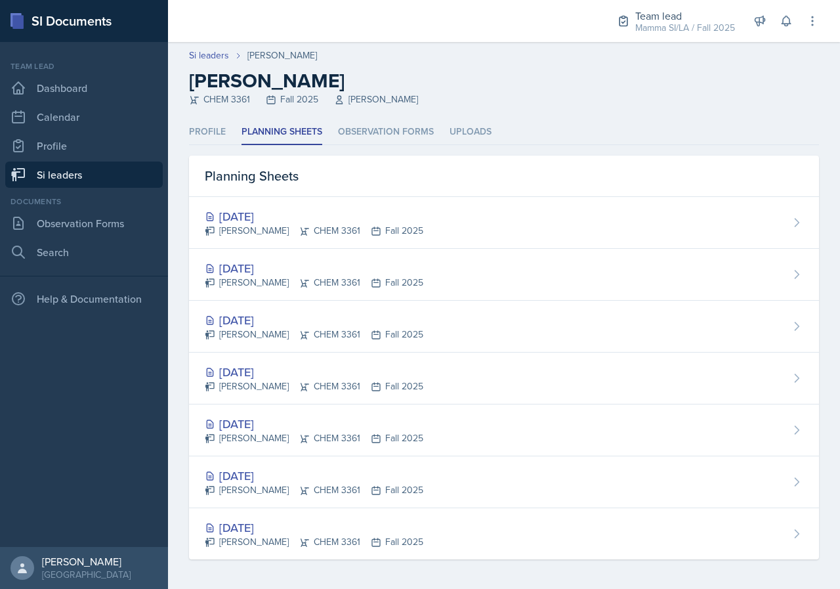
click at [415, 328] on div "[DATE] [PERSON_NAME] CHEM 3361 Fall 2025" at bounding box center [504, 327] width 630 height 52
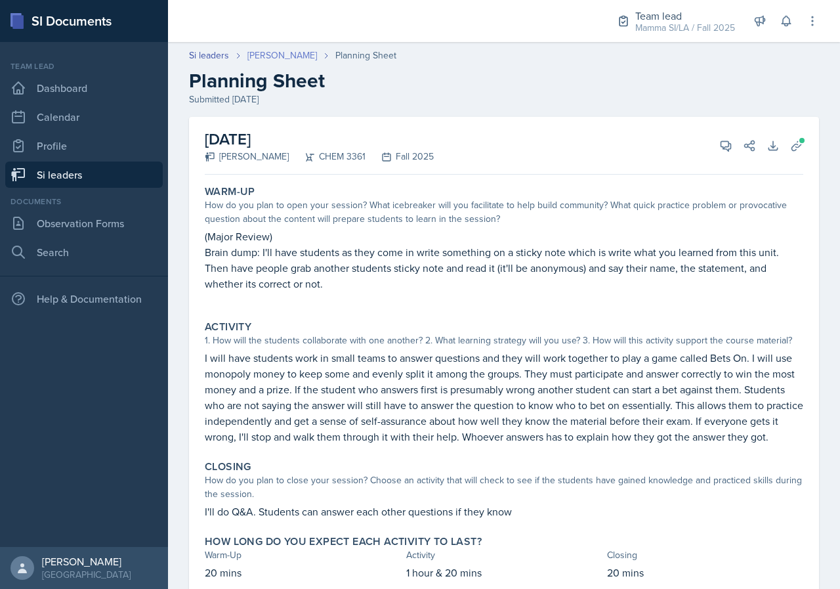
click at [282, 50] on link "[PERSON_NAME]" at bounding box center [283, 56] width 70 height 14
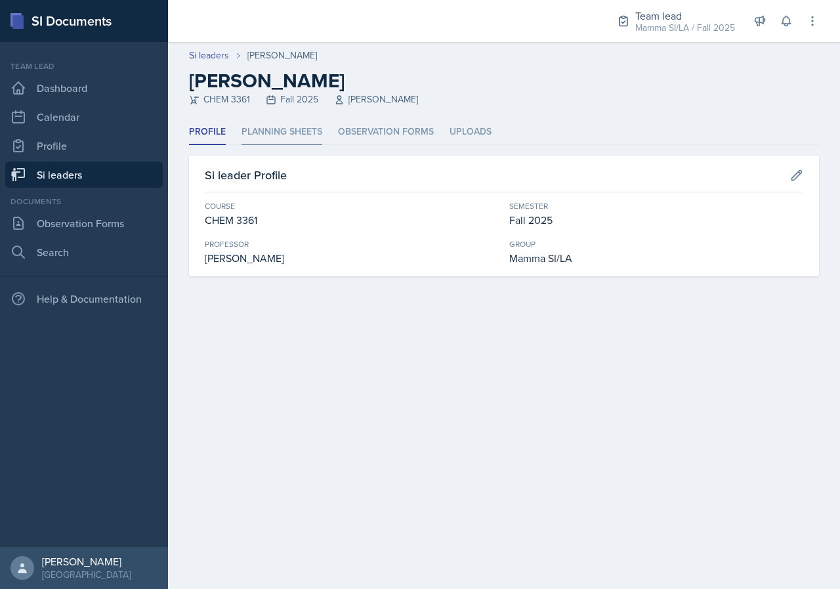
click at [288, 134] on li "Planning Sheets" at bounding box center [282, 133] width 81 height 26
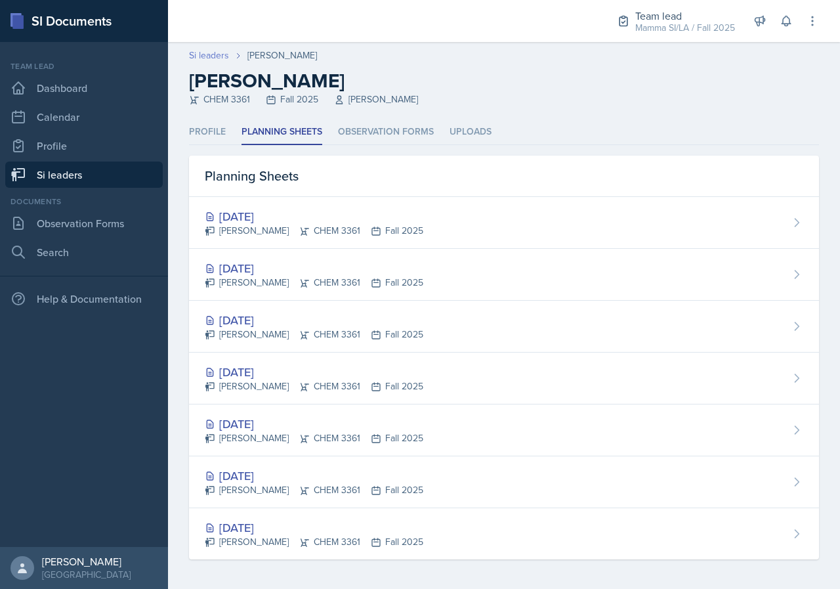
click at [207, 60] on link "Si leaders" at bounding box center [209, 56] width 40 height 14
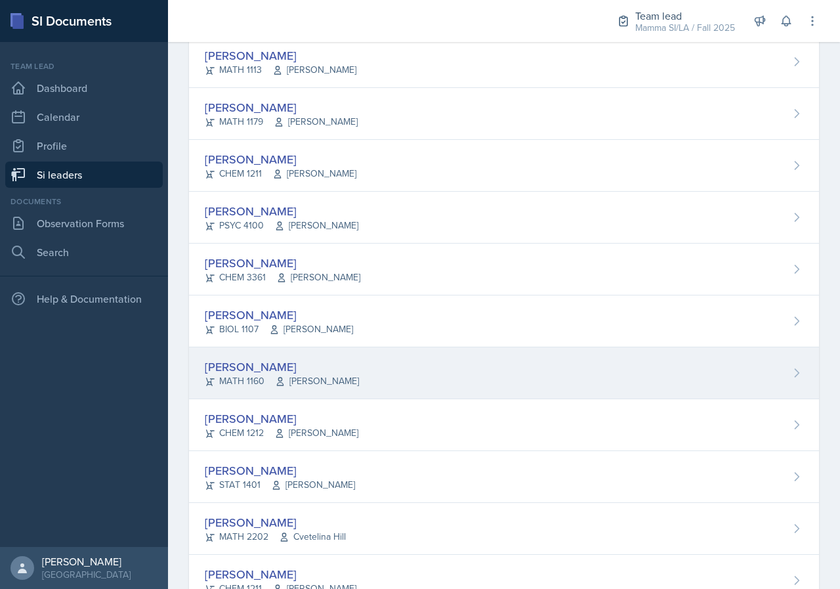
scroll to position [657, 0]
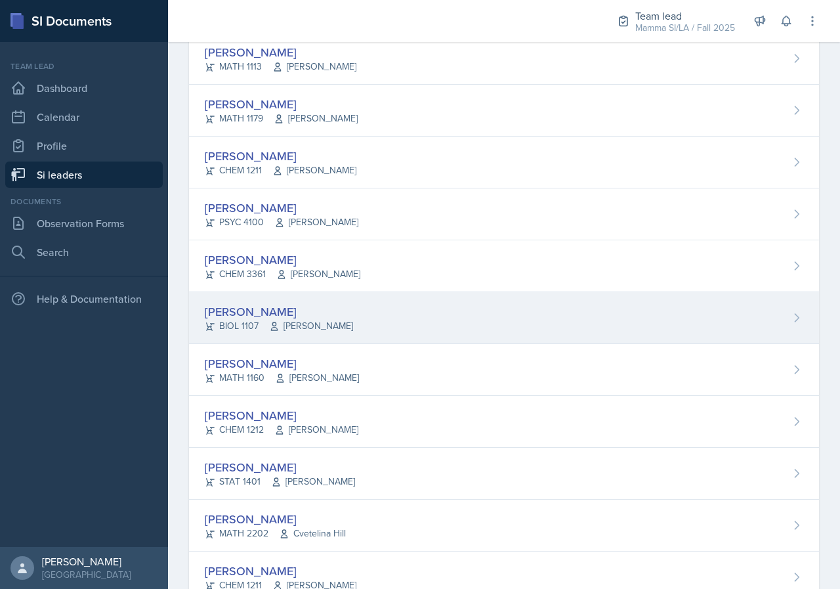
click at [323, 323] on span "[PERSON_NAME]" at bounding box center [311, 326] width 84 height 14
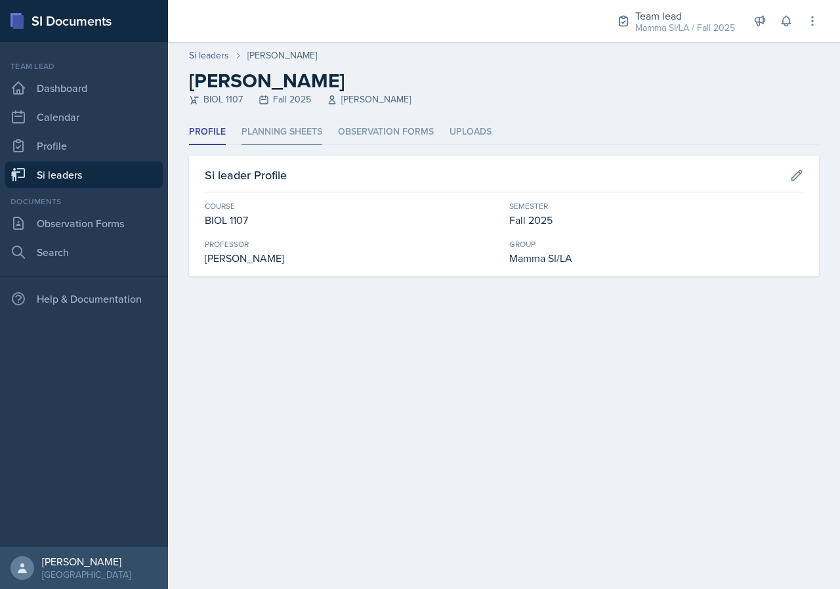
click at [315, 124] on li "Planning Sheets" at bounding box center [282, 133] width 81 height 26
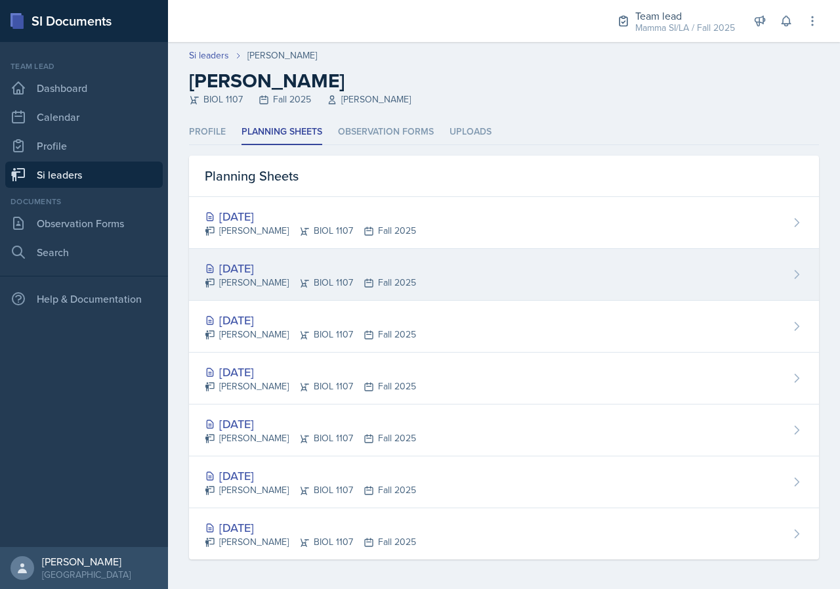
click at [381, 276] on div "[PERSON_NAME] BIOL 1107 Fall 2025" at bounding box center [310, 283] width 211 height 14
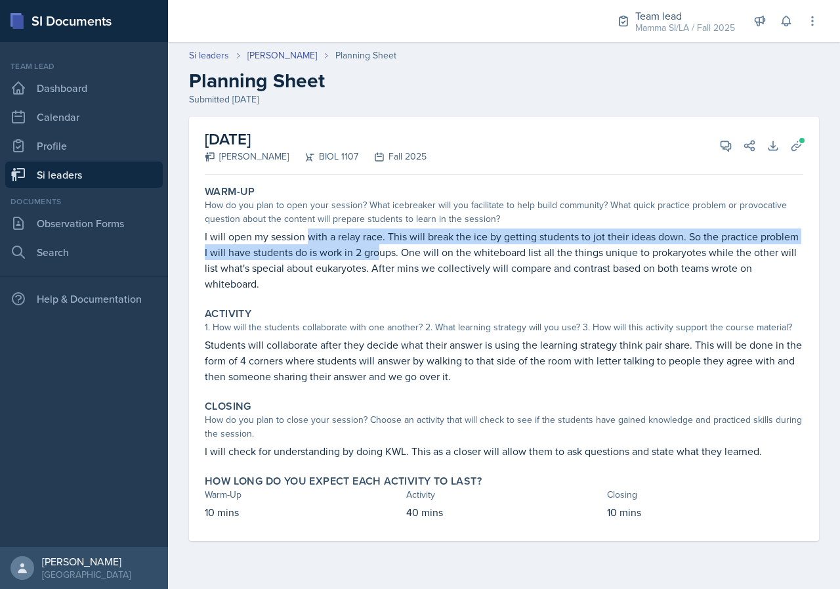
drag, startPoint x: 343, startPoint y: 246, endPoint x: 400, endPoint y: 246, distance: 57.1
click at [387, 246] on p "I will open my session with a relay race. This will break the ice by getting st…" at bounding box center [504, 259] width 599 height 63
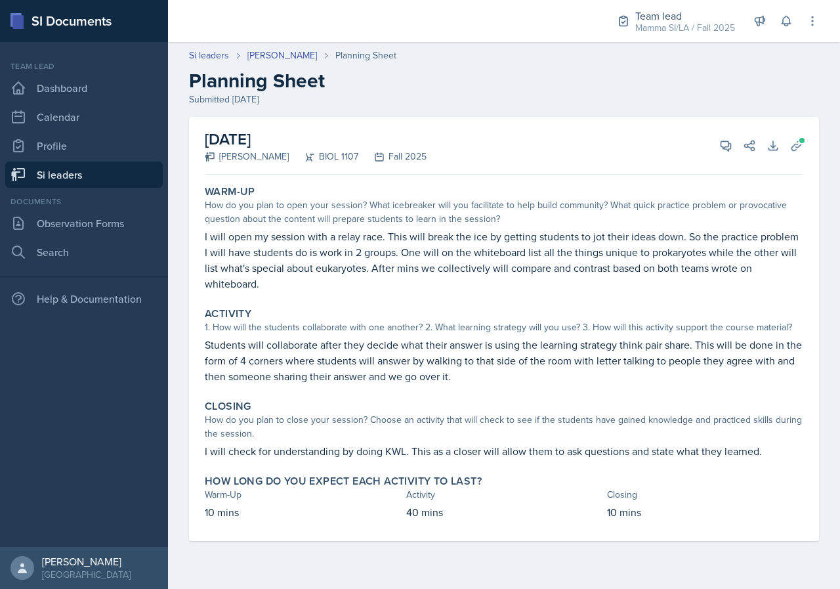
click at [405, 246] on p "I will open my session with a relay race. This will break the ice by getting st…" at bounding box center [504, 259] width 599 height 63
drag, startPoint x: 309, startPoint y: 341, endPoint x: 341, endPoint y: 341, distance: 31.5
click at [339, 341] on p "Students will collaborate after they decide what their answer is using the lear…" at bounding box center [504, 360] width 599 height 47
click at [341, 341] on p "Students will collaborate after they decide what their answer is using the lear…" at bounding box center [504, 360] width 599 height 47
drag, startPoint x: 385, startPoint y: 341, endPoint x: 435, endPoint y: 341, distance: 49.9
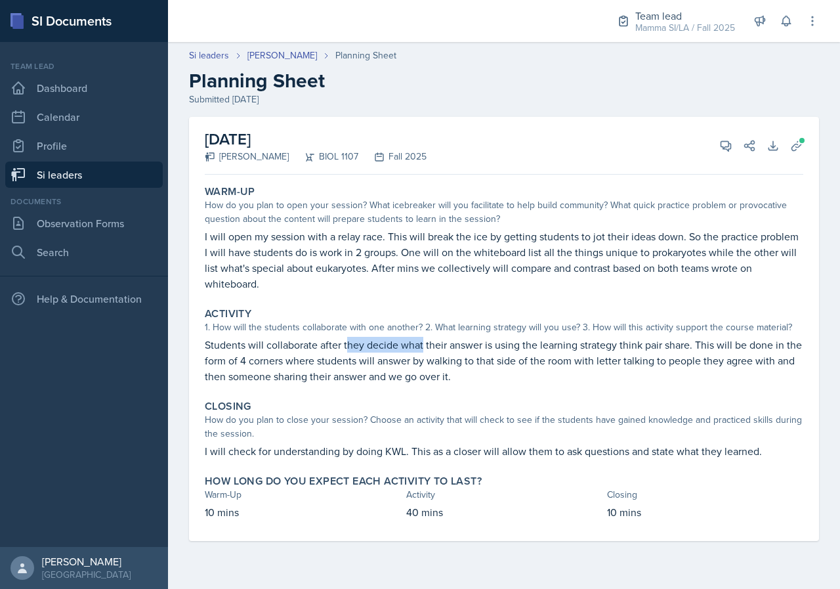
click at [431, 341] on p "Students will collaborate after they decide what their answer is using the lear…" at bounding box center [504, 360] width 599 height 47
click at [439, 341] on p "Students will collaborate after they decide what their answer is using the lear…" at bounding box center [504, 360] width 599 height 47
drag, startPoint x: 487, startPoint y: 341, endPoint x: 534, endPoint y: 341, distance: 47.9
click at [533, 341] on p "Students will collaborate after they decide what their answer is using the lear…" at bounding box center [504, 360] width 599 height 47
click at [540, 340] on p "Students will collaborate after they decide what their answer is using the lear…" at bounding box center [504, 360] width 599 height 47
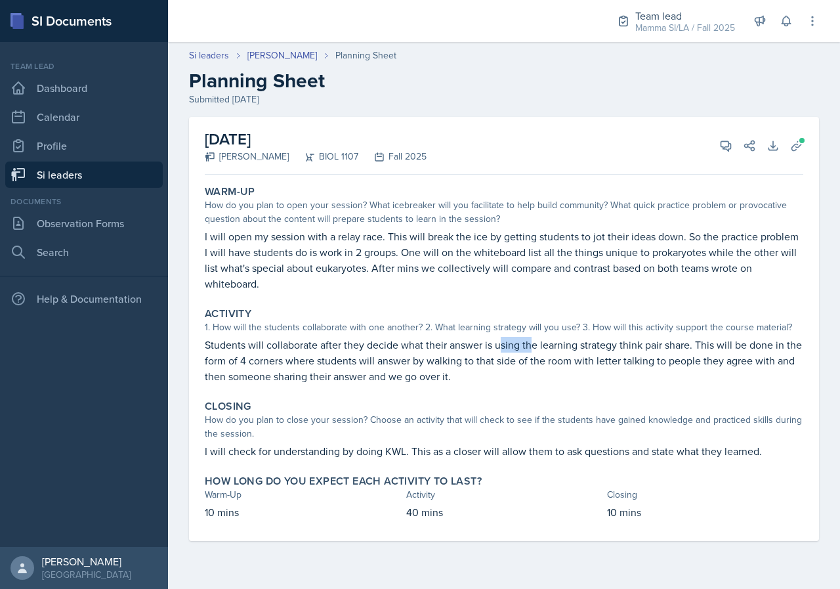
drag, startPoint x: 504, startPoint y: 341, endPoint x: 548, endPoint y: 342, distance: 44.0
click at [542, 342] on p "Students will collaborate after they decide what their answer is using the lear…" at bounding box center [504, 360] width 599 height 47
click at [552, 342] on p "Students will collaborate after they decide what their answer is using the lear…" at bounding box center [504, 360] width 599 height 47
click at [431, 351] on p "Students will collaborate after they decide what their answer is using the lear…" at bounding box center [504, 360] width 599 height 47
click at [433, 351] on p "Students will collaborate after they decide what their answer is using the lear…" at bounding box center [504, 360] width 599 height 47
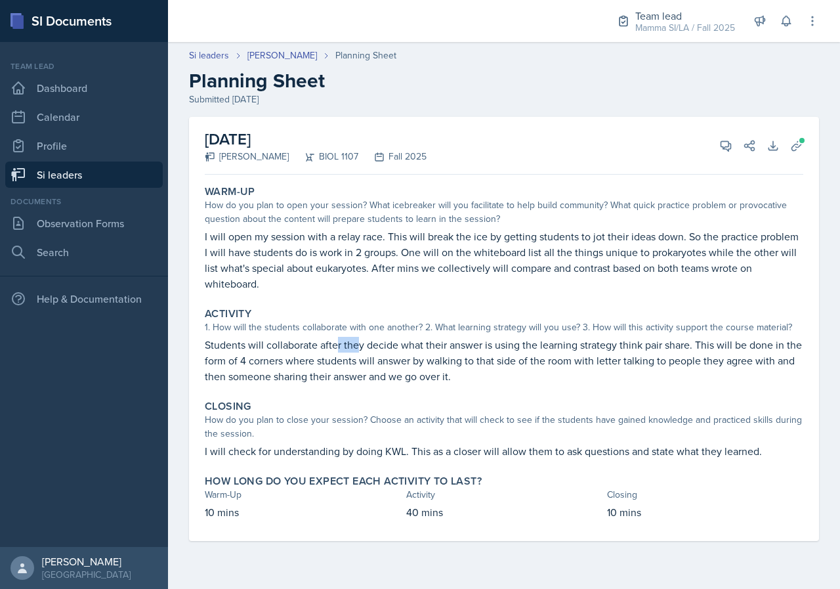
drag, startPoint x: 371, startPoint y: 352, endPoint x: 378, endPoint y: 353, distance: 7.3
click at [374, 353] on p "Students will collaborate after they decide what their answer is using the lear…" at bounding box center [504, 360] width 599 height 47
click at [387, 353] on p "Students will collaborate after they decide what their answer is using the lear…" at bounding box center [504, 360] width 599 height 47
click at [361, 350] on p "Students will collaborate after they decide what their answer is using the lear…" at bounding box center [504, 360] width 599 height 47
click at [369, 349] on p "Students will collaborate after they decide what their answer is using the lear…" at bounding box center [504, 360] width 599 height 47
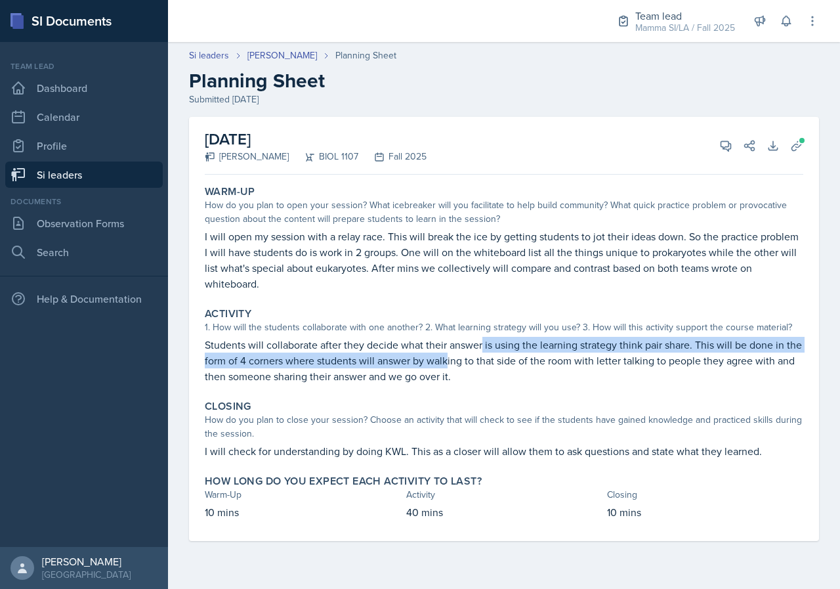
click at [483, 352] on p "Students will collaborate after they decide what their answer is using the lear…" at bounding box center [504, 360] width 599 height 47
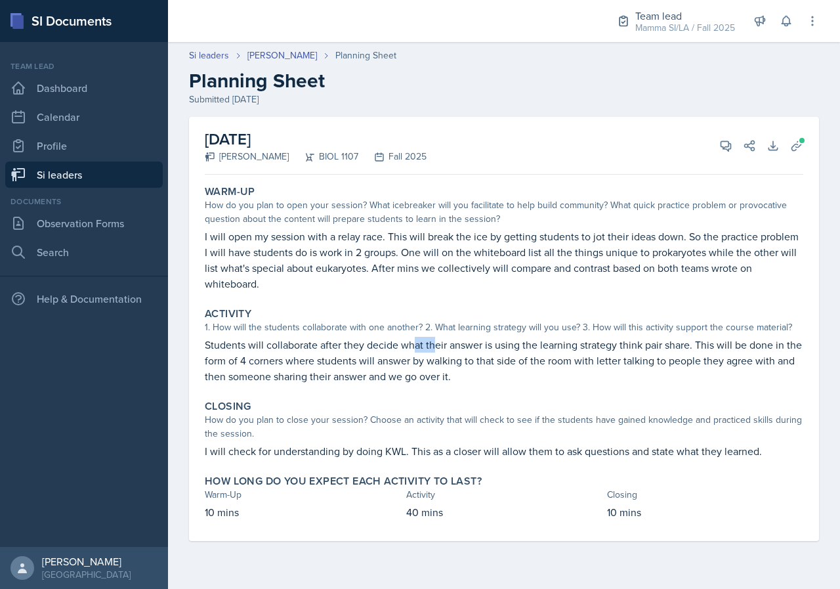
click at [435, 349] on p "Students will collaborate after they decide what their answer is using the lear…" at bounding box center [504, 360] width 599 height 47
click at [447, 349] on p "Students will collaborate after they decide what their answer is using the lear…" at bounding box center [504, 360] width 599 height 47
click at [458, 349] on p "Students will collaborate after they decide what their answer is using the lear…" at bounding box center [504, 360] width 599 height 47
click at [462, 349] on p "Students will collaborate after they decide what their answer is using the lear…" at bounding box center [504, 360] width 599 height 47
drag, startPoint x: 522, startPoint y: 347, endPoint x: 594, endPoint y: 347, distance: 72.2
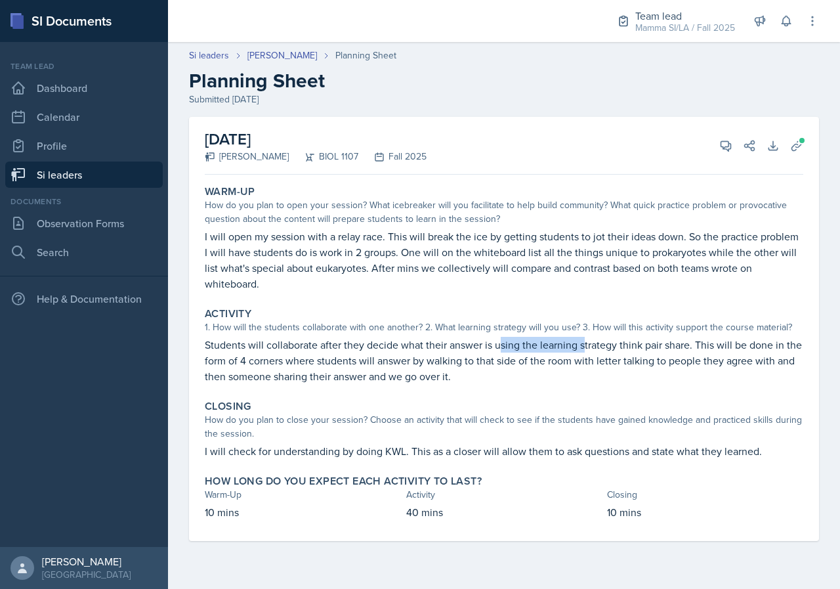
click at [589, 347] on p "Students will collaborate after they decide what their answer is using the lear…" at bounding box center [504, 360] width 599 height 47
click at [594, 347] on p "Students will collaborate after they decide what their answer is using the lear…" at bounding box center [504, 360] width 599 height 47
drag, startPoint x: 532, startPoint y: 344, endPoint x: 563, endPoint y: 341, distance: 31.6
click at [560, 341] on p "Students will collaborate after they decide what their answer is using the lear…" at bounding box center [504, 360] width 599 height 47
click at [575, 341] on p "Students will collaborate after they decide what their answer is using the lear…" at bounding box center [504, 360] width 599 height 47
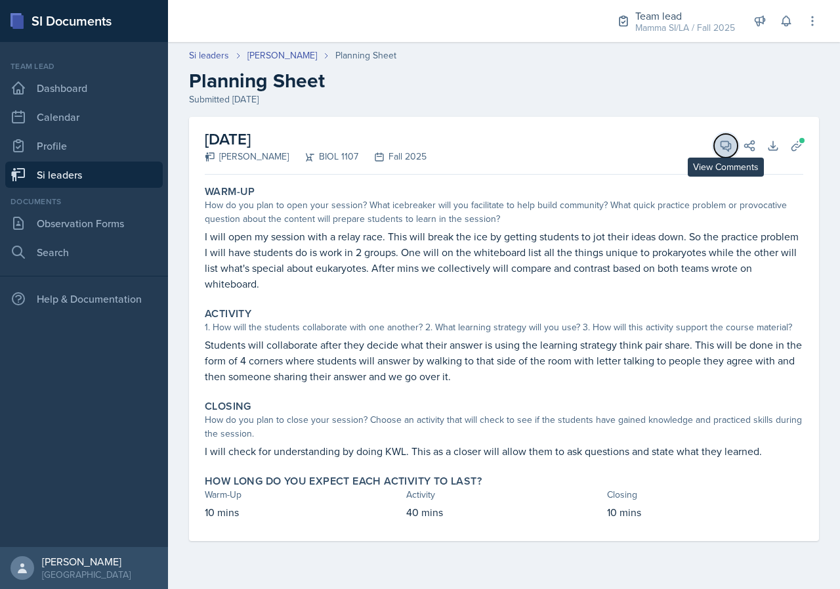
click at [720, 140] on icon at bounding box center [726, 145] width 13 height 13
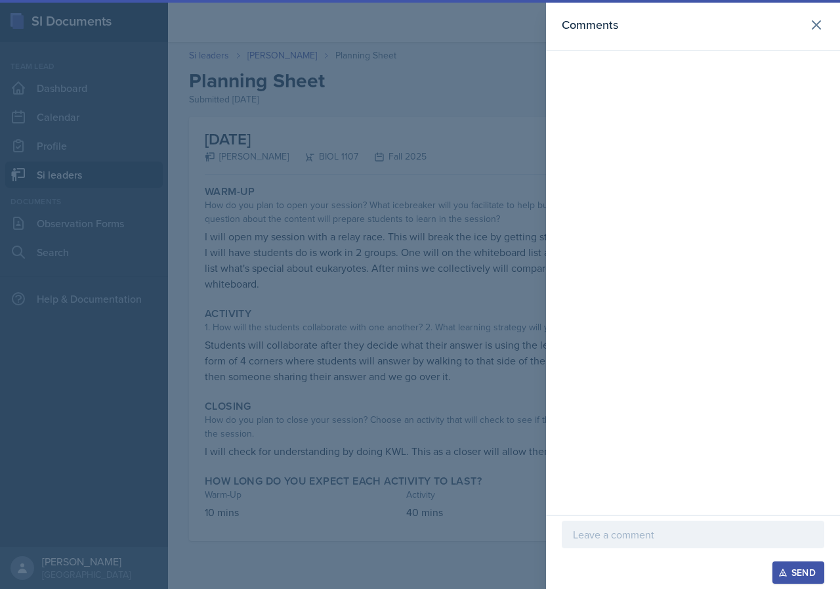
click at [698, 566] on div "Send" at bounding box center [693, 572] width 263 height 22
click at [687, 544] on div at bounding box center [693, 535] width 263 height 28
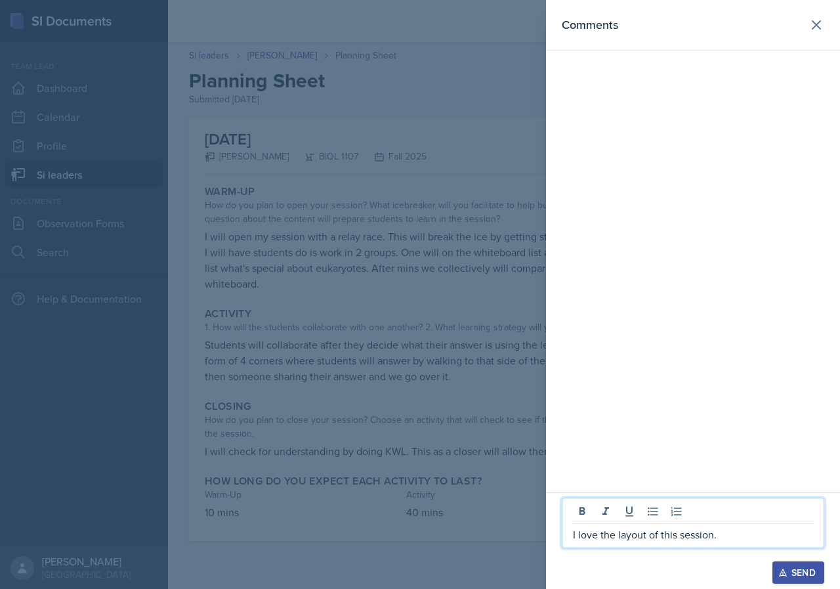
click at [463, 406] on div at bounding box center [420, 294] width 840 height 589
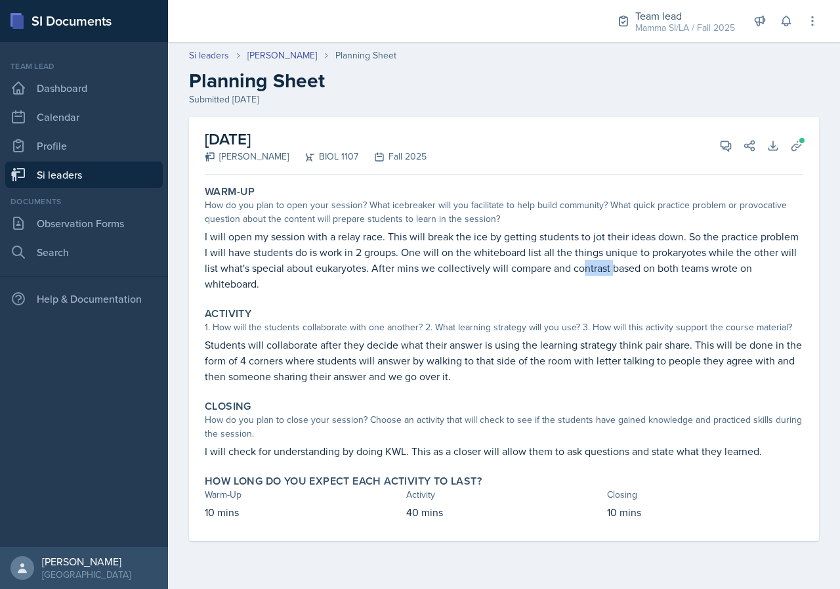
drag, startPoint x: 585, startPoint y: 265, endPoint x: 614, endPoint y: 265, distance: 28.9
click at [614, 265] on p "I will open my session with a relay race. This will break the ice by getting st…" at bounding box center [504, 259] width 599 height 63
click at [395, 279] on p "I will open my session with a relay race. This will break the ice by getting st…" at bounding box center [504, 259] width 599 height 63
drag, startPoint x: 393, startPoint y: 272, endPoint x: 435, endPoint y: 272, distance: 41.4
click at [435, 272] on p "I will open my session with a relay race. This will break the ice by getting st…" at bounding box center [504, 259] width 599 height 63
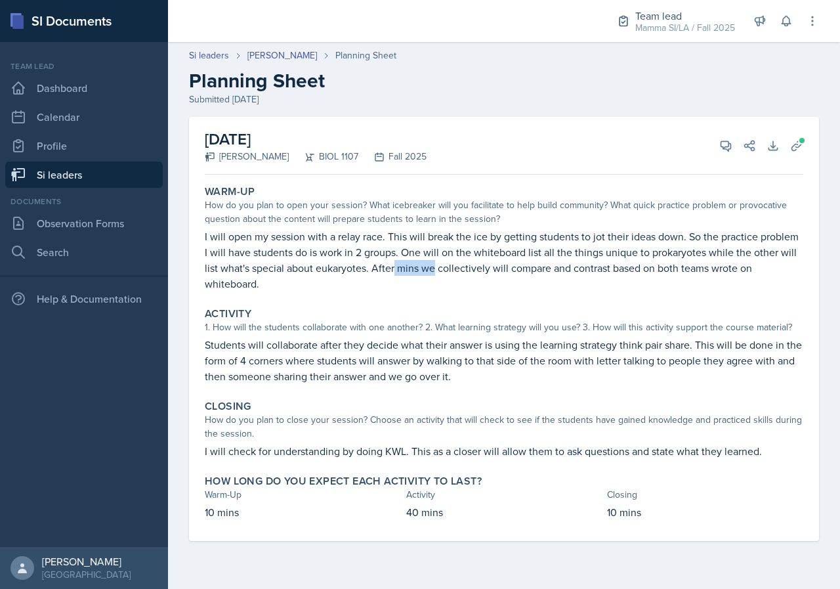
click at [435, 272] on p "I will open my session with a relay race. This will break the ice by getting st…" at bounding box center [504, 259] width 599 height 63
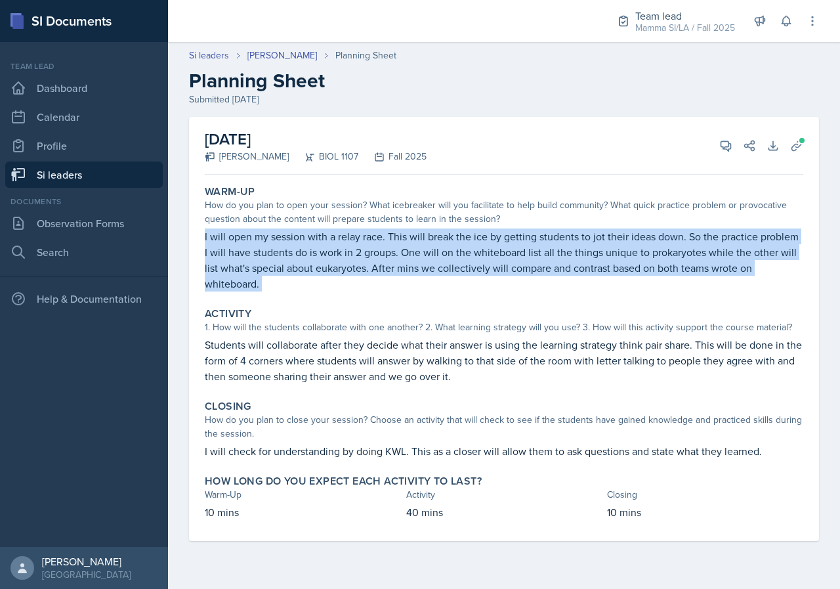
drag, startPoint x: 435, startPoint y: 272, endPoint x: 470, endPoint y: 269, distance: 35.6
click at [466, 269] on p "I will open my session with a relay race. This will break the ice by getting st…" at bounding box center [504, 259] width 599 height 63
click at [471, 269] on p "I will open my session with a relay race. This will break the ice by getting st…" at bounding box center [504, 259] width 599 height 63
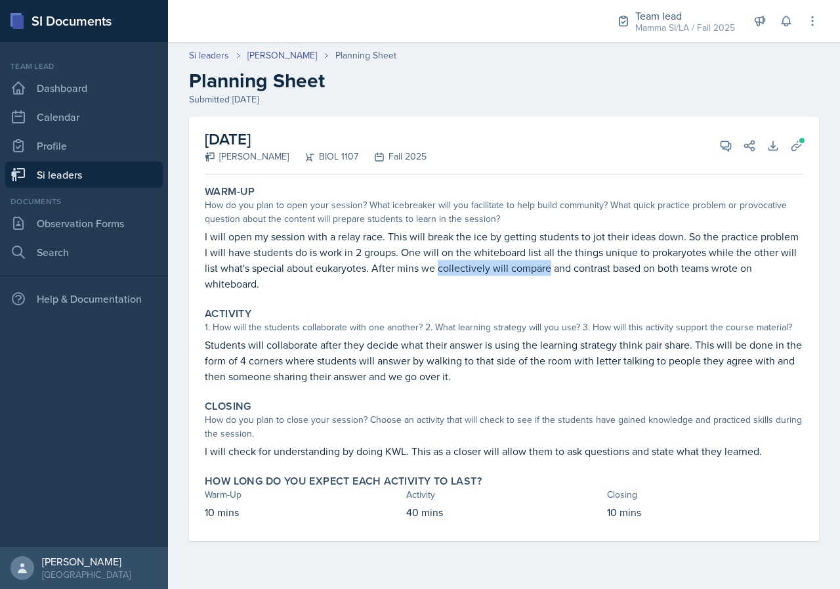
drag, startPoint x: 471, startPoint y: 269, endPoint x: 518, endPoint y: 268, distance: 46.6
click at [516, 269] on p "I will open my session with a relay race. This will break the ice by getting st…" at bounding box center [504, 259] width 599 height 63
click at [518, 268] on p "I will open my session with a relay race. This will break the ice by getting st…" at bounding box center [504, 259] width 599 height 63
click at [728, 152] on icon at bounding box center [726, 145] width 13 height 13
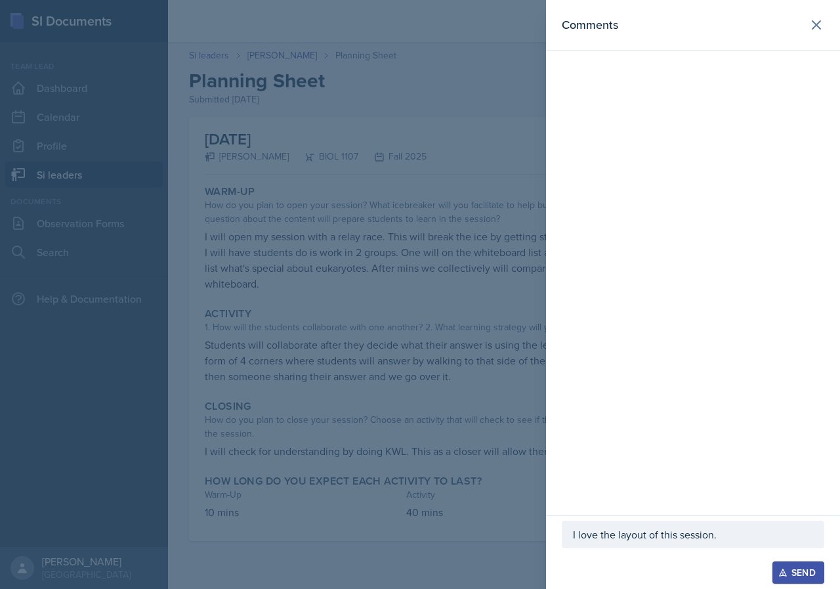
click at [745, 536] on p "I love the layout of this session." at bounding box center [693, 535] width 240 height 16
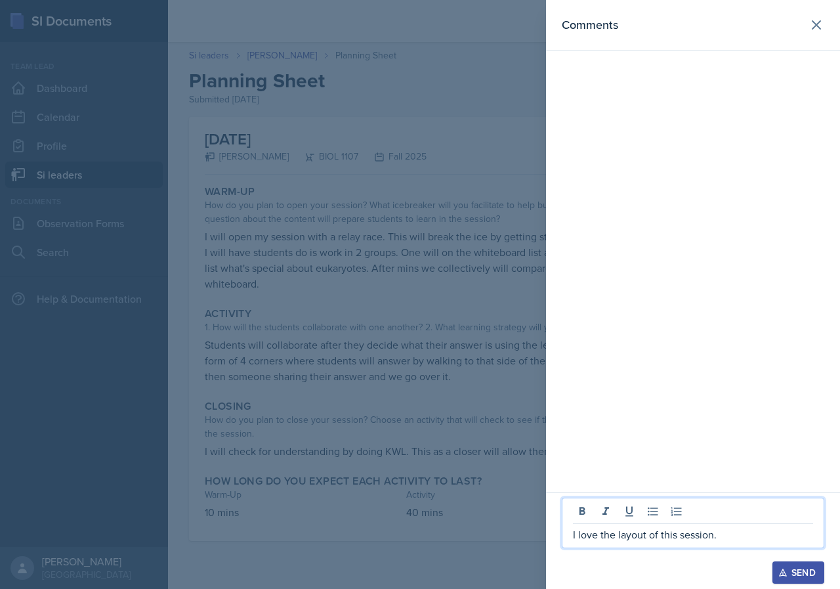
click at [429, 322] on div at bounding box center [420, 294] width 840 height 589
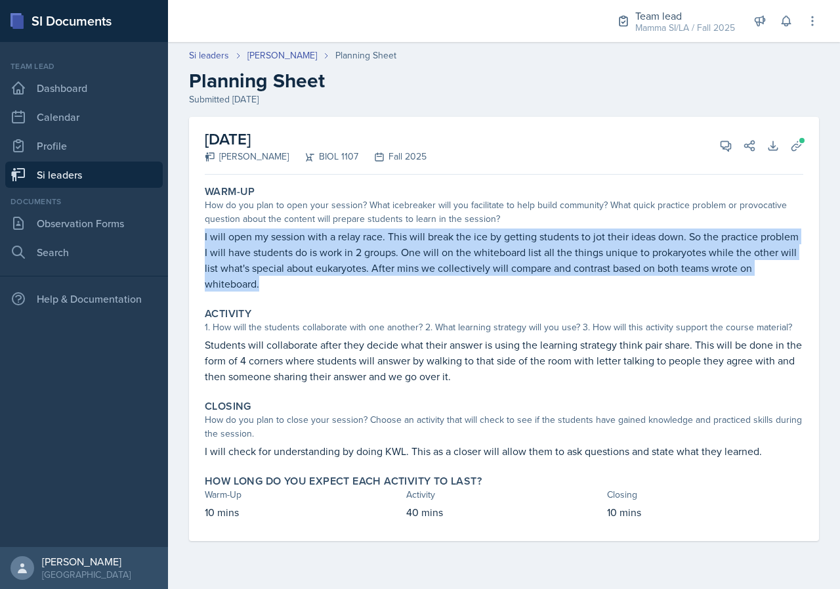
drag, startPoint x: 202, startPoint y: 243, endPoint x: 272, endPoint y: 287, distance: 82.9
click at [272, 287] on div "[DATE] [PERSON_NAME] BIOL 1107 Fall 2025 View Comments Comments I love the layo…" at bounding box center [504, 329] width 630 height 424
click at [733, 148] on button "View Comments" at bounding box center [726, 146] width 24 height 24
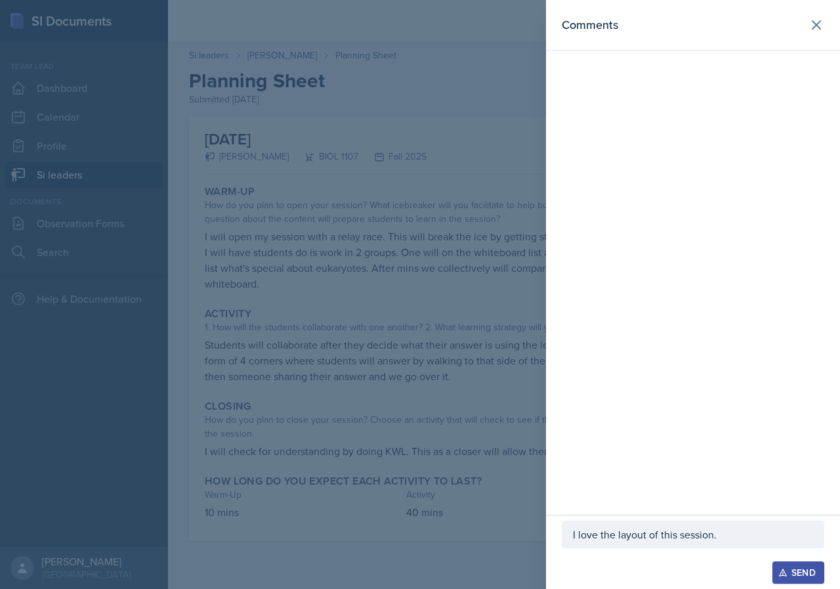
click at [730, 538] on p "I love the layout of this session." at bounding box center [693, 535] width 240 height 16
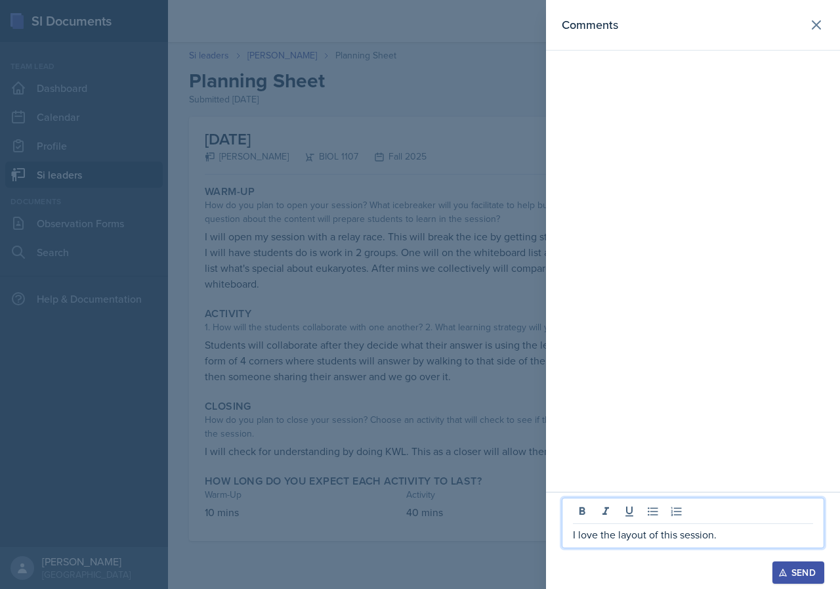
click at [728, 537] on p "I love the layout of this session." at bounding box center [693, 535] width 240 height 16
drag, startPoint x: 729, startPoint y: 536, endPoint x: 545, endPoint y: 531, distance: 183.9
click at [545, 531] on div "Comments I love the layout of this session. Send" at bounding box center [420, 294] width 840 height 589
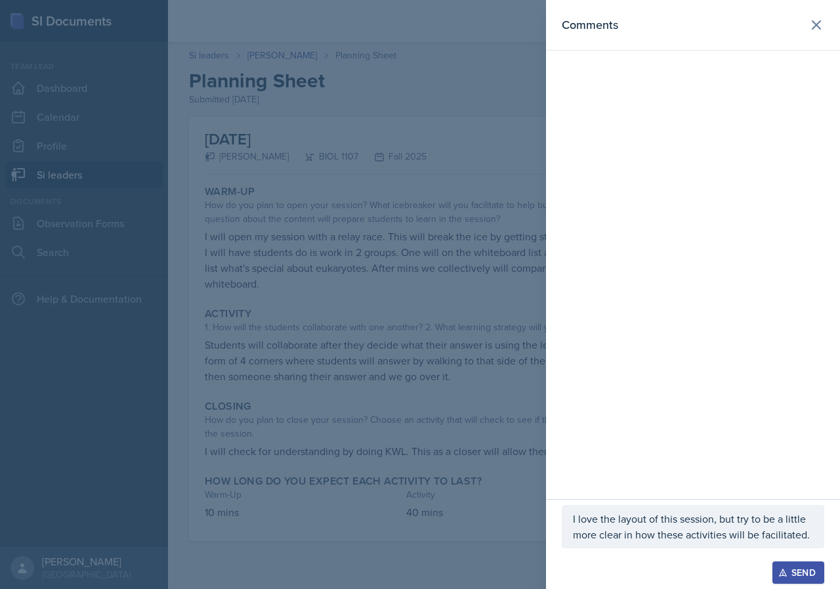
click at [814, 535] on div "I love the layout of this session, but try to be a little more clear in how the…" at bounding box center [693, 526] width 263 height 43
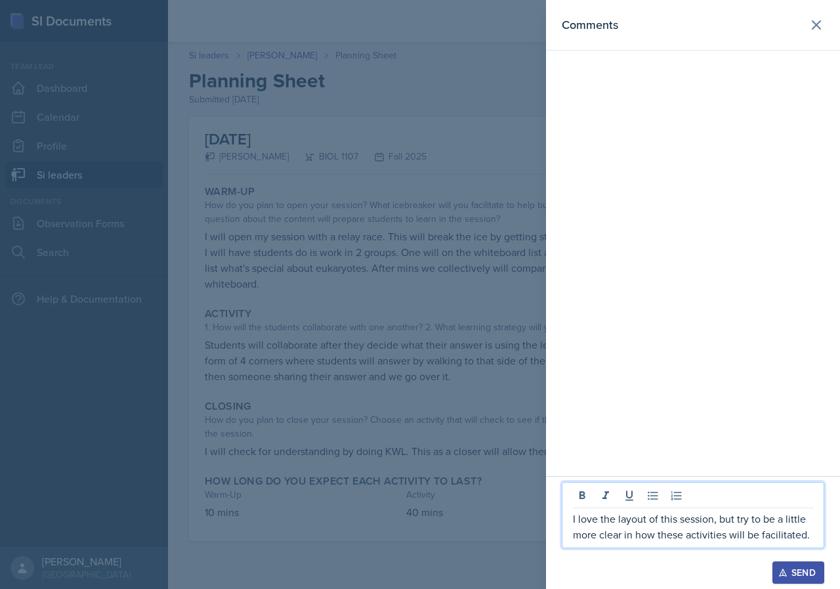
click at [433, 87] on div at bounding box center [420, 294] width 840 height 589
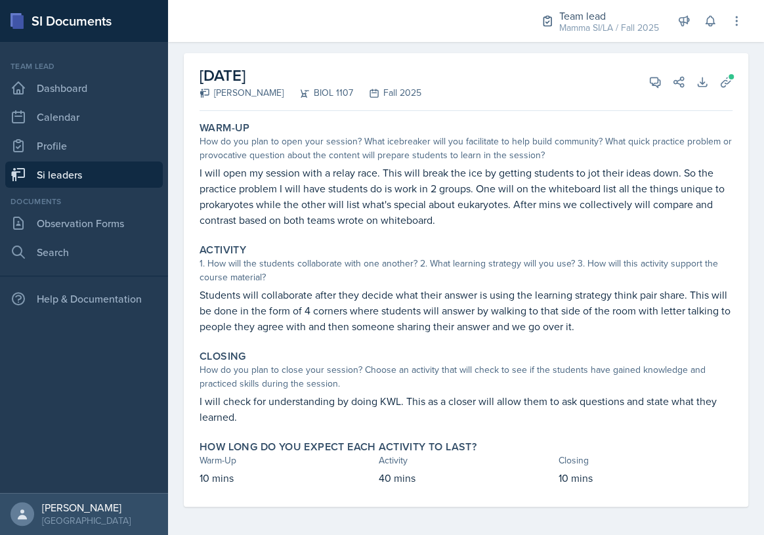
scroll to position [66, 0]
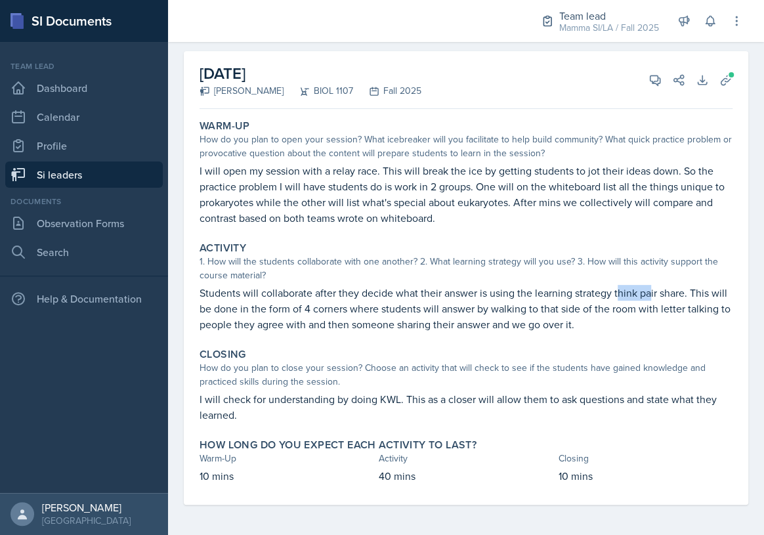
drag, startPoint x: 616, startPoint y: 292, endPoint x: 651, endPoint y: 292, distance: 34.8
click at [651, 292] on p "Students will collaborate after they decide what their answer is using the lear…" at bounding box center [466, 308] width 533 height 47
drag, startPoint x: 617, startPoint y: 292, endPoint x: 626, endPoint y: 292, distance: 9.9
click at [626, 292] on p "Students will collaborate after they decide what their answer is using the lear…" at bounding box center [466, 308] width 533 height 47
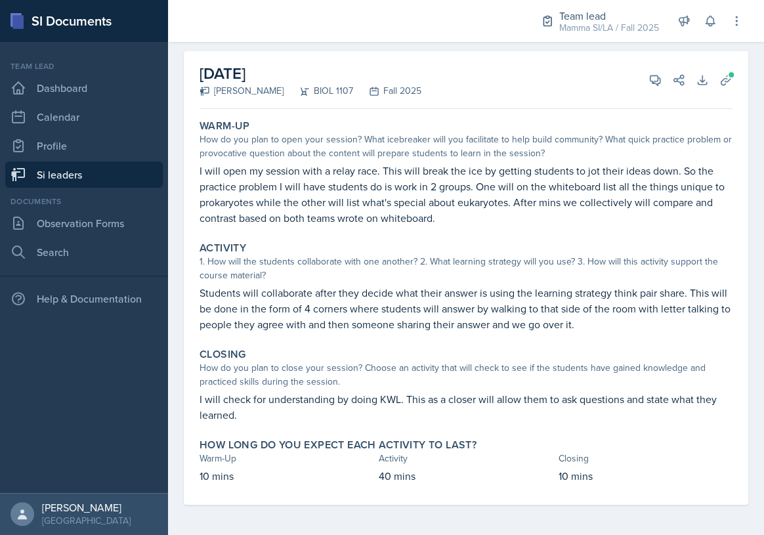
click at [609, 291] on p "Students will collaborate after they decide what their answer is using the lear…" at bounding box center [466, 308] width 533 height 47
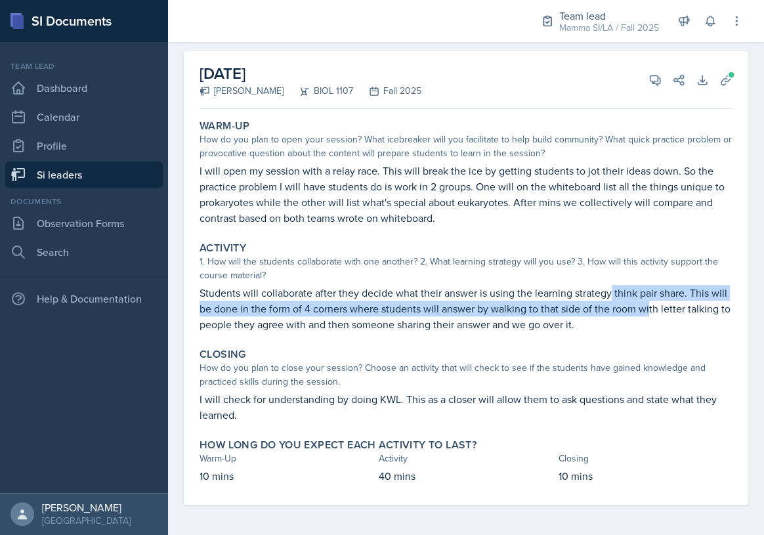
drag, startPoint x: 610, startPoint y: 294, endPoint x: 668, endPoint y: 301, distance: 58.2
click at [668, 301] on p "Students will collaborate after they decide what their answer is using the lear…" at bounding box center [466, 308] width 533 height 47
click at [667, 297] on p "Students will collaborate after they decide what their answer is using the lear…" at bounding box center [466, 308] width 533 height 47
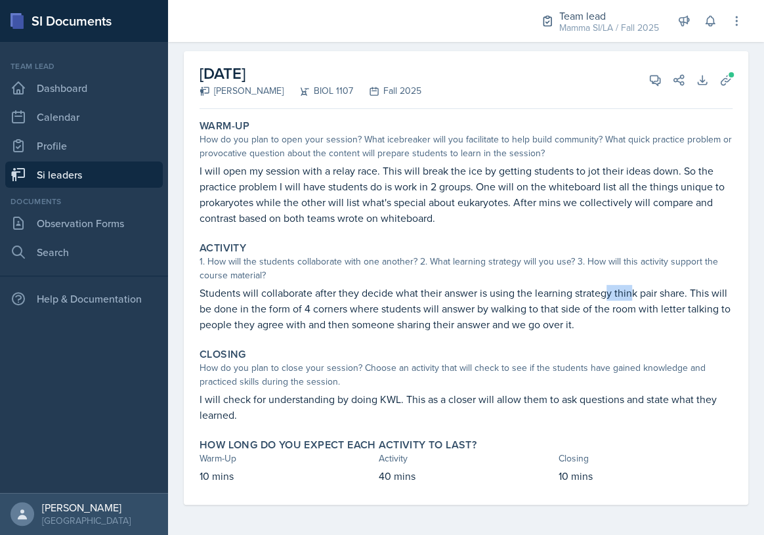
drag, startPoint x: 620, startPoint y: 292, endPoint x: 630, endPoint y: 293, distance: 9.3
click at [630, 293] on p "Students will collaborate after they decide what their answer is using the lear…" at bounding box center [466, 308] width 533 height 47
drag, startPoint x: 604, startPoint y: 292, endPoint x: 638, endPoint y: 292, distance: 34.1
click at [638, 292] on p "Students will collaborate after they decide what their answer is using the lear…" at bounding box center [466, 308] width 533 height 47
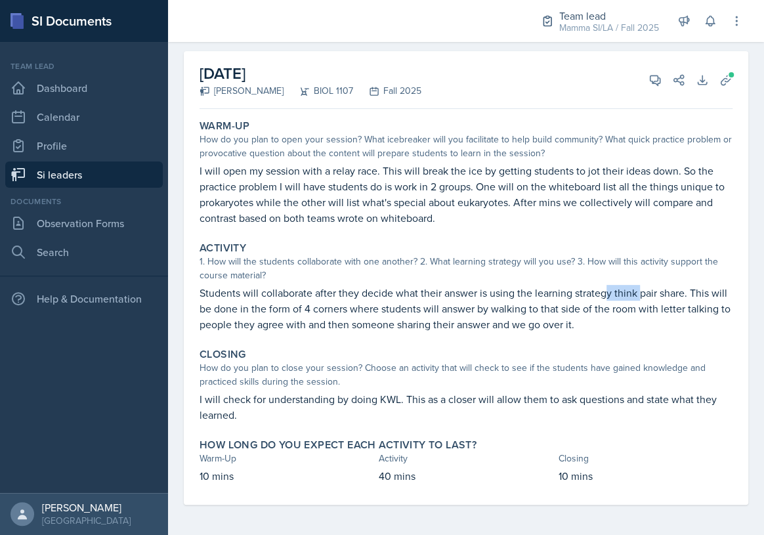
click at [638, 292] on p "Students will collaborate after they decide what their answer is using the lear…" at bounding box center [466, 308] width 533 height 47
drag, startPoint x: 601, startPoint y: 291, endPoint x: 636, endPoint y: 299, distance: 36.3
click at [636, 299] on p "Students will collaborate after they decide what their answer is using the lear…" at bounding box center [466, 308] width 533 height 47
click at [649, 66] on div "[DATE] [PERSON_NAME] BIOL 1107 Fall 2025 View Comments Comments I love the layo…" at bounding box center [466, 80] width 533 height 58
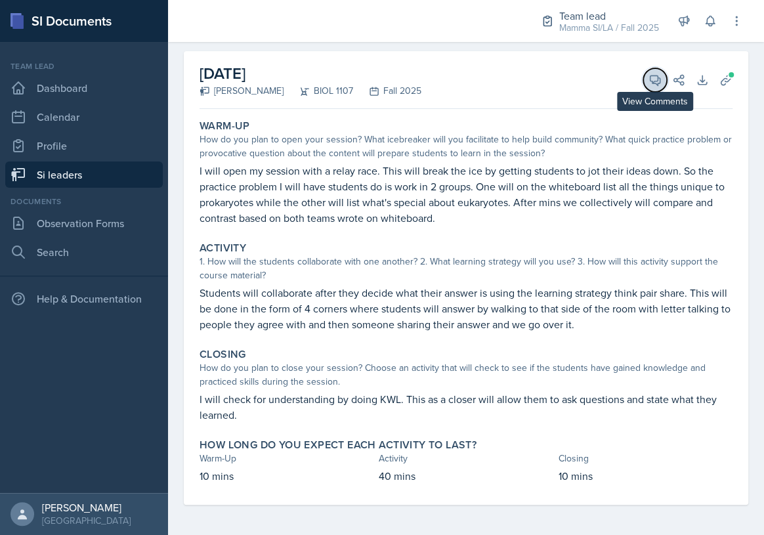
click at [649, 70] on button "View Comments" at bounding box center [655, 80] width 24 height 24
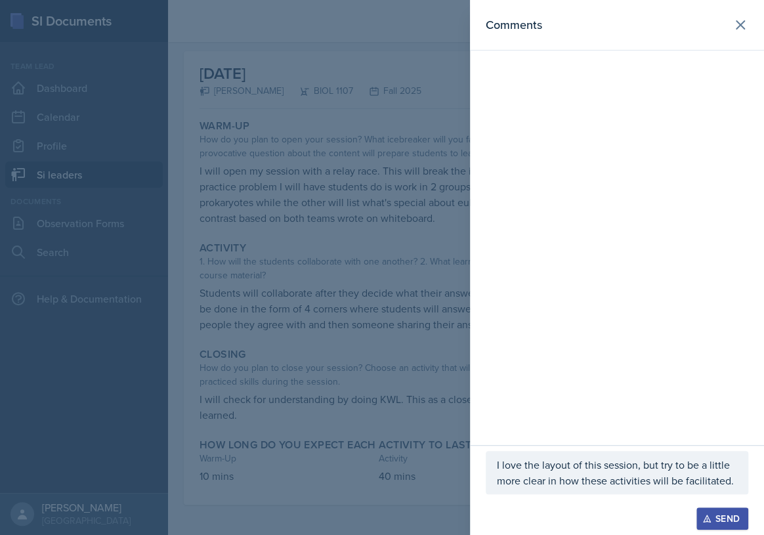
click at [610, 454] on div "I love the layout of this session, but try to be a little more clear in how the…" at bounding box center [617, 472] width 263 height 43
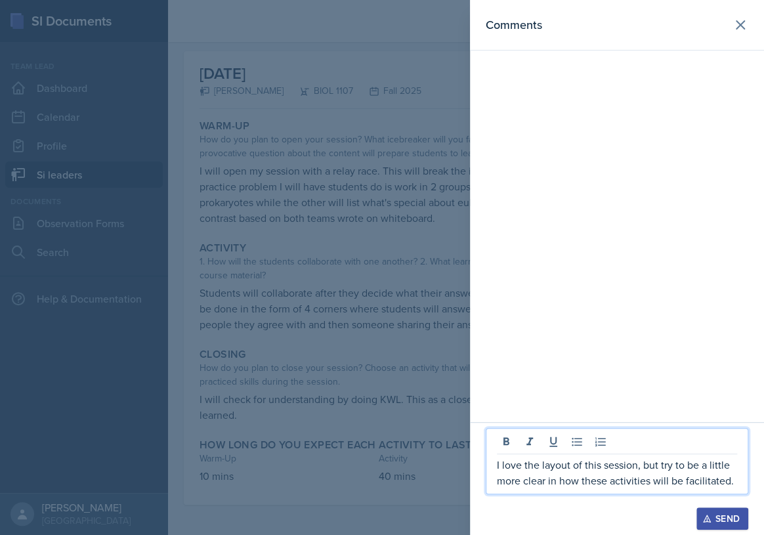
click at [596, 483] on p "I love the layout of this session, but try to be a little more clear in how the…" at bounding box center [617, 473] width 240 height 32
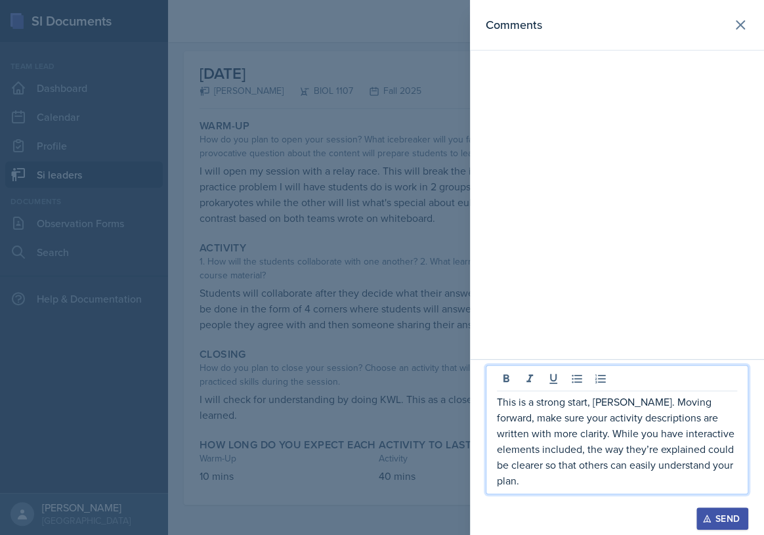
click at [717, 519] on div "Send" at bounding box center [722, 518] width 35 height 11
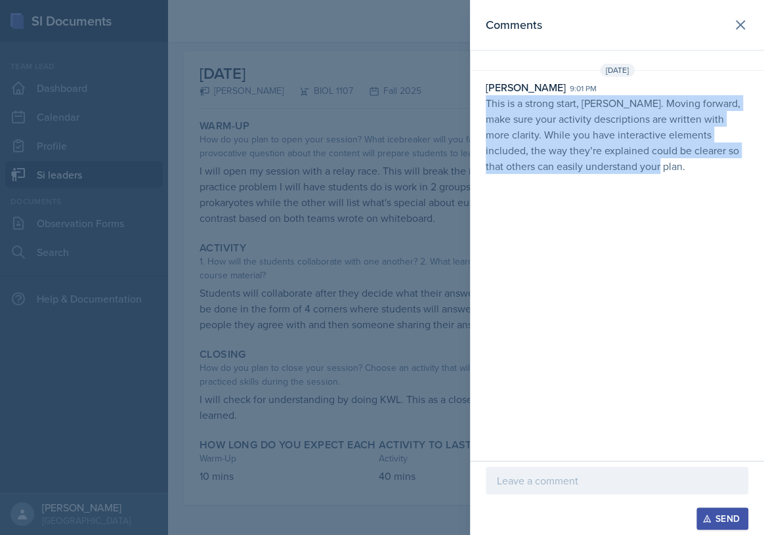
drag, startPoint x: 486, startPoint y: 102, endPoint x: 681, endPoint y: 167, distance: 205.6
click at [681, 167] on p "This is a strong start, [PERSON_NAME]. Moving forward, make sure your activity …" at bounding box center [617, 134] width 263 height 79
click at [341, 205] on div at bounding box center [382, 267] width 764 height 535
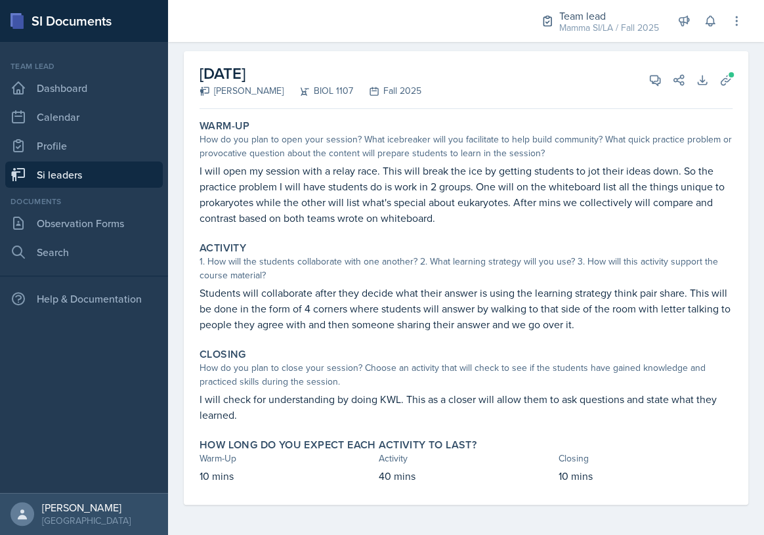
click at [55, 170] on link "Si leaders" at bounding box center [84, 175] width 158 height 26
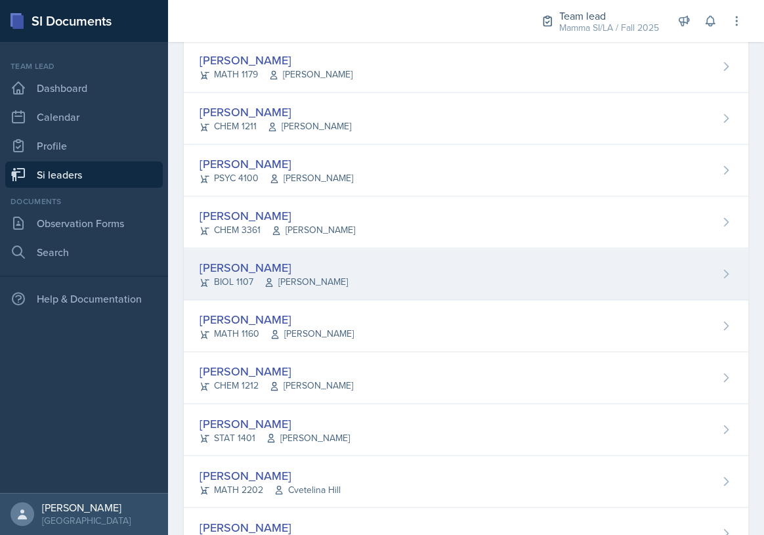
scroll to position [722, 0]
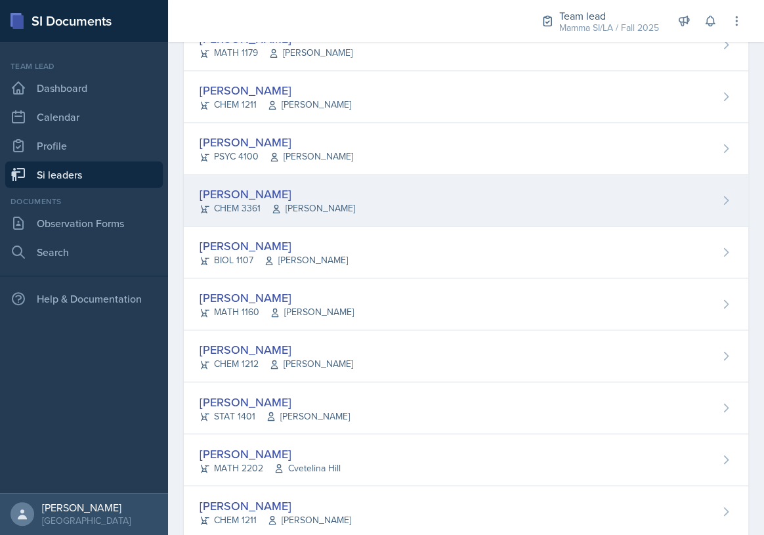
click at [310, 202] on span "[PERSON_NAME]" at bounding box center [313, 209] width 84 height 14
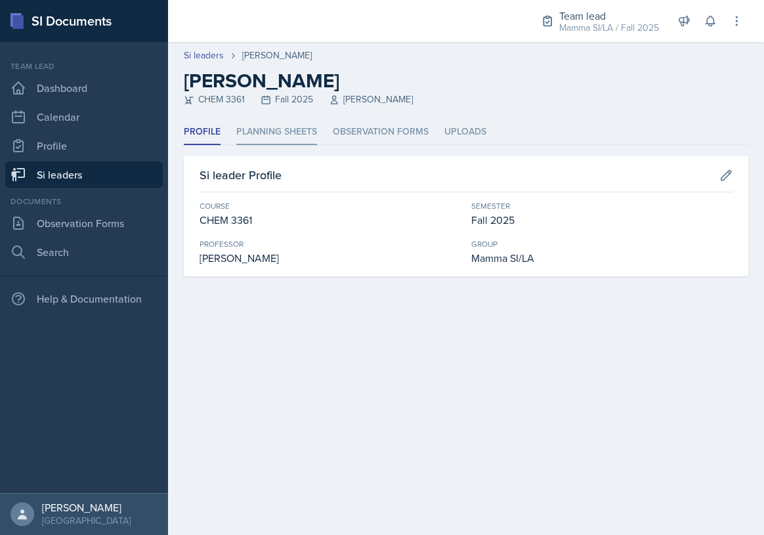
click at [267, 120] on li "Planning Sheets" at bounding box center [276, 133] width 81 height 26
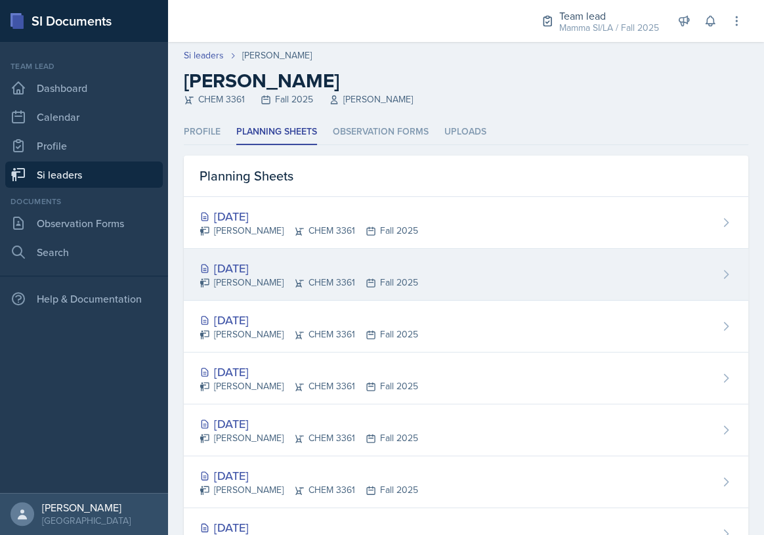
click at [339, 276] on div "[PERSON_NAME] CHEM 3361 Fall 2025" at bounding box center [309, 283] width 219 height 14
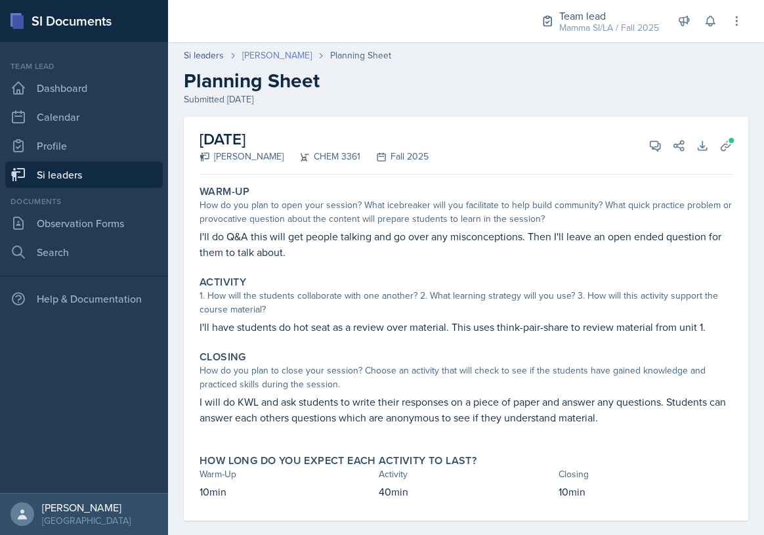
click at [262, 57] on link "[PERSON_NAME]" at bounding box center [277, 56] width 70 height 14
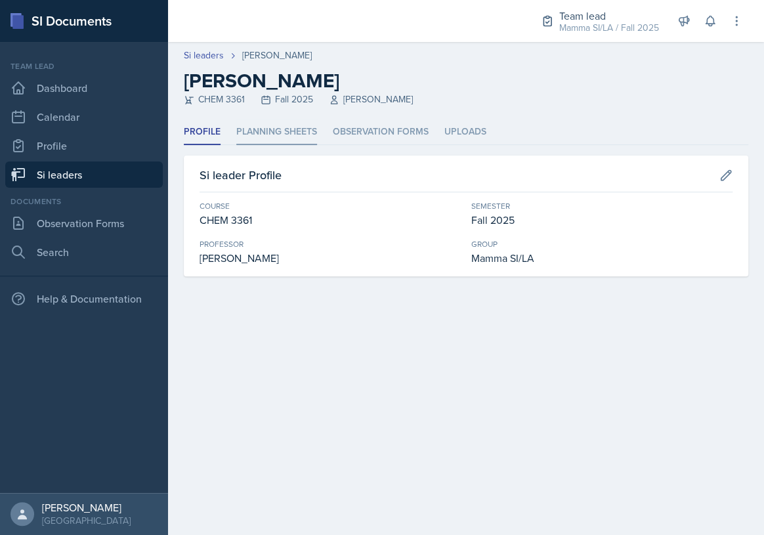
click at [271, 128] on li "Planning Sheets" at bounding box center [276, 133] width 81 height 26
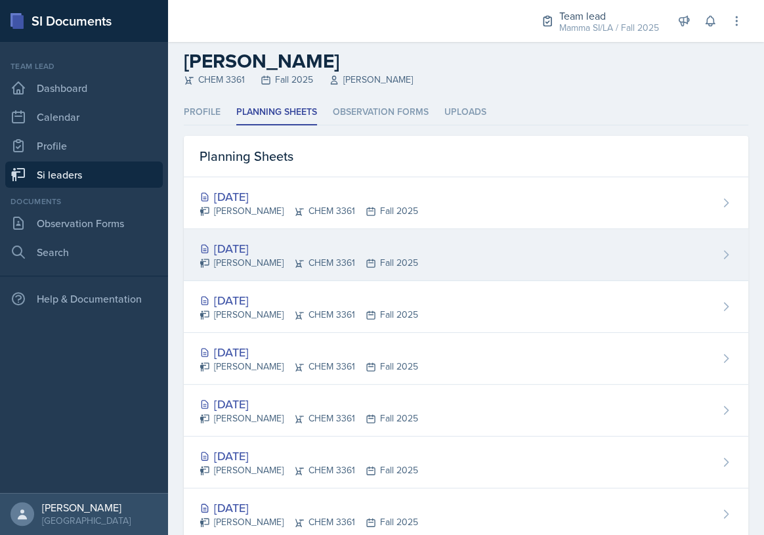
scroll to position [54, 0]
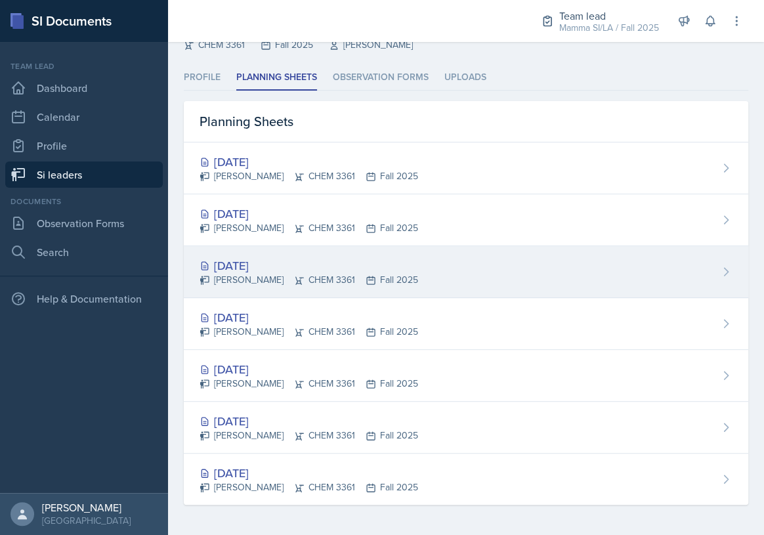
click at [310, 273] on div "[PERSON_NAME] CHEM 3361 Fall 2025" at bounding box center [309, 280] width 219 height 14
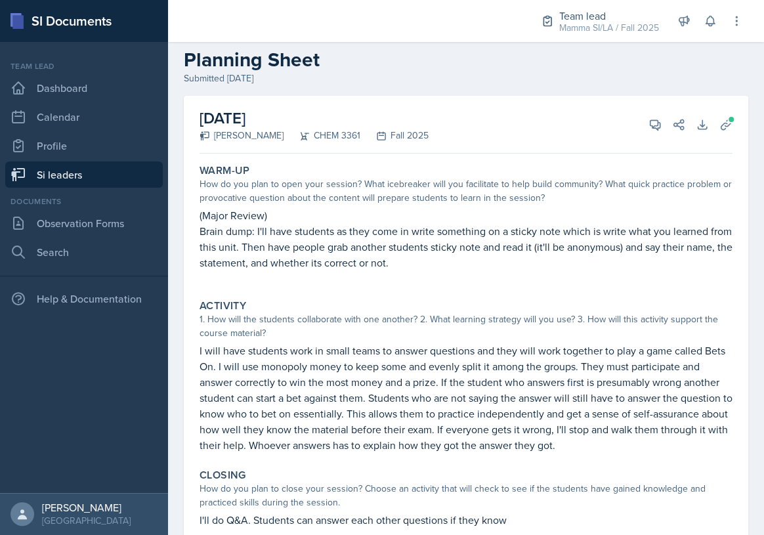
scroll to position [59, 0]
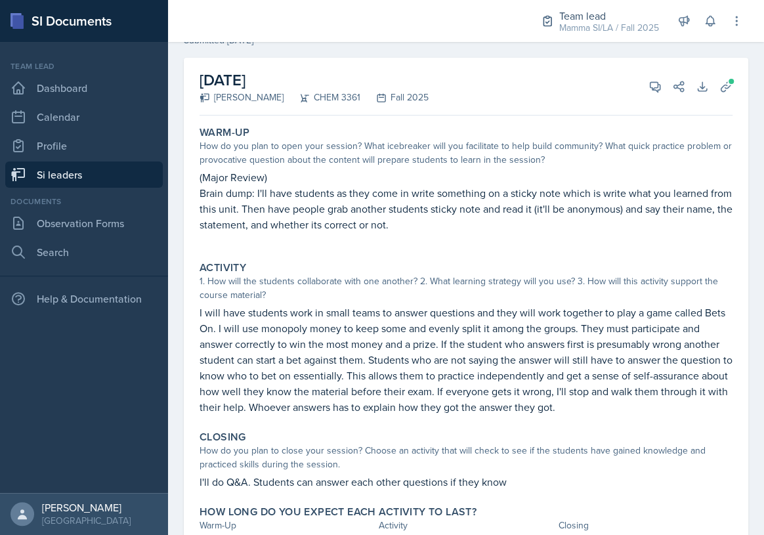
click at [492, 219] on p "Brain dump: I'll have students as they come in write something on a sticky note…" at bounding box center [466, 208] width 533 height 47
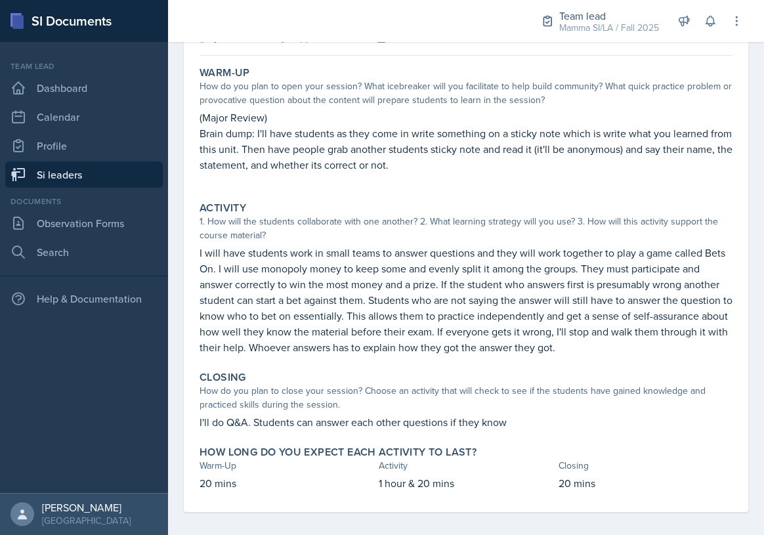
scroll to position [126, 0]
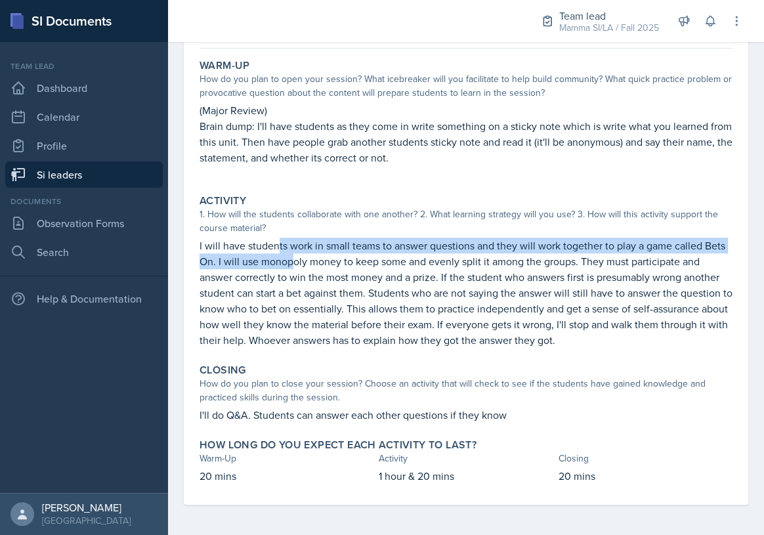
drag, startPoint x: 281, startPoint y: 251, endPoint x: 316, endPoint y: 253, distance: 34.9
click at [316, 253] on p "I will have students work in small teams to answer questions and they will work…" at bounding box center [466, 293] width 533 height 110
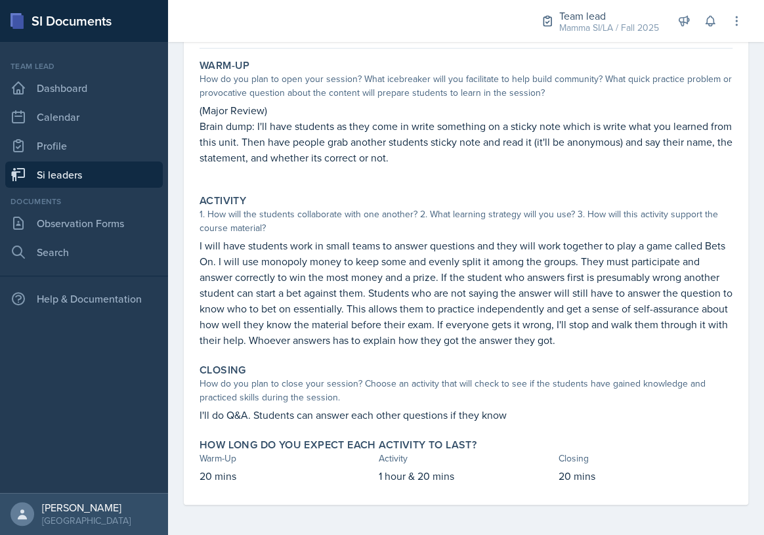
click at [391, 265] on p "I will have students work in small teams to answer questions and they will work…" at bounding box center [466, 293] width 533 height 110
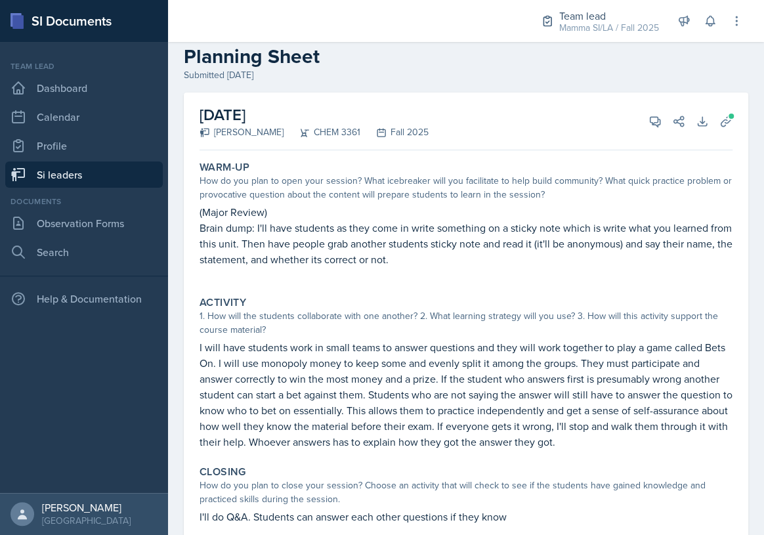
scroll to position [0, 0]
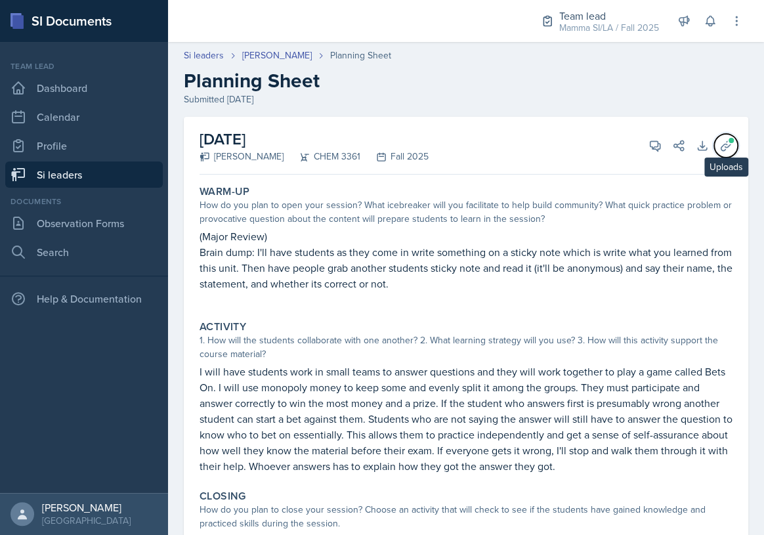
click at [720, 144] on icon at bounding box center [726, 145] width 13 height 13
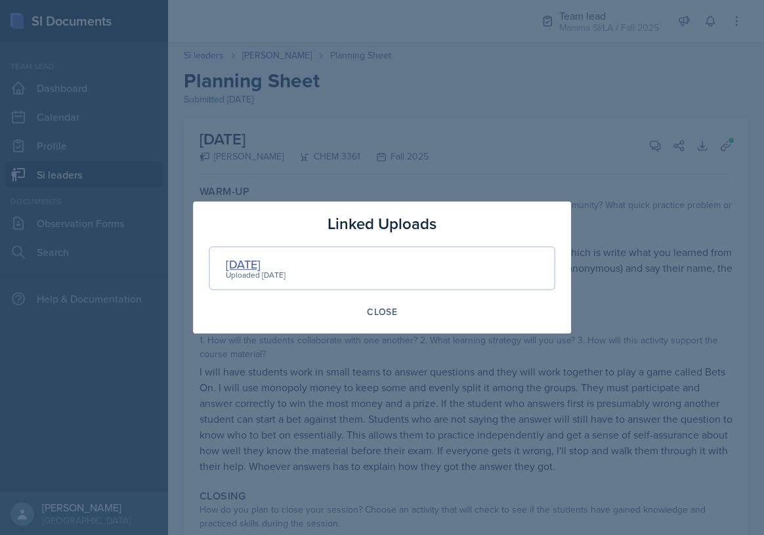
click at [252, 257] on div "[DATE]" at bounding box center [256, 264] width 60 height 18
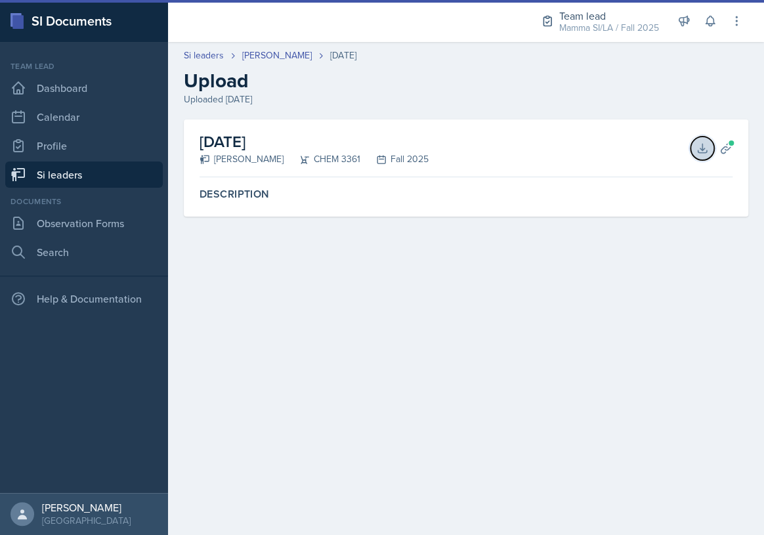
click at [700, 150] on icon at bounding box center [702, 148] width 13 height 13
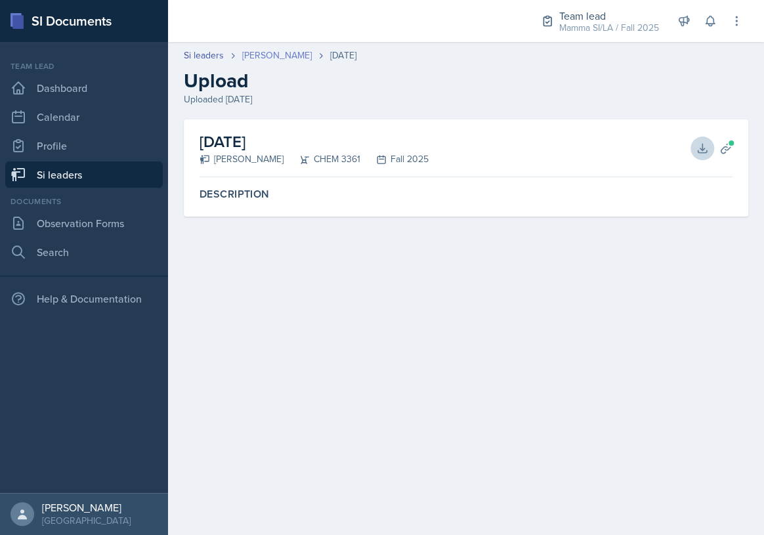
click at [246, 54] on link "[PERSON_NAME]" at bounding box center [277, 56] width 70 height 14
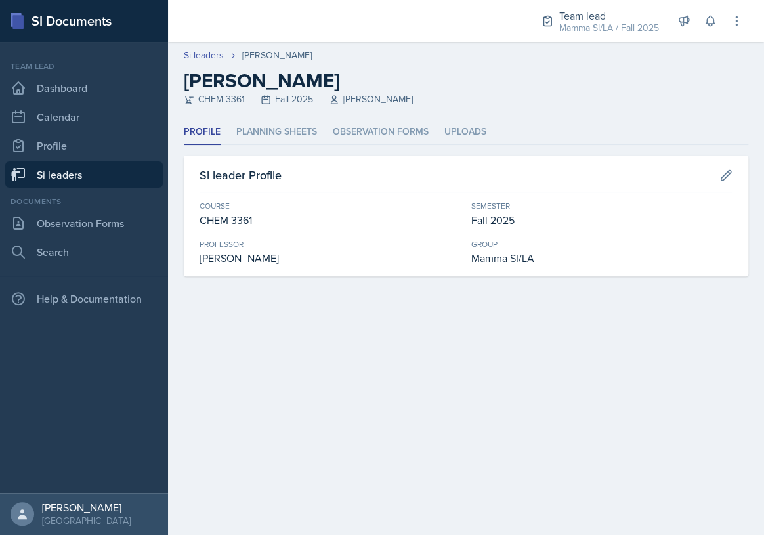
click at [87, 171] on link "Si leaders" at bounding box center [84, 175] width 158 height 26
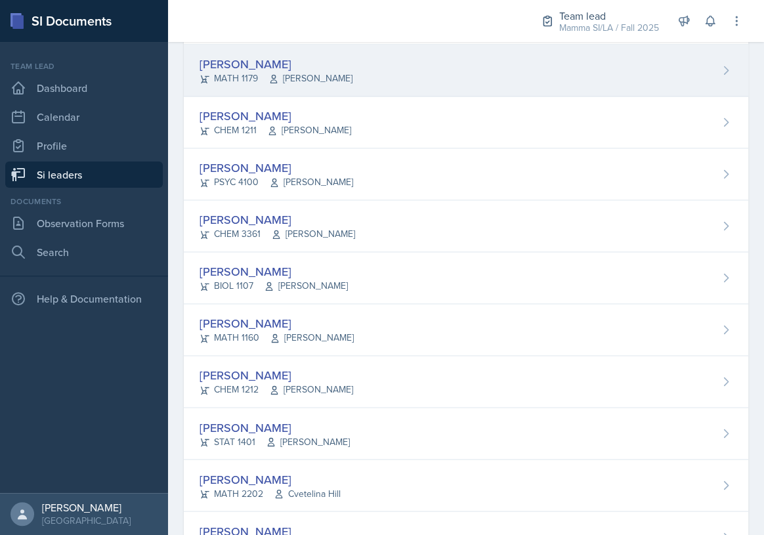
scroll to position [716, 0]
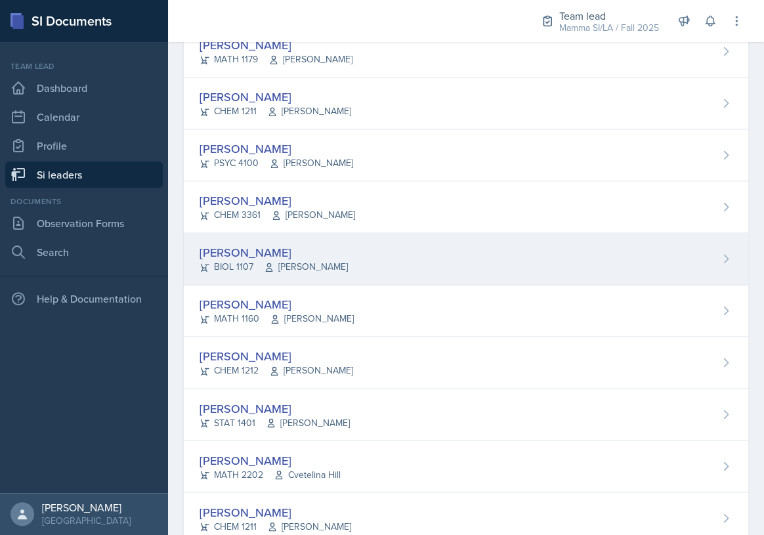
click at [311, 253] on div "[PERSON_NAME]" at bounding box center [274, 253] width 148 height 18
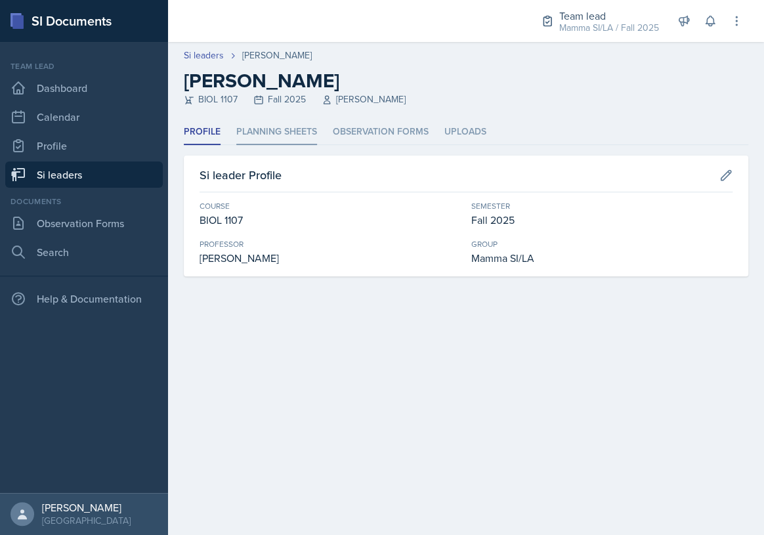
click at [301, 132] on li "Planning Sheets" at bounding box center [276, 133] width 81 height 26
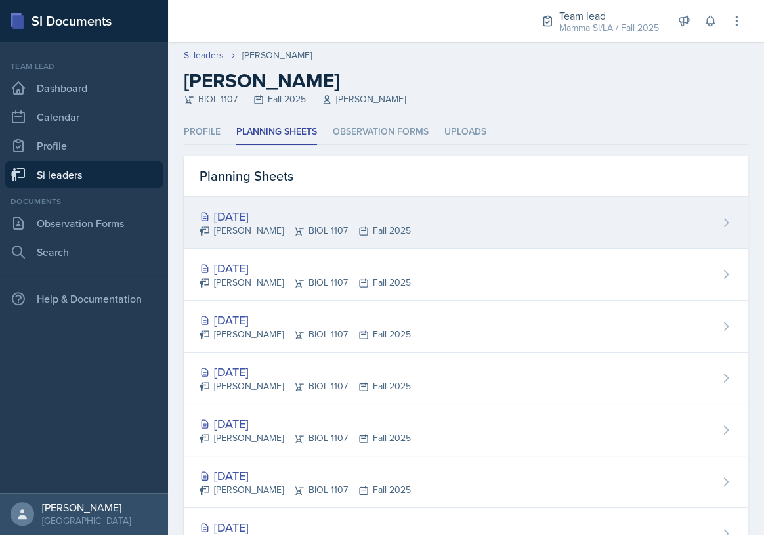
click at [303, 236] on div "[PERSON_NAME] BIOL 1107 Fall 2025" at bounding box center [305, 231] width 211 height 14
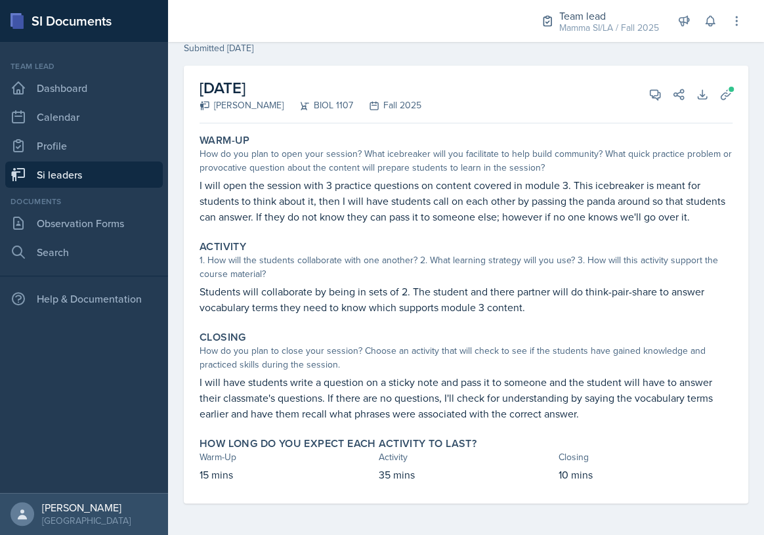
scroll to position [59, 0]
click at [274, 181] on p "I will open the session with 3 practice questions on content covered in module …" at bounding box center [466, 200] width 533 height 47
click at [293, 177] on p "I will open the session with 3 practice questions on content covered in module …" at bounding box center [466, 200] width 533 height 47
click at [510, 464] on div "Activity" at bounding box center [466, 457] width 174 height 14
click at [292, 186] on p "I will open the session with 3 practice questions on content covered in module …" at bounding box center [466, 200] width 533 height 47
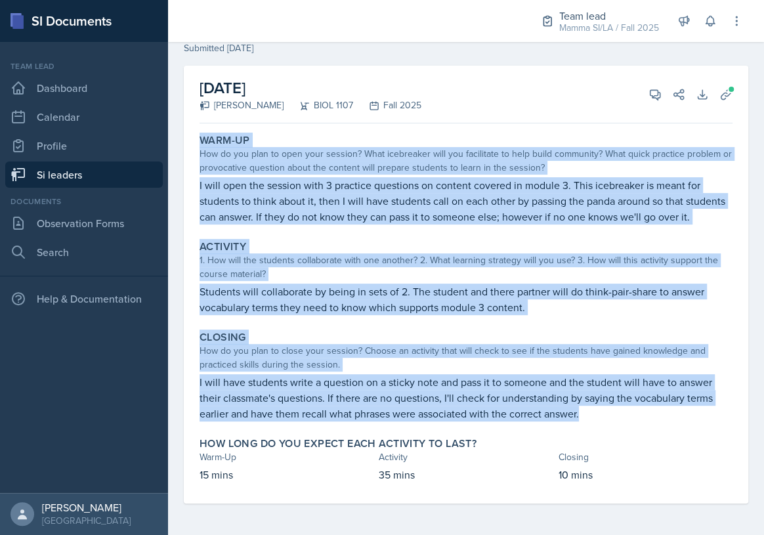
drag, startPoint x: 202, startPoint y: 133, endPoint x: 651, endPoint y: 422, distance: 533.5
click at [651, 422] on div "Warm-Up How do you plan to open your session? What icebreaker will you facilita…" at bounding box center [466, 316] width 533 height 375
click at [651, 186] on p "I will open the session with 3 practice questions on content covered in module …" at bounding box center [466, 200] width 533 height 47
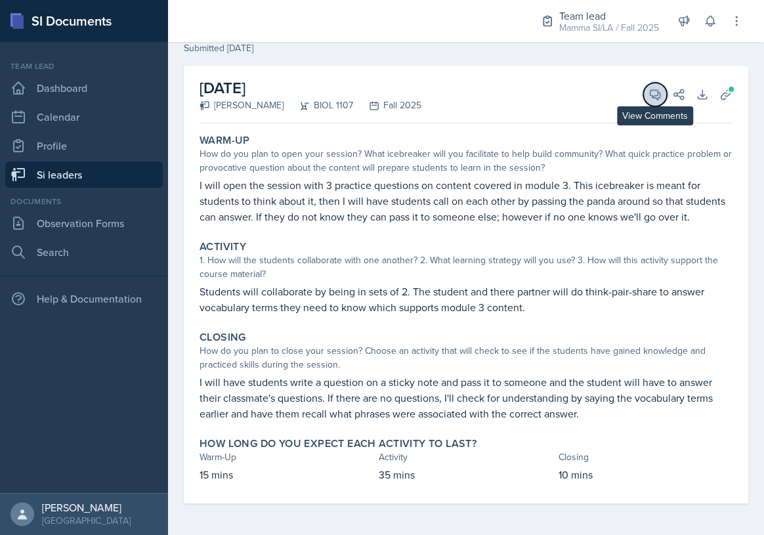
click at [643, 90] on button "View Comments" at bounding box center [655, 95] width 24 height 24
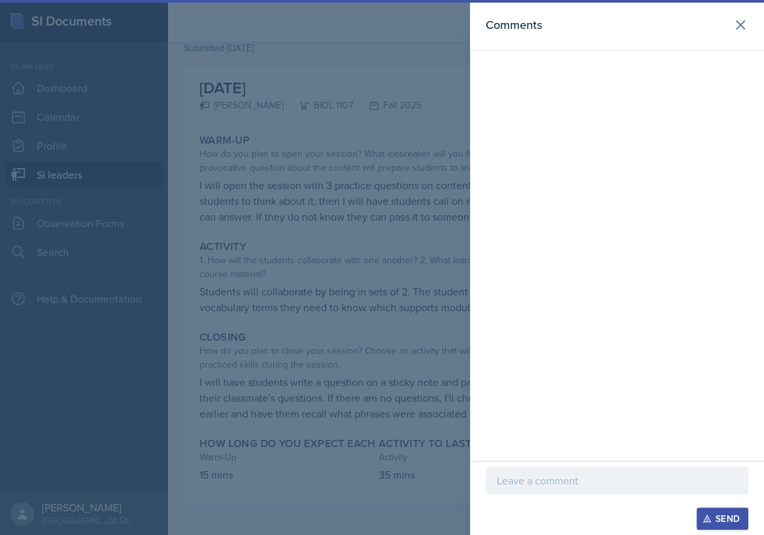
click at [541, 485] on p at bounding box center [617, 481] width 240 height 16
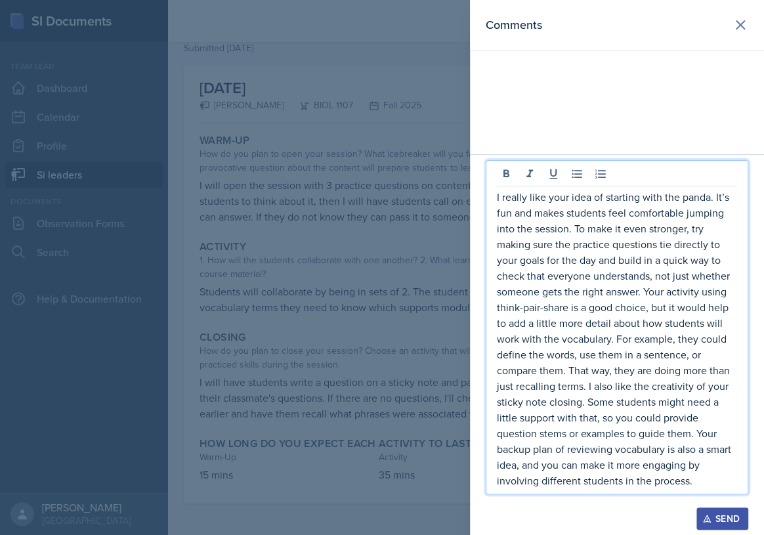
click at [567, 394] on p "I really like your idea of starting with the panda. It’s fun and makes students…" at bounding box center [617, 338] width 240 height 299
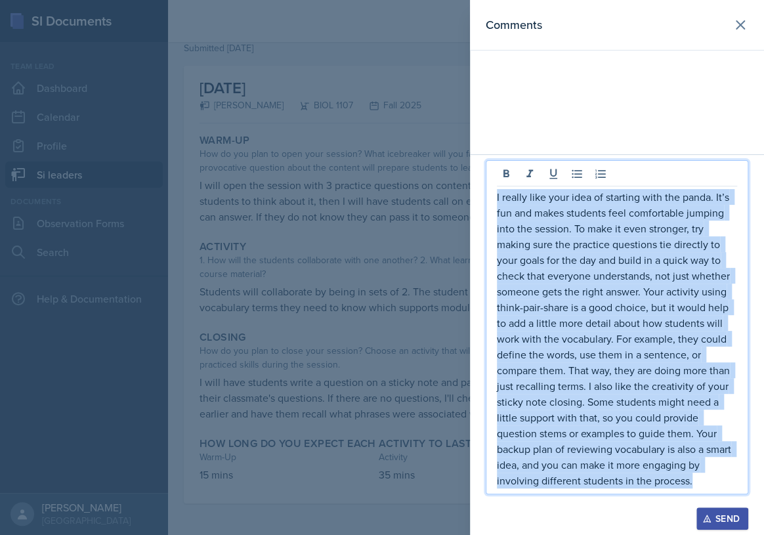
click at [567, 394] on p "I really like your idea of starting with the panda. It’s fun and makes students…" at bounding box center [617, 338] width 240 height 299
click at [611, 352] on p "I really like your idea of starting with the panda. It’s fun and makes students…" at bounding box center [617, 338] width 240 height 299
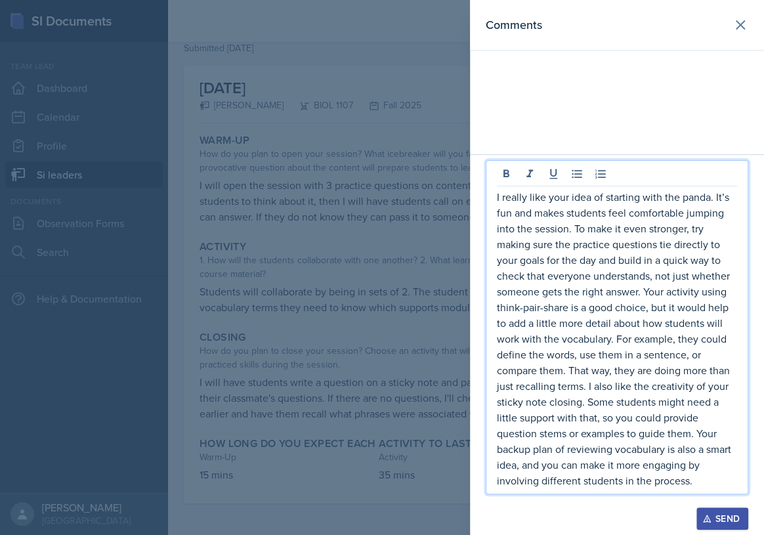
click at [703, 114] on div "Comments" at bounding box center [617, 77] width 294 height 154
click at [625, 303] on p "I really like your idea of starting with the panda. It’s fun and makes students…" at bounding box center [617, 338] width 240 height 299
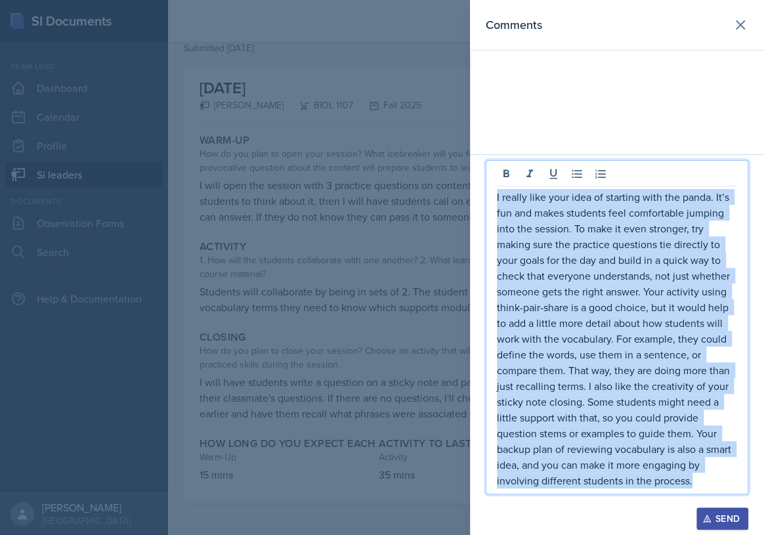
click at [625, 303] on p "I really like your idea of starting with the panda. It’s fun and makes students…" at bounding box center [617, 338] width 240 height 299
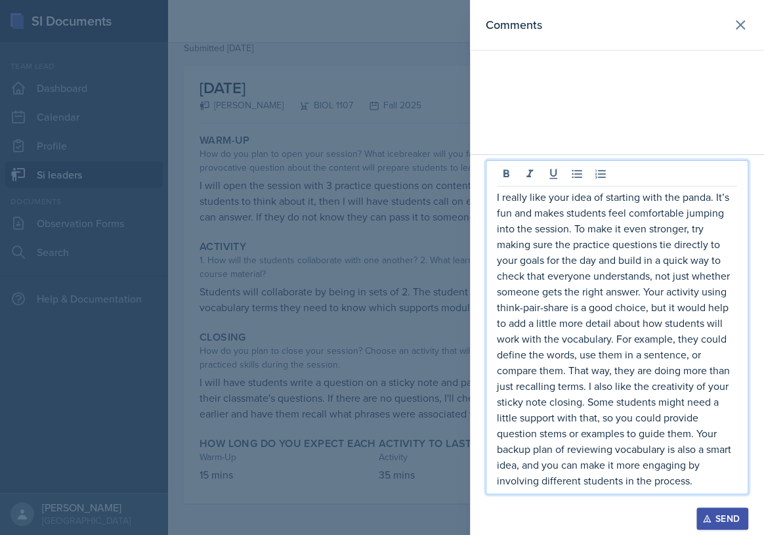
click at [678, 95] on div "Comments" at bounding box center [617, 77] width 294 height 154
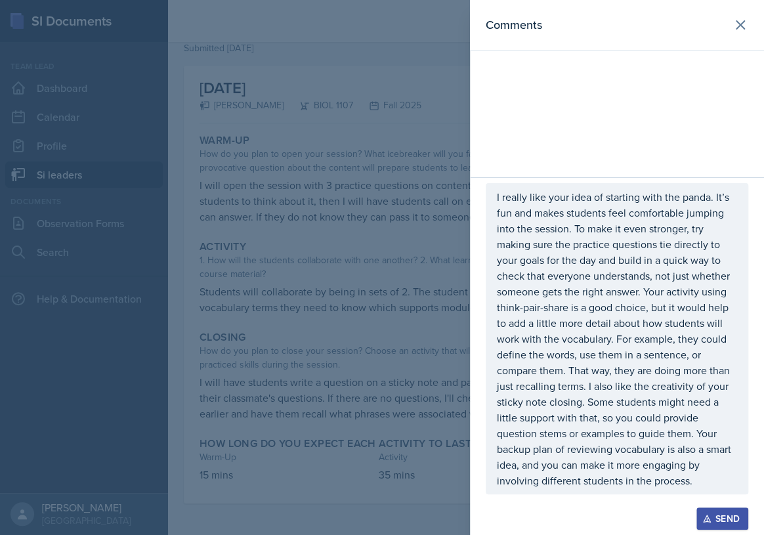
click at [618, 438] on p "I really like your idea of starting with the panda. It’s fun and makes students…" at bounding box center [617, 338] width 240 height 299
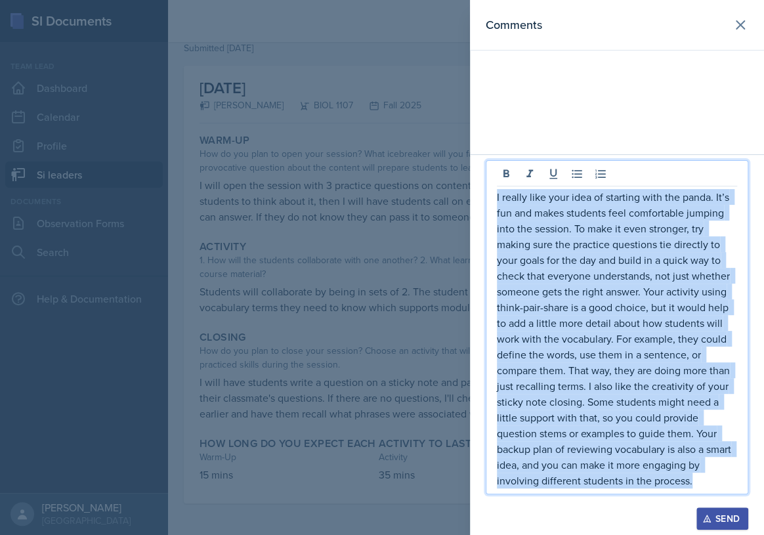
click at [618, 438] on p "I really like your idea of starting with the panda. It’s fun and makes students…" at bounding box center [617, 338] width 240 height 299
click at [706, 516] on icon "button" at bounding box center [706, 518] width 7 height 7
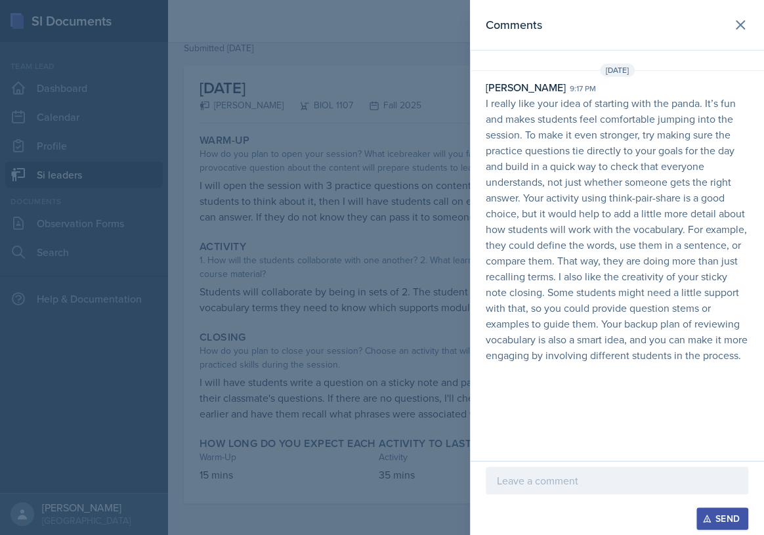
click at [362, 183] on div at bounding box center [382, 267] width 764 height 535
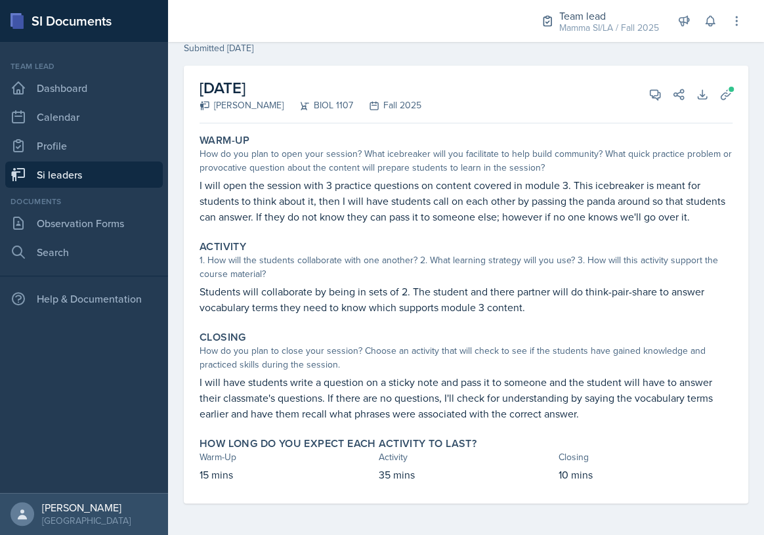
scroll to position [66, 0]
click at [106, 173] on link "Si leaders" at bounding box center [84, 175] width 158 height 26
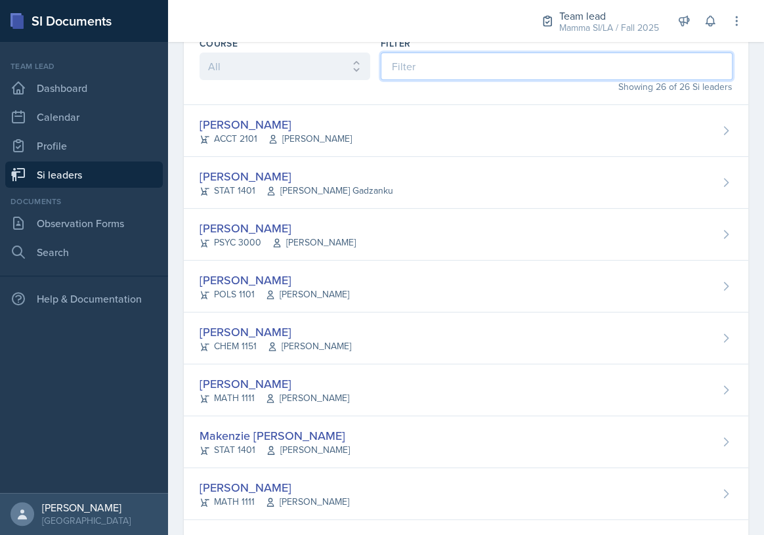
click at [504, 76] on input at bounding box center [557, 67] width 352 height 28
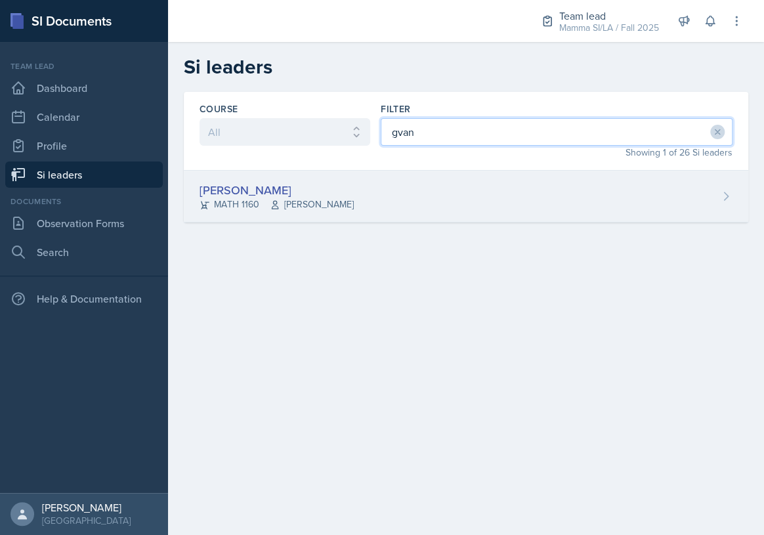
type input "gvan"
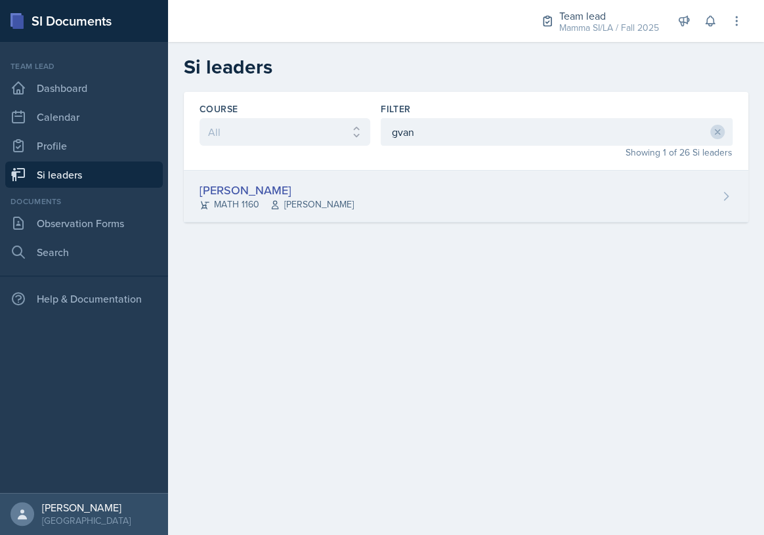
click at [464, 193] on div "[PERSON_NAME] MATH 1160 [PERSON_NAME]" at bounding box center [466, 197] width 565 height 52
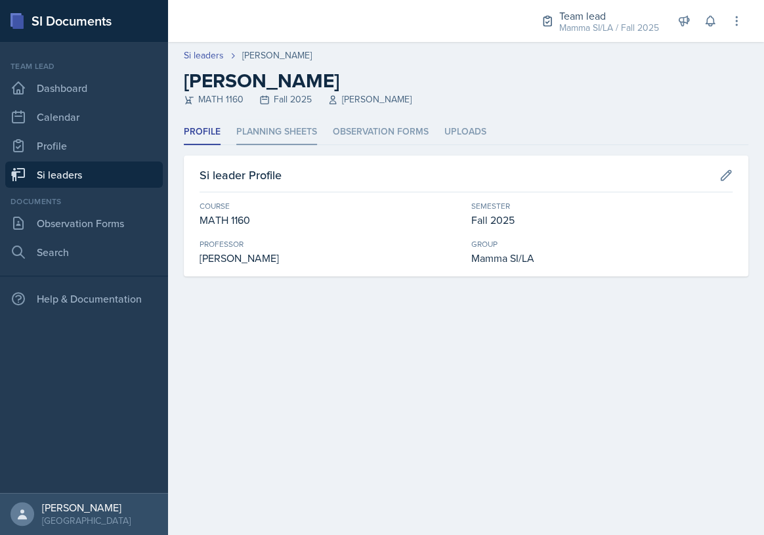
click at [275, 133] on li "Planning Sheets" at bounding box center [276, 133] width 81 height 26
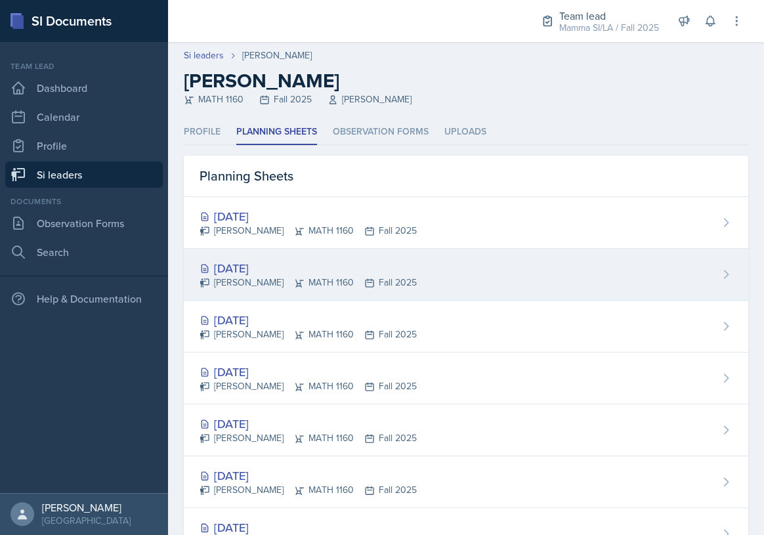
click at [349, 265] on div "[DATE]" at bounding box center [308, 268] width 217 height 18
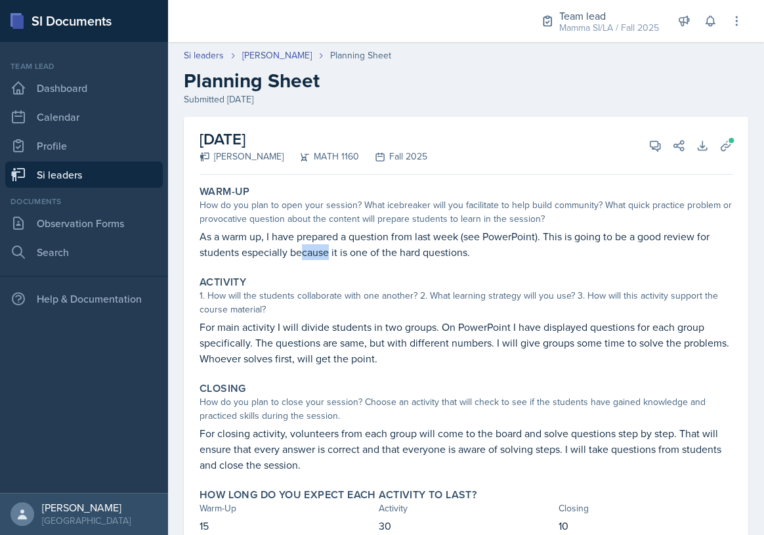
click at [339, 249] on p "As a warm up, I have prepared a question from last week (see PowerPoint). This …" at bounding box center [466, 244] width 533 height 32
click at [359, 250] on p "As a warm up, I have prepared a question from last week (see PowerPoint). This …" at bounding box center [466, 244] width 533 height 32
drag, startPoint x: 401, startPoint y: 252, endPoint x: 470, endPoint y: 255, distance: 69.7
click at [449, 254] on p "As a warm up, I have prepared a question from last week (see PowerPoint). This …" at bounding box center [466, 244] width 533 height 32
click at [470, 255] on p "As a warm up, I have prepared a question from last week (see PowerPoint). This …" at bounding box center [466, 244] width 533 height 32
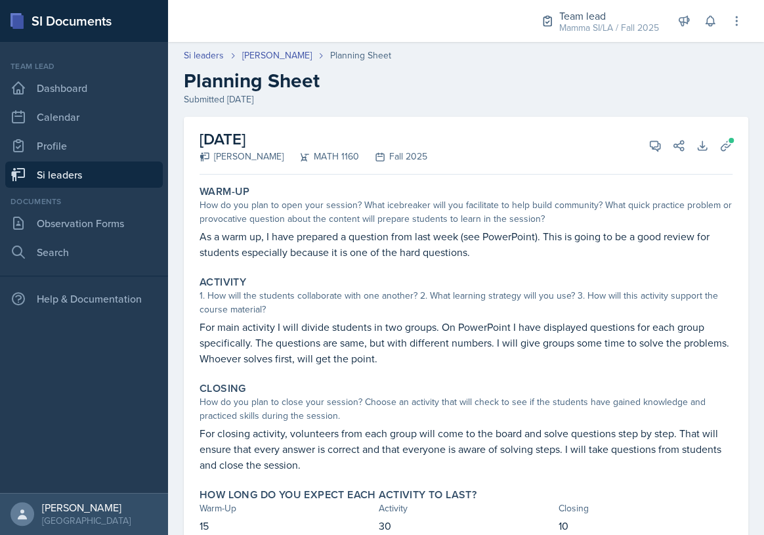
drag, startPoint x: 487, startPoint y: 250, endPoint x: 497, endPoint y: 248, distance: 9.9
click at [497, 248] on p "As a warm up, I have prepared a question from last week (see PowerPoint). This …" at bounding box center [466, 244] width 533 height 32
click at [499, 248] on p "As a warm up, I have prepared a question from last week (see PowerPoint). This …" at bounding box center [466, 244] width 533 height 32
drag, startPoint x: 422, startPoint y: 242, endPoint x: 460, endPoint y: 239, distance: 38.8
click at [454, 239] on p "As a warm up, I have prepared a question from last week (see PowerPoint). This …" at bounding box center [466, 244] width 533 height 32
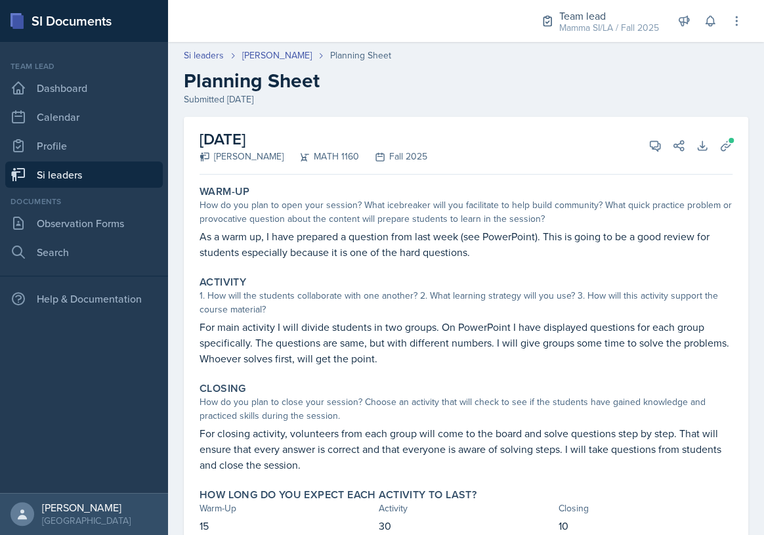
click at [460, 239] on p "As a warm up, I have prepared a question from last week (see PowerPoint). This …" at bounding box center [466, 244] width 533 height 32
click at [720, 148] on icon at bounding box center [726, 145] width 13 height 13
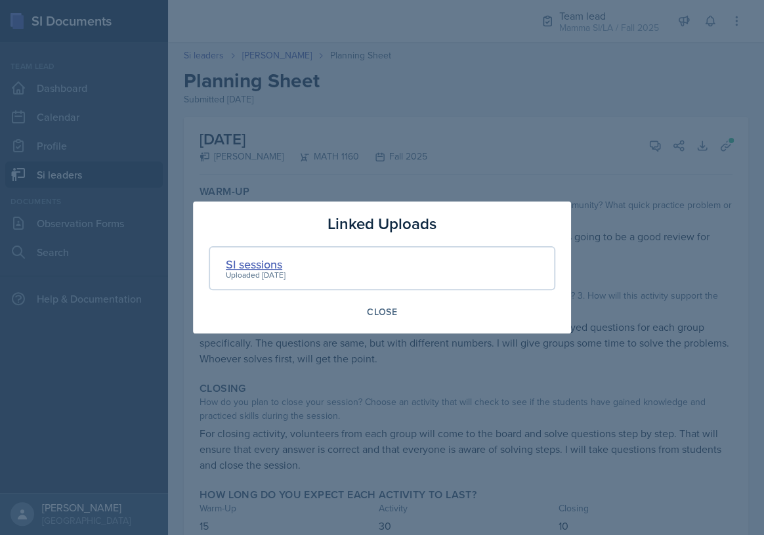
click at [259, 266] on div "SI sessions" at bounding box center [256, 264] width 60 height 18
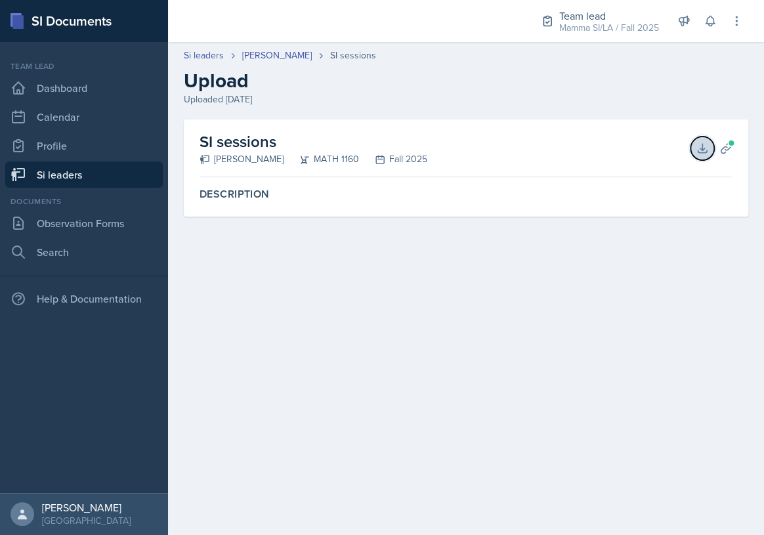
click at [703, 148] on icon at bounding box center [702, 148] width 9 height 9
click at [314, 47] on header "Si leaders [PERSON_NAME] SI sessions Upload Uploaded [DATE]" at bounding box center [466, 77] width 596 height 84
click at [312, 53] on link "[PERSON_NAME]" at bounding box center [277, 56] width 70 height 14
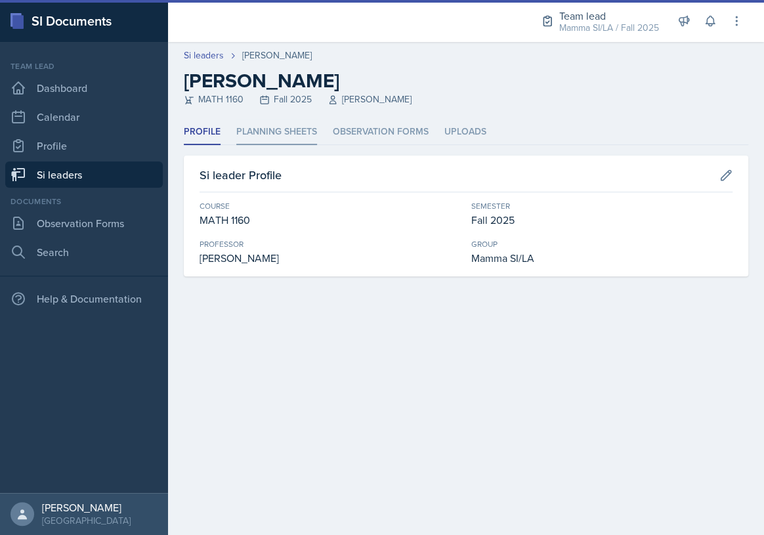
click at [302, 128] on li "Planning Sheets" at bounding box center [276, 133] width 81 height 26
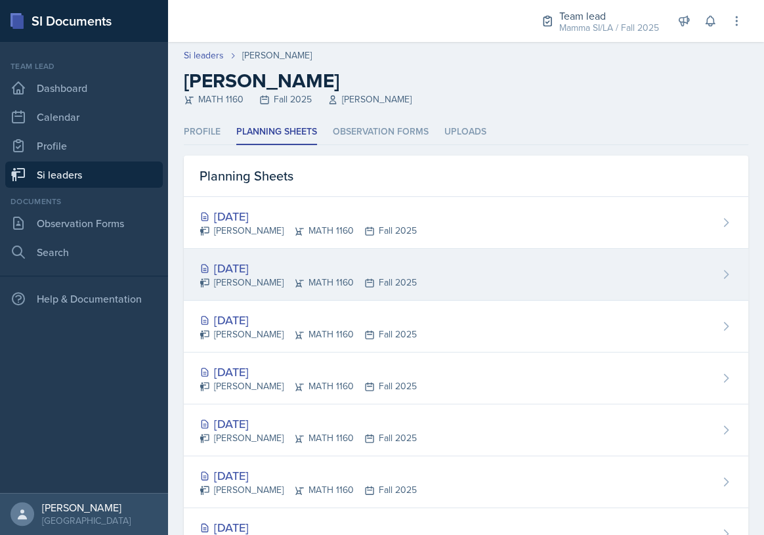
click at [374, 286] on icon at bounding box center [370, 283] width 8 height 8
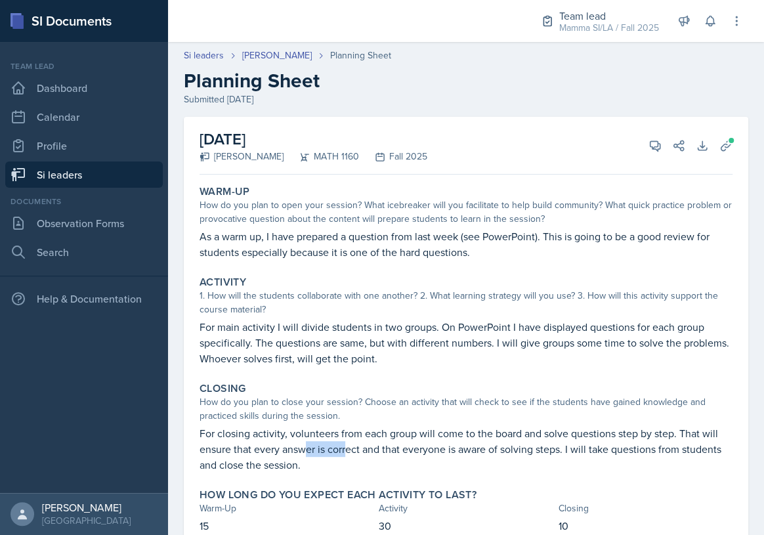
click at [364, 445] on p "For closing activity, volunteers from each group will come to the board and sol…" at bounding box center [466, 448] width 533 height 47
click at [381, 445] on p "For closing activity, volunteers from each group will come to the board and sol…" at bounding box center [466, 448] width 533 height 47
drag, startPoint x: 427, startPoint y: 445, endPoint x: 454, endPoint y: 448, distance: 27.7
click at [454, 448] on p "For closing activity, volunteers from each group will come to the board and sol…" at bounding box center [466, 448] width 533 height 47
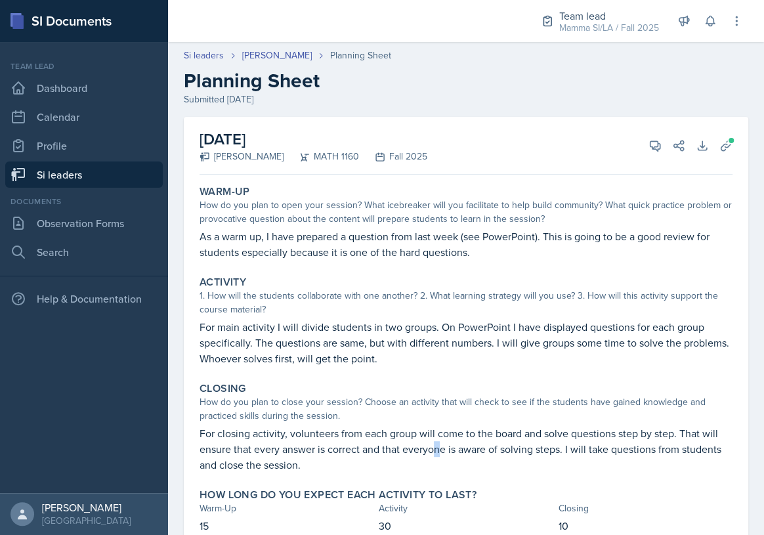
click at [439, 447] on p "For closing activity, volunteers from each group will come to the board and sol…" at bounding box center [466, 448] width 533 height 47
click at [280, 448] on p "For closing activity, volunteers from each group will come to the board and sol…" at bounding box center [466, 448] width 533 height 47
drag, startPoint x: 305, startPoint y: 448, endPoint x: 329, endPoint y: 448, distance: 23.6
click at [329, 448] on p "For closing activity, volunteers from each group will come to the board and sol…" at bounding box center [466, 448] width 533 height 47
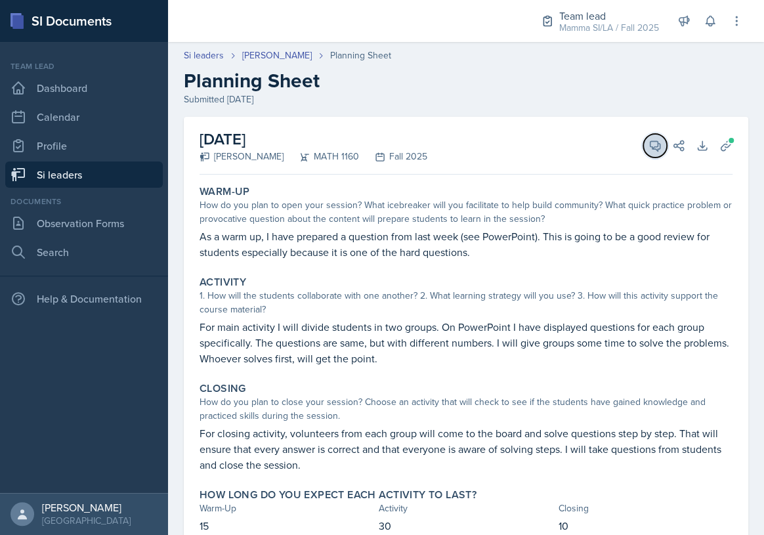
click at [649, 142] on icon at bounding box center [655, 145] width 13 height 13
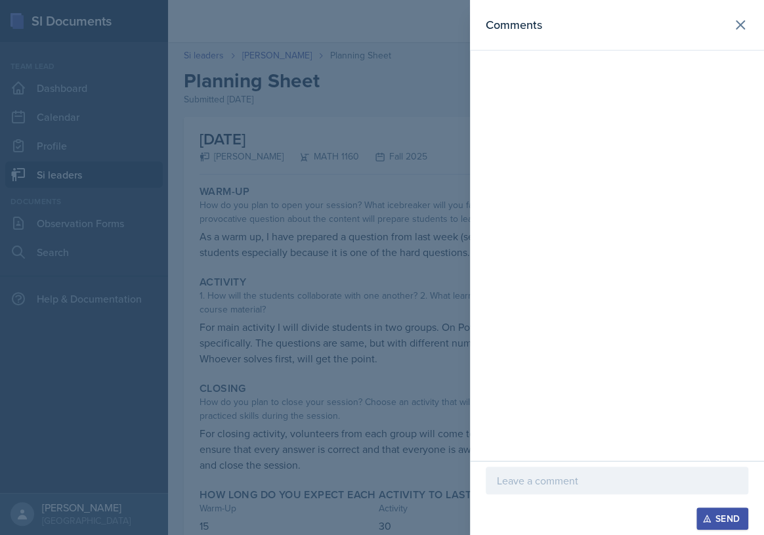
click at [306, 303] on div at bounding box center [382, 267] width 764 height 535
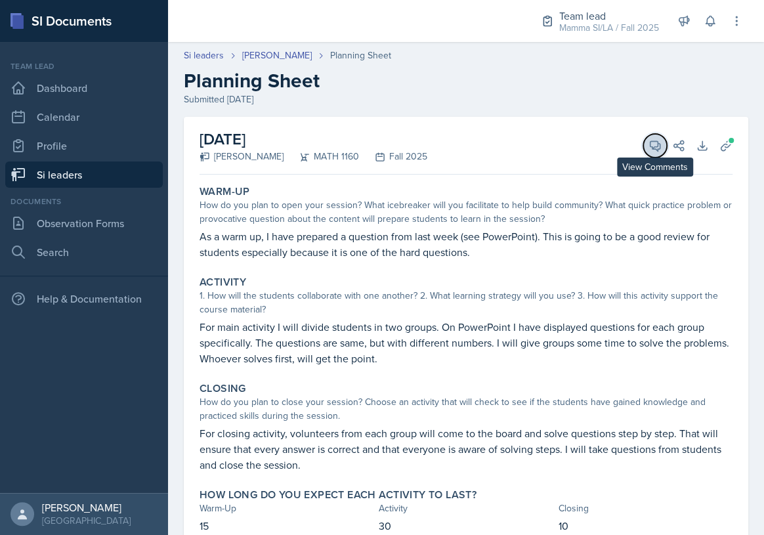
click at [649, 139] on icon at bounding box center [655, 145] width 13 height 13
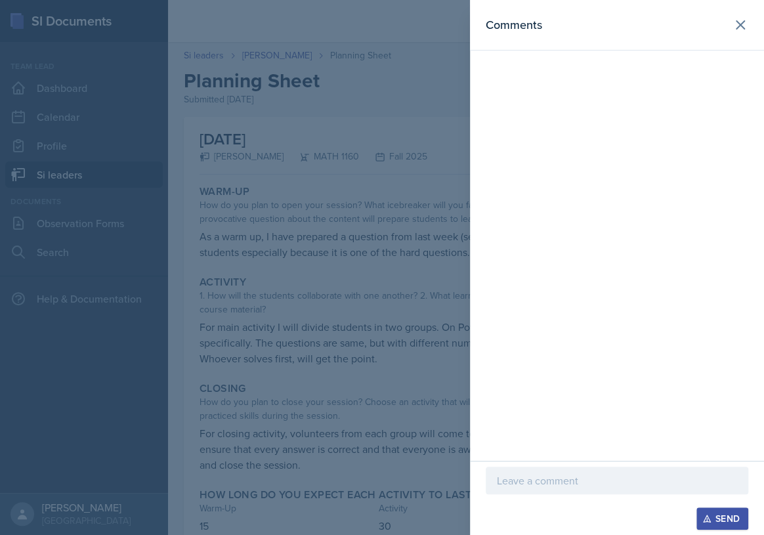
click at [570, 486] on p at bounding box center [617, 481] width 240 height 16
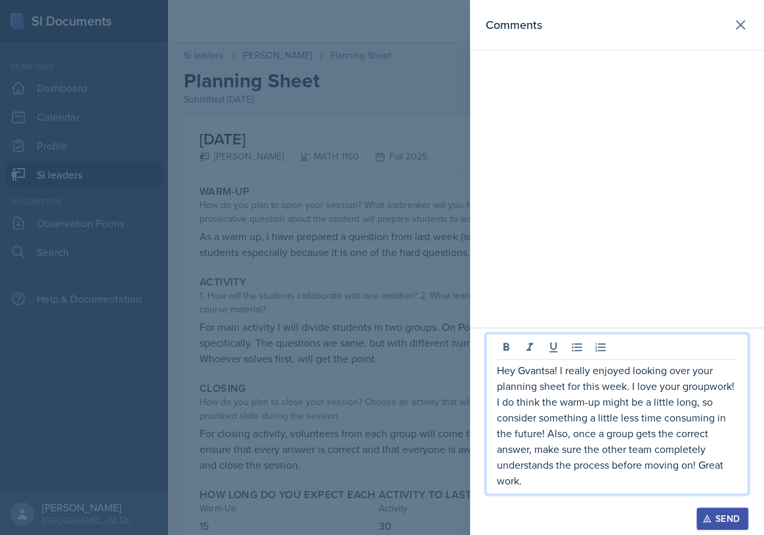
click at [533, 371] on p "Hey Gvantsa! I really enjoyed looking over your planning sheet for this week. I…" at bounding box center [617, 425] width 240 height 126
click at [585, 452] on p "Hey Gvantsa! I really enjoyed looking over your planning sheet for this week. I…" at bounding box center [617, 425] width 240 height 126
drag, startPoint x: 585, startPoint y: 482, endPoint x: 493, endPoint y: 372, distance: 143.1
click at [493, 372] on div "Hey Gvantsa! I really enjoyed looking over your planning sheet for this week. I…" at bounding box center [617, 414] width 263 height 161
click at [729, 519] on div "Send" at bounding box center [722, 518] width 35 height 11
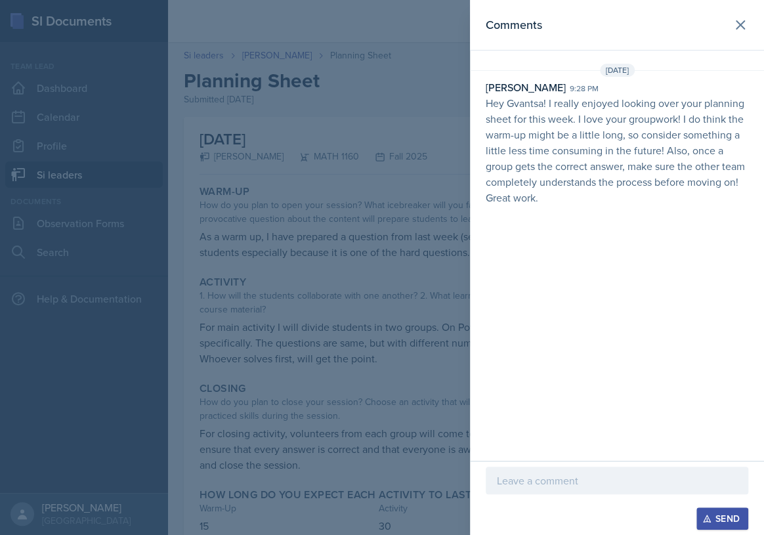
click at [338, 213] on div at bounding box center [382, 267] width 764 height 535
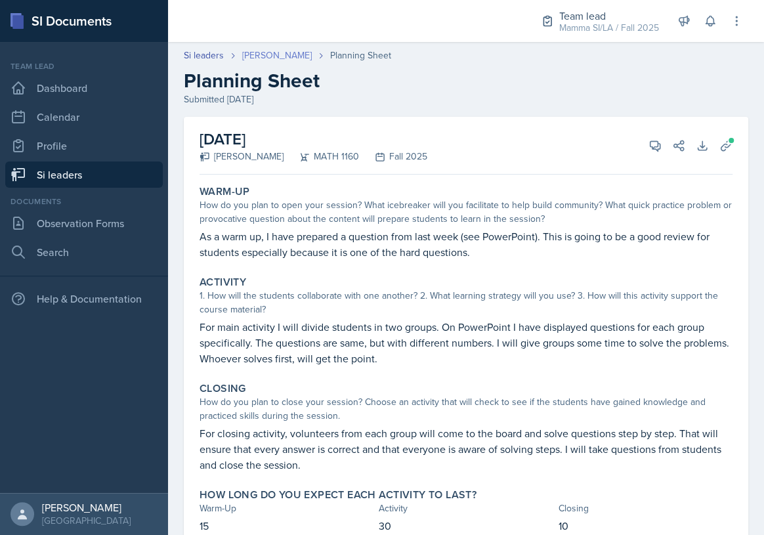
click at [305, 59] on link "[PERSON_NAME]" at bounding box center [277, 56] width 70 height 14
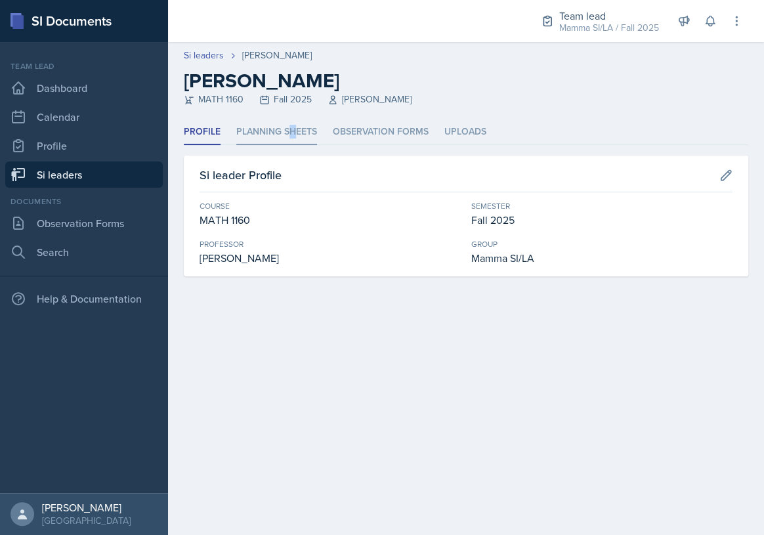
click at [292, 131] on li "Planning Sheets" at bounding box center [276, 133] width 81 height 26
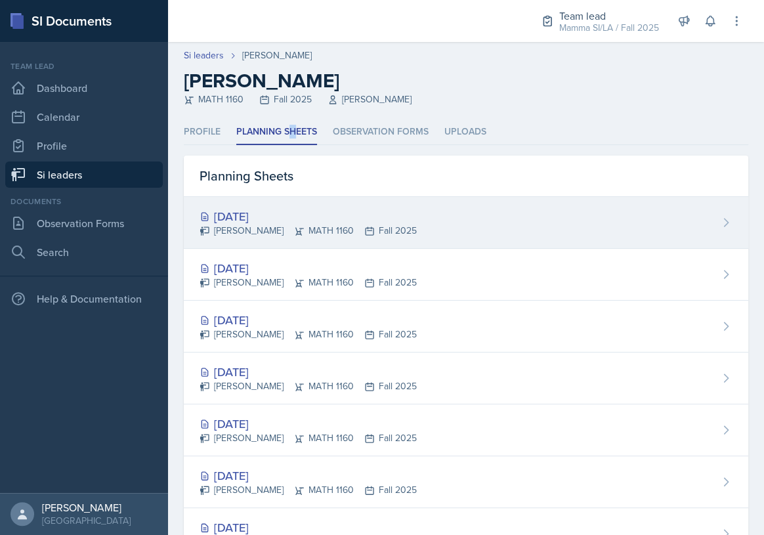
click at [371, 229] on div "[PERSON_NAME] MATH 1160 Fall 2025" at bounding box center [308, 231] width 217 height 14
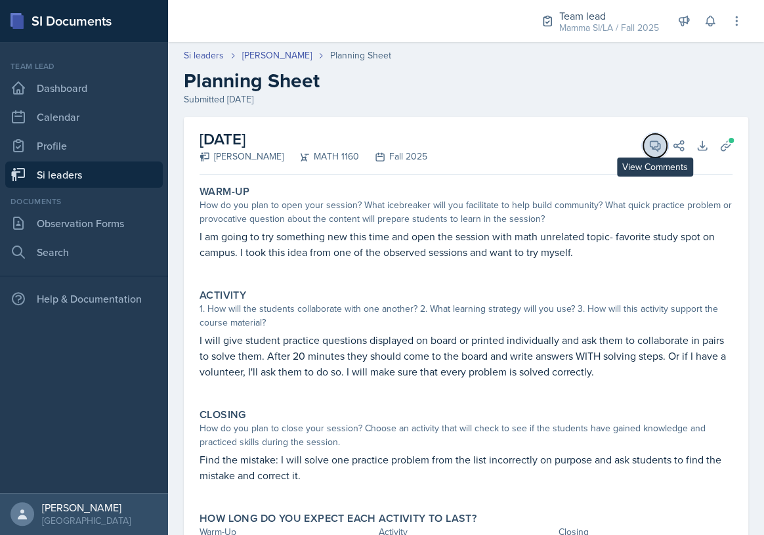
click at [651, 146] on icon at bounding box center [656, 146] width 10 height 10
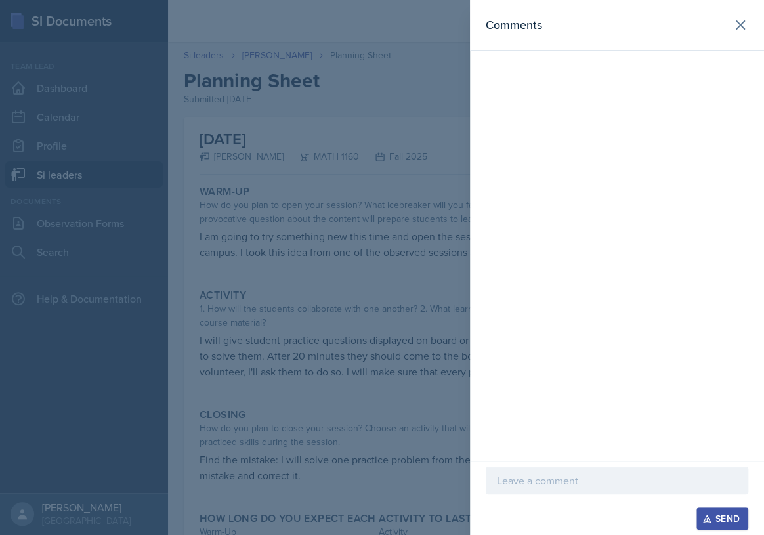
click at [611, 473] on div at bounding box center [617, 481] width 263 height 28
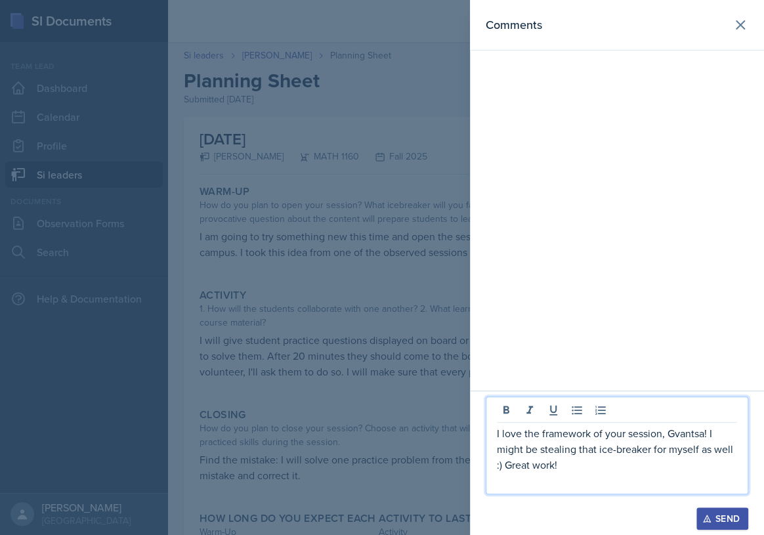
click at [737, 517] on div "Send" at bounding box center [722, 518] width 35 height 11
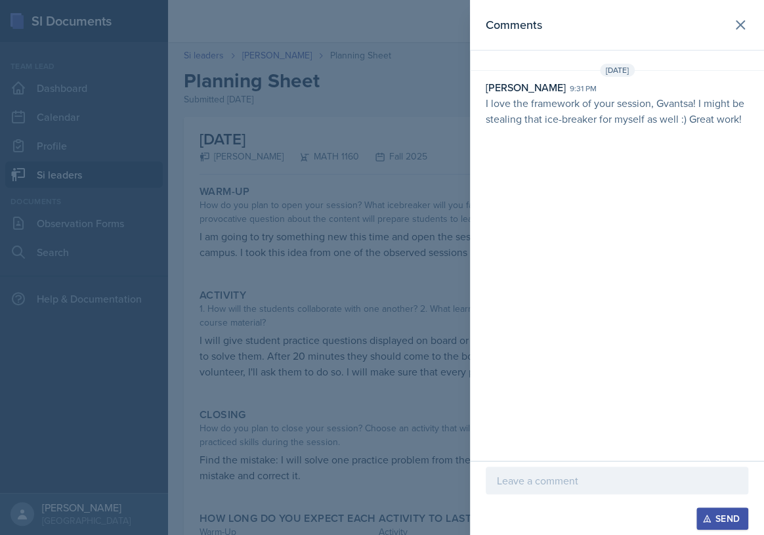
click at [420, 300] on div at bounding box center [382, 267] width 764 height 535
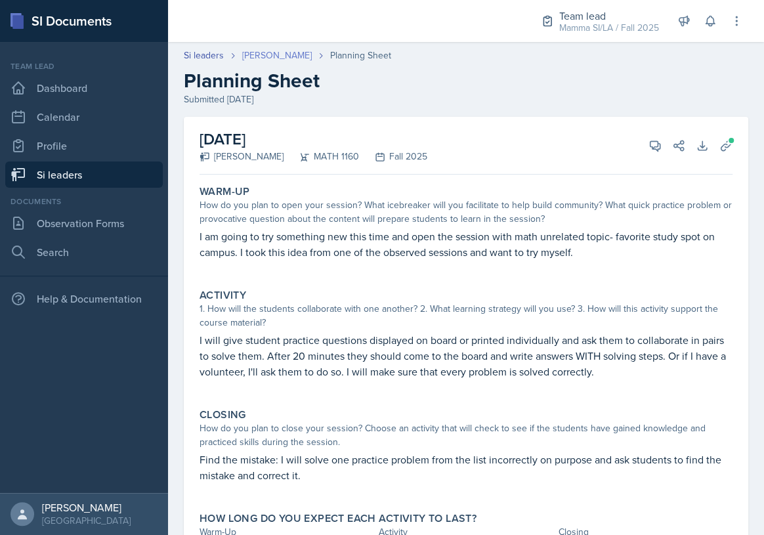
click at [266, 60] on link "[PERSON_NAME]" at bounding box center [277, 56] width 70 height 14
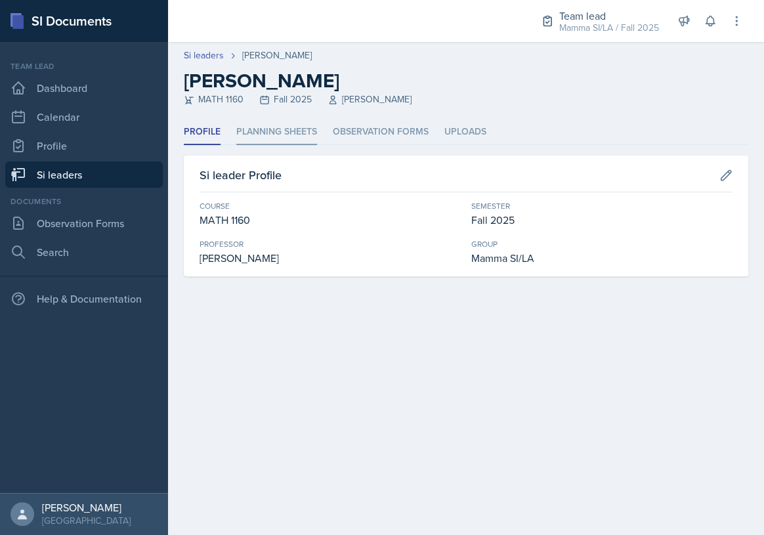
click at [307, 123] on li "Planning Sheets" at bounding box center [276, 133] width 81 height 26
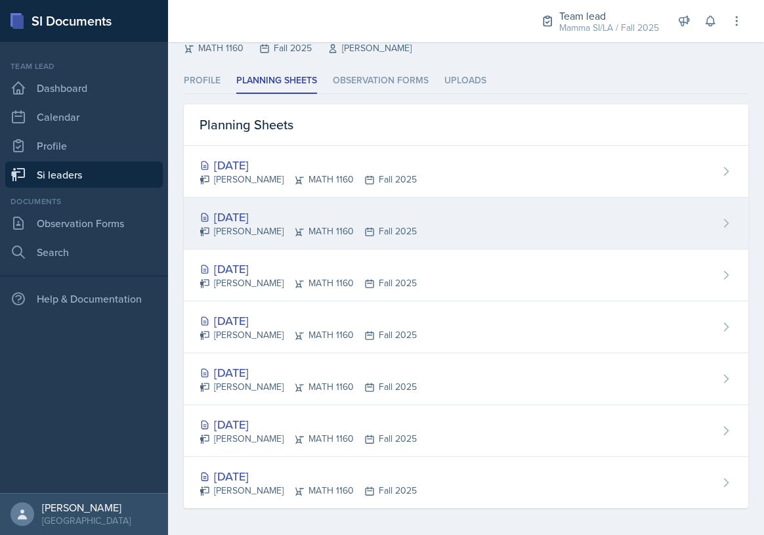
scroll to position [54, 0]
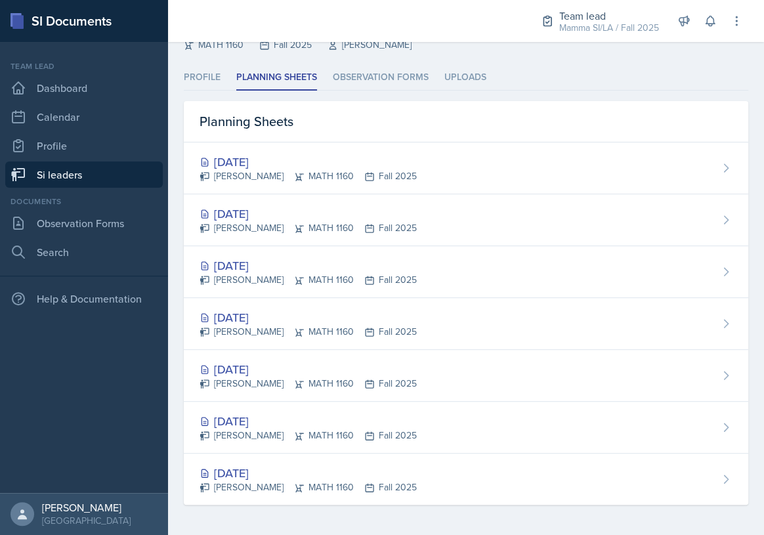
click at [110, 169] on link "Si leaders" at bounding box center [84, 175] width 158 height 26
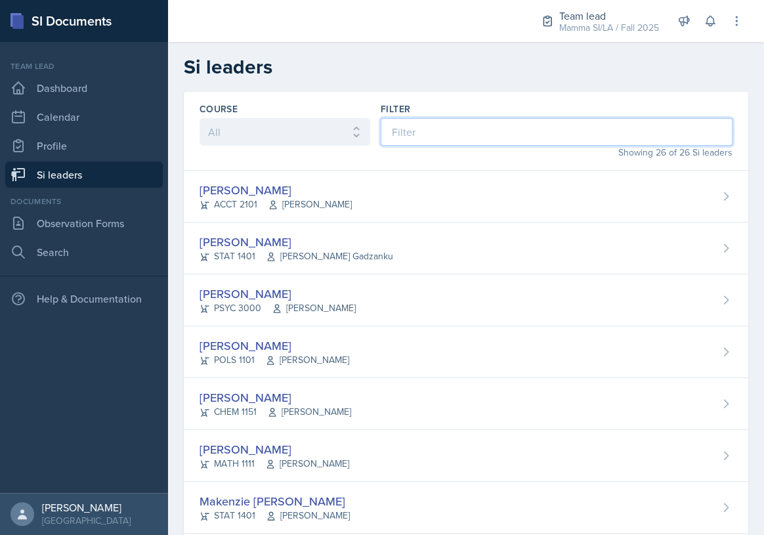
click at [410, 133] on input at bounding box center [557, 132] width 352 height 28
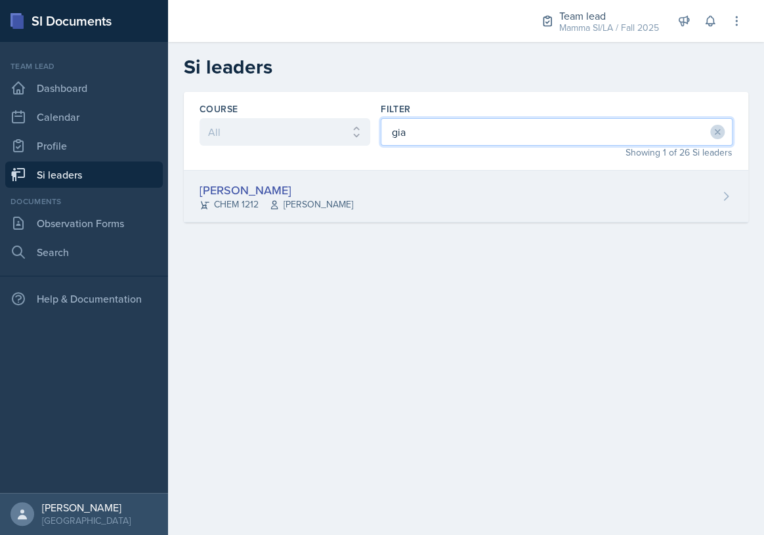
type input "gia"
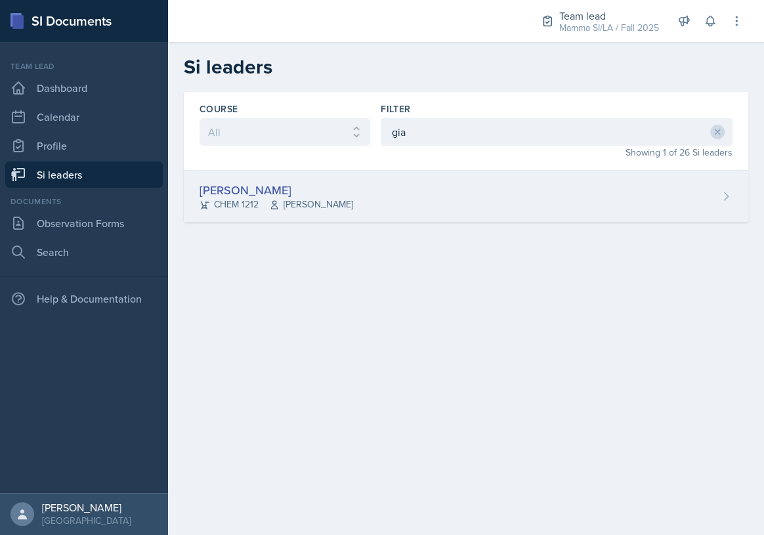
click at [427, 185] on div "[PERSON_NAME] CHEM 1212 [PERSON_NAME]" at bounding box center [466, 197] width 565 height 52
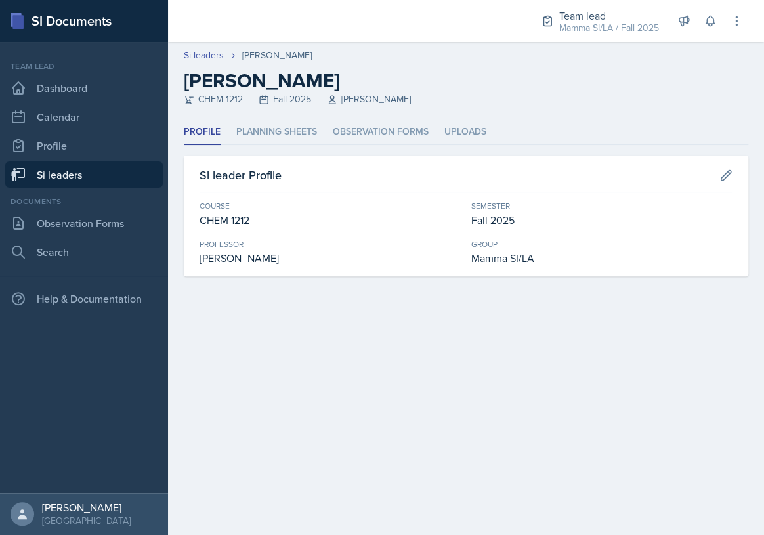
click at [280, 111] on header "Si leaders [PERSON_NAME] [PERSON_NAME] CHEM 1212 Fall 2025 [PERSON_NAME]" at bounding box center [466, 80] width 596 height 77
click at [288, 120] on li "Planning Sheets" at bounding box center [276, 133] width 81 height 26
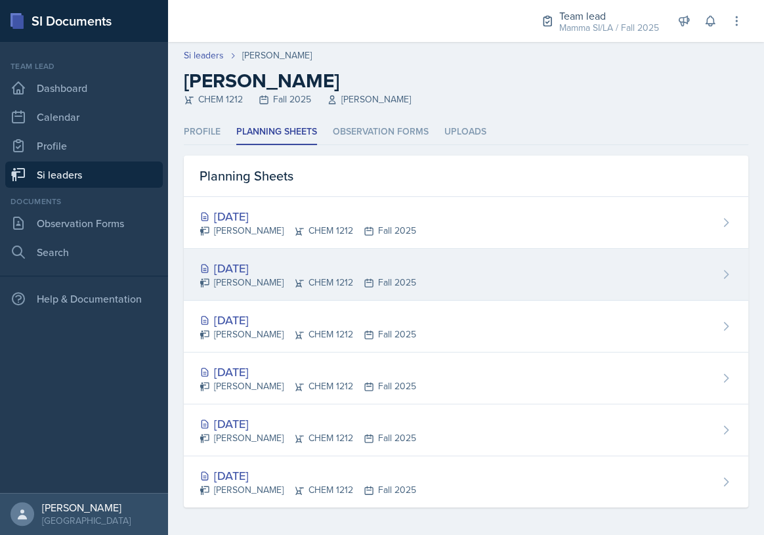
click at [383, 271] on div "[DATE] [PERSON_NAME] CHEM 1212 Fall 2025" at bounding box center [466, 275] width 565 height 52
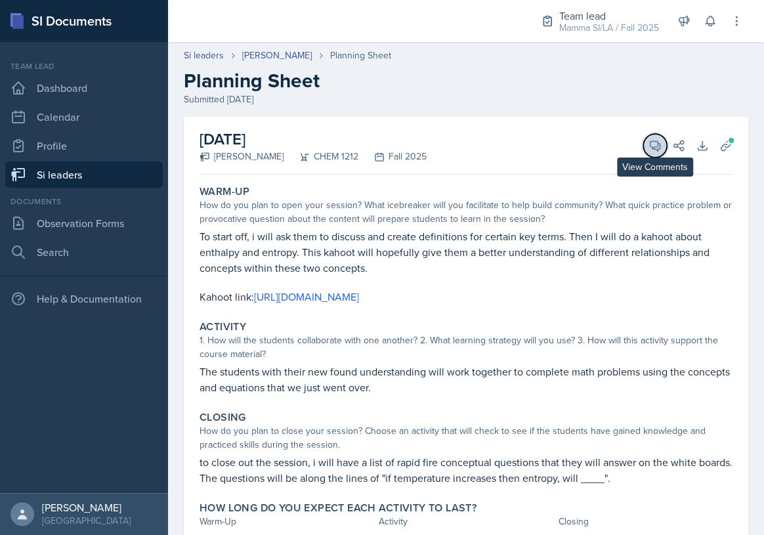
click at [653, 150] on button "View Comments" at bounding box center [655, 146] width 24 height 24
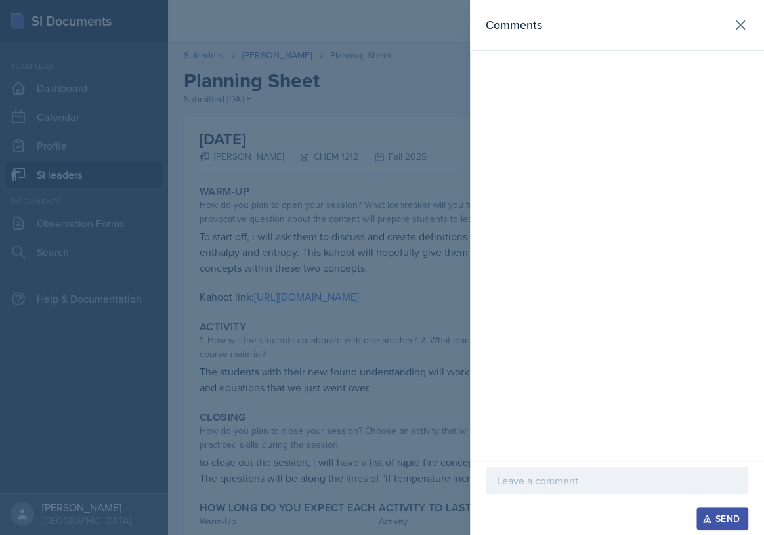
click at [573, 483] on p at bounding box center [617, 481] width 240 height 16
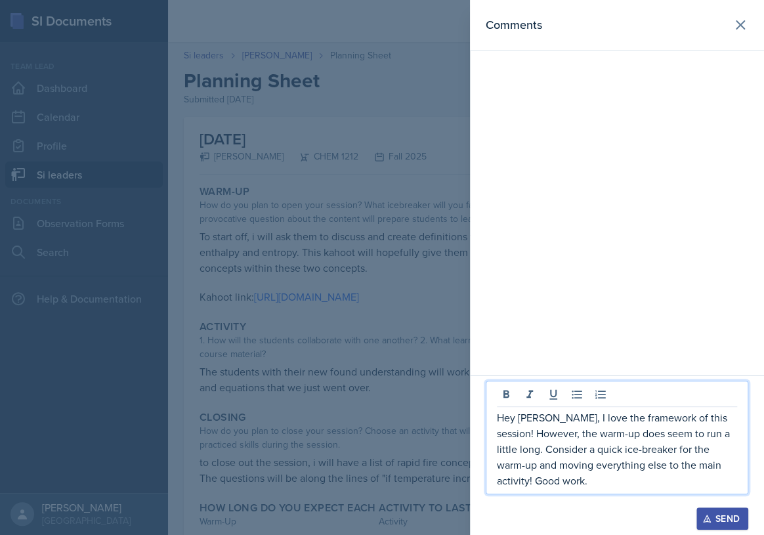
click at [625, 466] on p "Hey [PERSON_NAME], I love the framework of this session! However, the warm-up d…" at bounding box center [617, 449] width 240 height 79
click at [724, 511] on button "Send" at bounding box center [723, 519] width 52 height 22
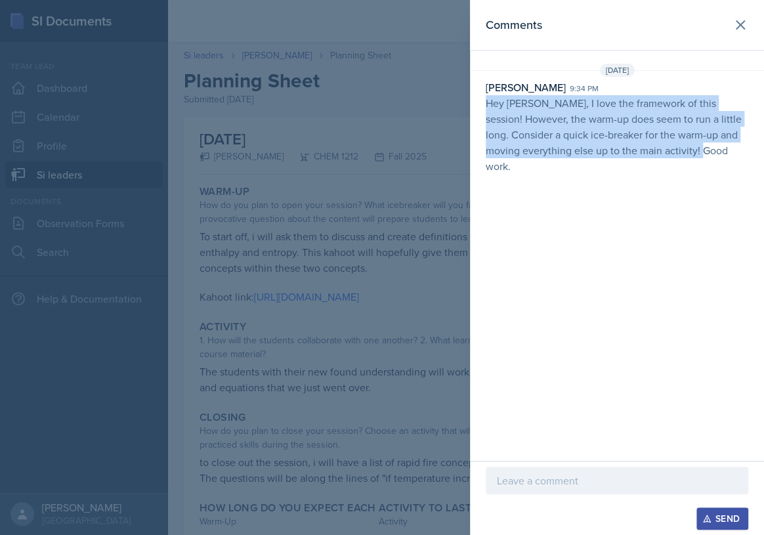
drag, startPoint x: 487, startPoint y: 104, endPoint x: 730, endPoint y: 149, distance: 247.1
click at [730, 149] on div "[PERSON_NAME] 9:34 pm Hey [PERSON_NAME], I love the framework of this session! …" at bounding box center [617, 126] width 294 height 95
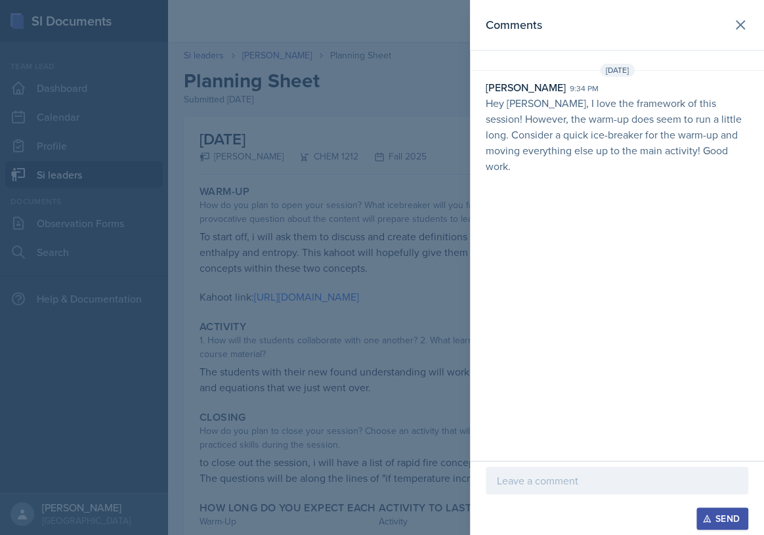
click at [376, 192] on div at bounding box center [382, 267] width 764 height 535
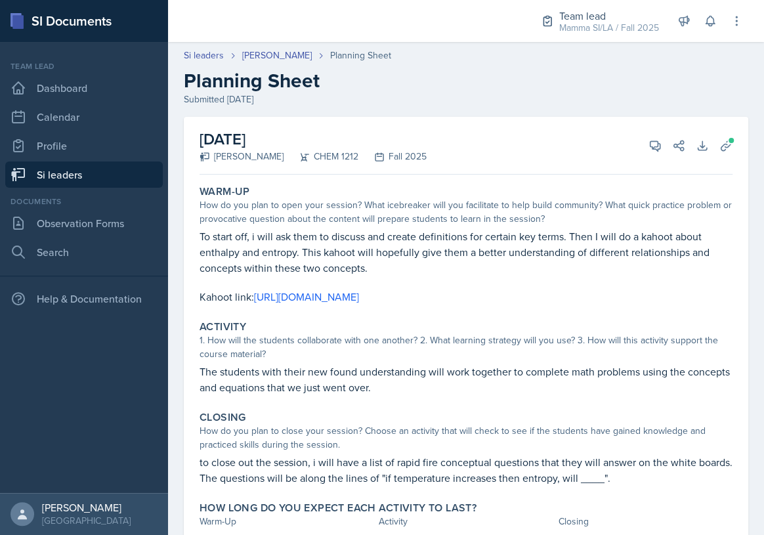
click at [95, 166] on link "Si leaders" at bounding box center [84, 175] width 158 height 26
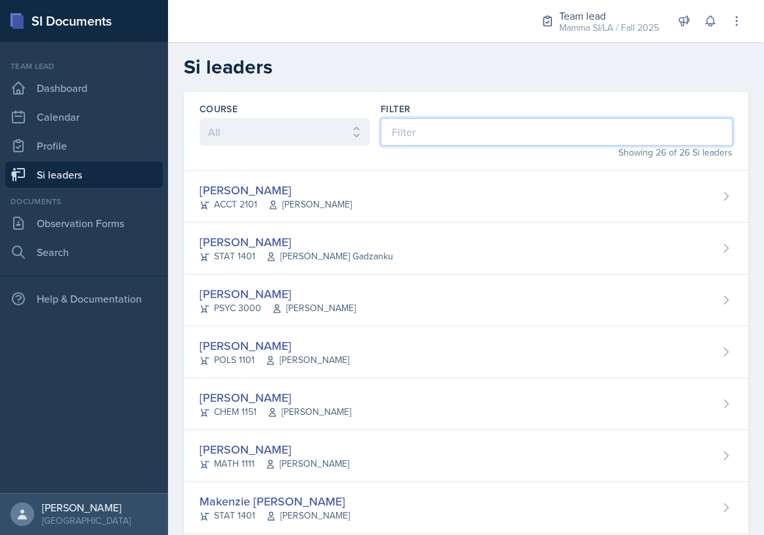
click at [462, 121] on input at bounding box center [557, 132] width 352 height 28
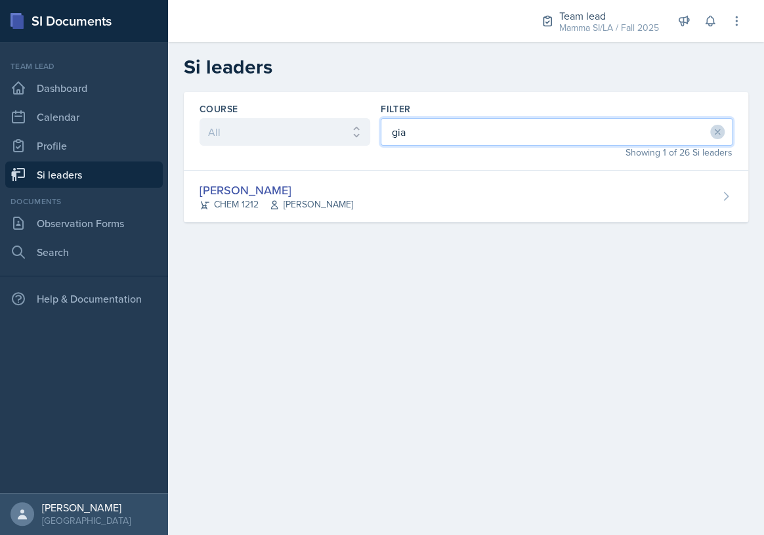
type input "gia"
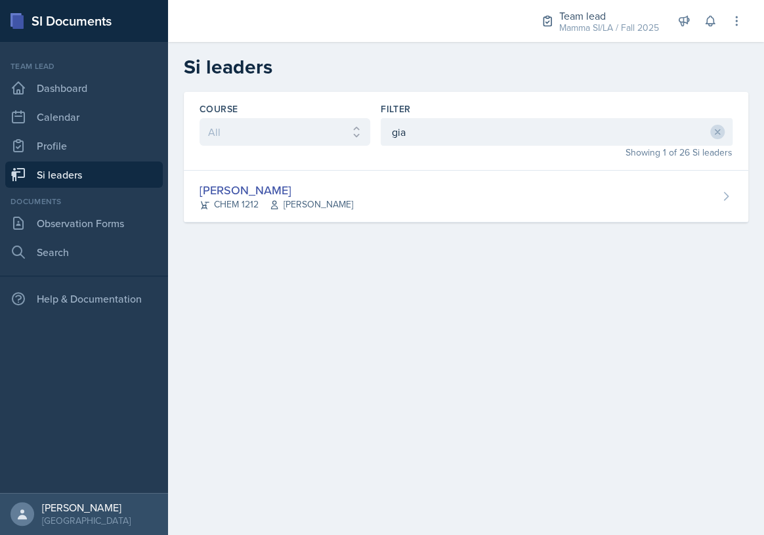
click at [445, 223] on div "Course All ACCT 2101 ACCT 2102 ACCT 4050 ANTH 1102 ANTH 3301 ARCH 1000 ARCH 100…" at bounding box center [466, 173] width 596 height 162
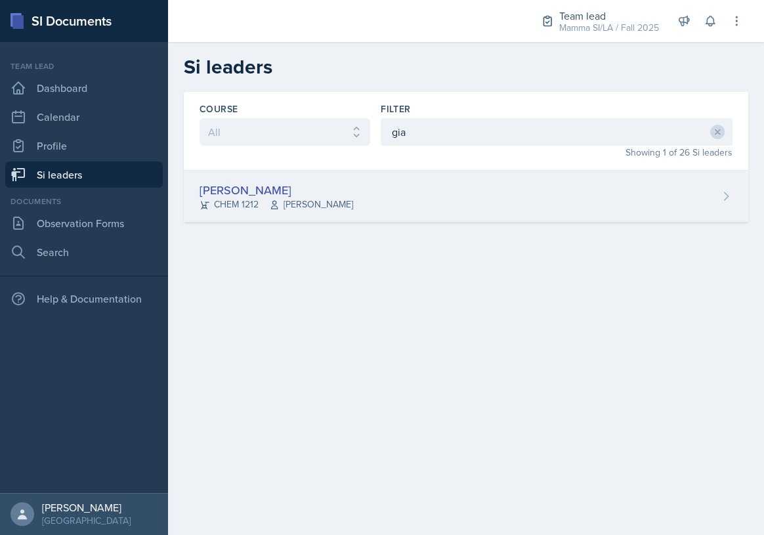
click at [445, 213] on div "[PERSON_NAME] CHEM 1212 [PERSON_NAME]" at bounding box center [466, 197] width 565 height 52
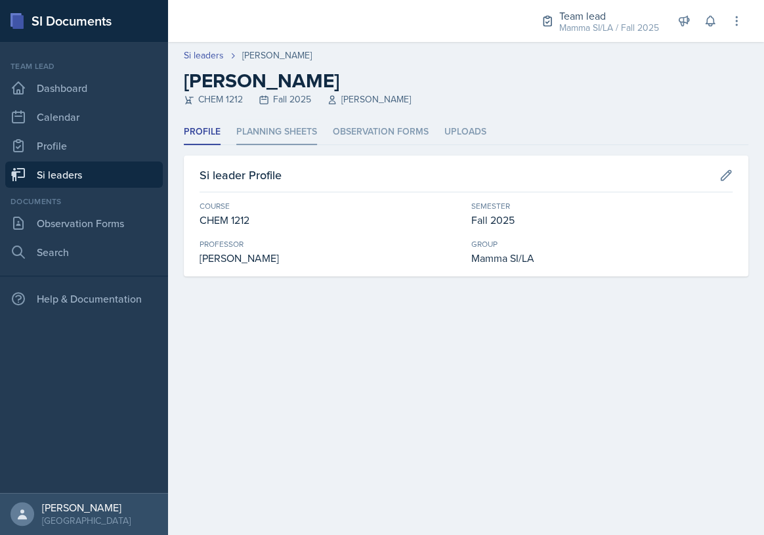
click at [289, 133] on li "Planning Sheets" at bounding box center [276, 133] width 81 height 26
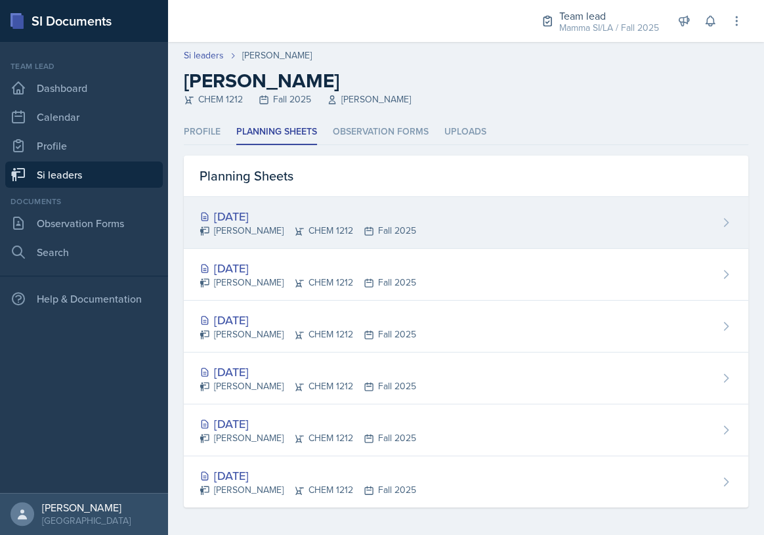
click at [360, 218] on div "[DATE]" at bounding box center [308, 216] width 217 height 18
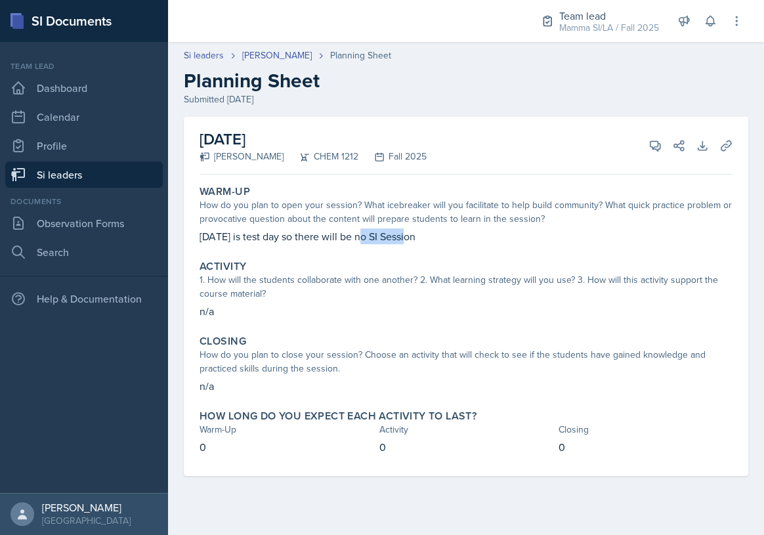
drag, startPoint x: 362, startPoint y: 237, endPoint x: 422, endPoint y: 237, distance: 59.1
click at [413, 237] on p "[DATE] is test day so there will be no SI Session" at bounding box center [466, 236] width 533 height 16
click at [422, 237] on p "[DATE] is test day so there will be no SI Session" at bounding box center [466, 236] width 533 height 16
click at [407, 237] on p "[DATE] is test day so there will be no SI Session" at bounding box center [466, 236] width 533 height 16
drag, startPoint x: 661, startPoint y: 150, endPoint x: 652, endPoint y: 180, distance: 30.9
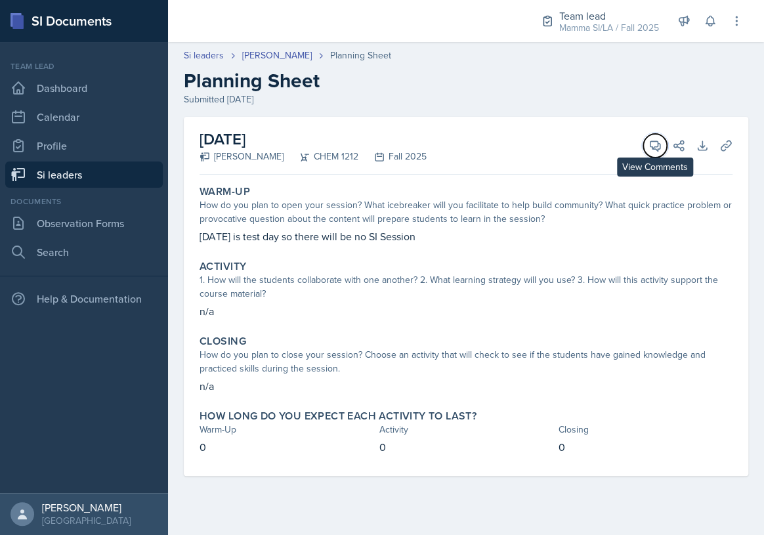
click at [661, 150] on icon at bounding box center [655, 145] width 13 height 13
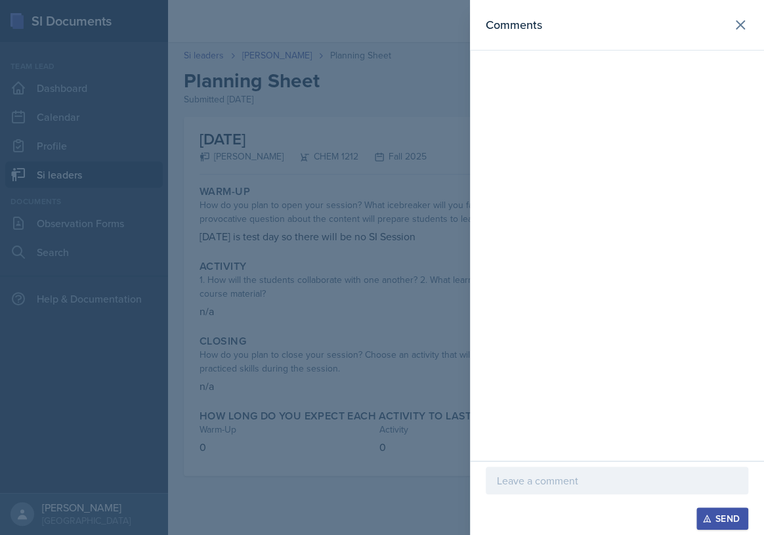
click at [580, 480] on p at bounding box center [617, 481] width 240 height 16
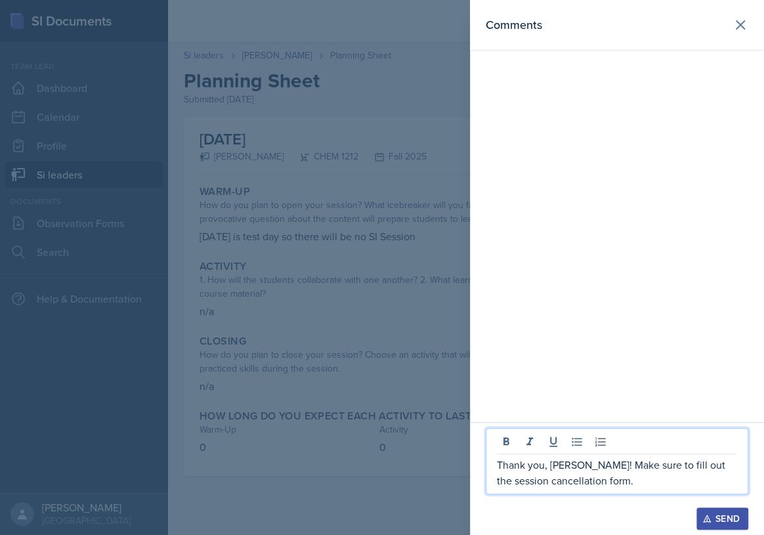
click at [706, 516] on icon "button" at bounding box center [706, 518] width 7 height 7
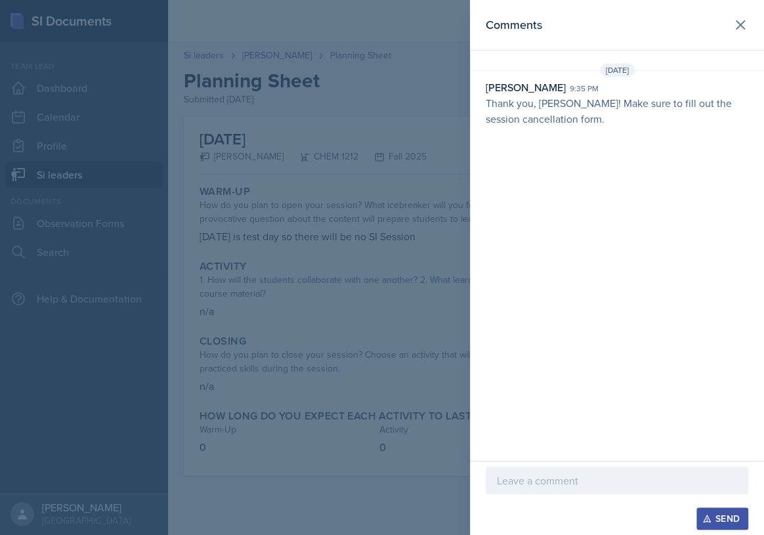
click at [420, 255] on div at bounding box center [382, 267] width 764 height 535
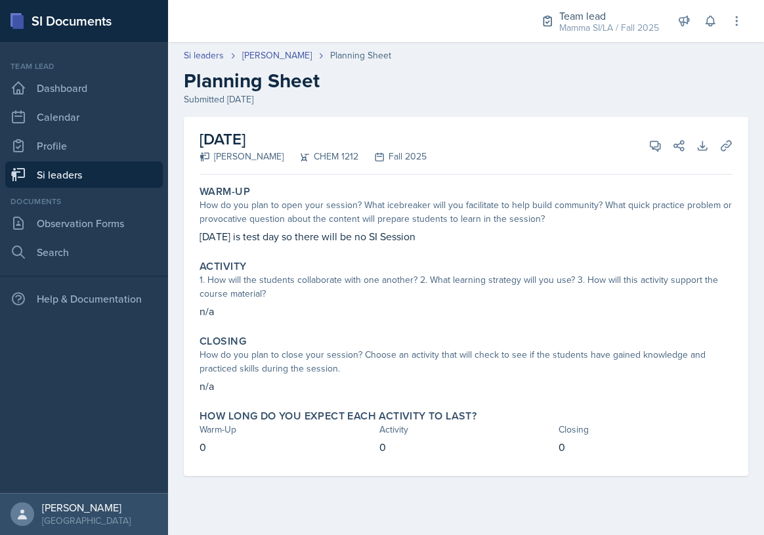
click at [114, 167] on link "Si leaders" at bounding box center [84, 175] width 158 height 26
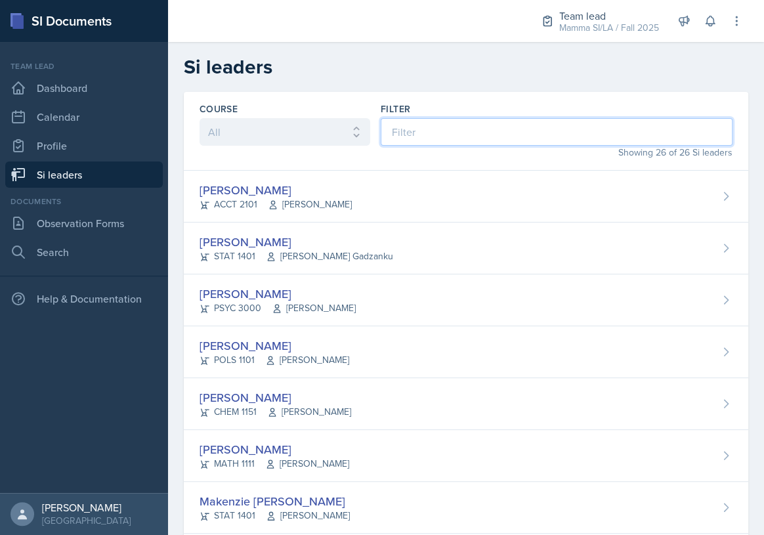
click at [461, 133] on input at bounding box center [557, 132] width 352 height 28
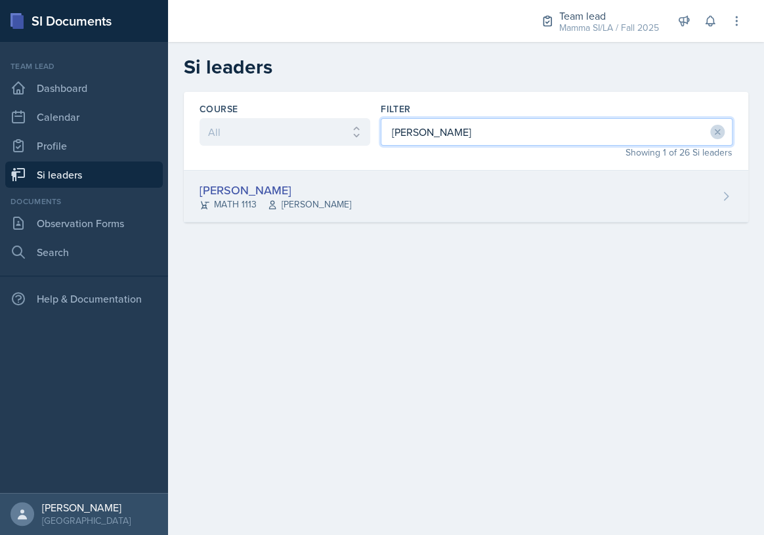
type input "[PERSON_NAME]"
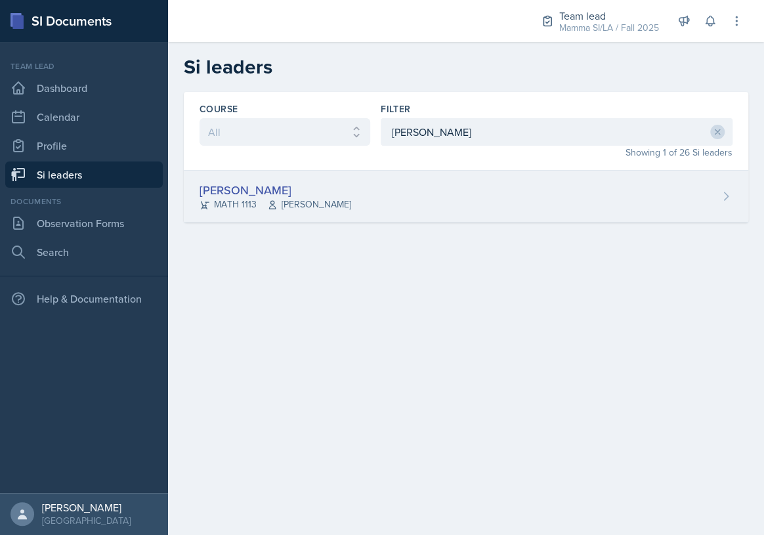
click at [457, 206] on div "[PERSON_NAME] MATH 1113 [PERSON_NAME]" at bounding box center [466, 197] width 565 height 52
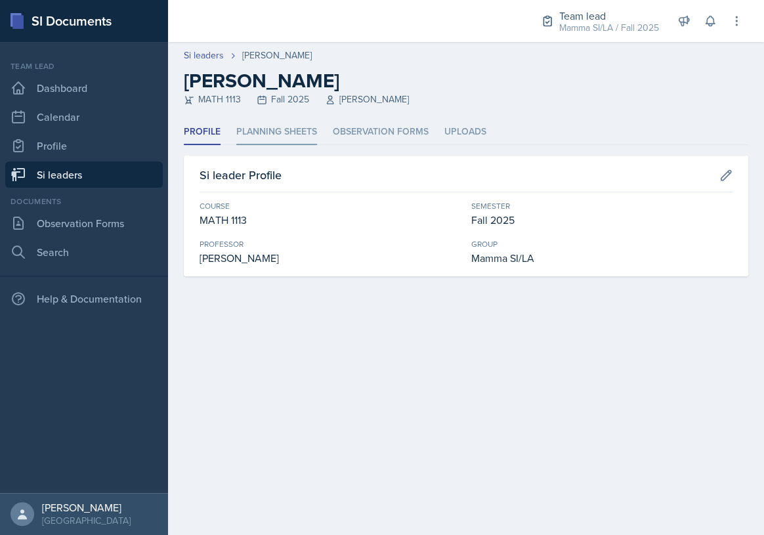
click at [273, 125] on li "Planning Sheets" at bounding box center [276, 133] width 81 height 26
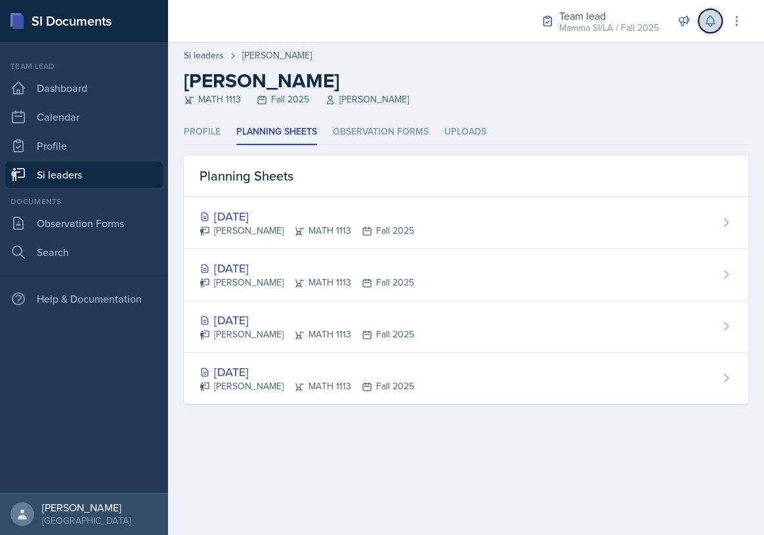
click at [710, 32] on button at bounding box center [711, 21] width 24 height 24
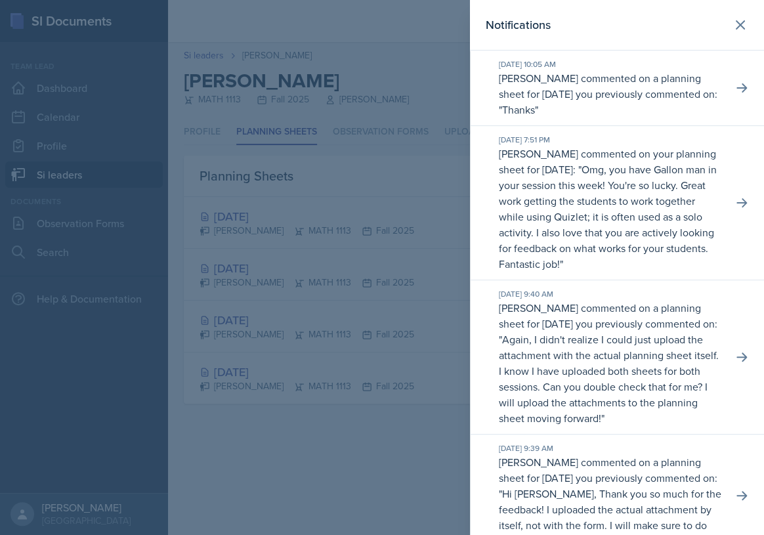
click at [371, 50] on div at bounding box center [382, 267] width 764 height 535
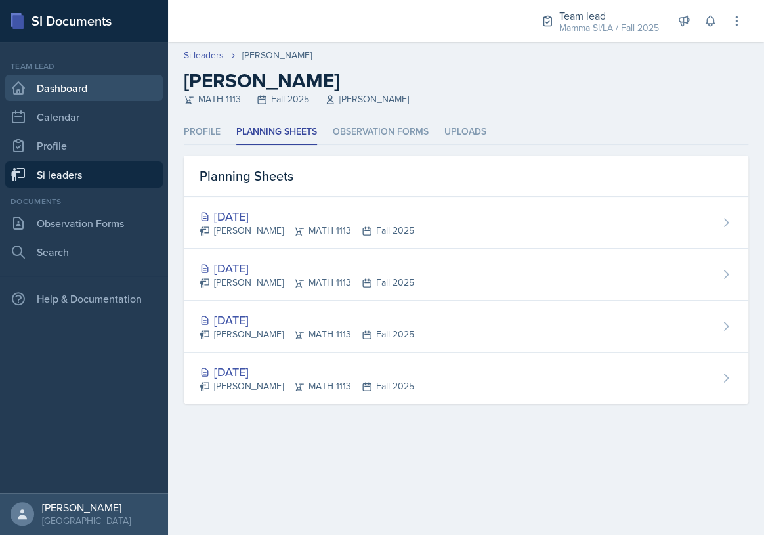
click at [98, 82] on link "Dashboard" at bounding box center [84, 88] width 158 height 26
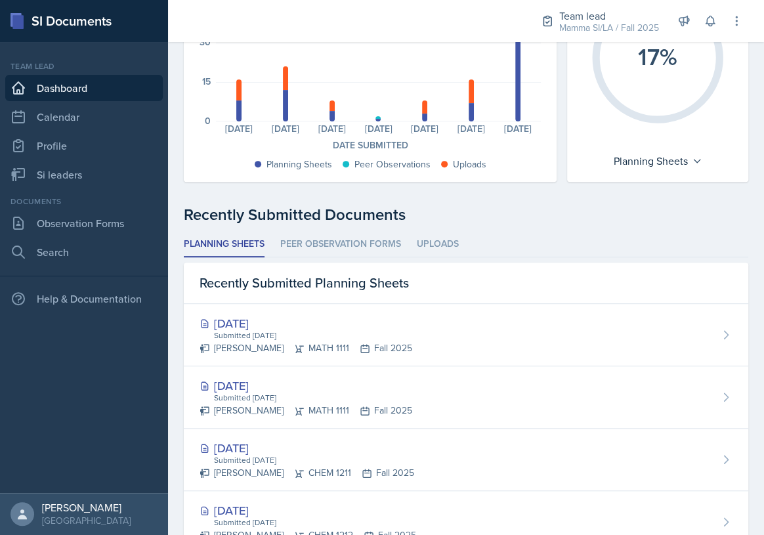
scroll to position [238, 0]
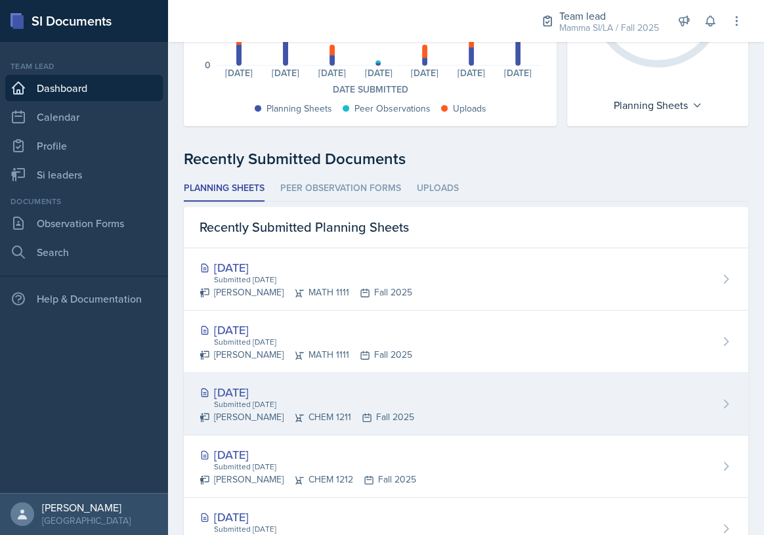
click at [408, 402] on div "[DATE] Submitted [DATE] [PERSON_NAME] CHEM 1211 Fall 2025" at bounding box center [466, 404] width 565 height 62
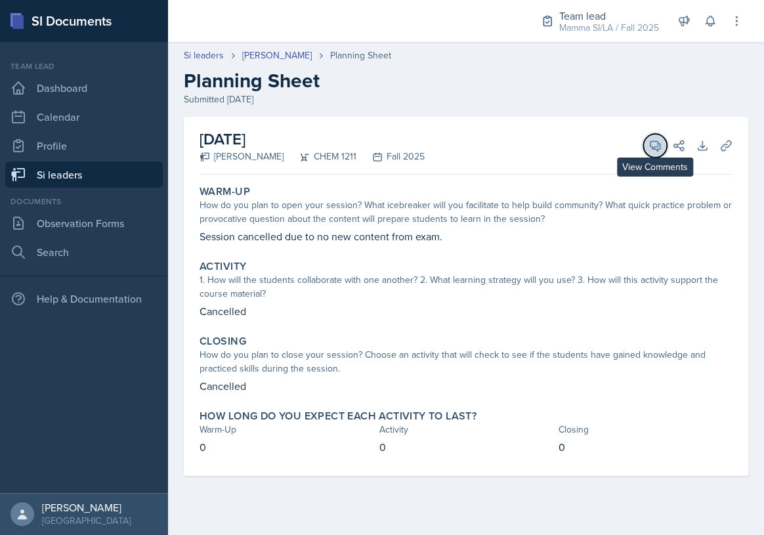
click at [646, 139] on button "View Comments" at bounding box center [655, 146] width 24 height 24
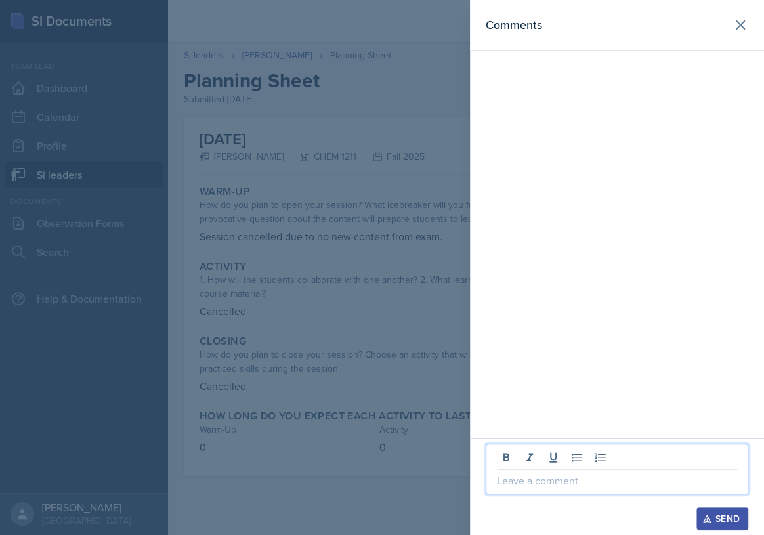
click at [543, 479] on p at bounding box center [617, 481] width 240 height 16
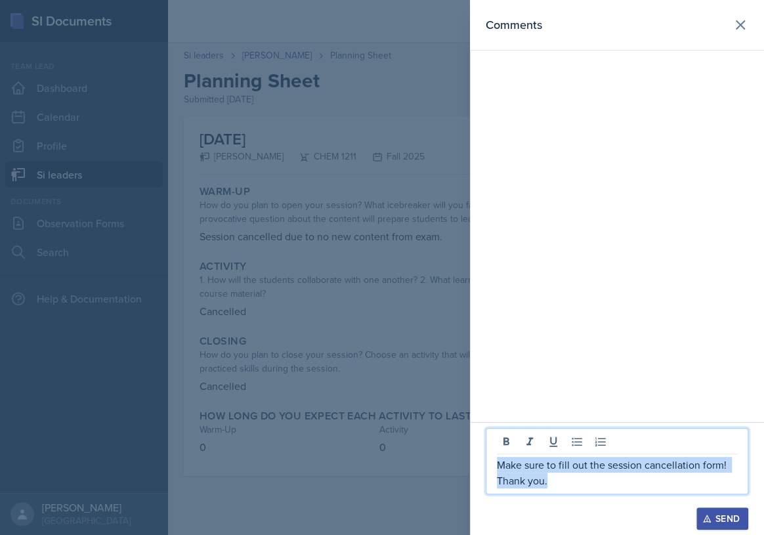
drag, startPoint x: 548, startPoint y: 479, endPoint x: 496, endPoint y: 466, distance: 53.5
click at [496, 466] on div "Make sure to fill out the session cancellation form! Thank you." at bounding box center [617, 461] width 263 height 66
click at [716, 515] on div "Send" at bounding box center [722, 518] width 35 height 11
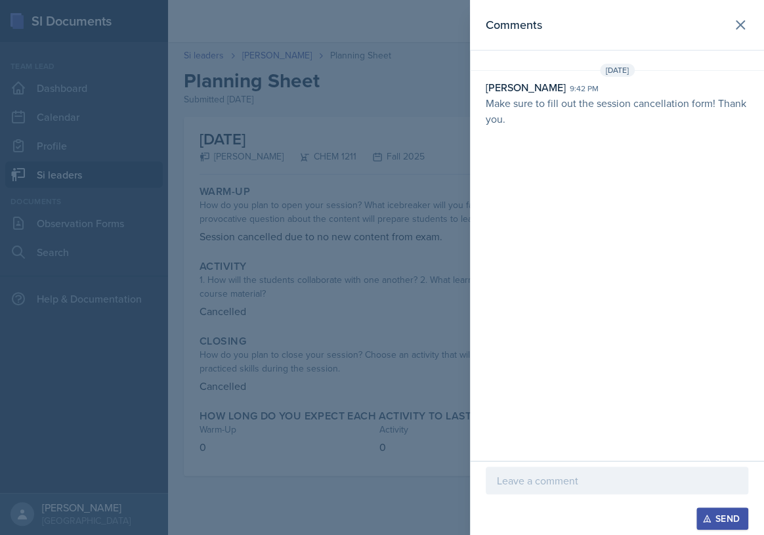
click at [237, 263] on div at bounding box center [382, 267] width 764 height 535
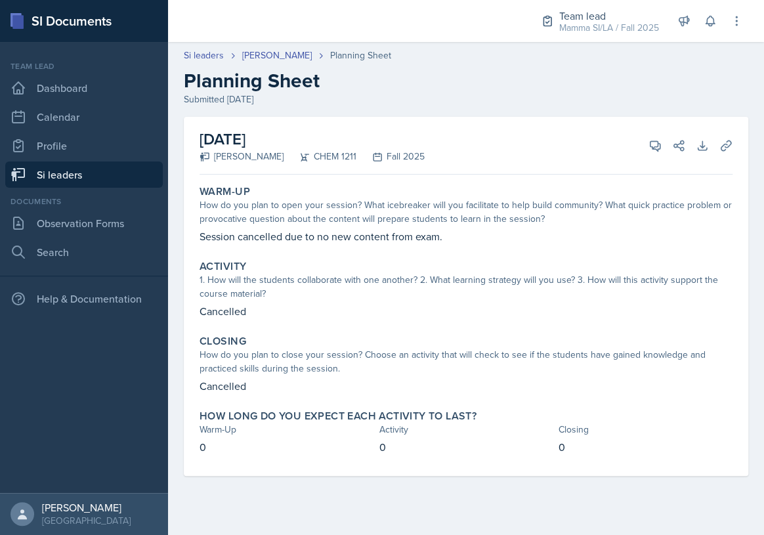
click at [127, 179] on link "Si leaders" at bounding box center [84, 175] width 158 height 26
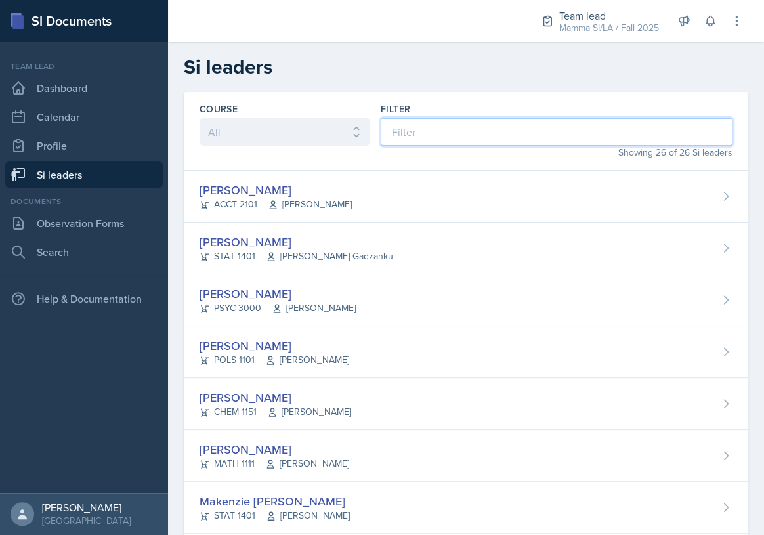
click at [454, 131] on input at bounding box center [557, 132] width 352 height 28
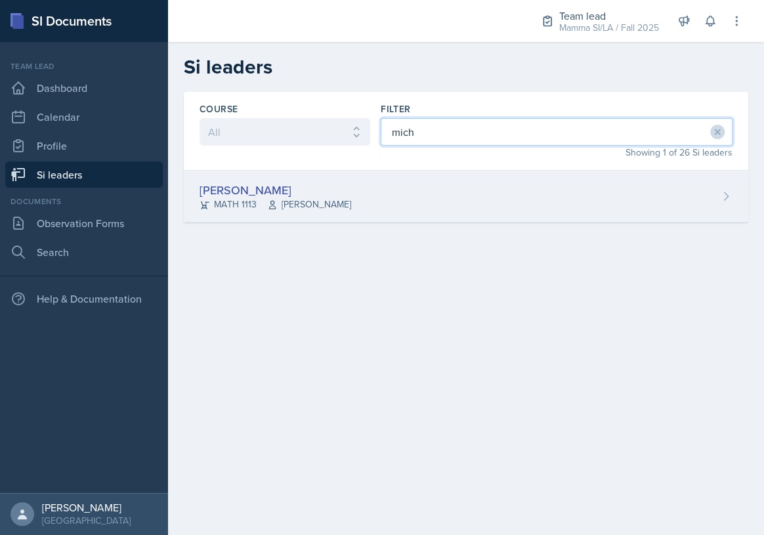
type input "mich"
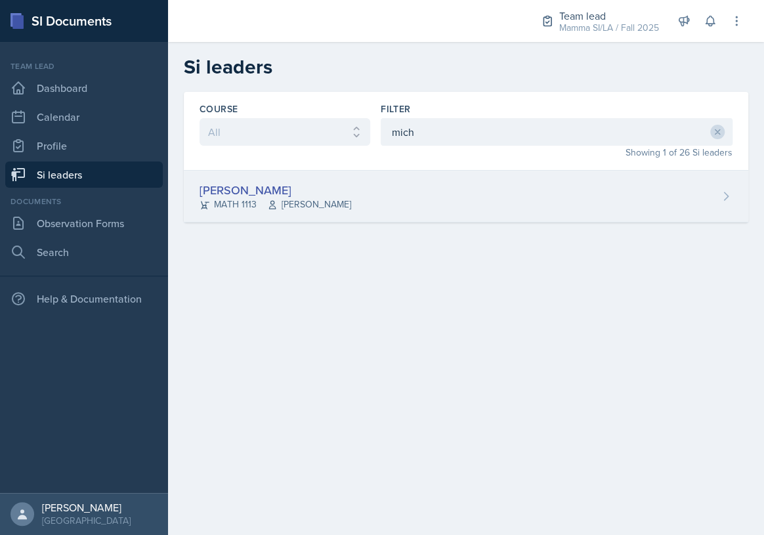
click at [439, 186] on div "[PERSON_NAME] MATH 1113 [PERSON_NAME]" at bounding box center [466, 197] width 565 height 52
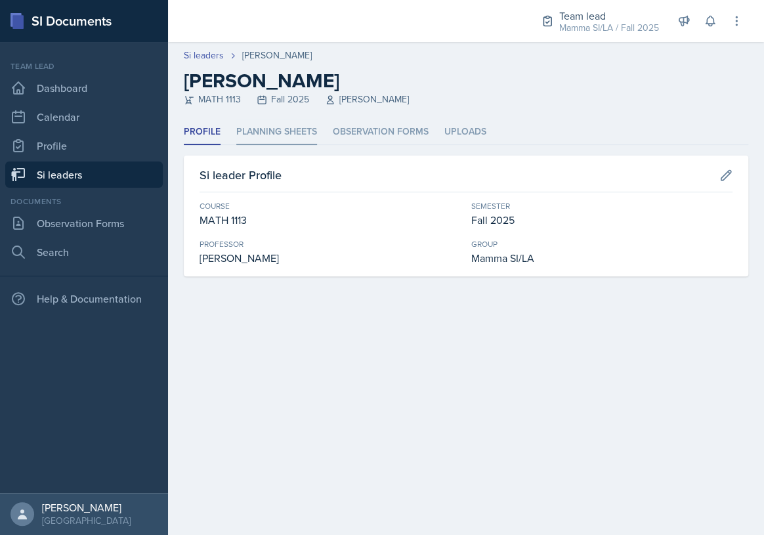
click at [268, 139] on li "Planning Sheets" at bounding box center [276, 133] width 81 height 26
